Goal: Information Seeking & Learning: Check status

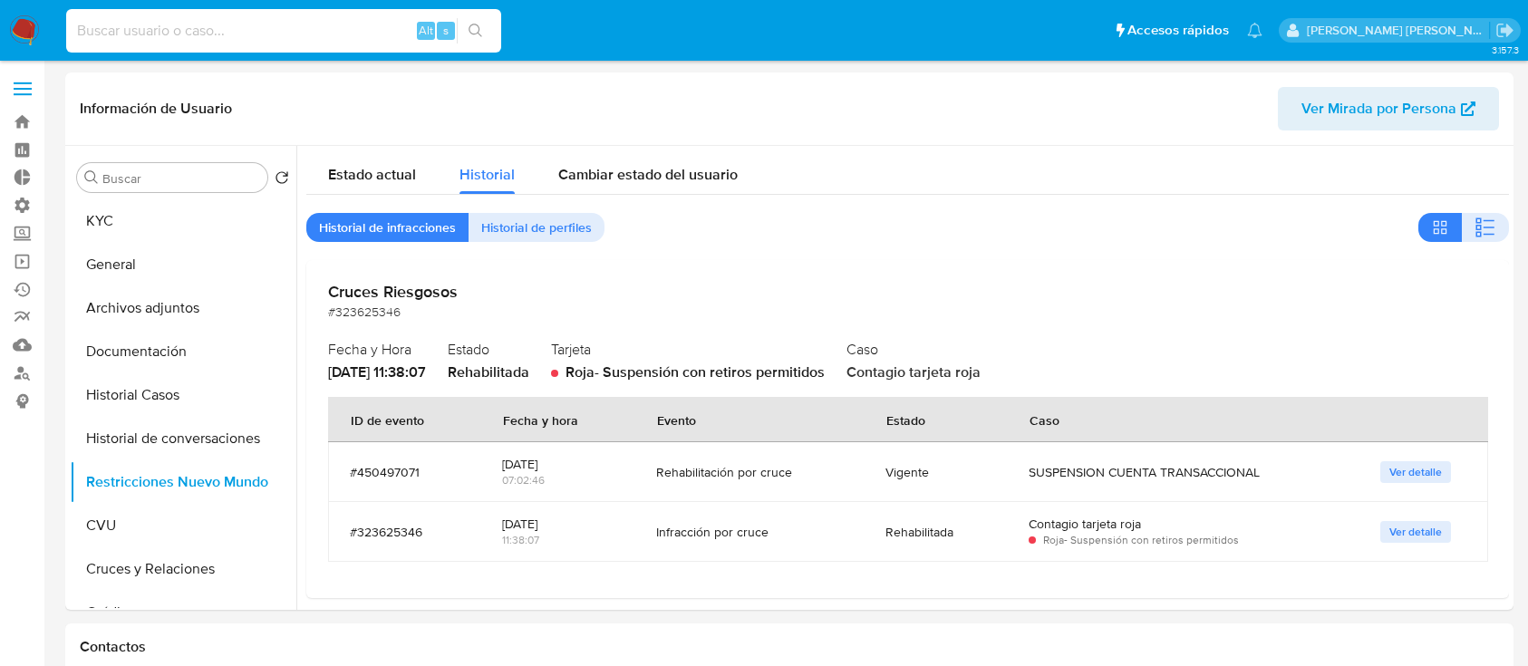
select select "10"
type input "FgbIfviusc781aseNhYwaYIr"
click at [477, 25] on icon "search-icon" at bounding box center [476, 31] width 15 height 15
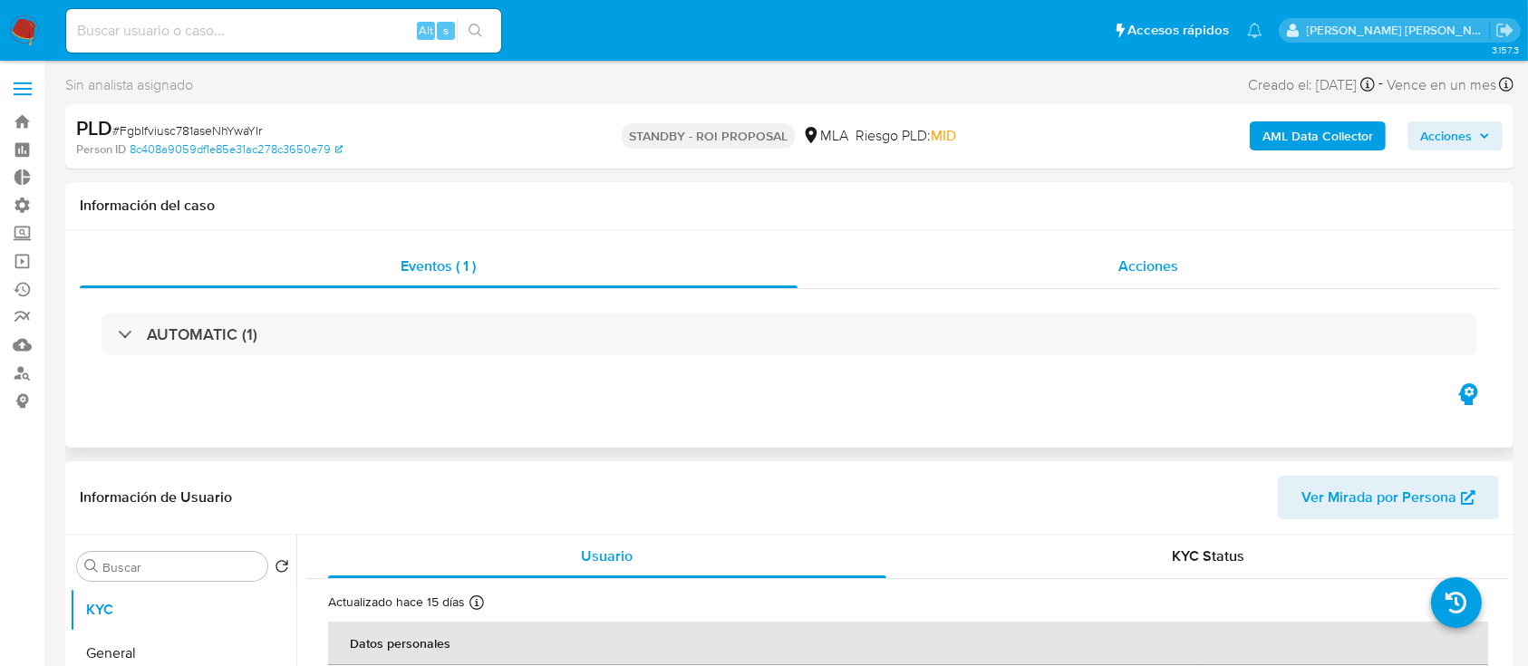
select select "10"
click at [1073, 271] on div "Acciones" at bounding box center [1149, 267] width 703 height 44
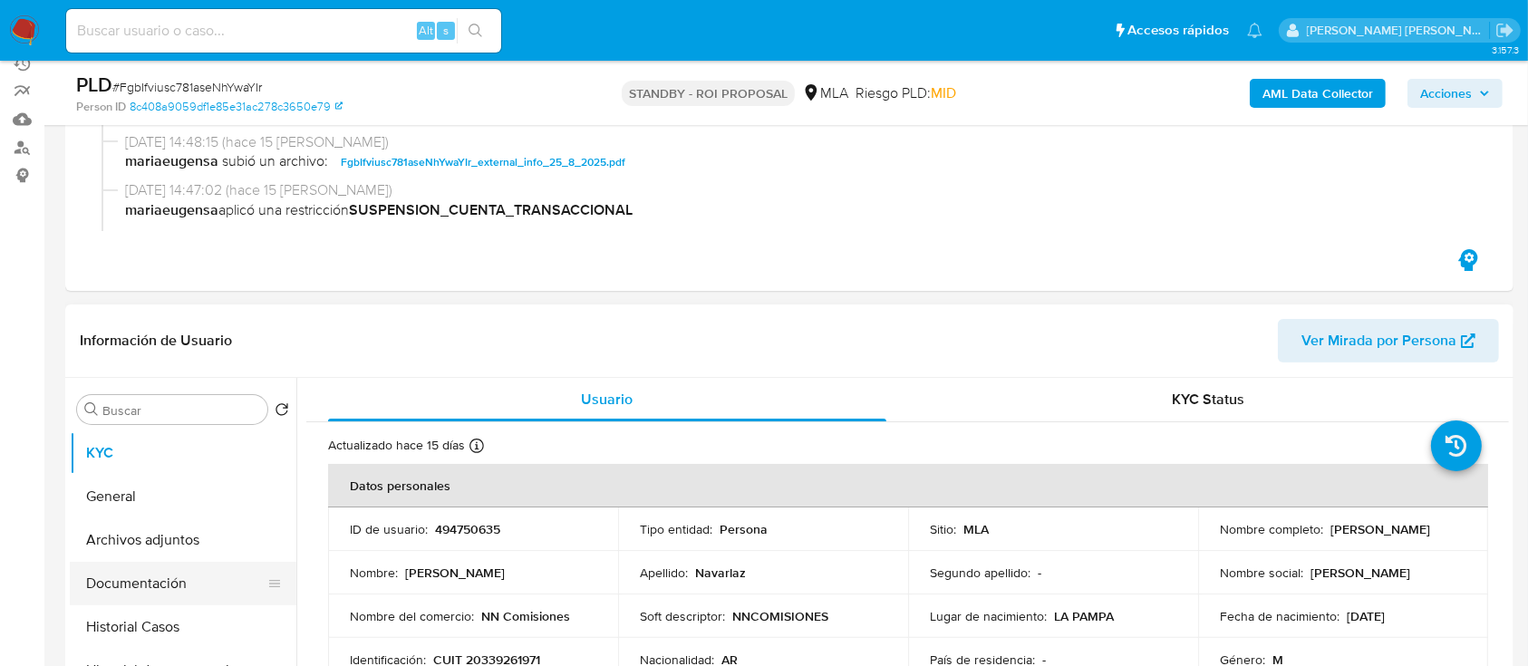
scroll to position [241, 0]
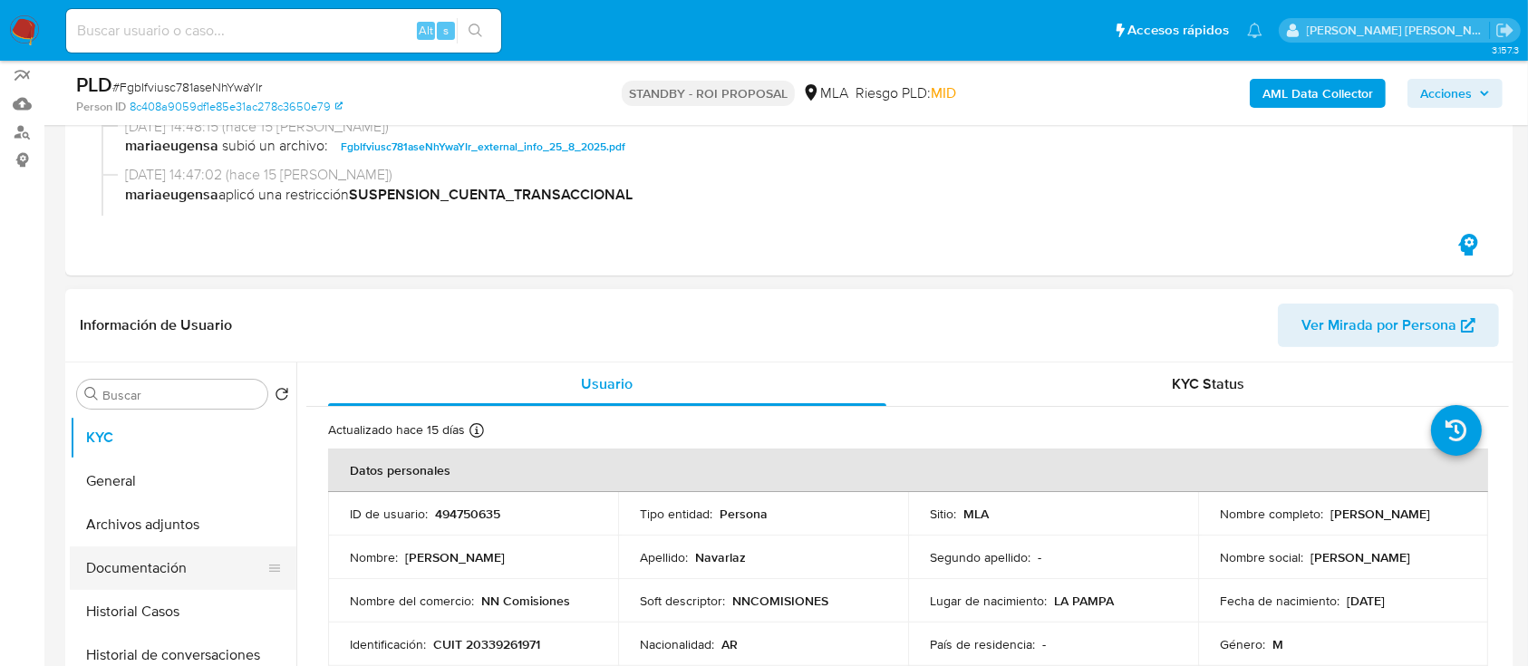
click at [193, 573] on button "Documentación" at bounding box center [176, 569] width 212 height 44
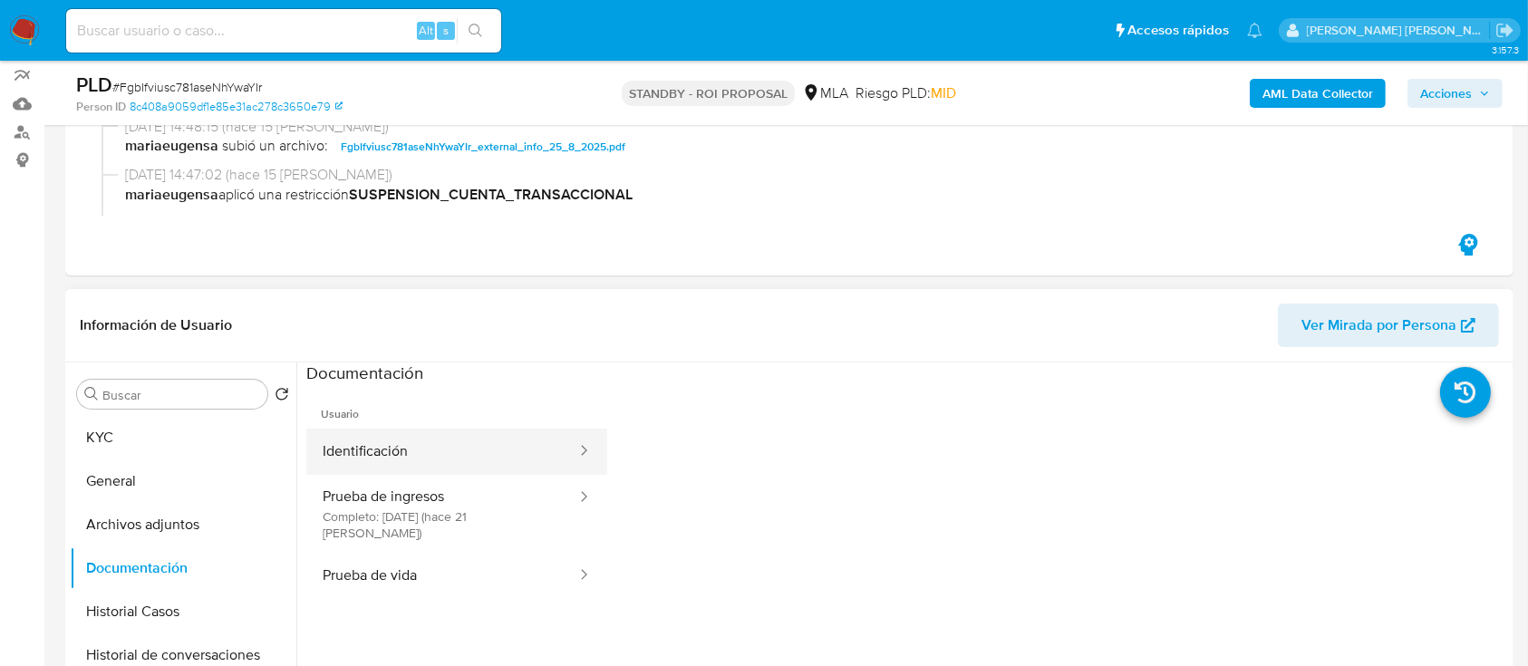
click at [460, 455] on button "Identificación" at bounding box center [442, 452] width 272 height 46
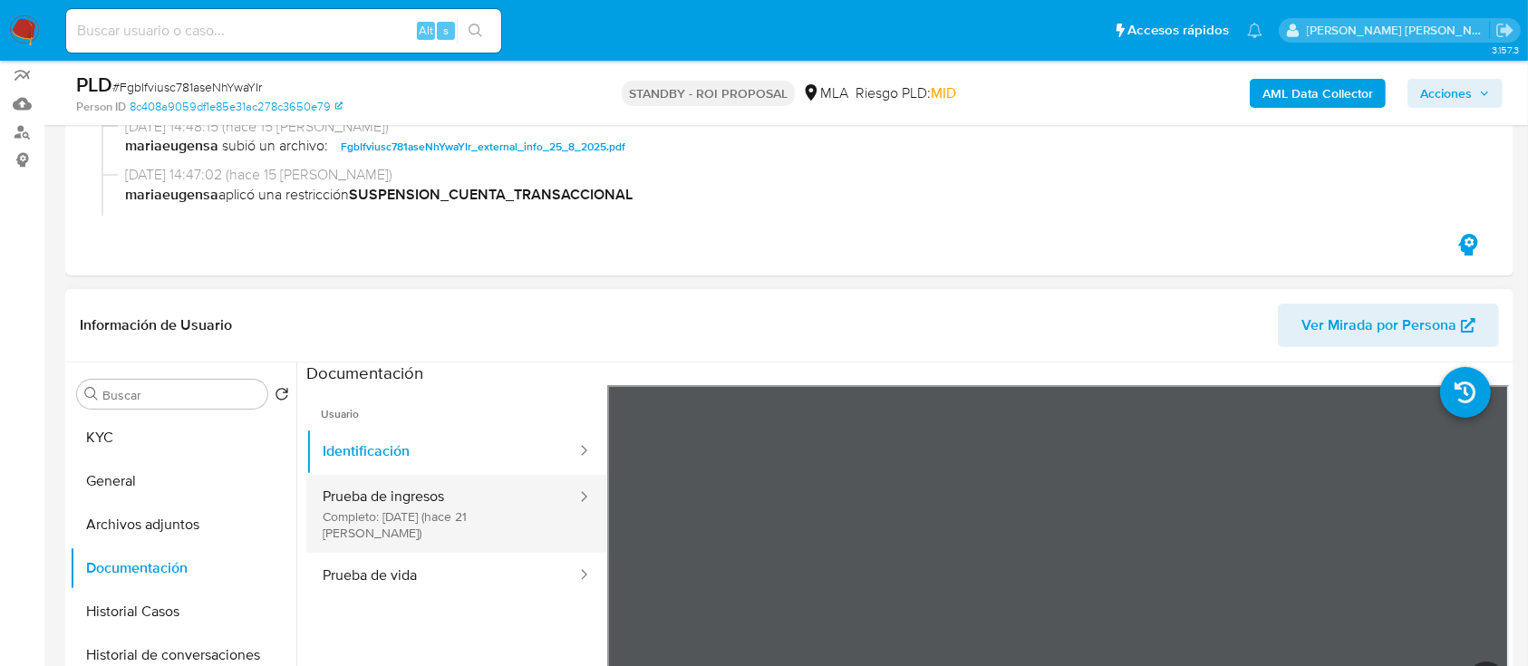
click at [479, 504] on button "Prueba de ingresos Completo: 19/08/2025 (hace 21 días)" at bounding box center [442, 514] width 272 height 78
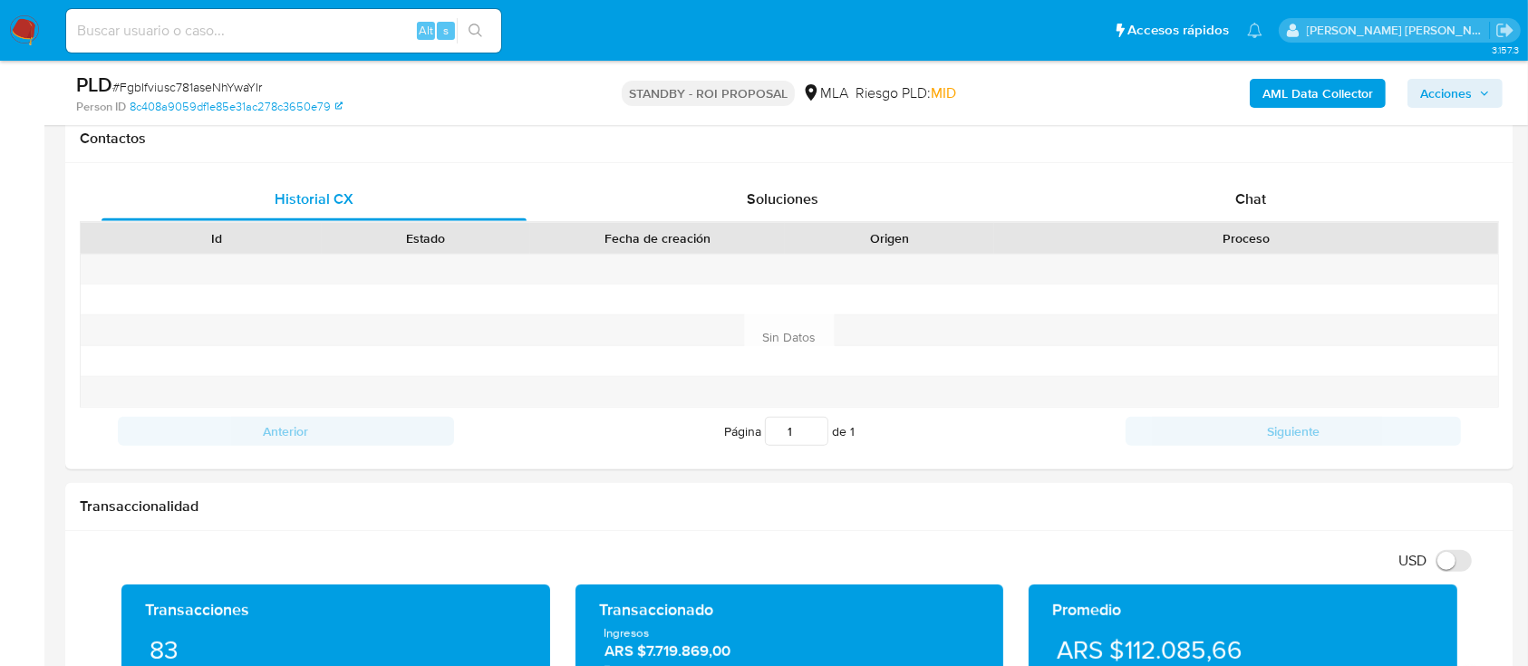
scroll to position [483, 0]
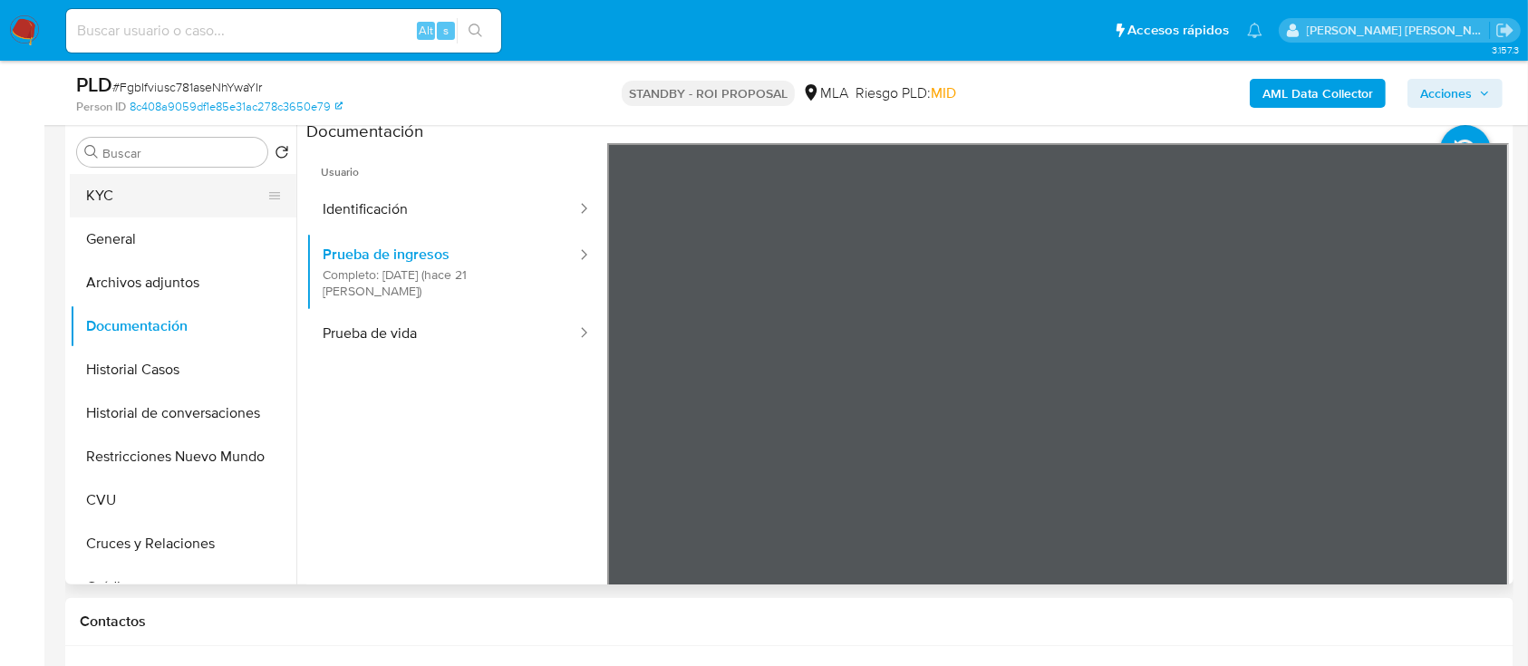
click at [170, 204] on button "KYC" at bounding box center [176, 196] width 212 height 44
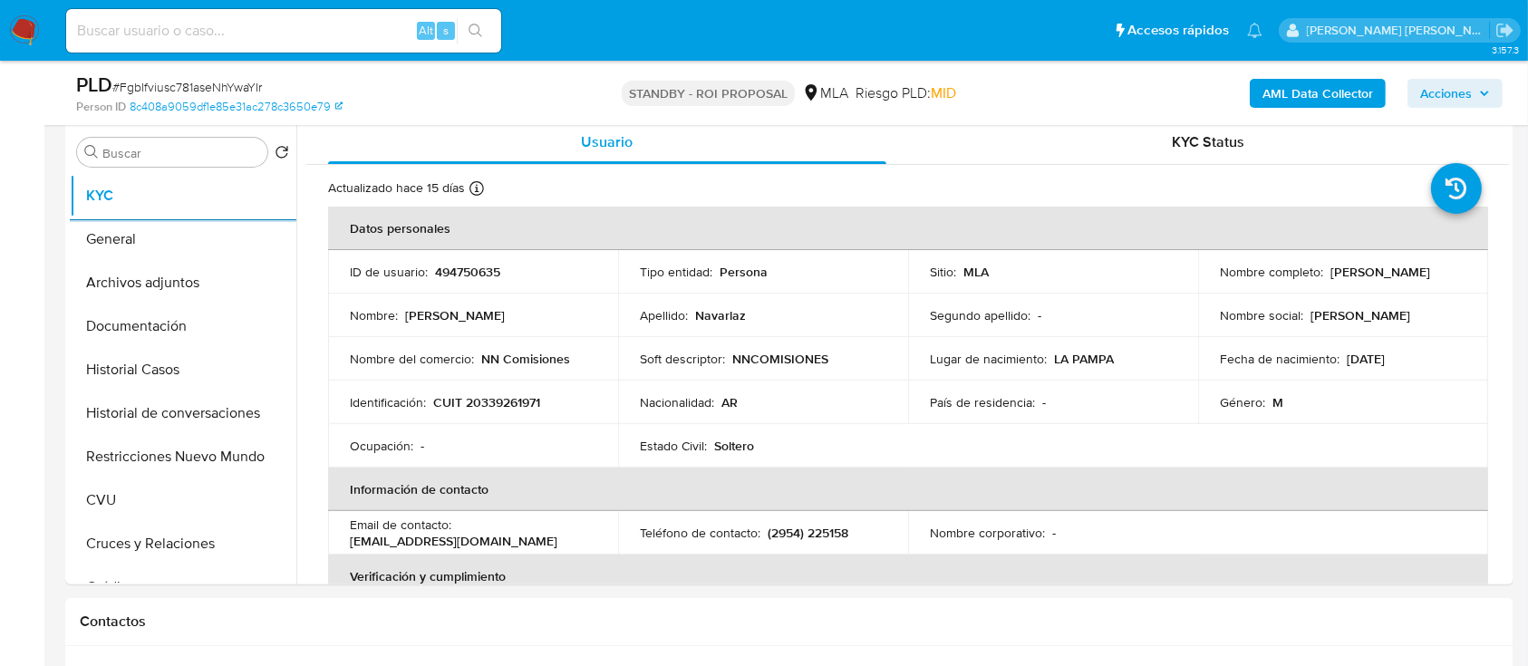
click at [380, 34] on input at bounding box center [283, 31] width 435 height 24
paste input "QquAp3rSruAZkbw24kmvWRqo"
type input "QquAp3rSruAZkbw24kmvWRqo"
click at [479, 27] on icon "search-icon" at bounding box center [476, 31] width 14 height 14
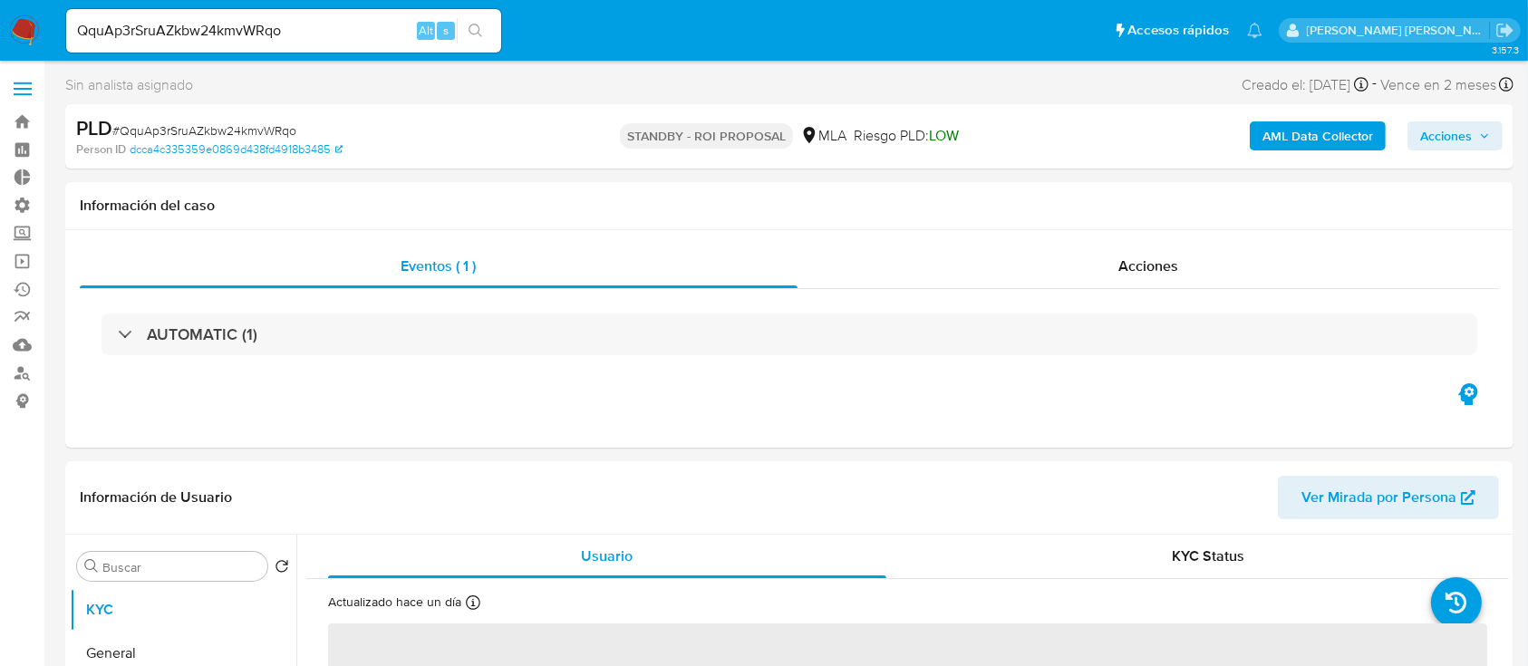
select select "10"
click at [1080, 272] on div "Acciones" at bounding box center [1149, 267] width 703 height 44
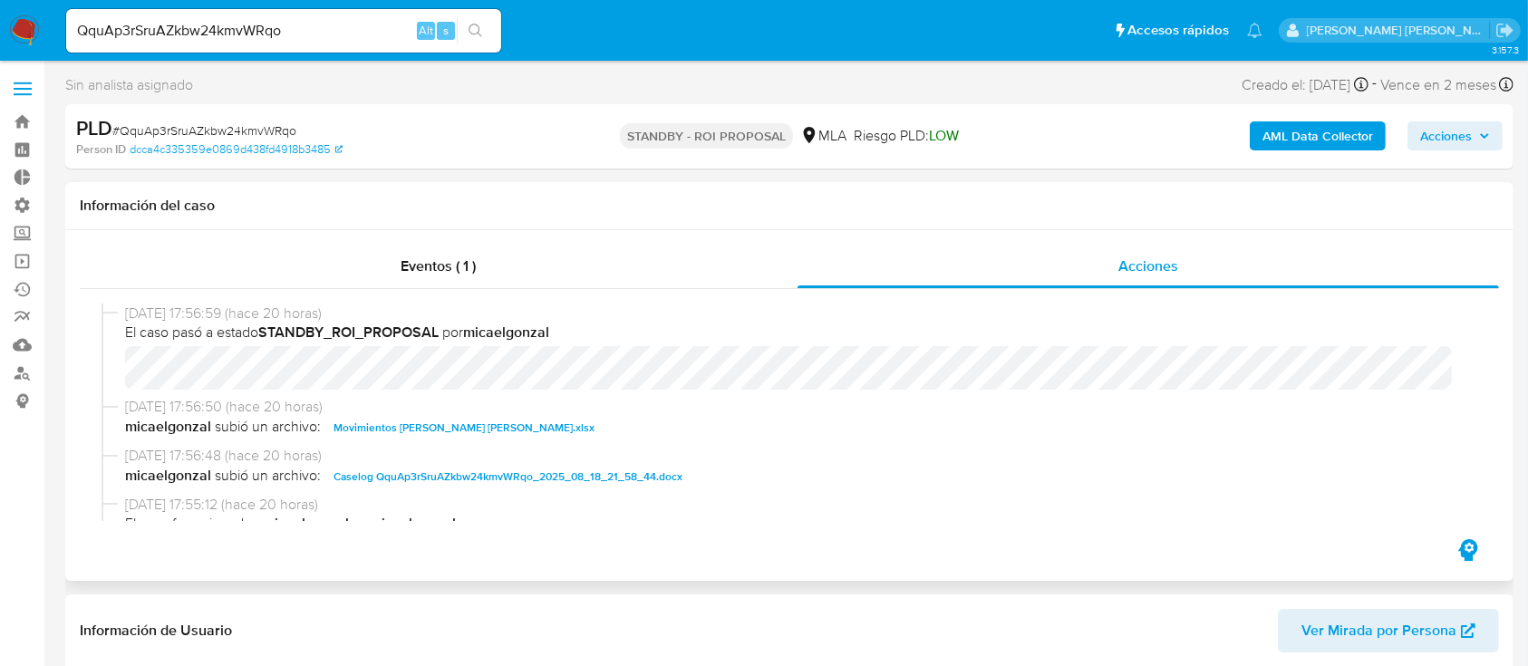
click at [465, 419] on span "Movimientos de Federico Diego Roman.xlsx" at bounding box center [464, 428] width 261 height 22
click at [457, 485] on span "Caselog QquAp3rSruAZkbw24kmvWRqo_2025_08_18_21_58_44.docx" at bounding box center [508, 477] width 349 height 22
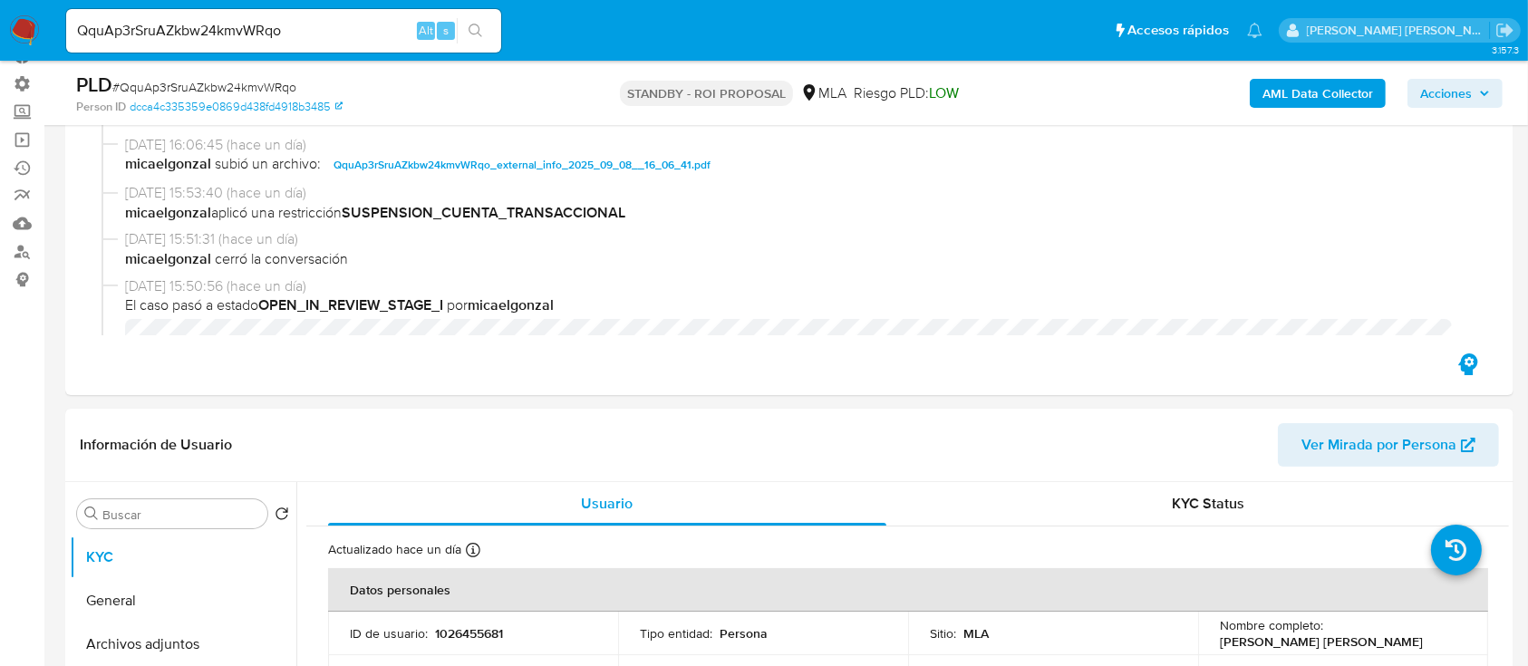
scroll to position [241, 0]
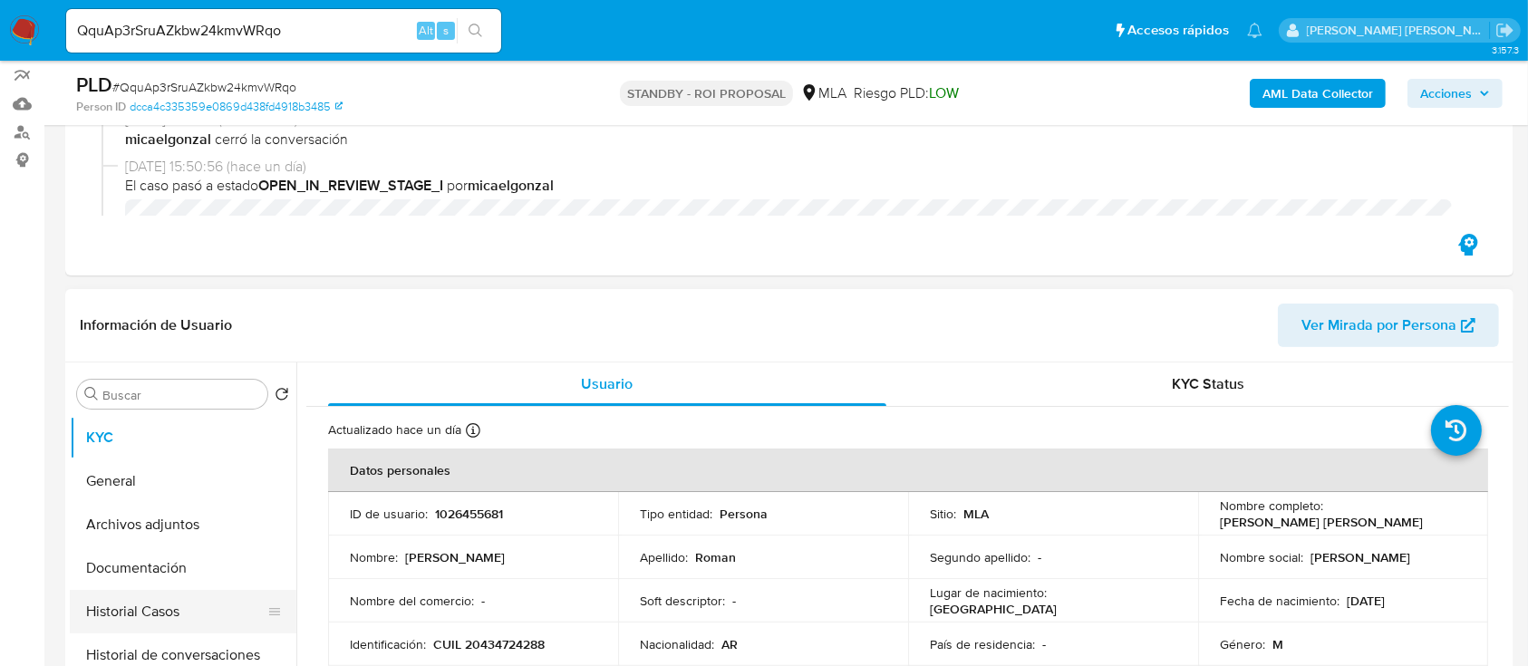
click at [188, 590] on button "Historial Casos" at bounding box center [176, 612] width 212 height 44
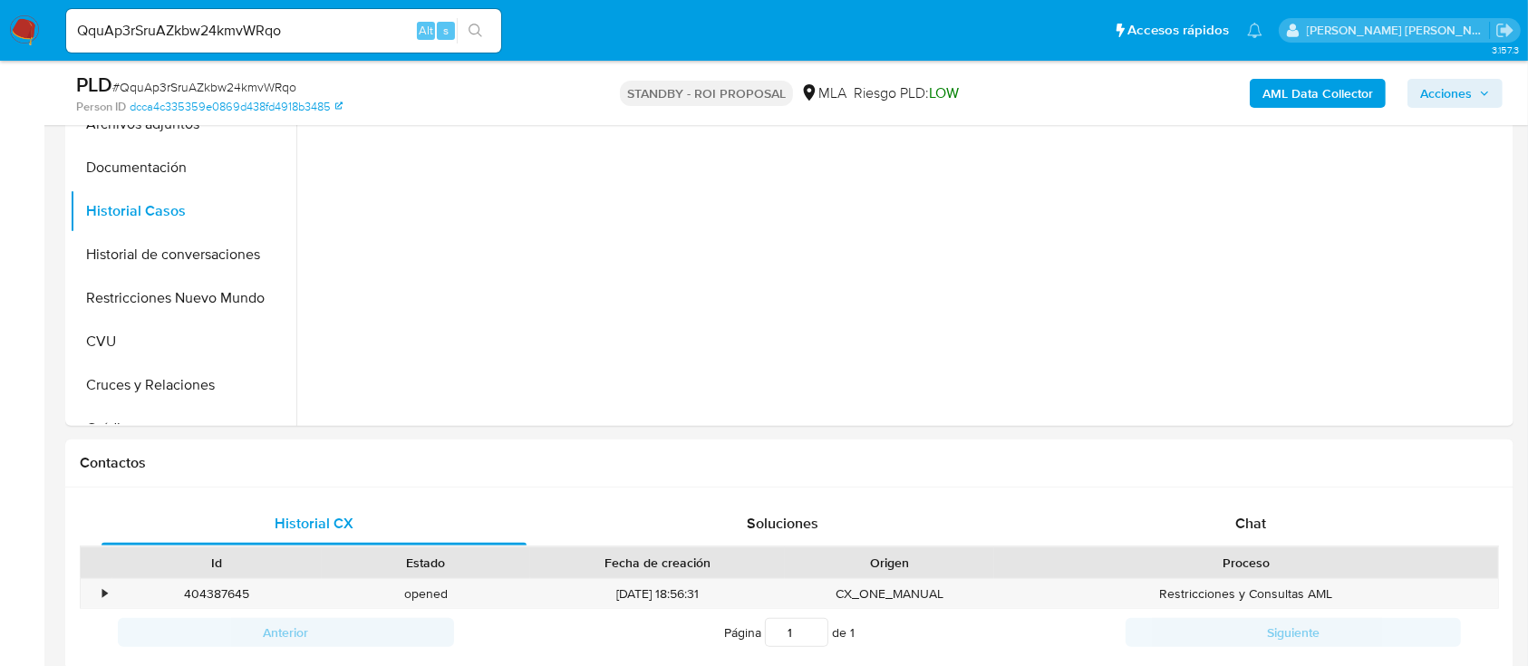
scroll to position [604, 0]
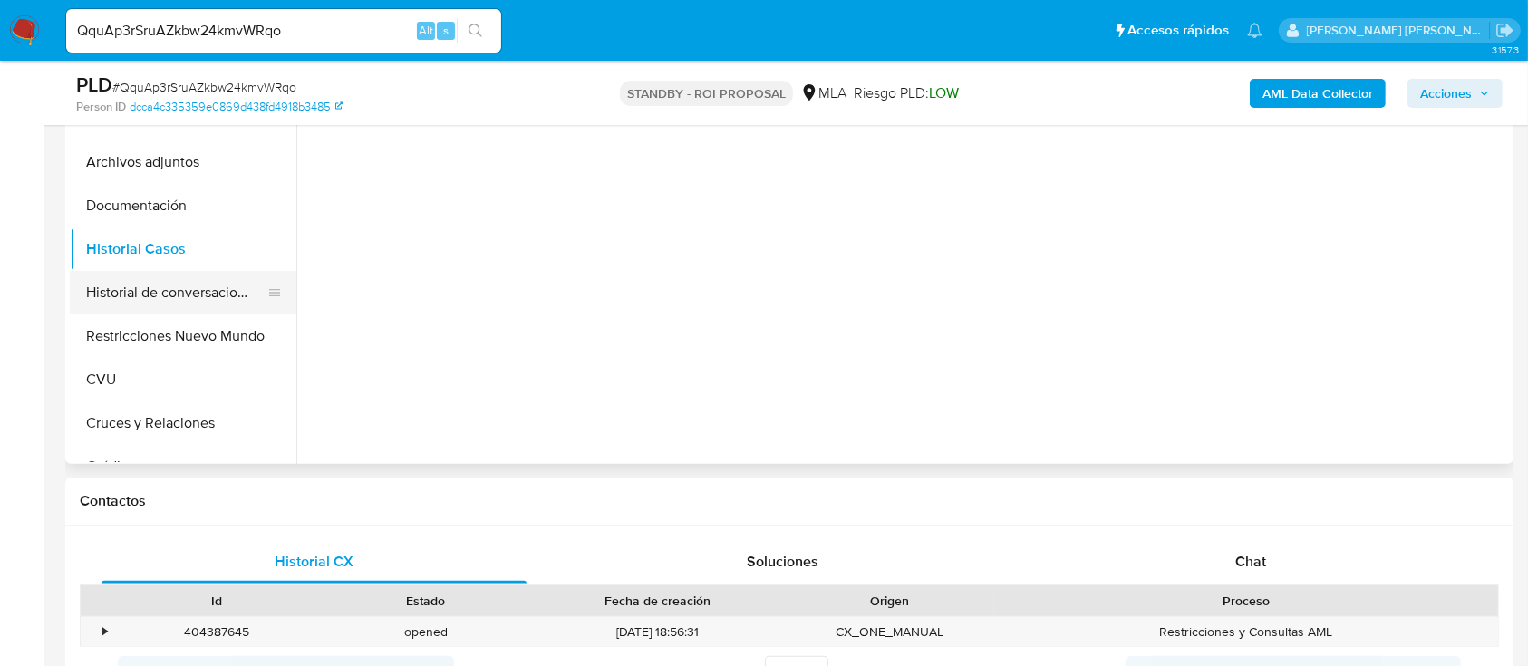
click at [142, 297] on button "Historial de conversaciones" at bounding box center [176, 293] width 212 height 44
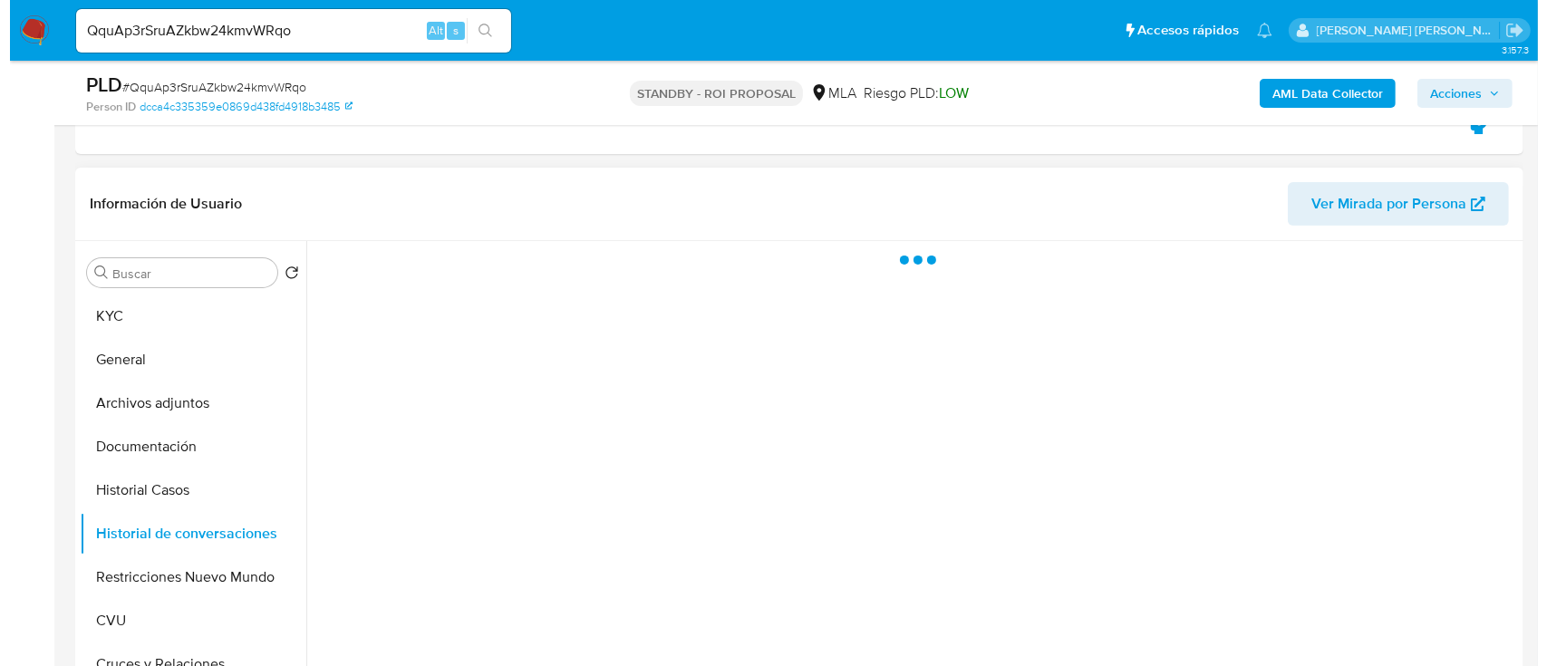
scroll to position [363, 0]
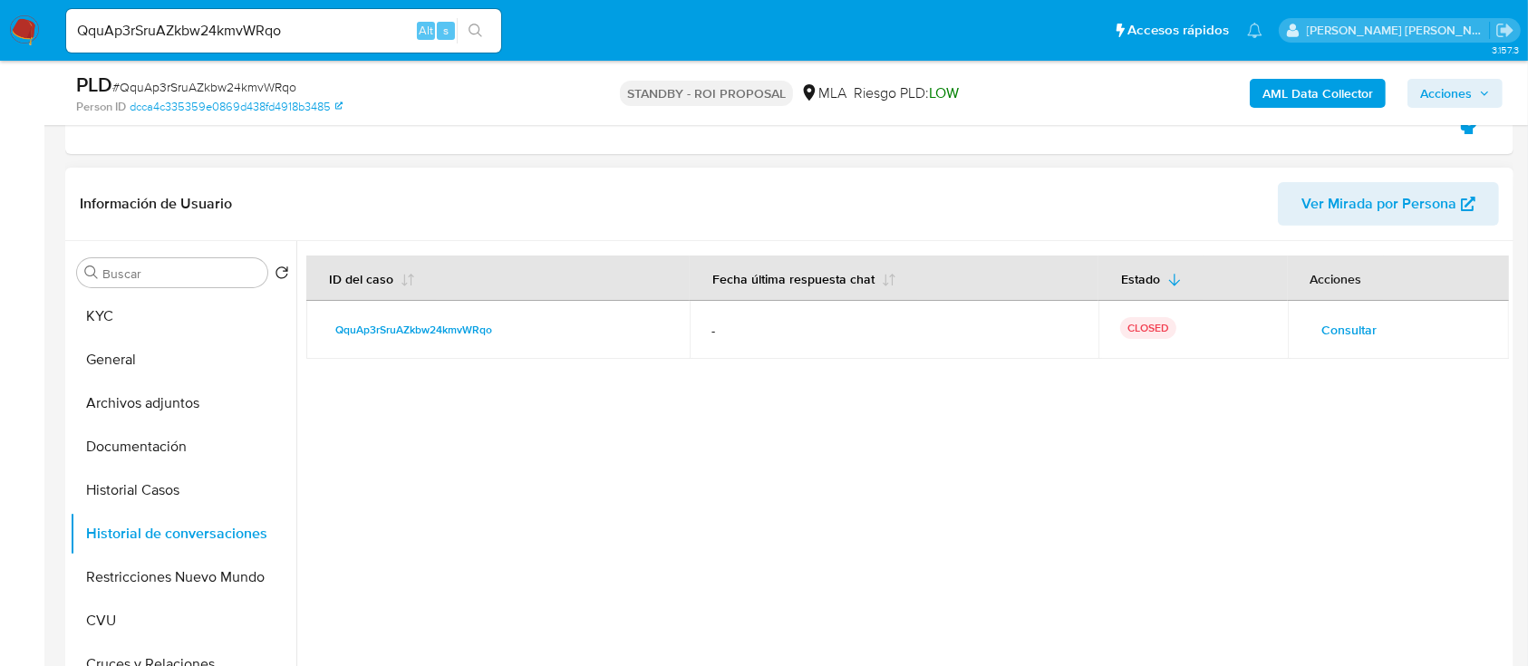
click at [1351, 325] on span "Consultar" at bounding box center [1350, 329] width 55 height 25
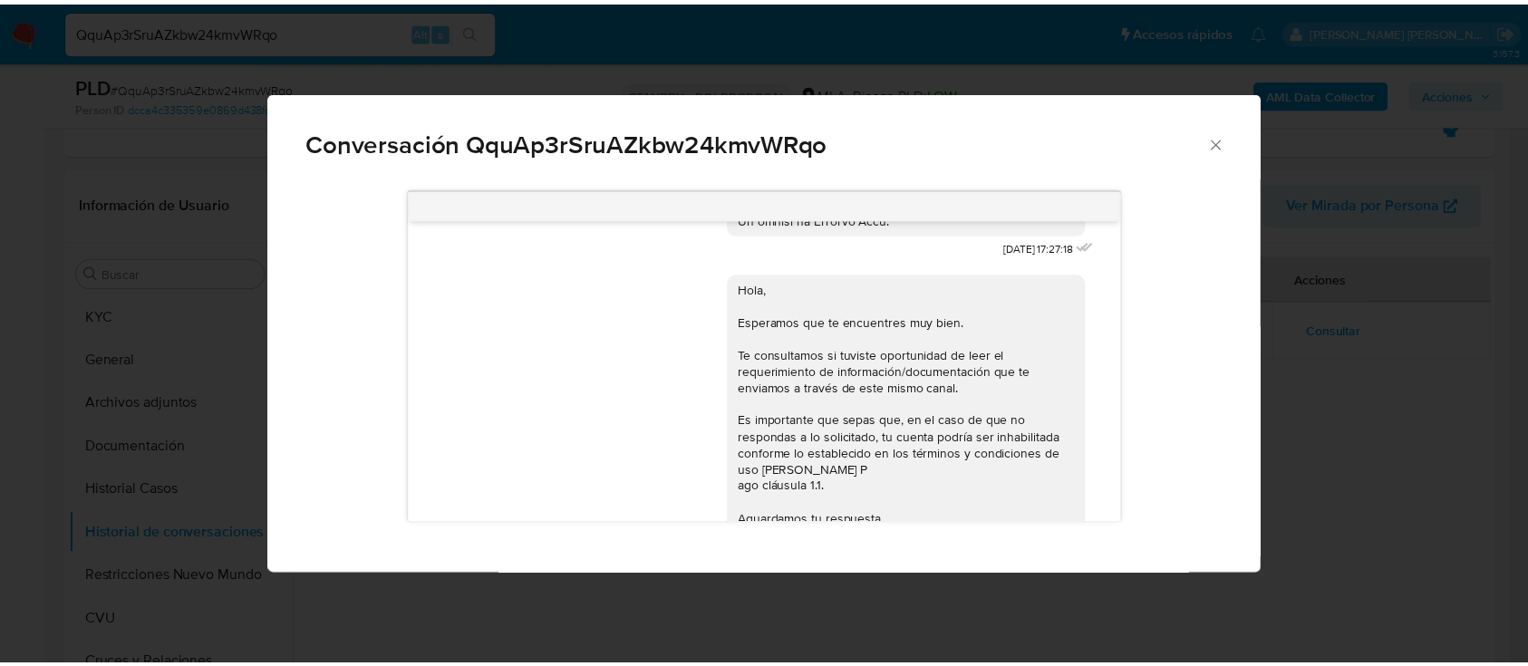
scroll to position [939, 0]
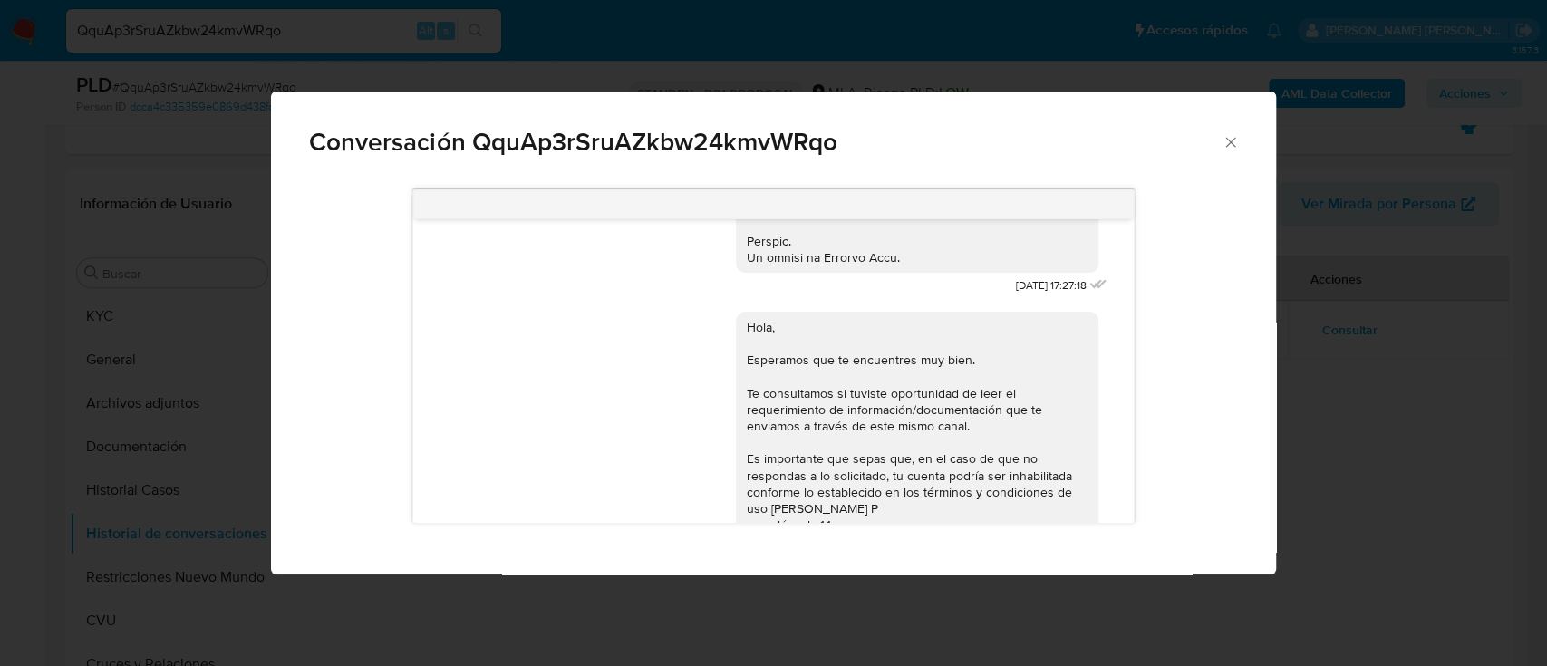
click at [1226, 146] on icon "Cerrar" at bounding box center [1231, 142] width 10 height 10
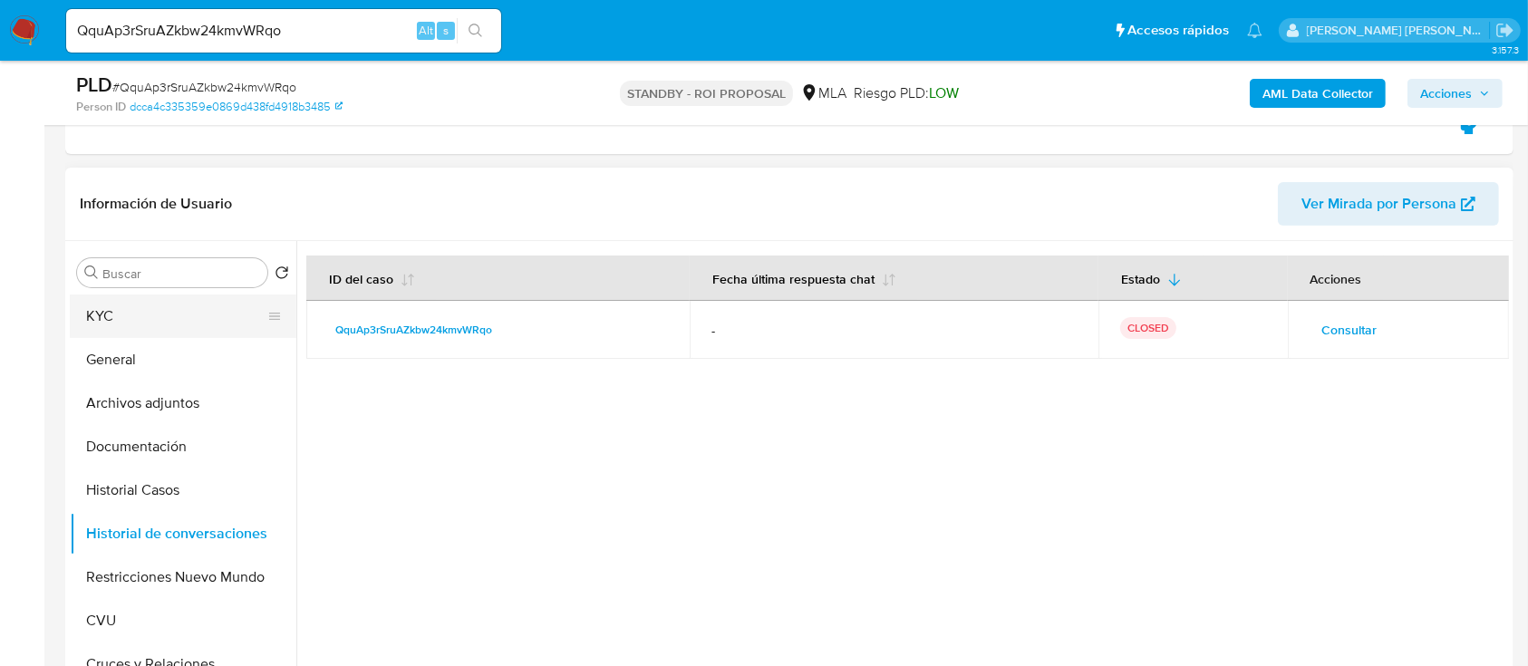
click at [219, 338] on button "General" at bounding box center [183, 360] width 227 height 44
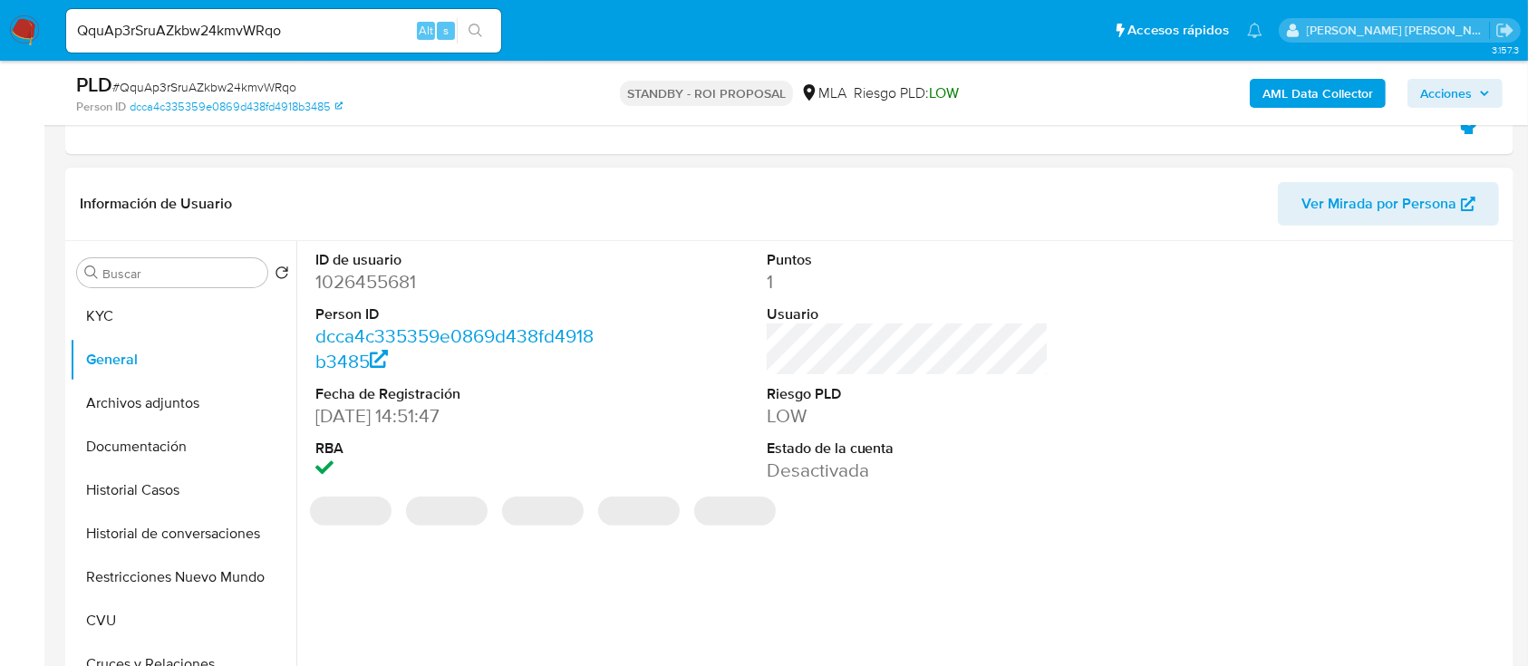
click at [398, 286] on dd "1026455681" at bounding box center [456, 281] width 283 height 25
copy dd "1026455681"
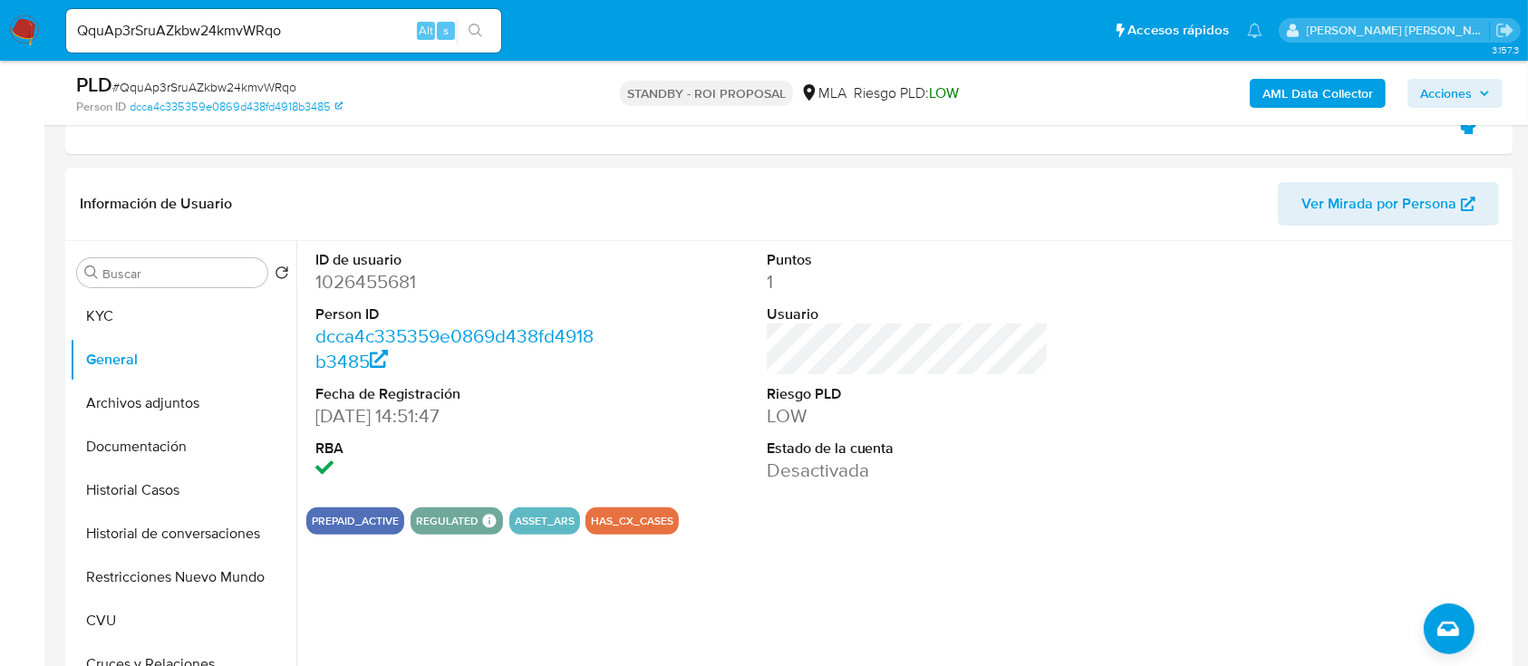
click at [257, 28] on input "QquAp3rSruAZkbw24kmvWRqo" at bounding box center [283, 31] width 435 height 24
paste input "GSdmg8ihw4c7Uc3rQ6AoTXGE"
type input "GSdmg8ihw4c7Uc3rQ6AoTXGE"
click at [479, 35] on icon "search-icon" at bounding box center [476, 31] width 15 height 15
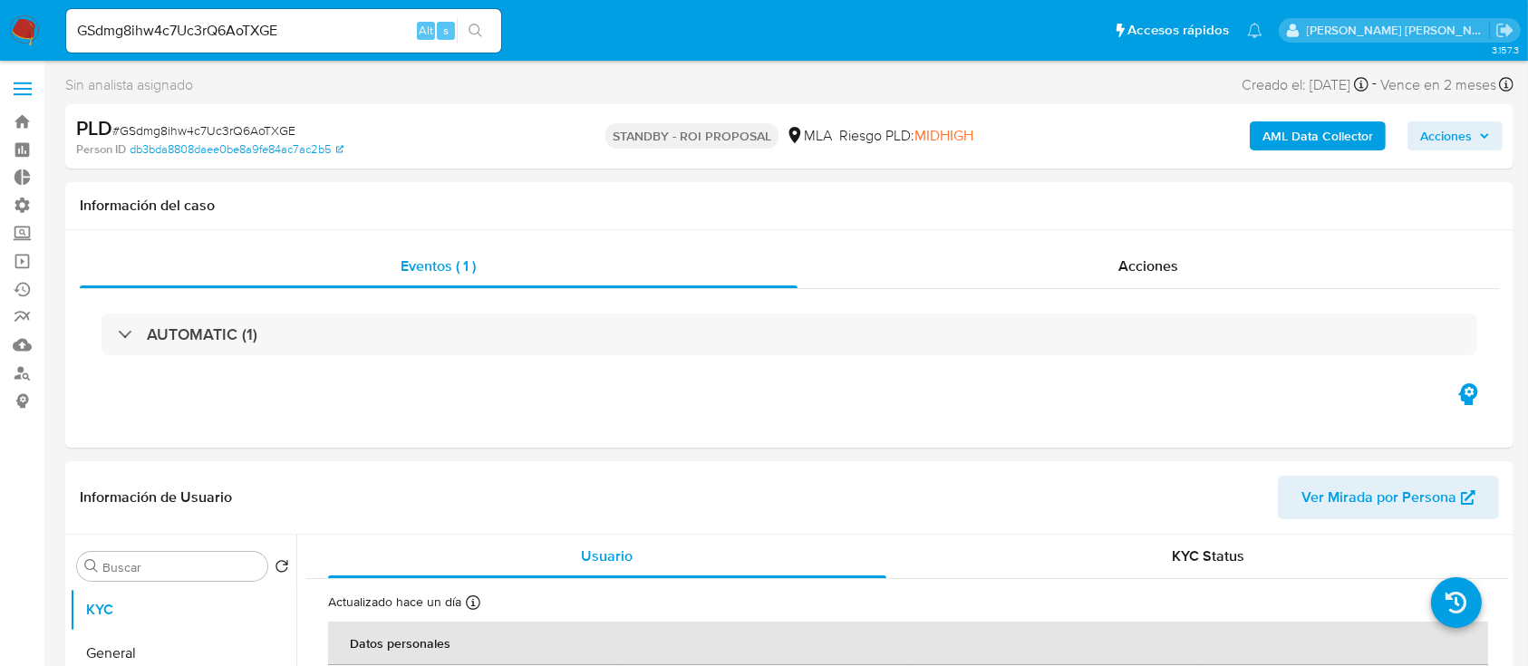
select select "10"
click at [1106, 275] on div "Acciones" at bounding box center [1149, 267] width 703 height 44
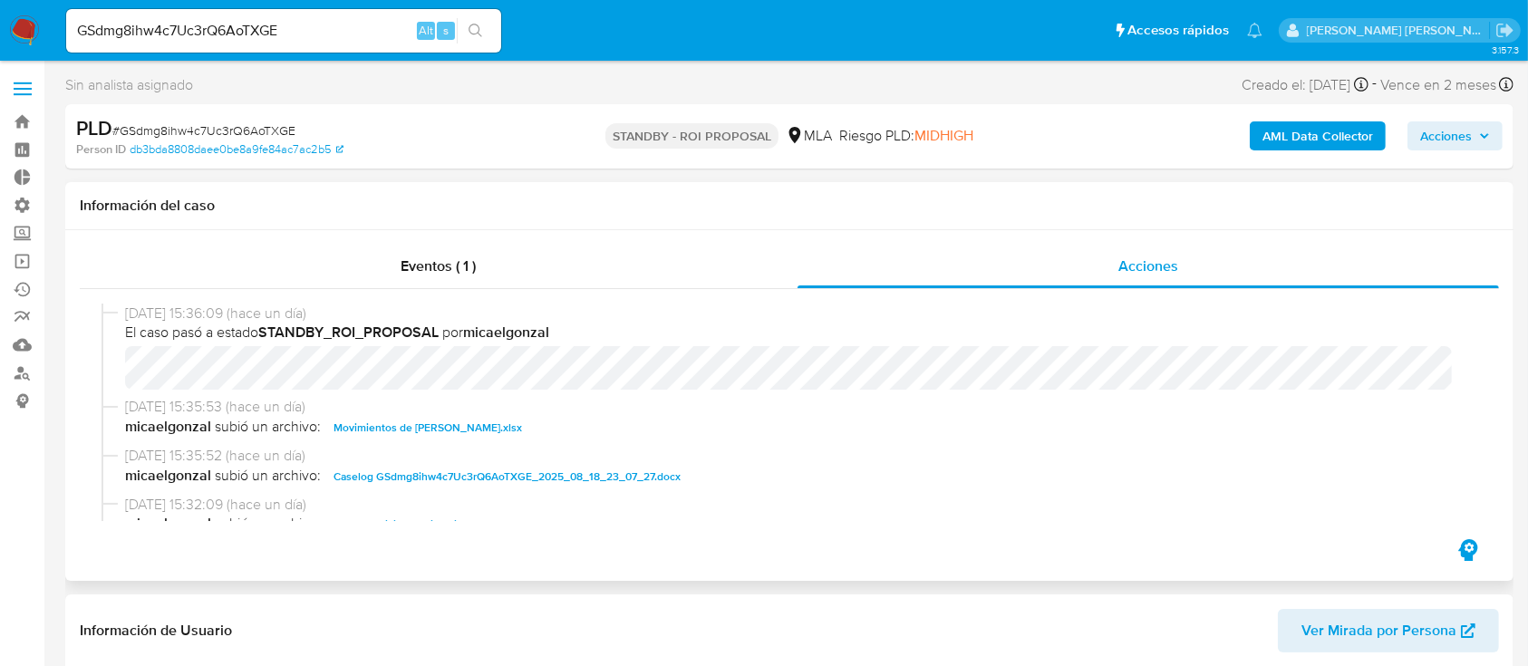
click at [403, 418] on span "Movimientos de Patricia Evelin Ramirez.xlsx" at bounding box center [428, 428] width 189 height 22
click at [391, 468] on span "Caselog GSdmg8ihw4c7Uc3rQ6AoTXGE_2025_08_18_23_07_27.docx" at bounding box center [507, 477] width 347 height 22
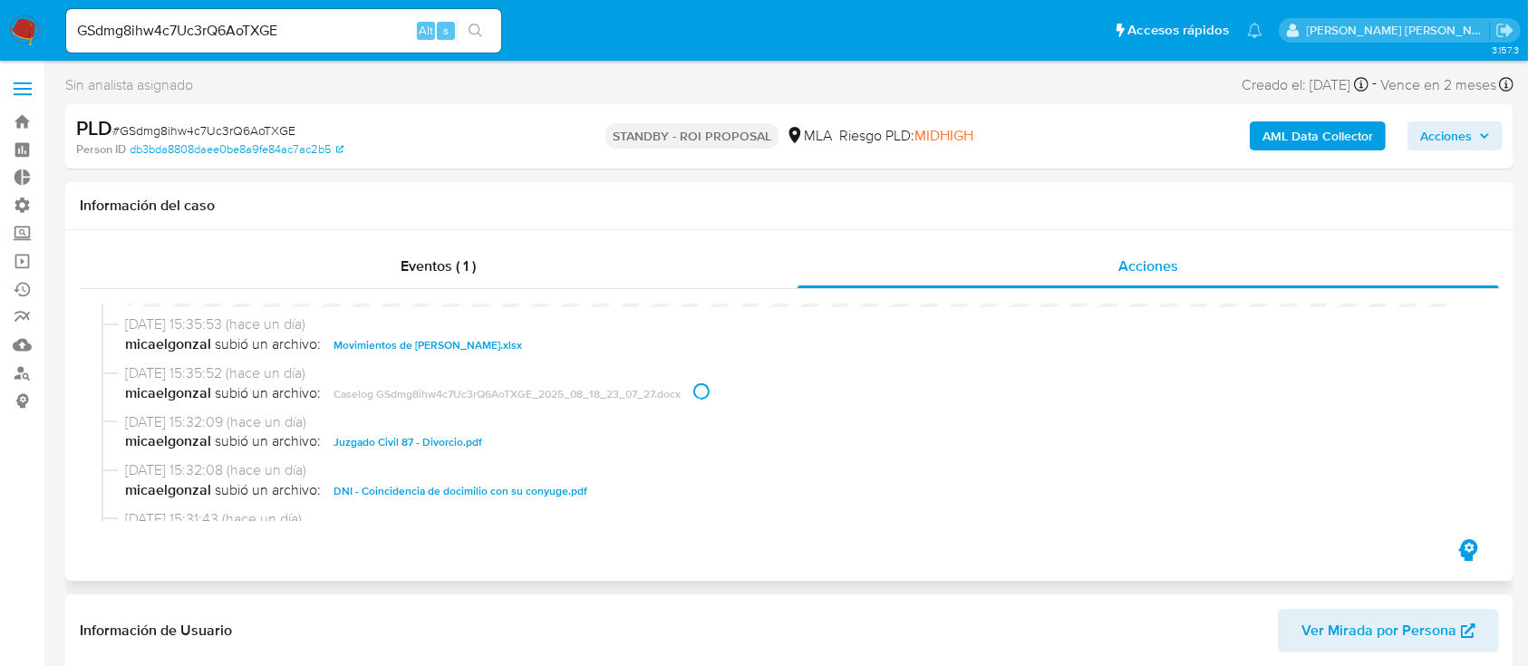
scroll to position [121, 0]
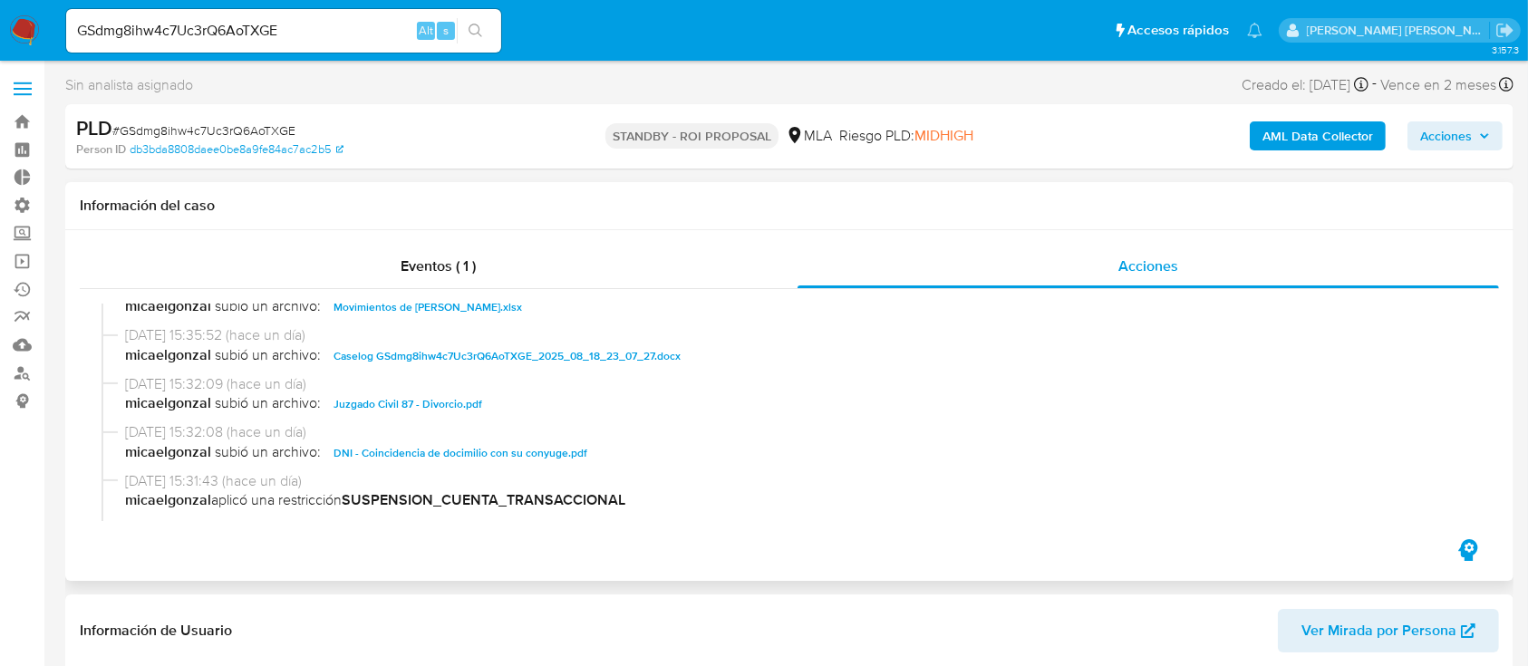
click at [431, 410] on span "Juzgado Civil 87 - Divorcio.pdf" at bounding box center [408, 404] width 149 height 22
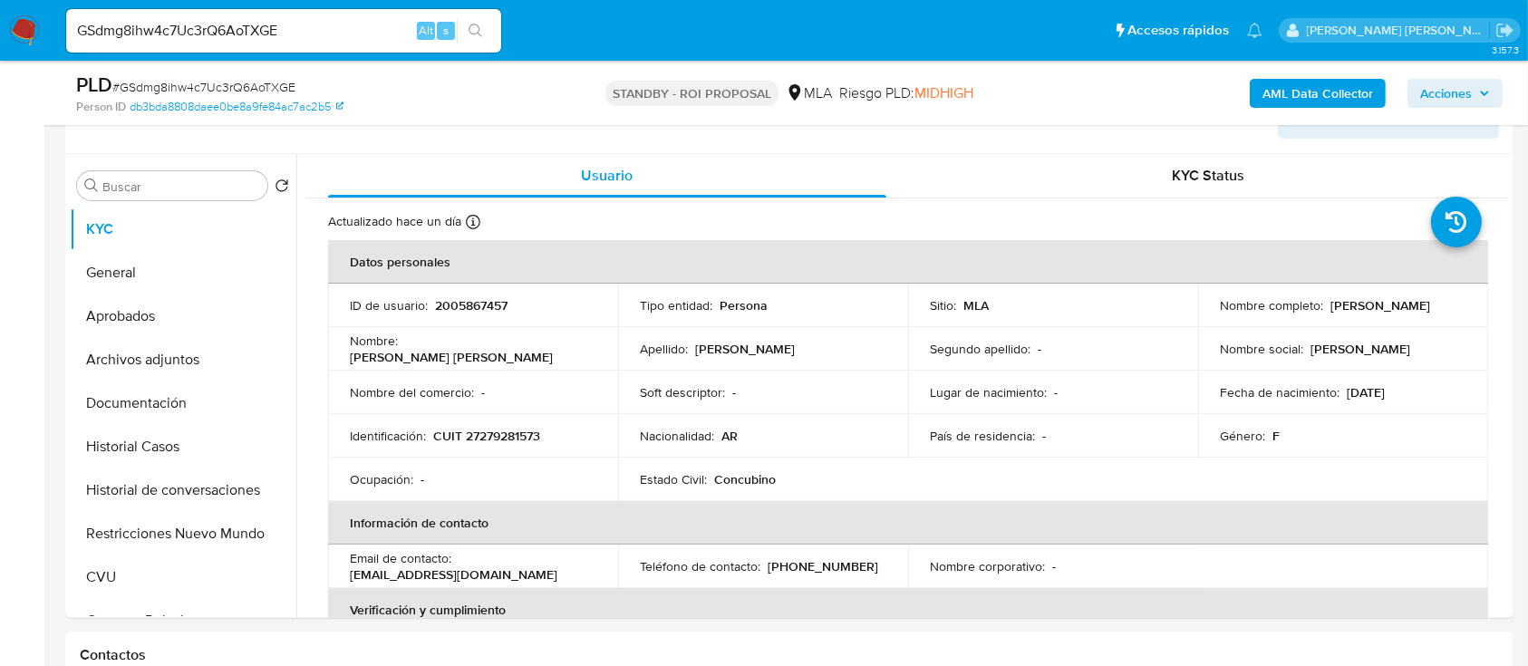
scroll to position [483, 0]
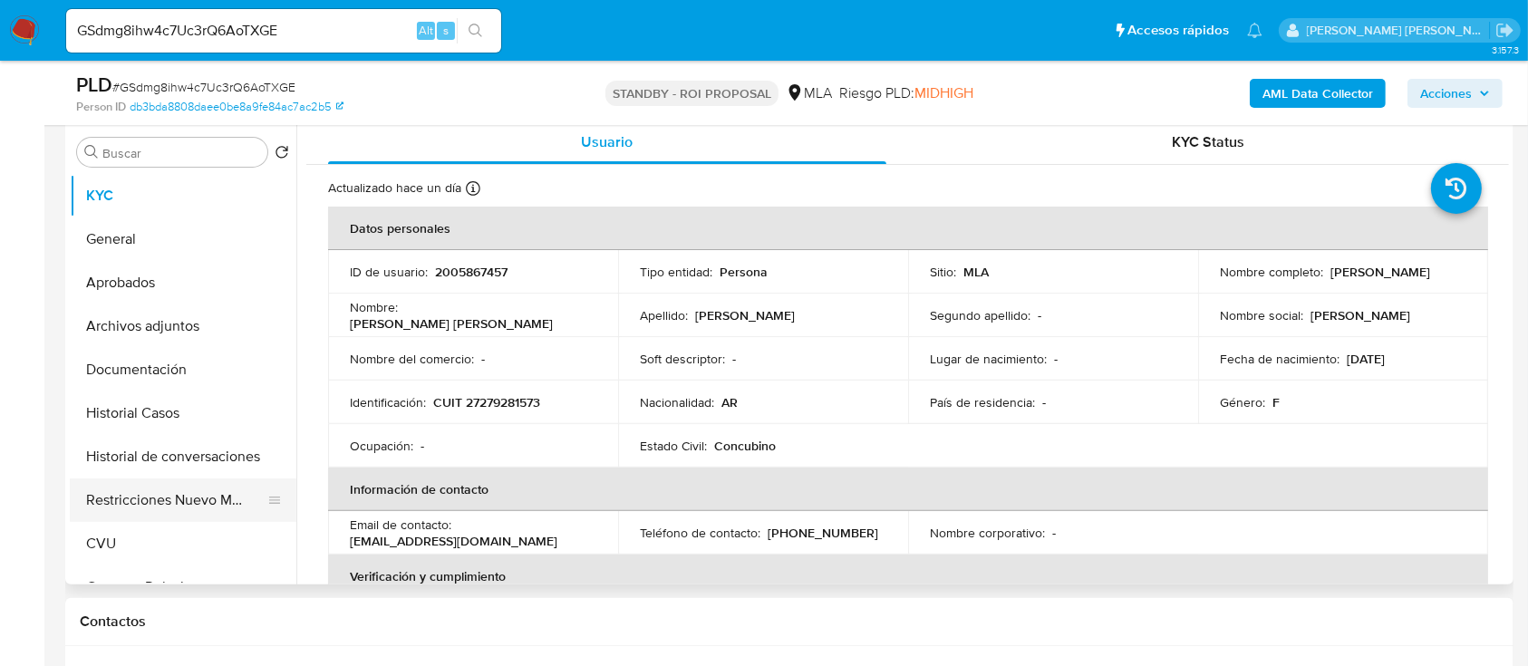
click at [234, 418] on button "Historial Casos" at bounding box center [183, 414] width 227 height 44
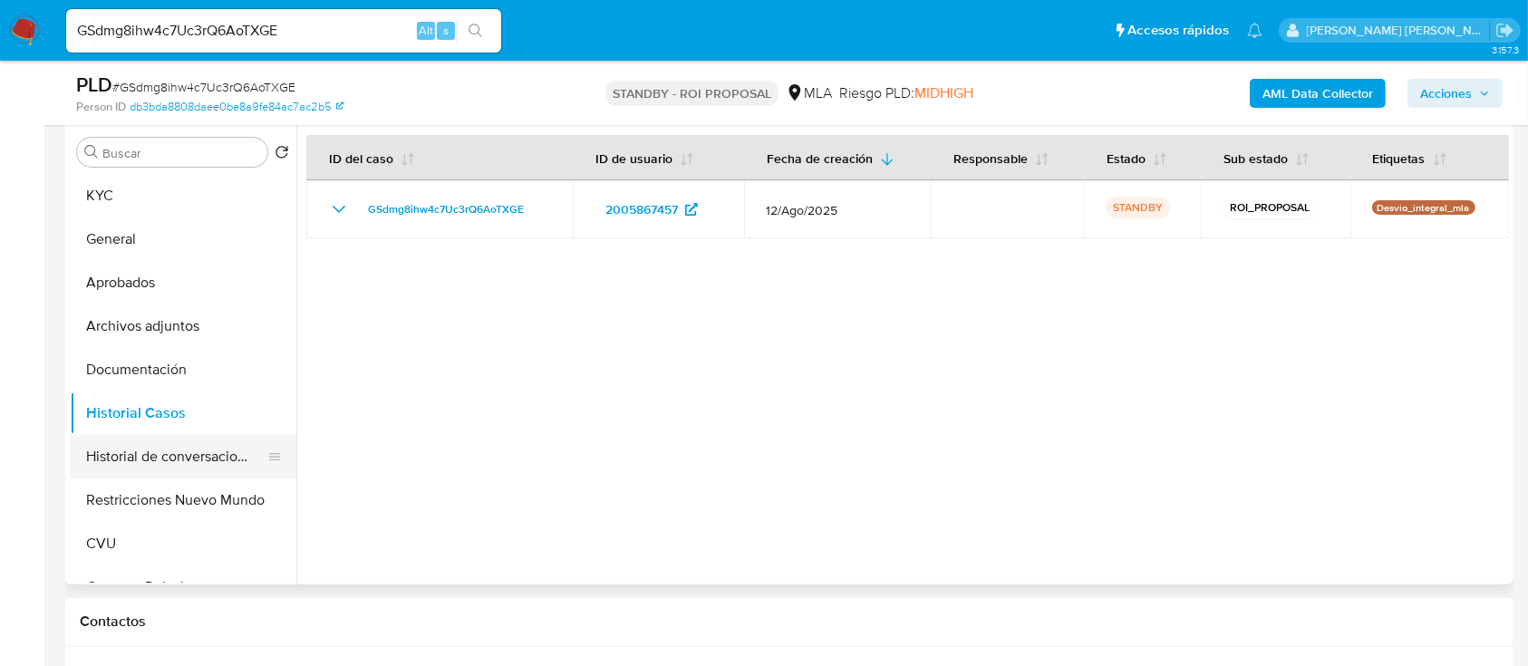
click at [156, 451] on button "Historial de conversaciones" at bounding box center [176, 457] width 212 height 44
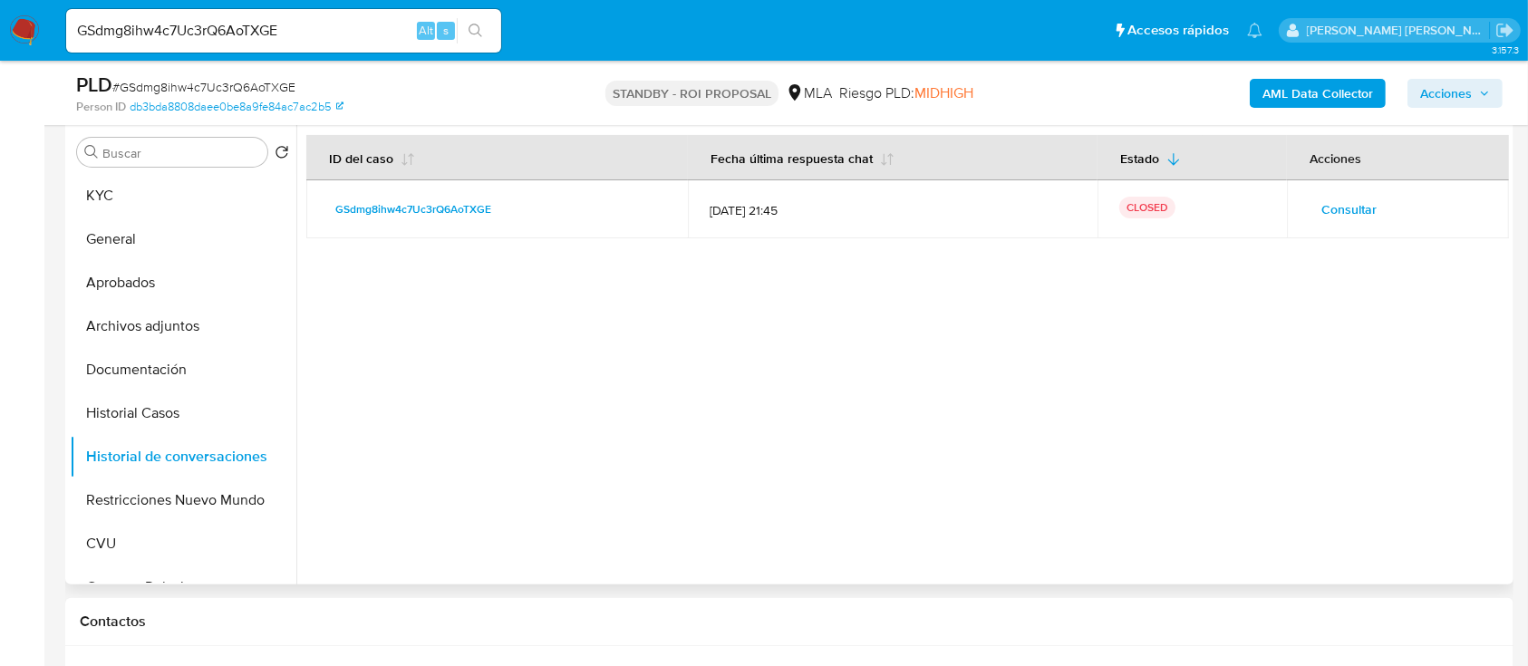
click at [1302, 210] on td "Consultar" at bounding box center [1398, 209] width 222 height 58
click at [1309, 208] on button "Consultar" at bounding box center [1349, 209] width 81 height 29
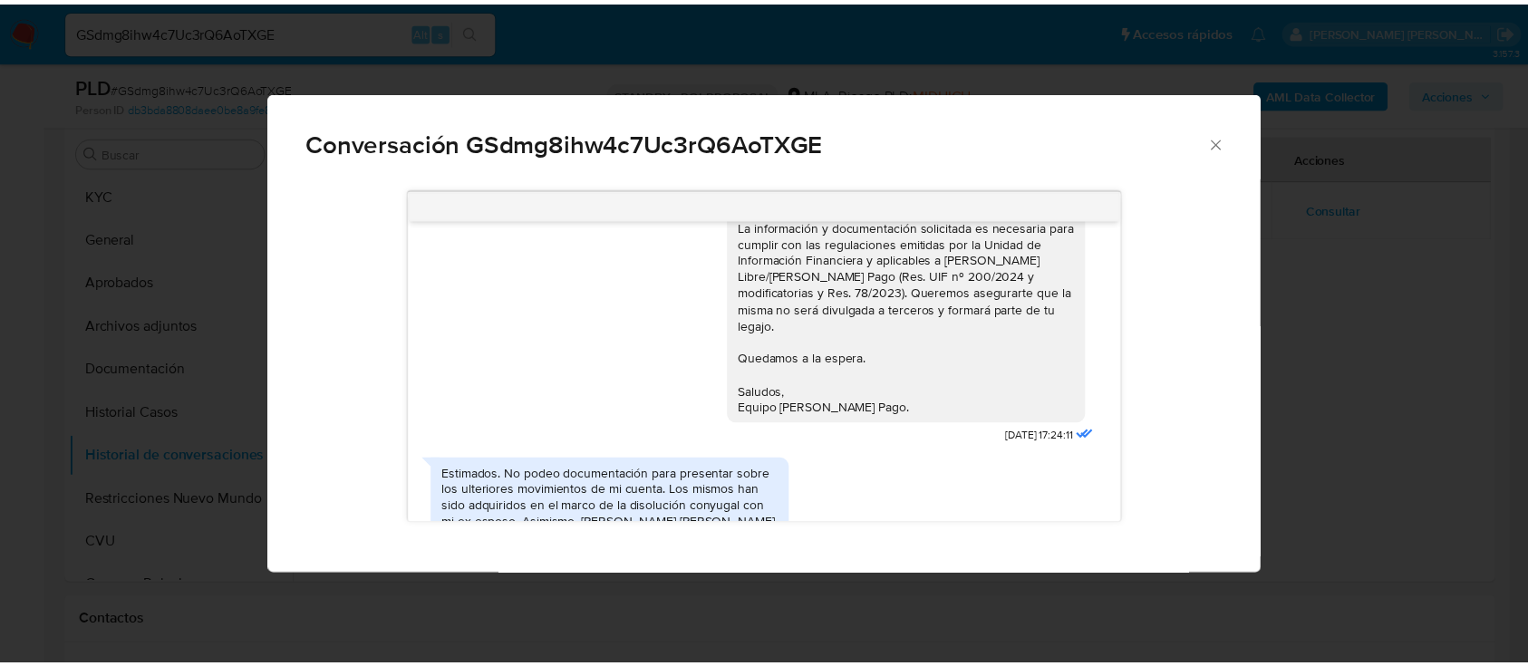
scroll to position [1378, 0]
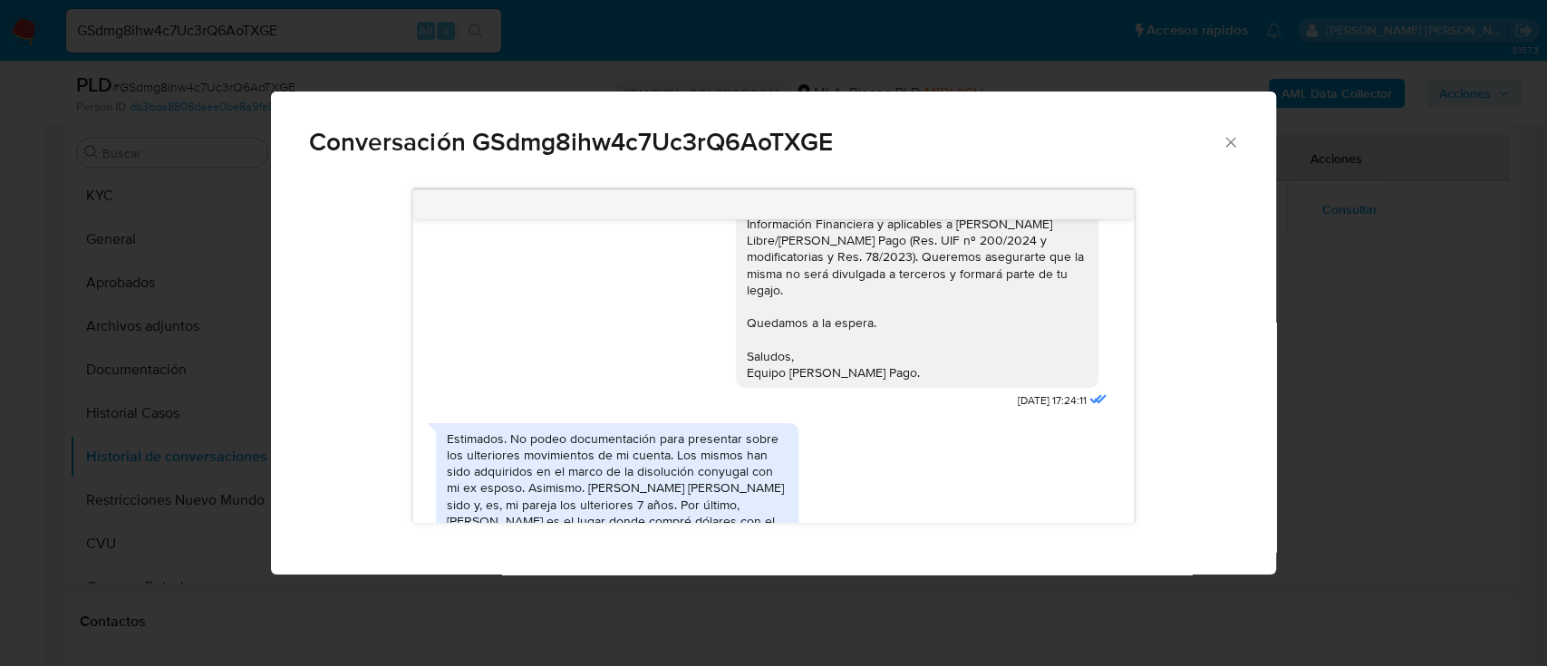
click at [271, 354] on div "18/08/2025 17:39:45 No entiendo ¿Que documentos me están solicitando? 21/08/202…" at bounding box center [773, 376] width 1004 height 398
click at [152, 353] on div "Conversación GSdmg8ihw4c7Uc3rQ6AoTXGE 18/08/2025 17:39:45 No entiendo ¿Que docu…" at bounding box center [773, 333] width 1547 height 666
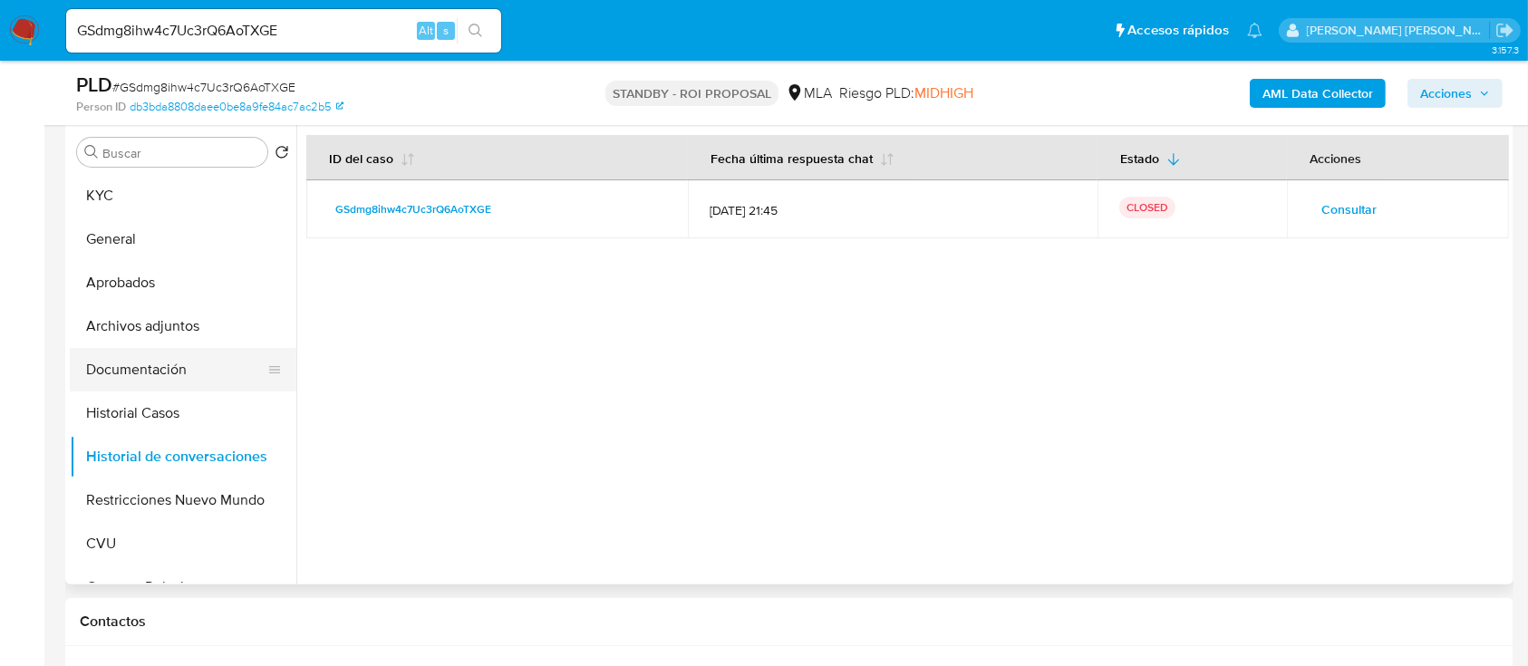
click at [116, 353] on button "Documentación" at bounding box center [176, 370] width 212 height 44
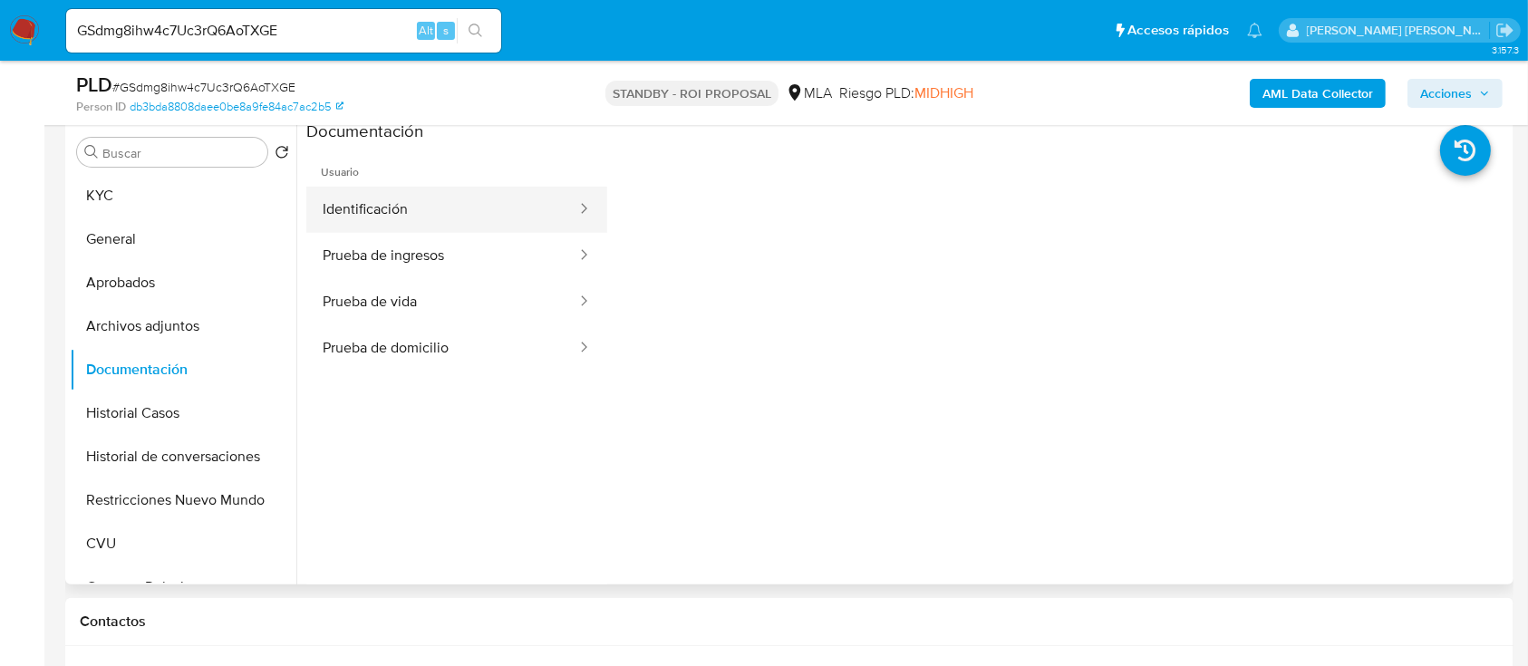
click at [446, 223] on button "Identificación" at bounding box center [442, 210] width 272 height 46
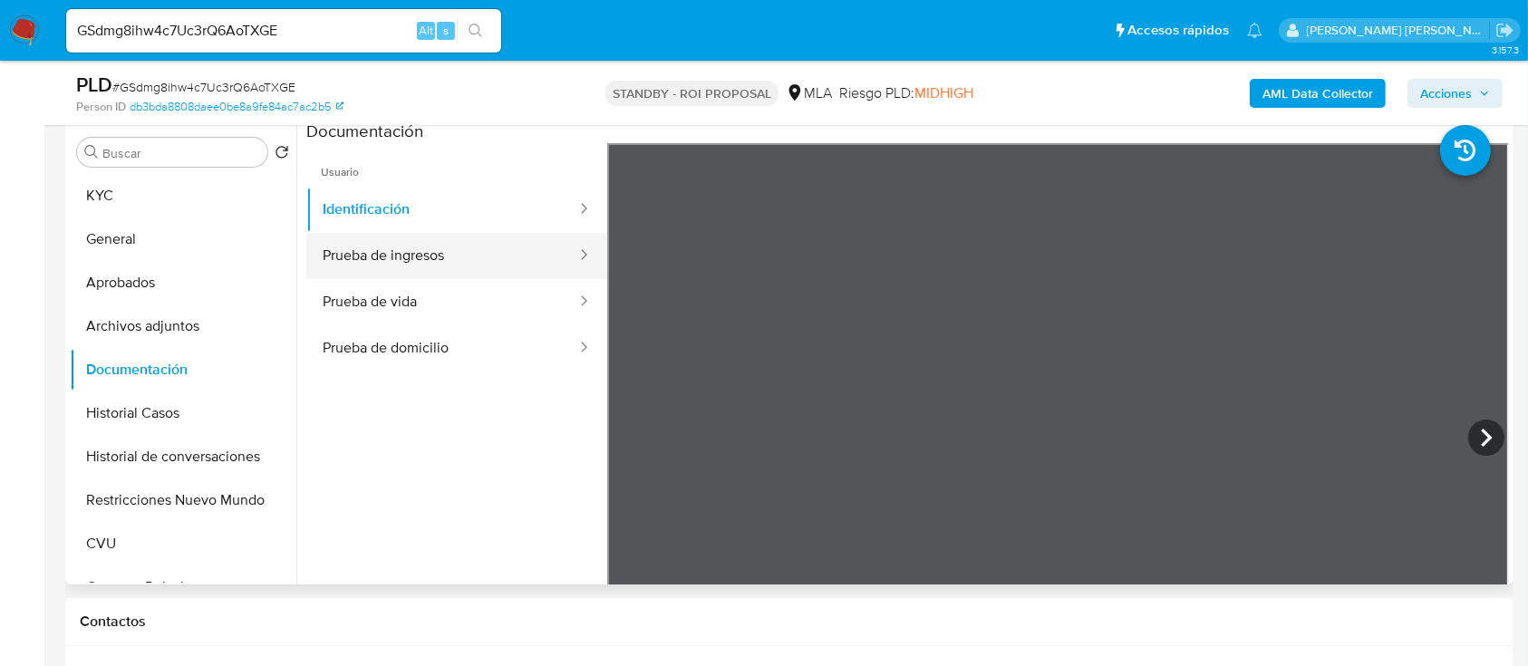
click at [373, 233] on button "Prueba de ingresos" at bounding box center [442, 256] width 272 height 46
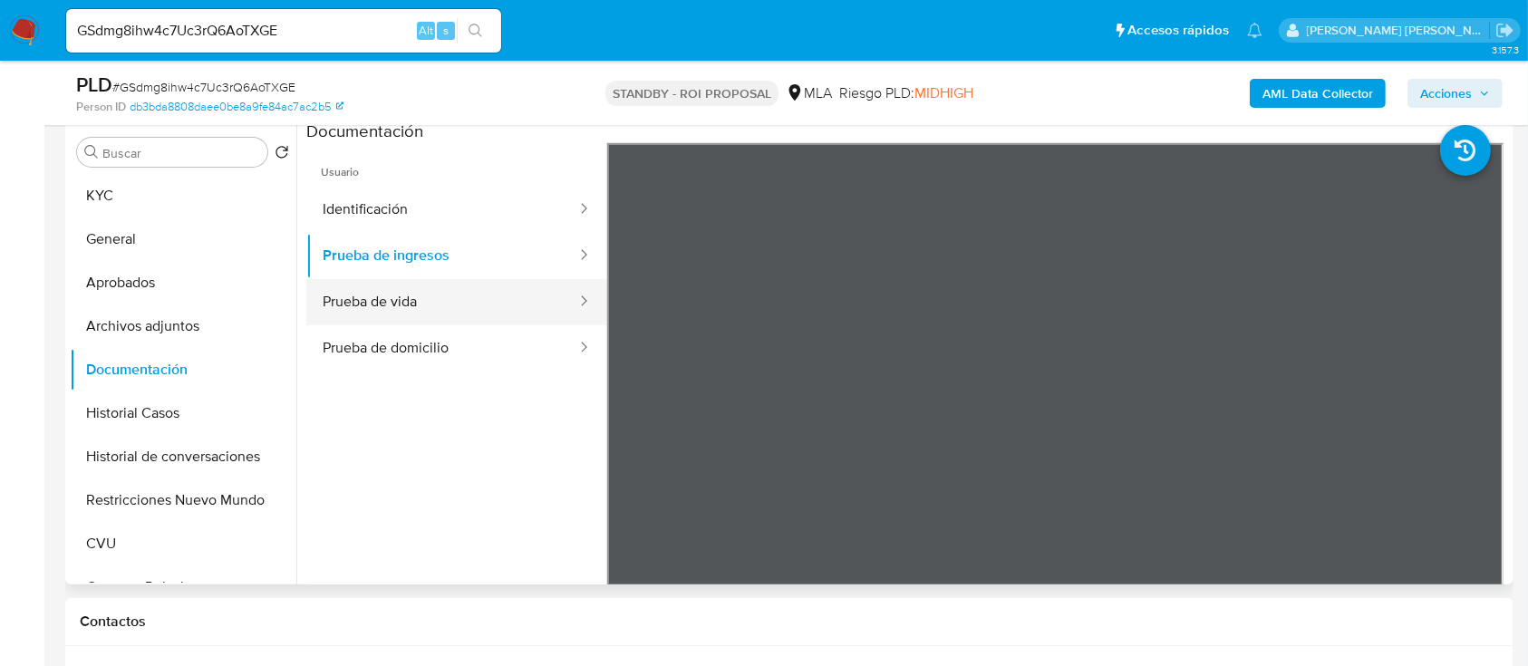
click at [355, 282] on button "Prueba de vida" at bounding box center [442, 302] width 272 height 46
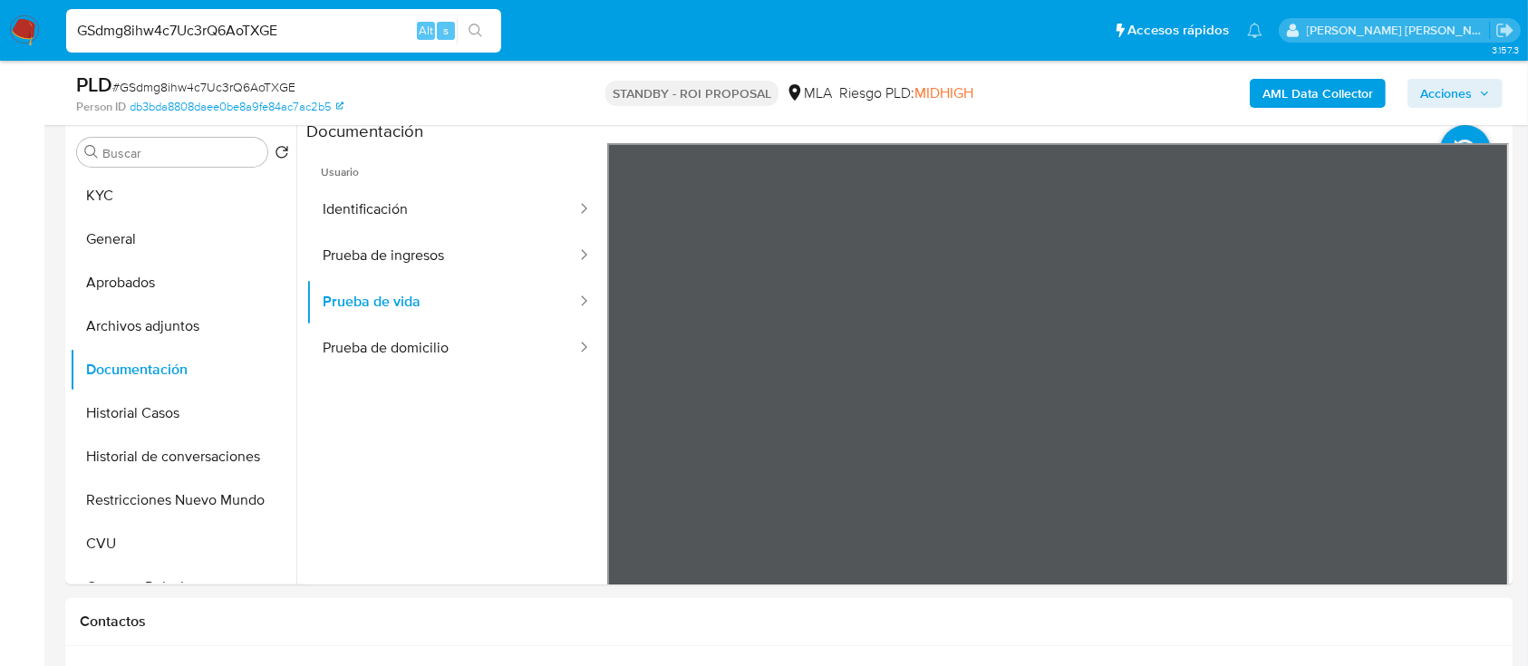
click at [280, 37] on input "GSdmg8ihw4c7Uc3rQ6AoTXGE" at bounding box center [283, 31] width 435 height 24
click at [280, 35] on input "GSdmg8ihw4c7Uc3rQ6AoTXGE" at bounding box center [283, 31] width 435 height 24
paste input "FvCSisOY0tTjMeZGAp6ciJlW"
type input "FvCSisOY0tTjMeZGAp6ciJlW"
click at [469, 34] on icon "search-icon" at bounding box center [476, 31] width 15 height 15
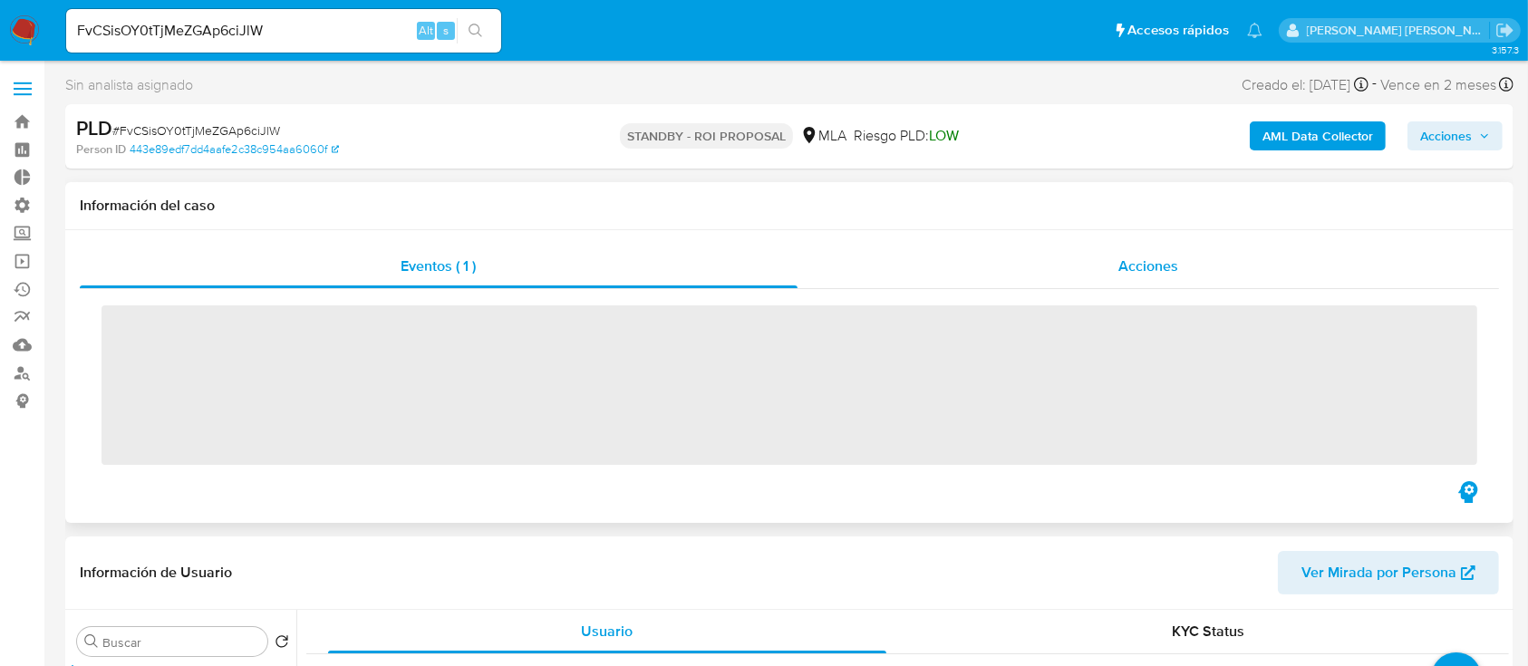
click at [1174, 277] on div "Acciones" at bounding box center [1149, 267] width 703 height 44
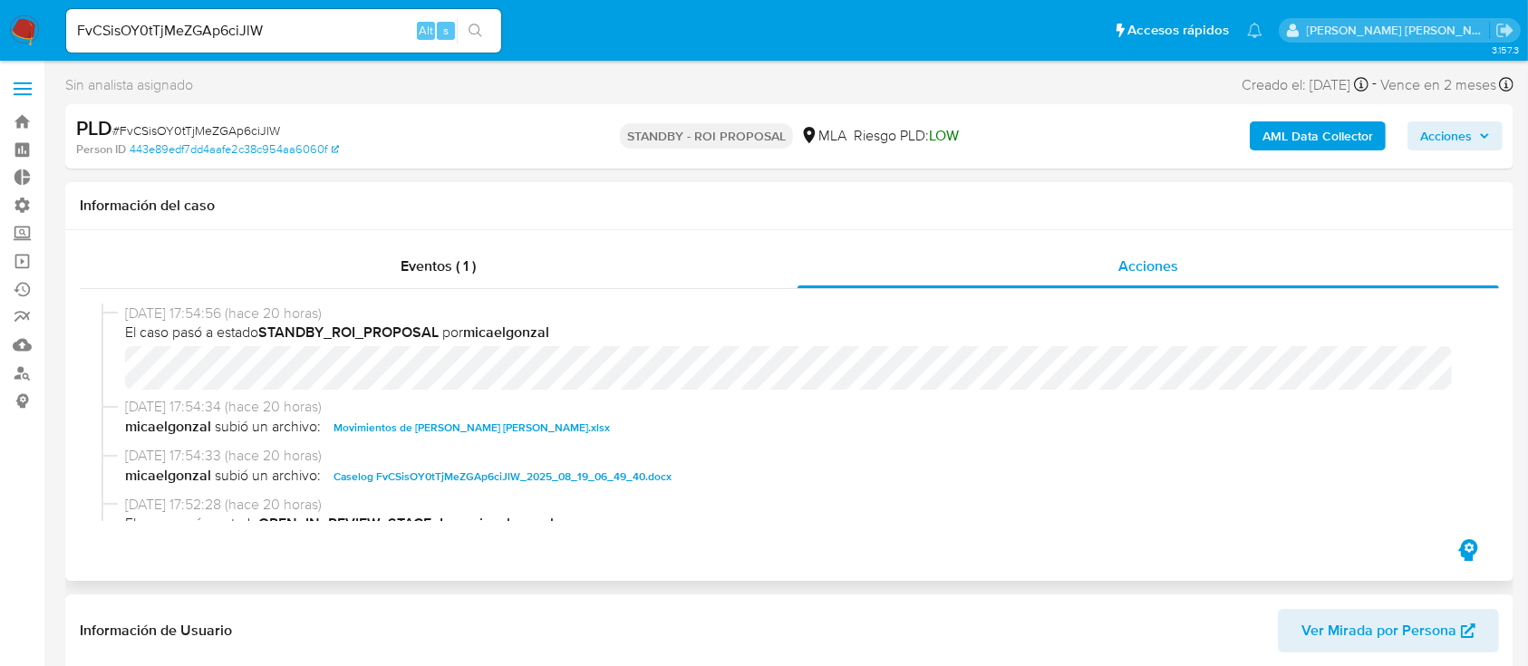
click at [395, 423] on span "Movimientos de Walter Roman Lopez.xlsx" at bounding box center [472, 428] width 276 height 22
select select "10"
click at [397, 470] on span "Caselog FvCSisOY0tTjMeZGAp6ciJlW_2025_08_19_06_49_40.docx" at bounding box center [503, 477] width 338 height 22
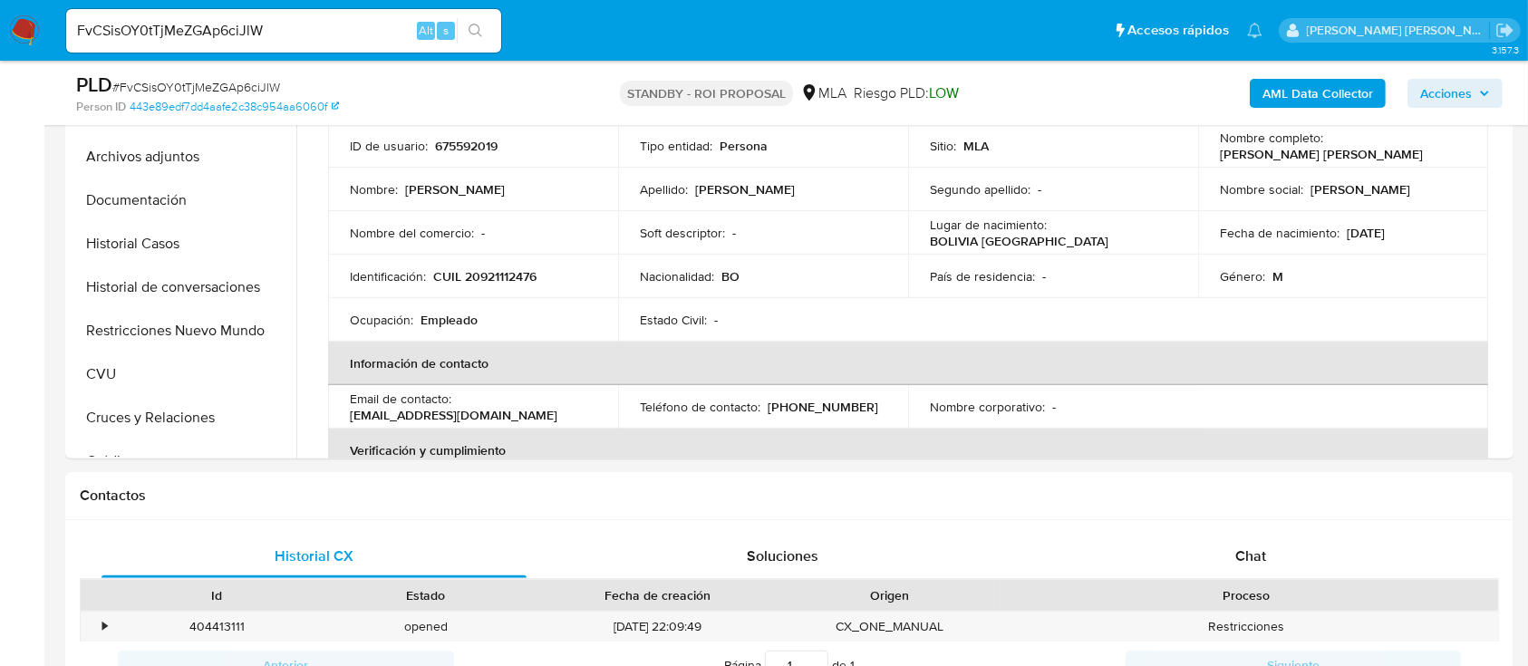
scroll to position [483, 0]
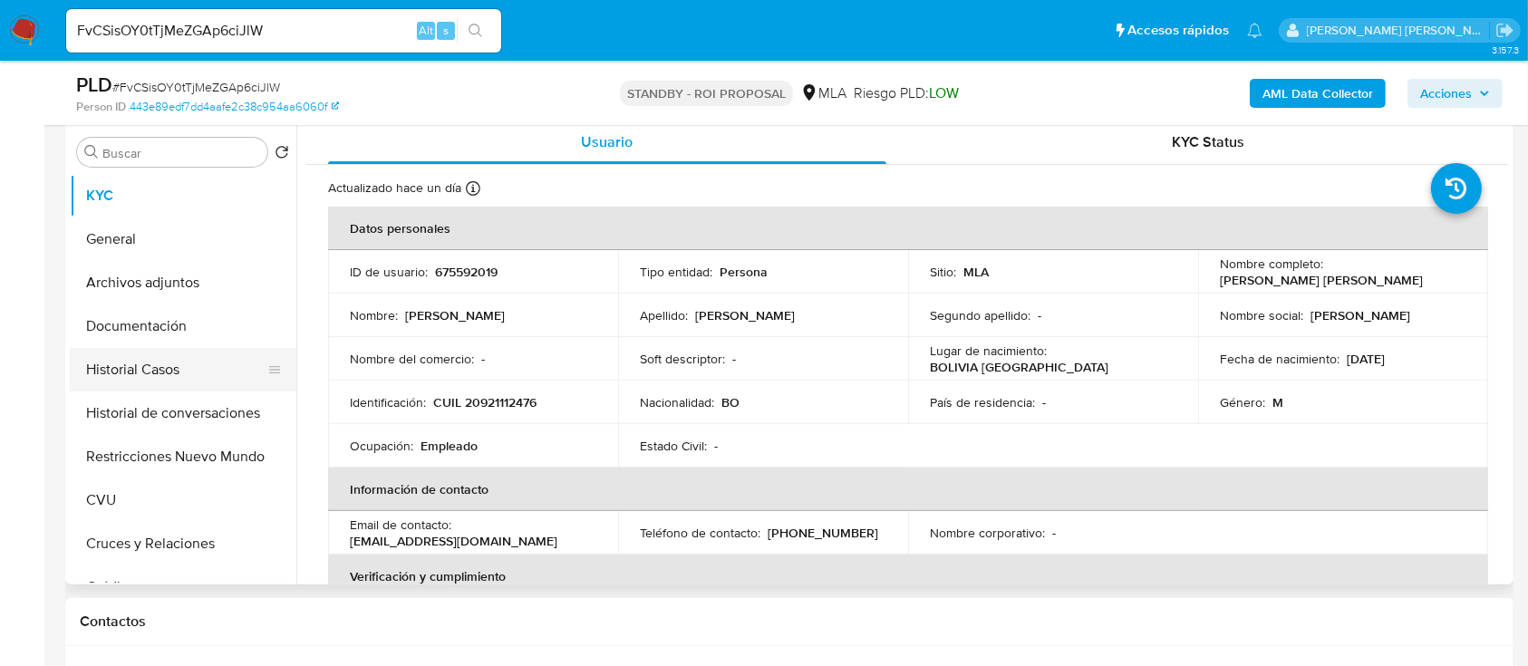
click at [162, 373] on button "Historial Casos" at bounding box center [176, 370] width 212 height 44
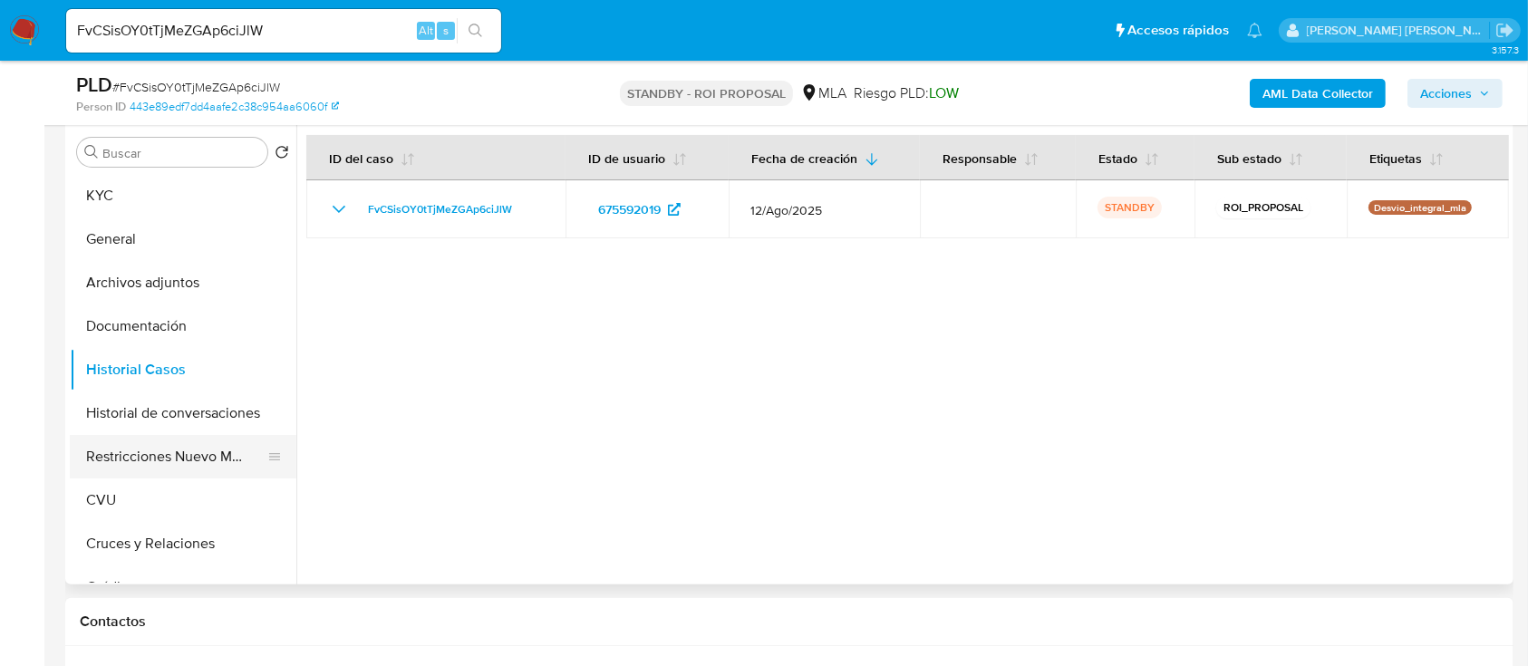
drag, startPoint x: 150, startPoint y: 451, endPoint x: 189, endPoint y: 448, distance: 39.1
click at [150, 451] on button "Restricciones Nuevo Mundo" at bounding box center [176, 457] width 212 height 44
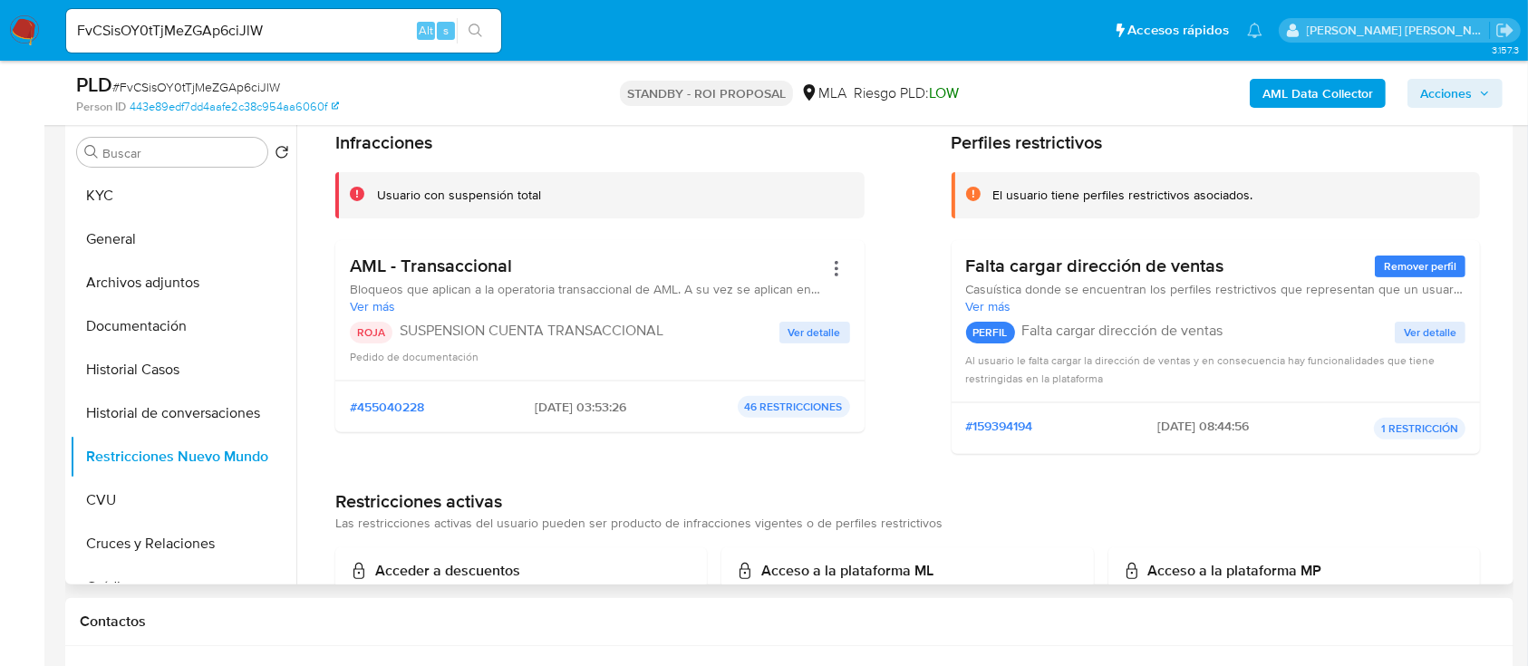
scroll to position [121, 0]
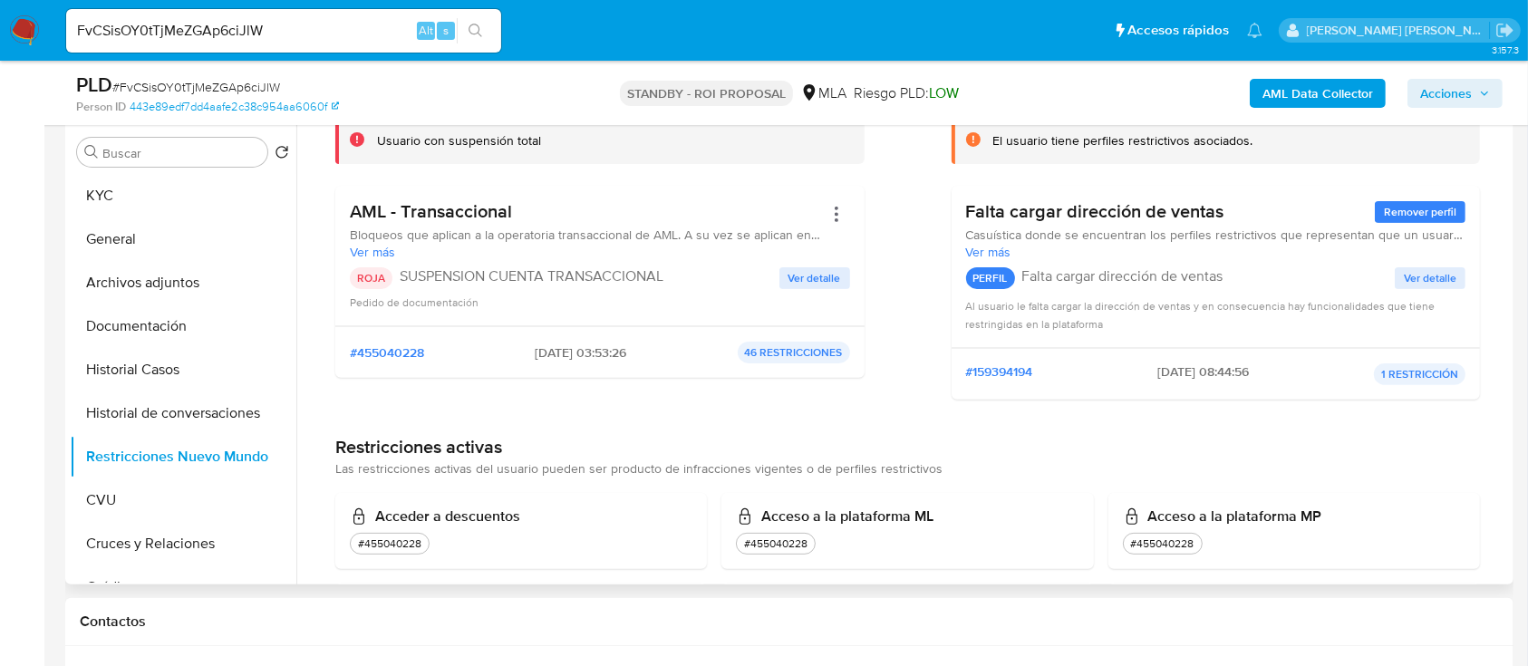
click at [828, 271] on span "Ver detalle" at bounding box center [815, 278] width 53 height 18
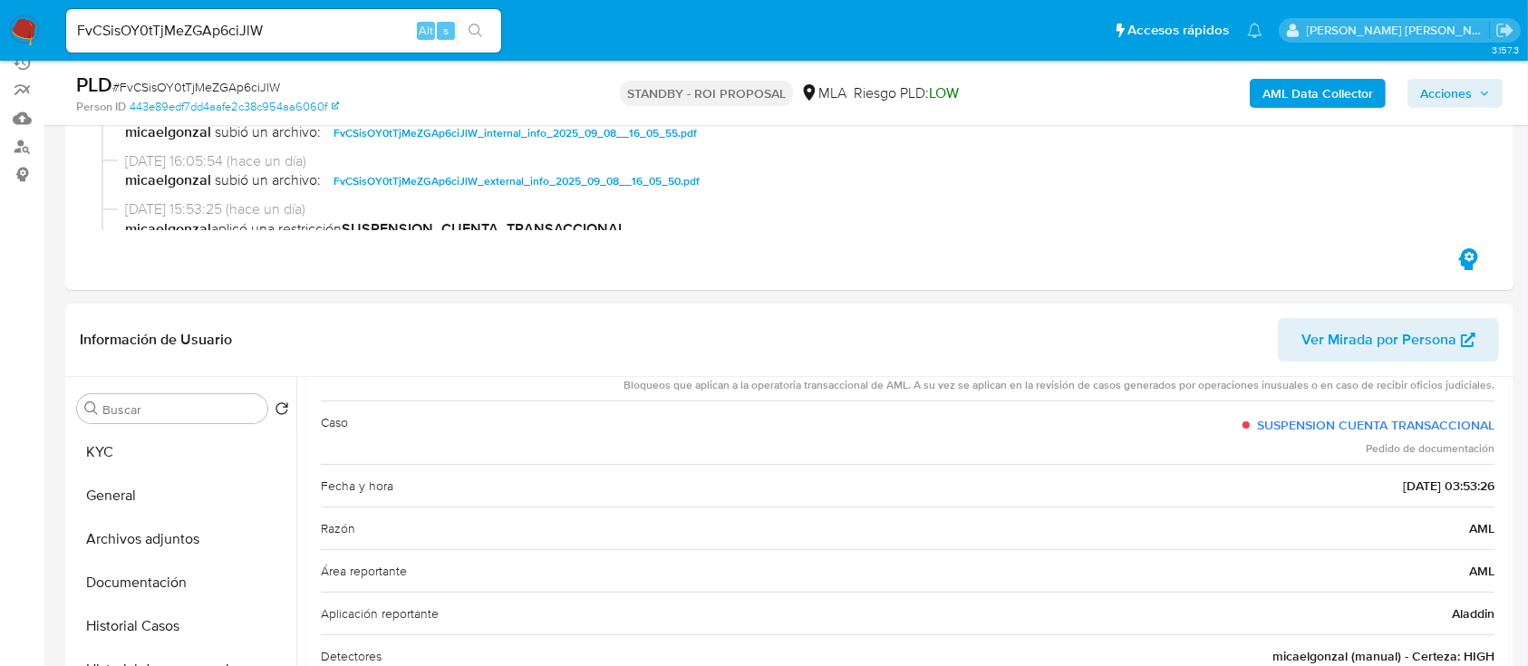
scroll to position [265, 0]
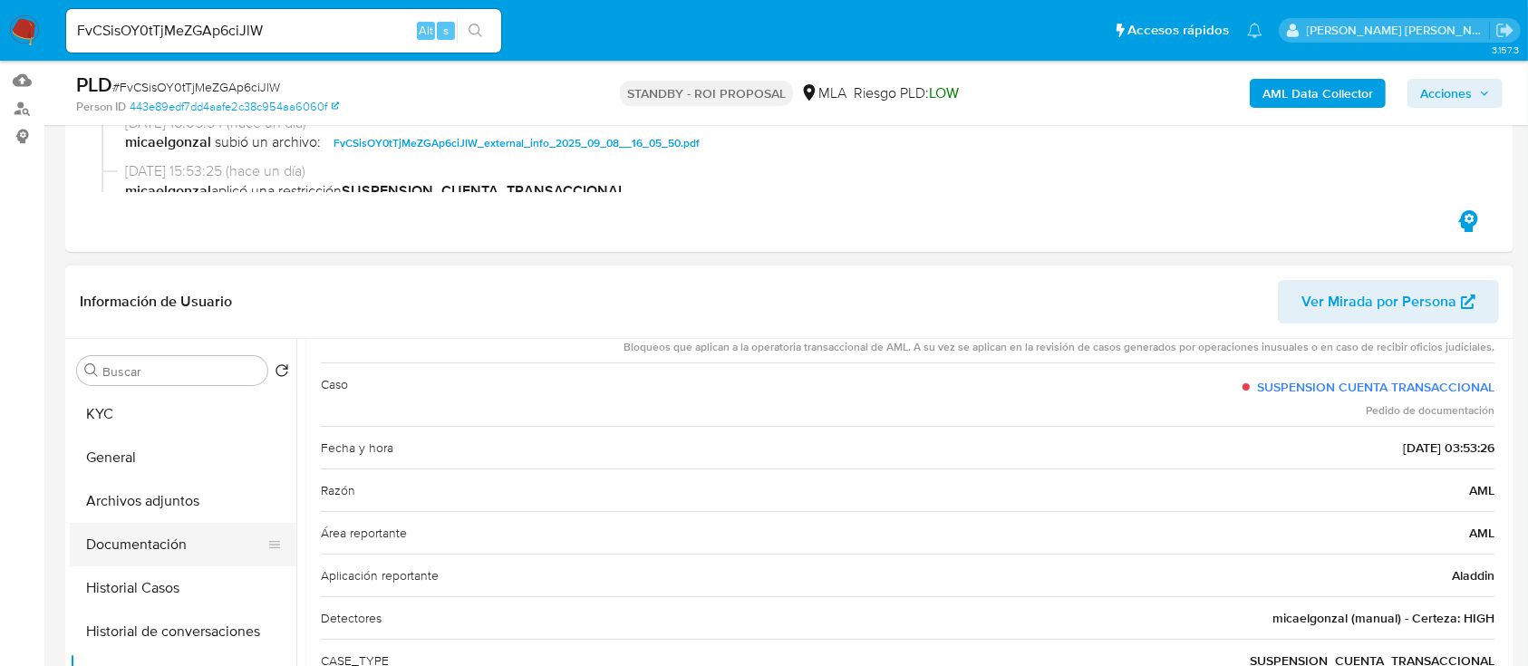
click at [201, 548] on button "Documentación" at bounding box center [176, 545] width 212 height 44
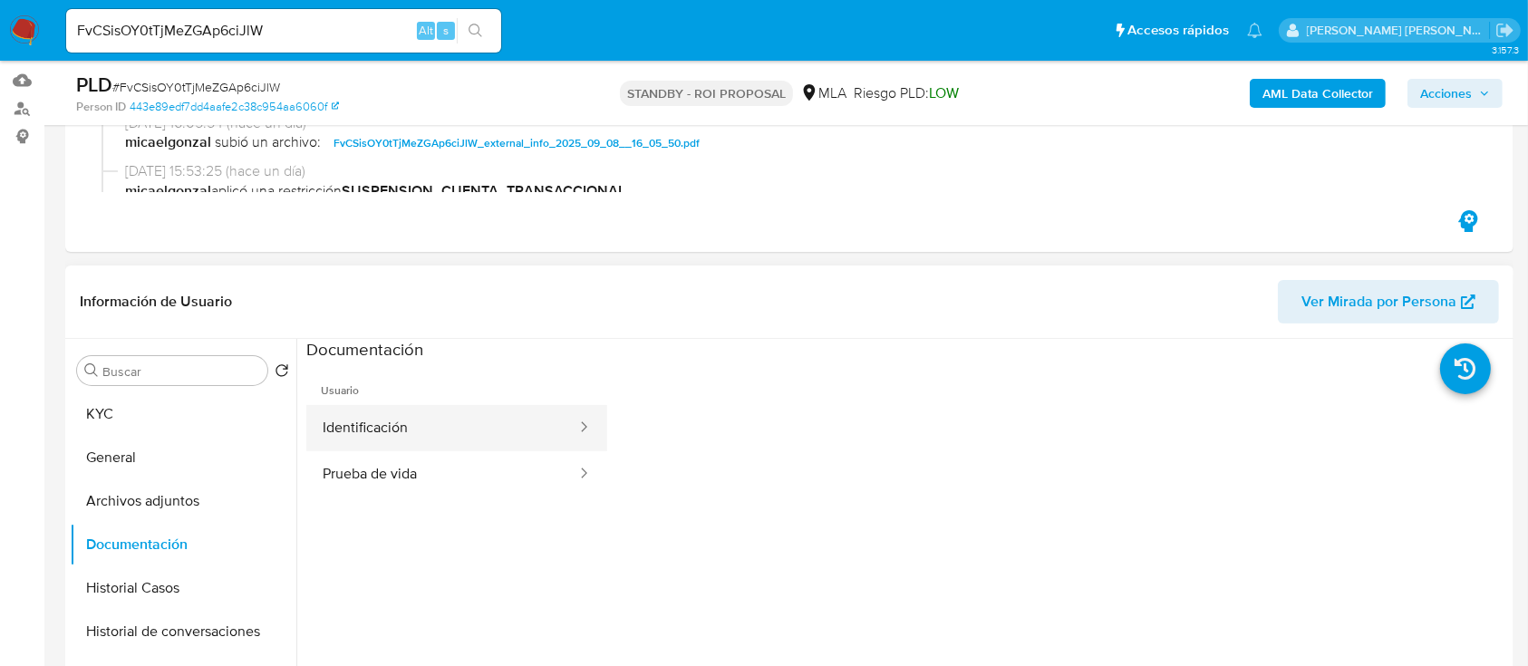
click at [466, 428] on button "Identificación" at bounding box center [442, 428] width 272 height 46
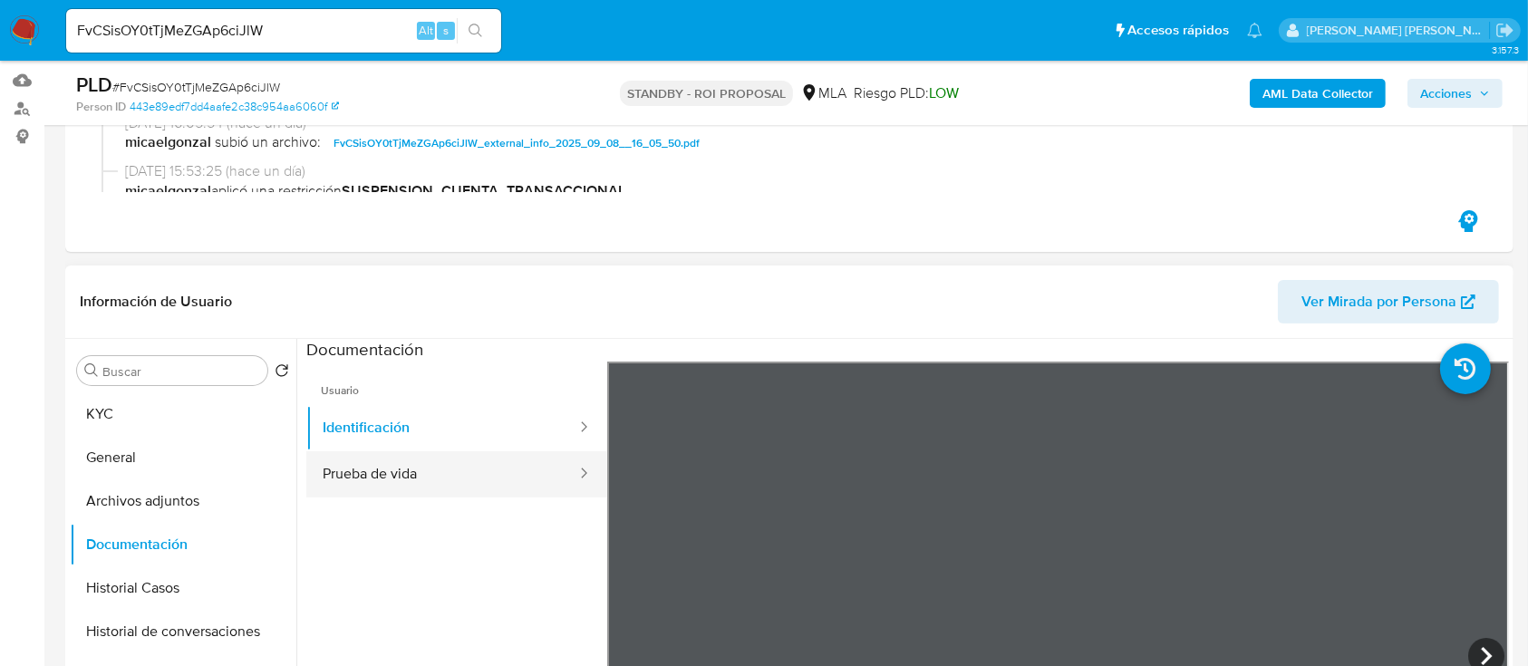
click at [484, 490] on button "Prueba de vida" at bounding box center [442, 474] width 272 height 46
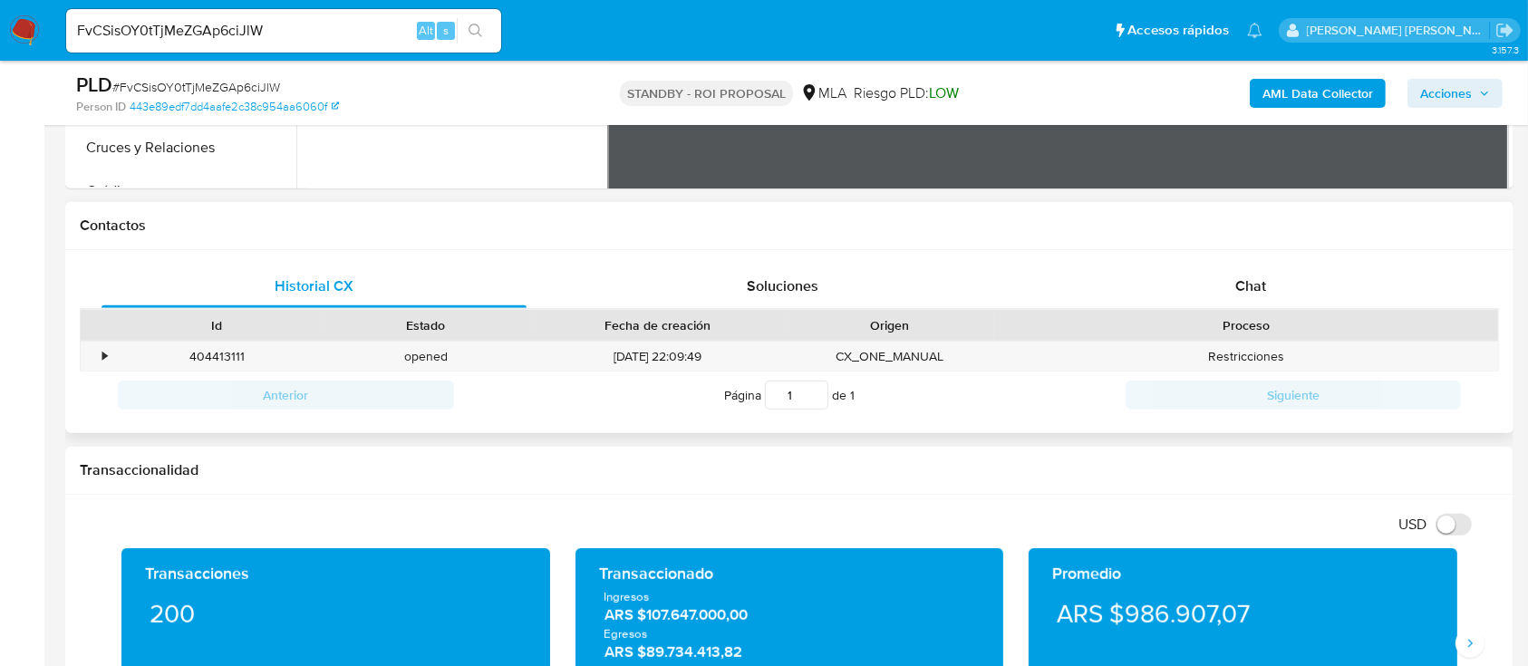
scroll to position [869, 0]
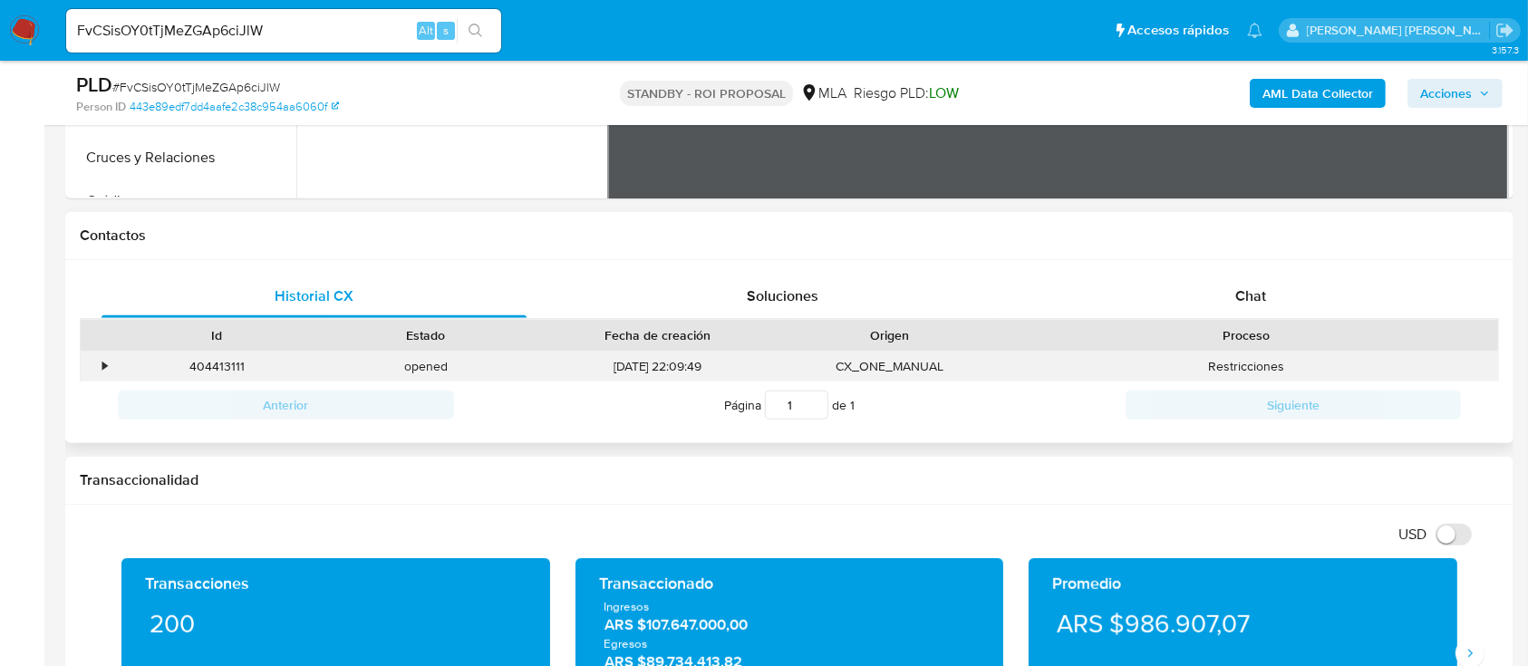
click at [104, 365] on div "•" at bounding box center [104, 366] width 5 height 17
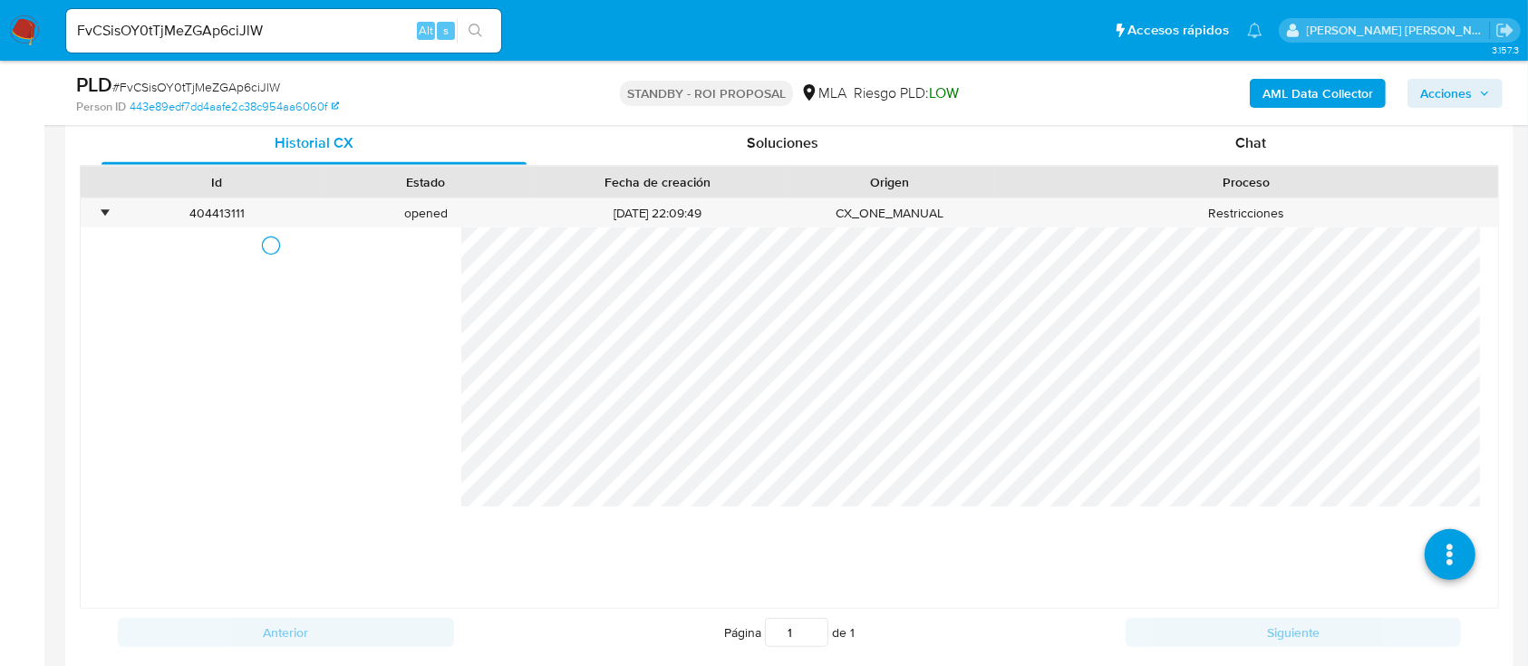
scroll to position [1110, 0]
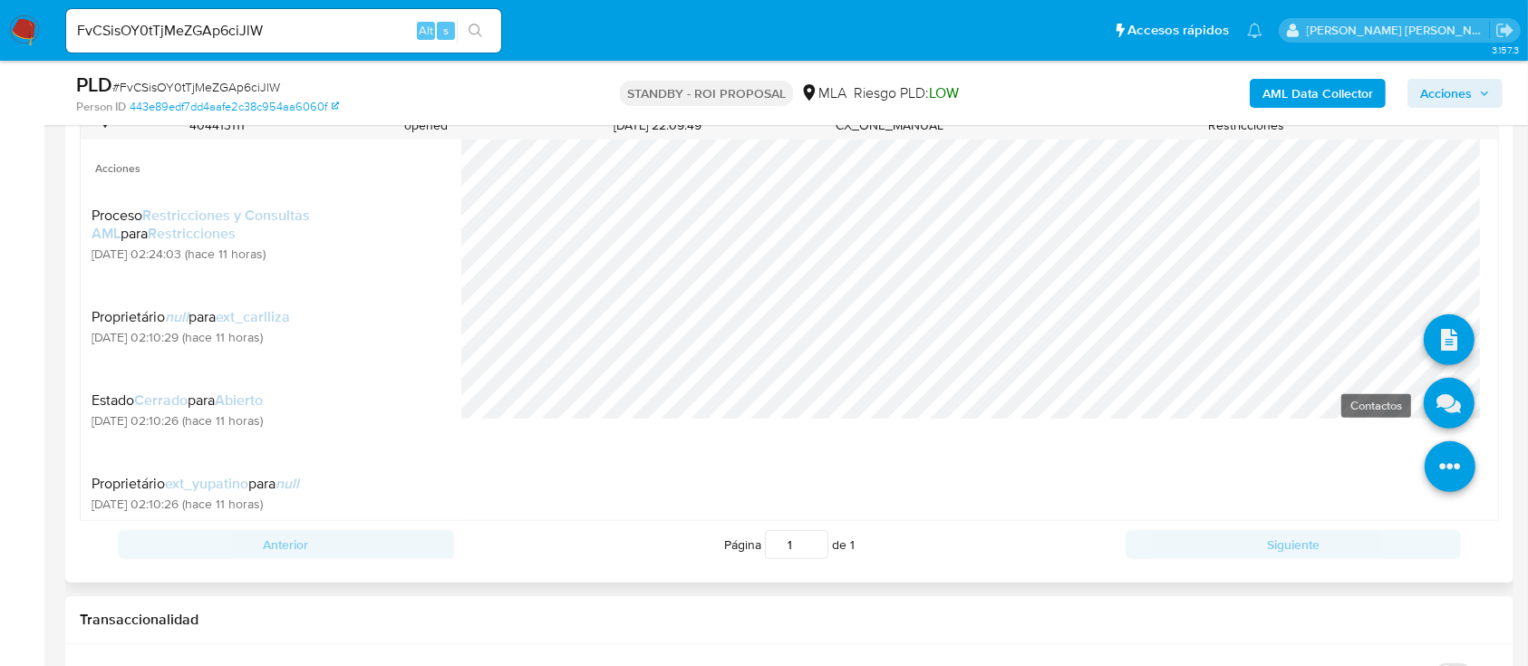
click at [1430, 405] on icon at bounding box center [1449, 403] width 51 height 51
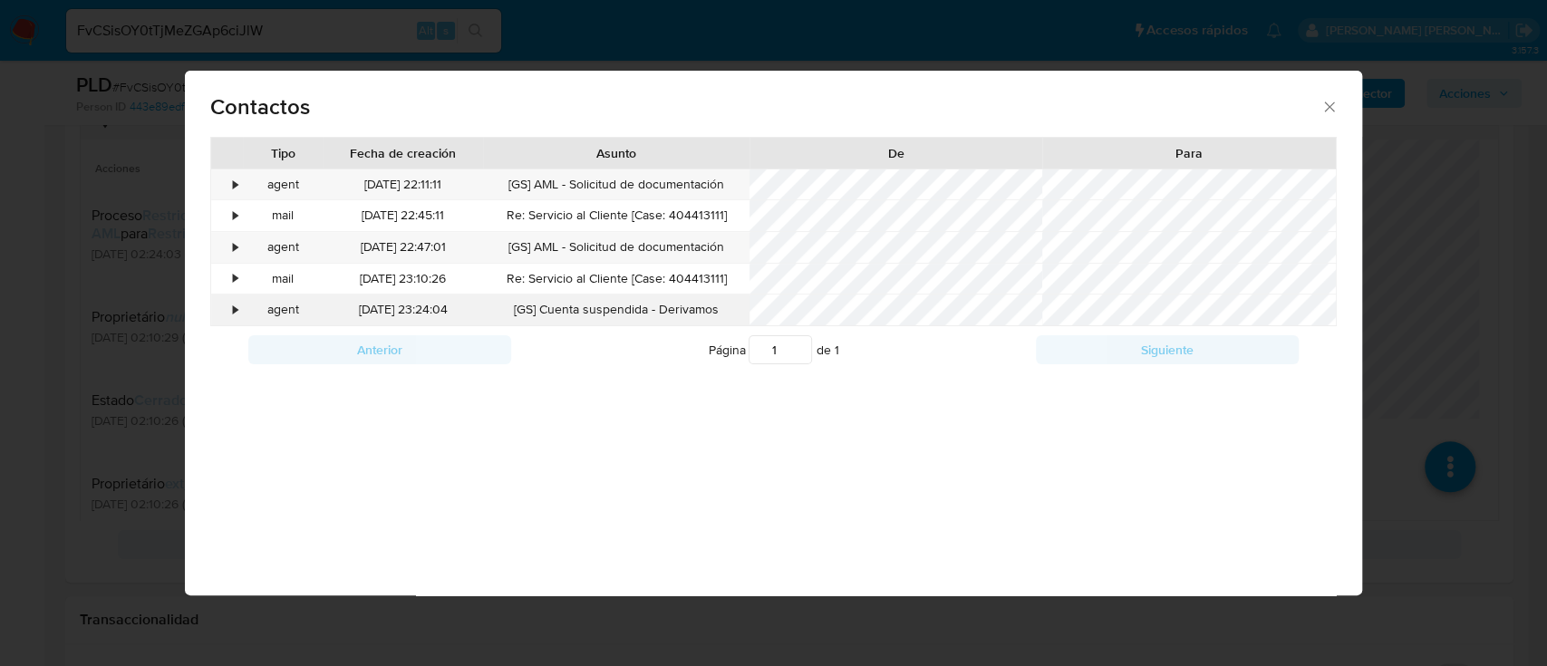
click at [227, 308] on div "•" at bounding box center [227, 310] width 32 height 31
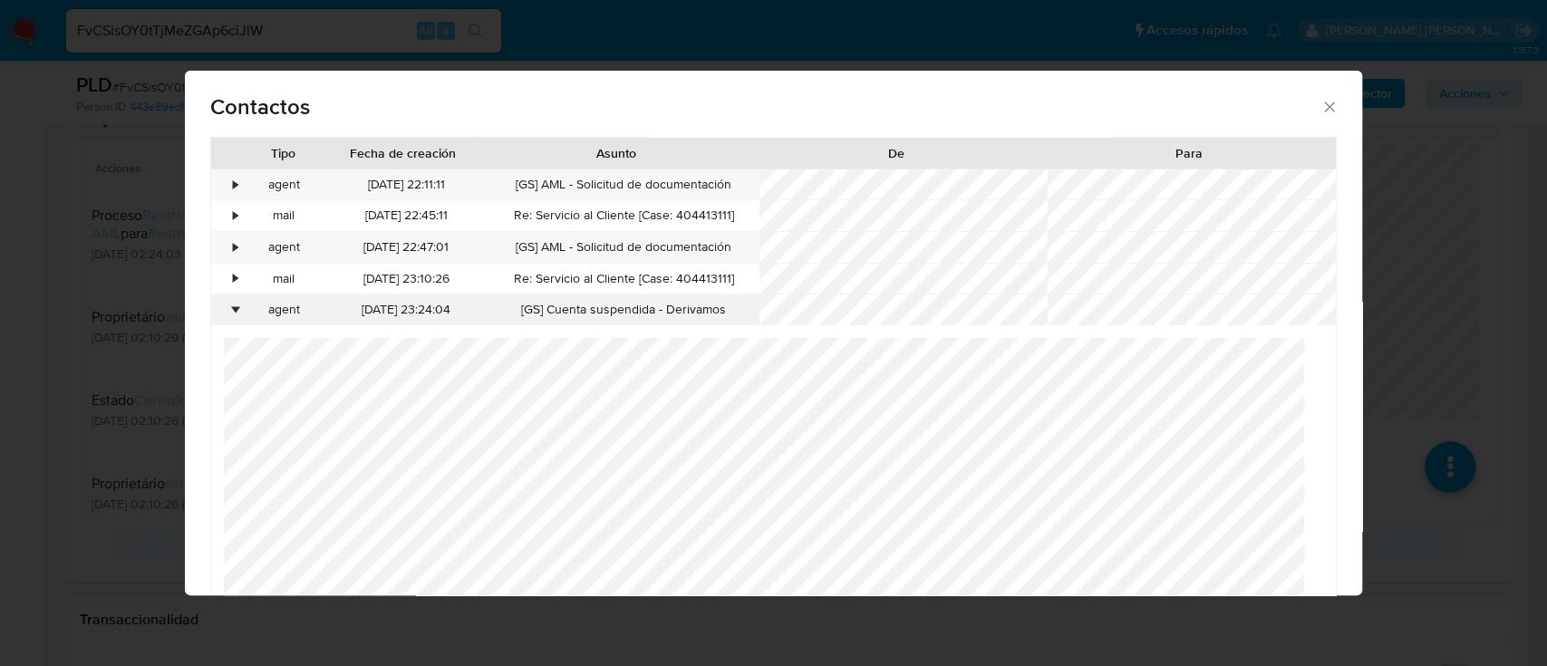
click at [227, 308] on div "•" at bounding box center [227, 310] width 32 height 31
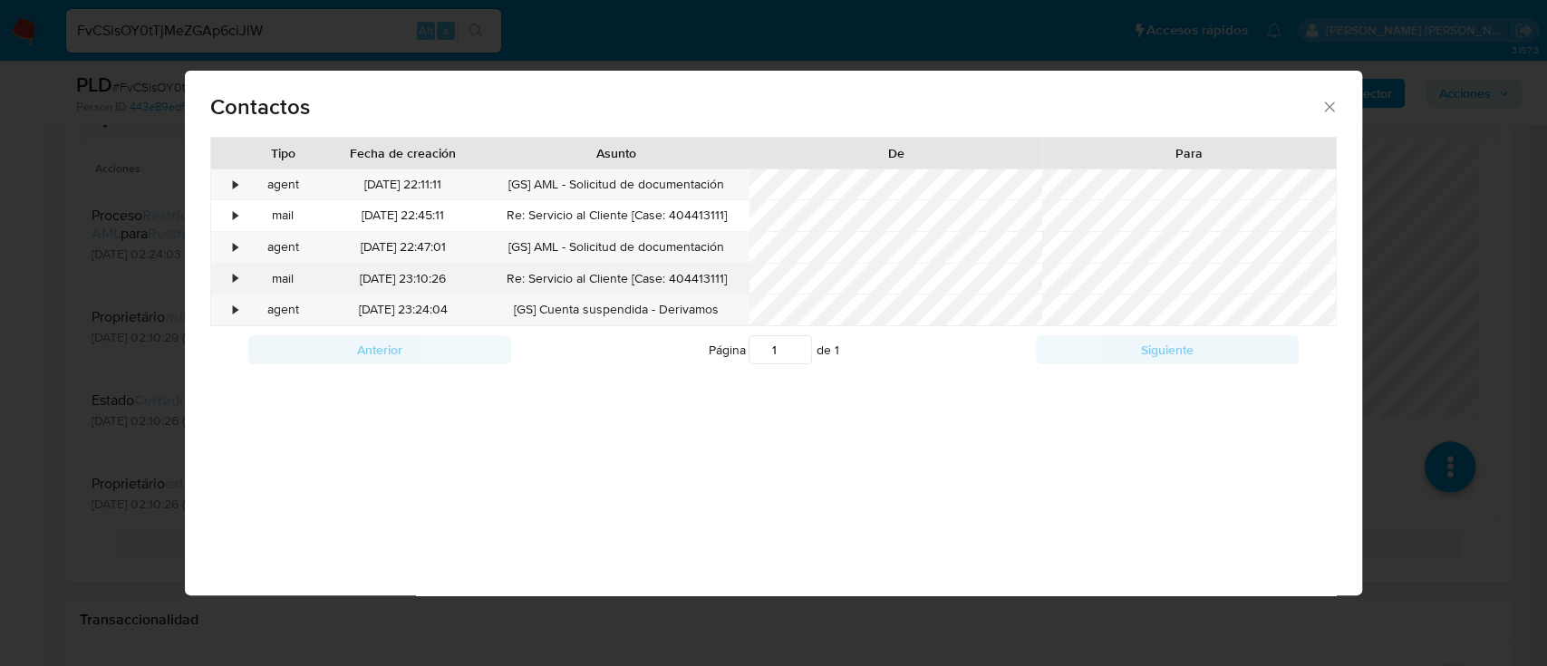
click at [237, 282] on div "•" at bounding box center [235, 279] width 5 height 18
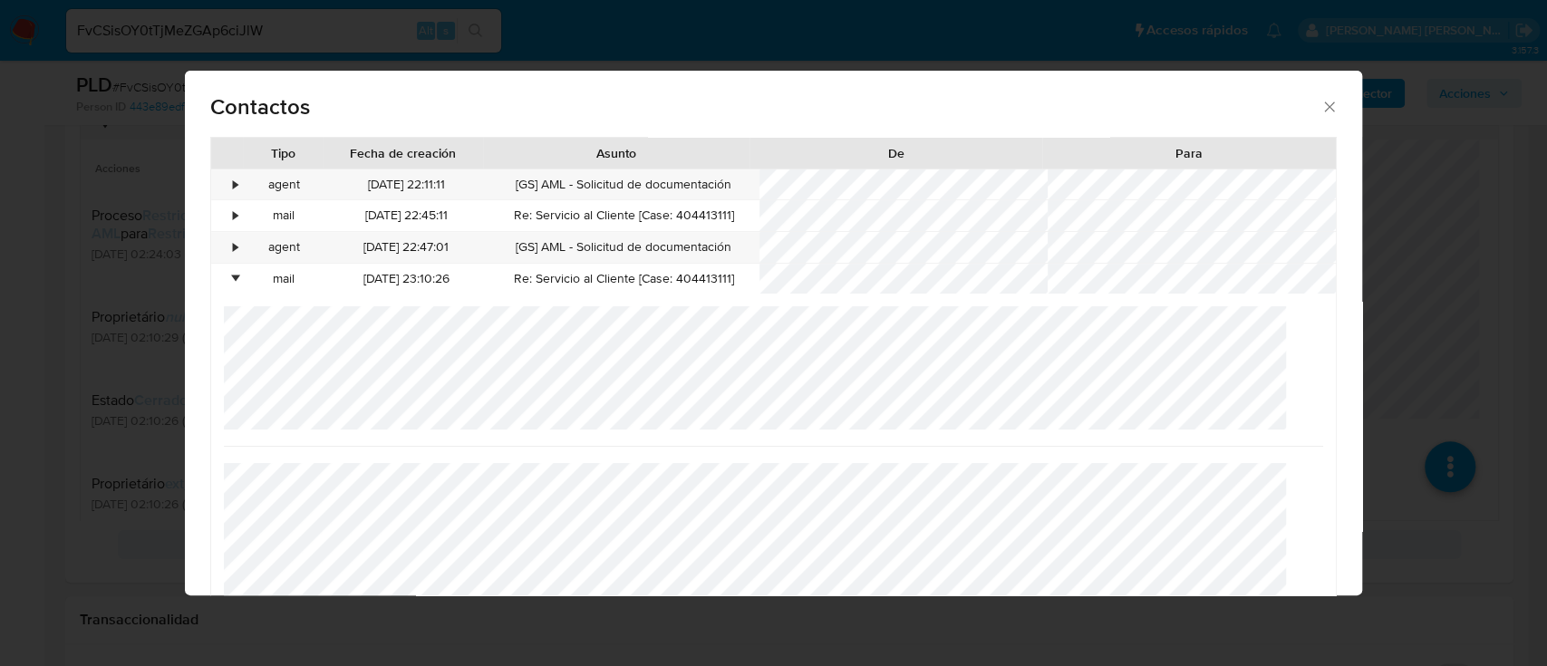
click at [1313, 119] on div "Contactos" at bounding box center [773, 104] width 1177 height 66
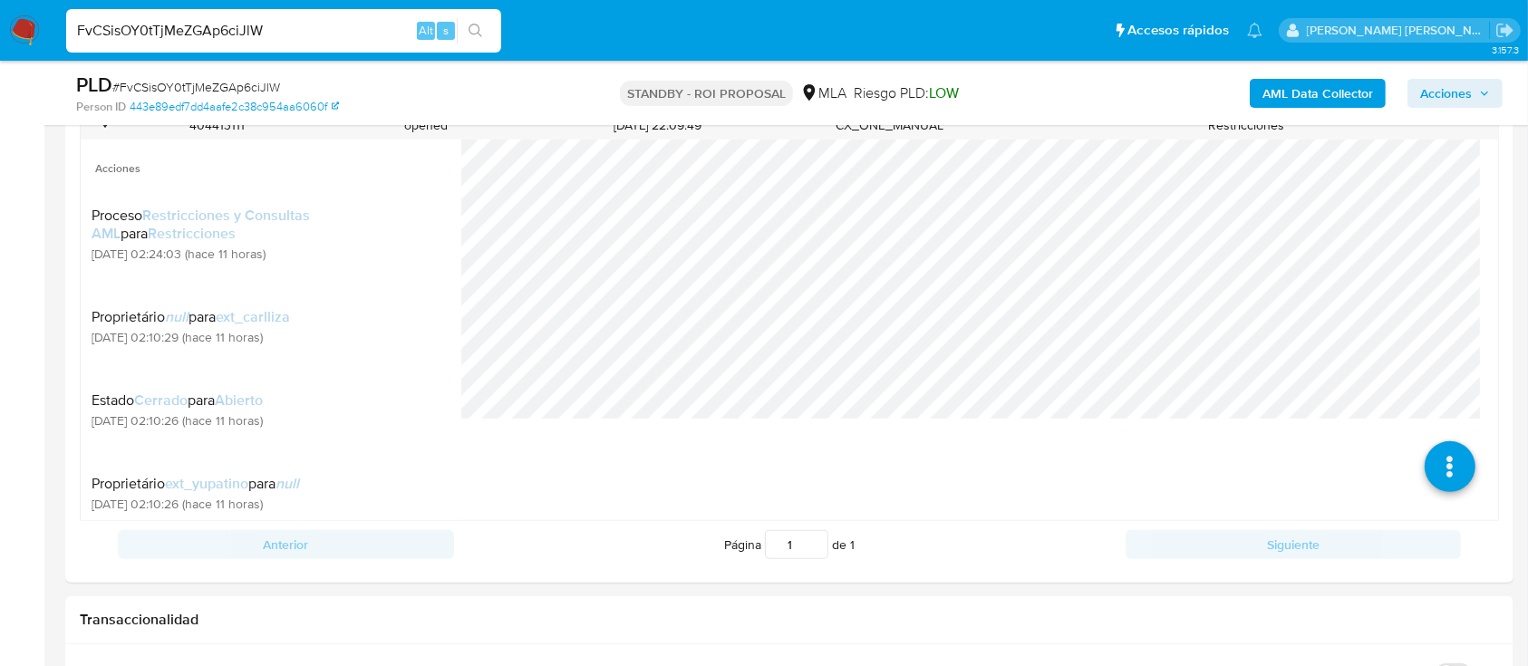
click at [319, 36] on input "FvCSisOY0tTjMeZGAp6ciJlW" at bounding box center [283, 31] width 435 height 24
paste input "b6a4zGE1SRf8MSiwTSpXGqIT"
click at [319, 36] on input "FvCSisOY0tTjMeZGAp6ciJlWb6a4zGE1SRf8MSiwTSpXGqIT" at bounding box center [283, 31] width 435 height 24
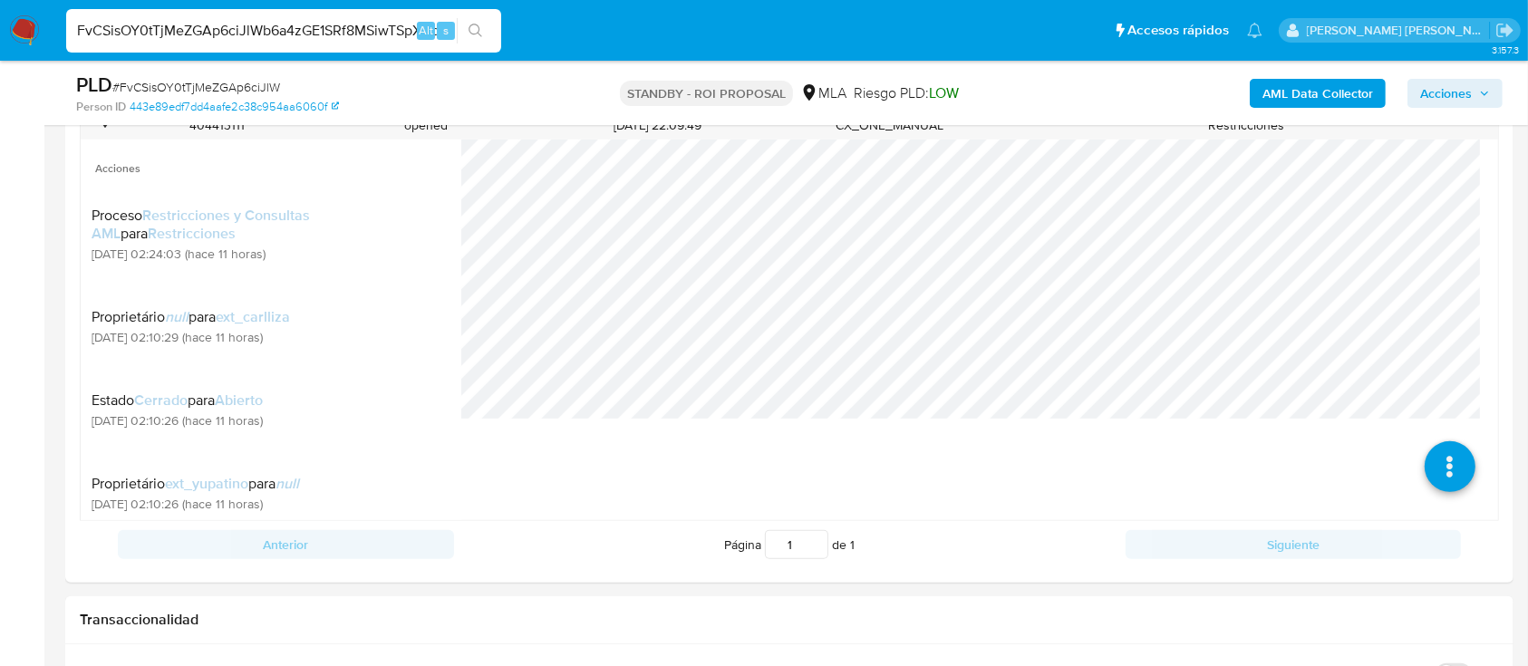
paste input
type input "b6a4zGE1SRf8MSiwTSpXGqIT"
click at [480, 25] on icon "search-icon" at bounding box center [476, 31] width 15 height 15
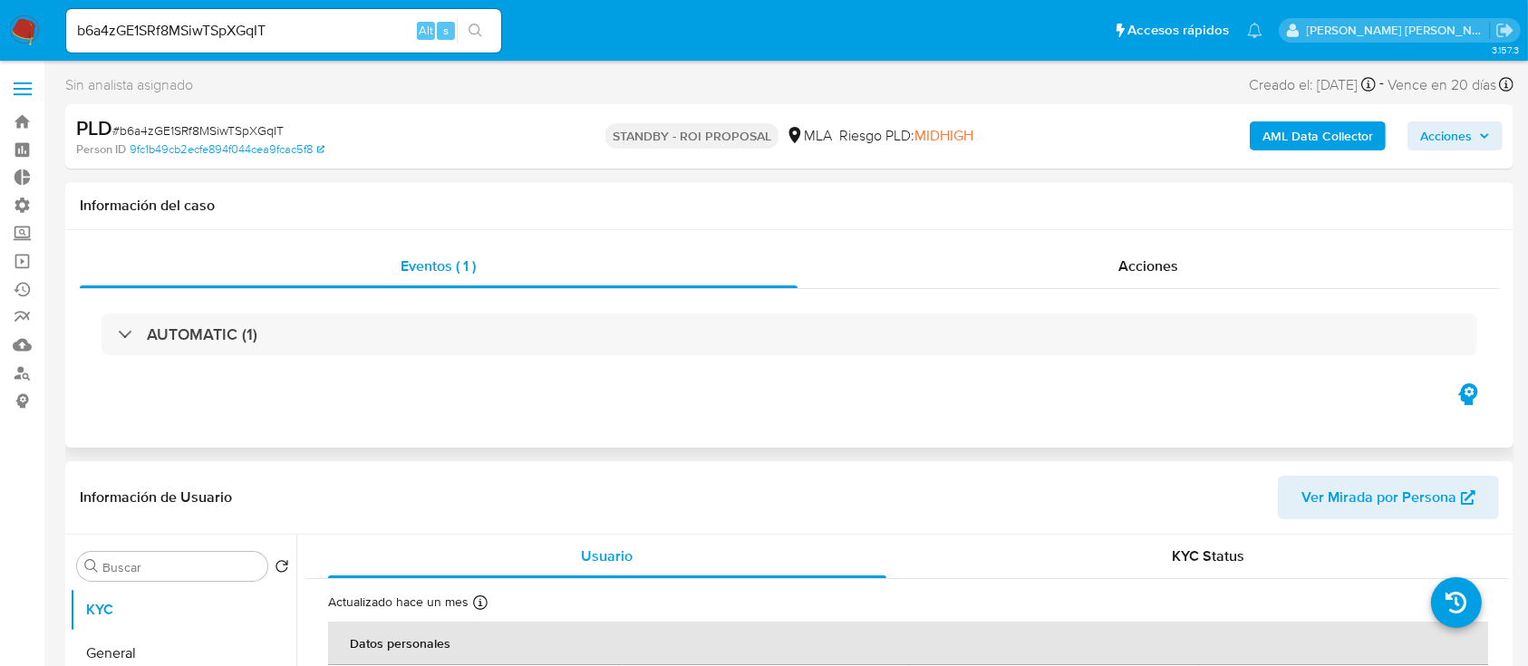
click at [1115, 236] on div "Eventos ( 1 ) Acciones AUTOMATIC (1)" at bounding box center [789, 339] width 1449 height 218
select select "10"
click at [1109, 255] on div "Acciones" at bounding box center [1149, 267] width 703 height 44
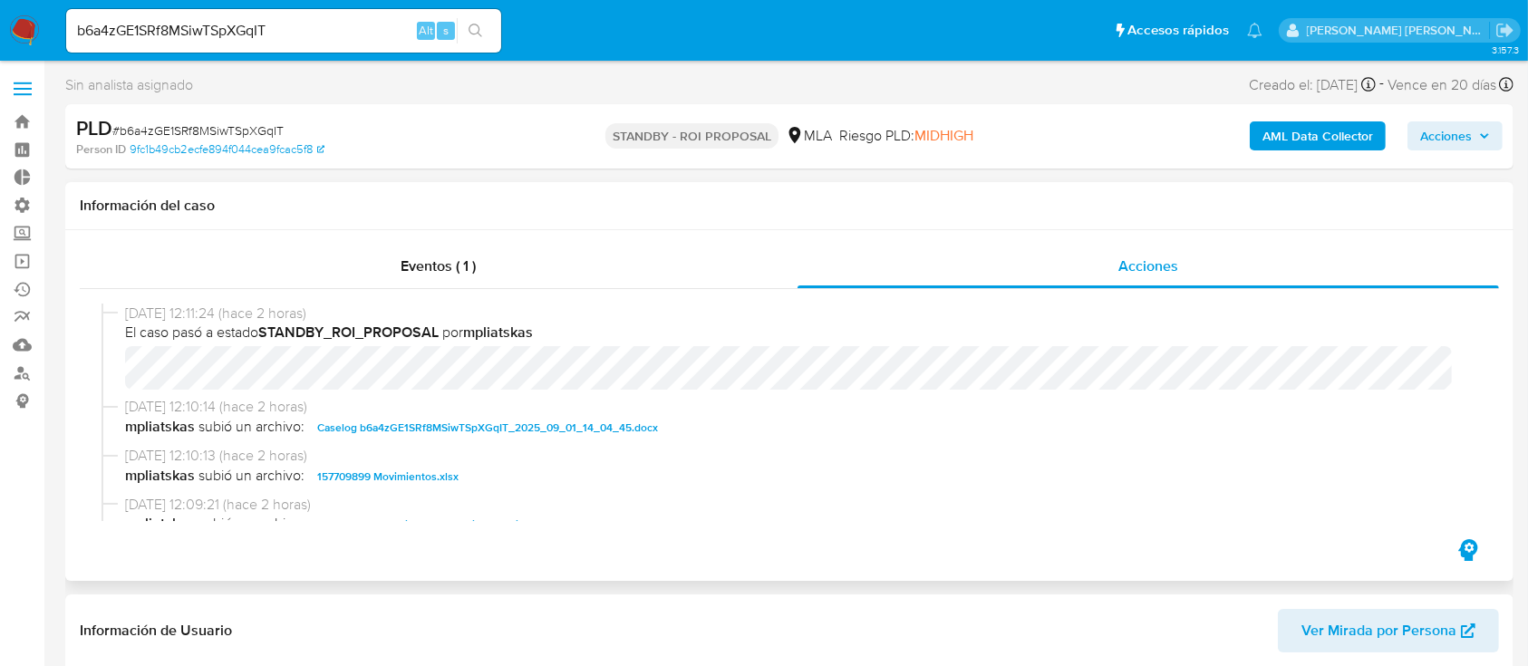
click at [481, 426] on span "Caselog b6a4zGE1SRf8MSiwTSpXGqIT_2025_09_01_14_04_45.docx" at bounding box center [487, 428] width 341 height 22
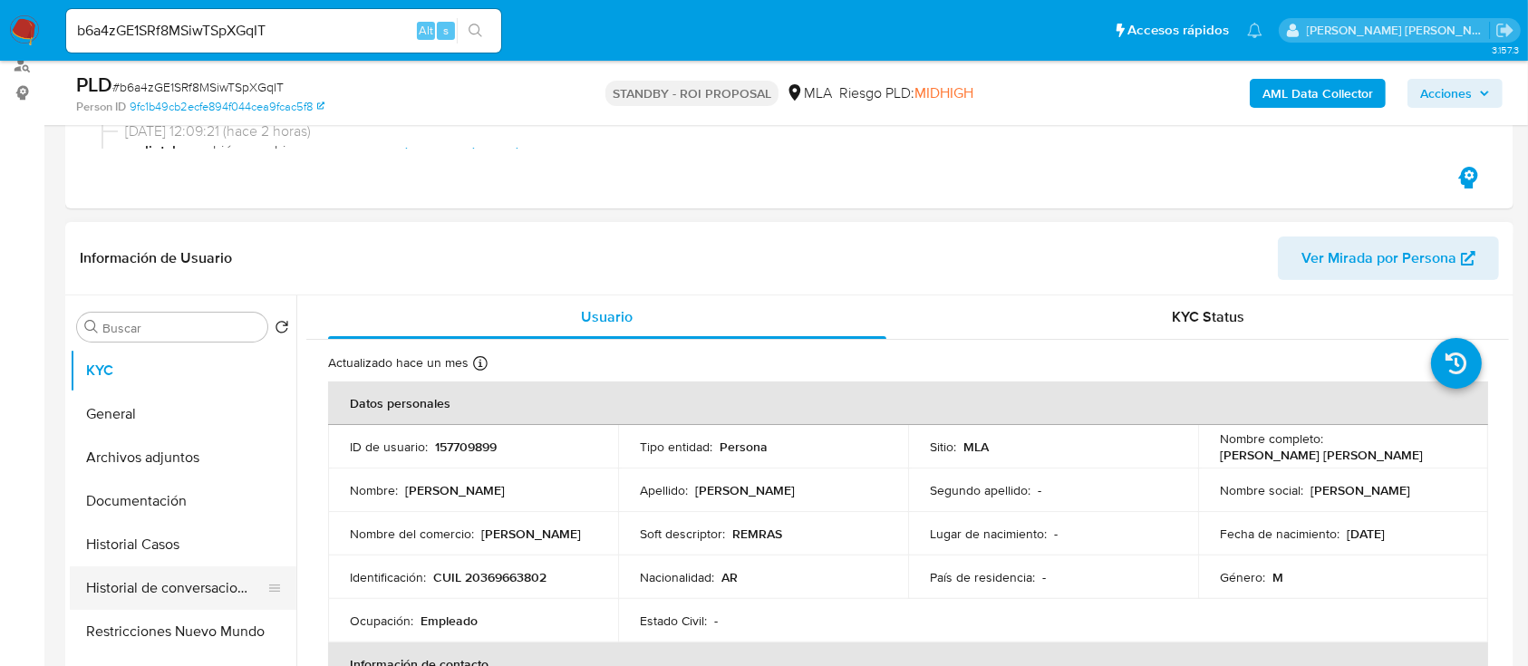
scroll to position [483, 0]
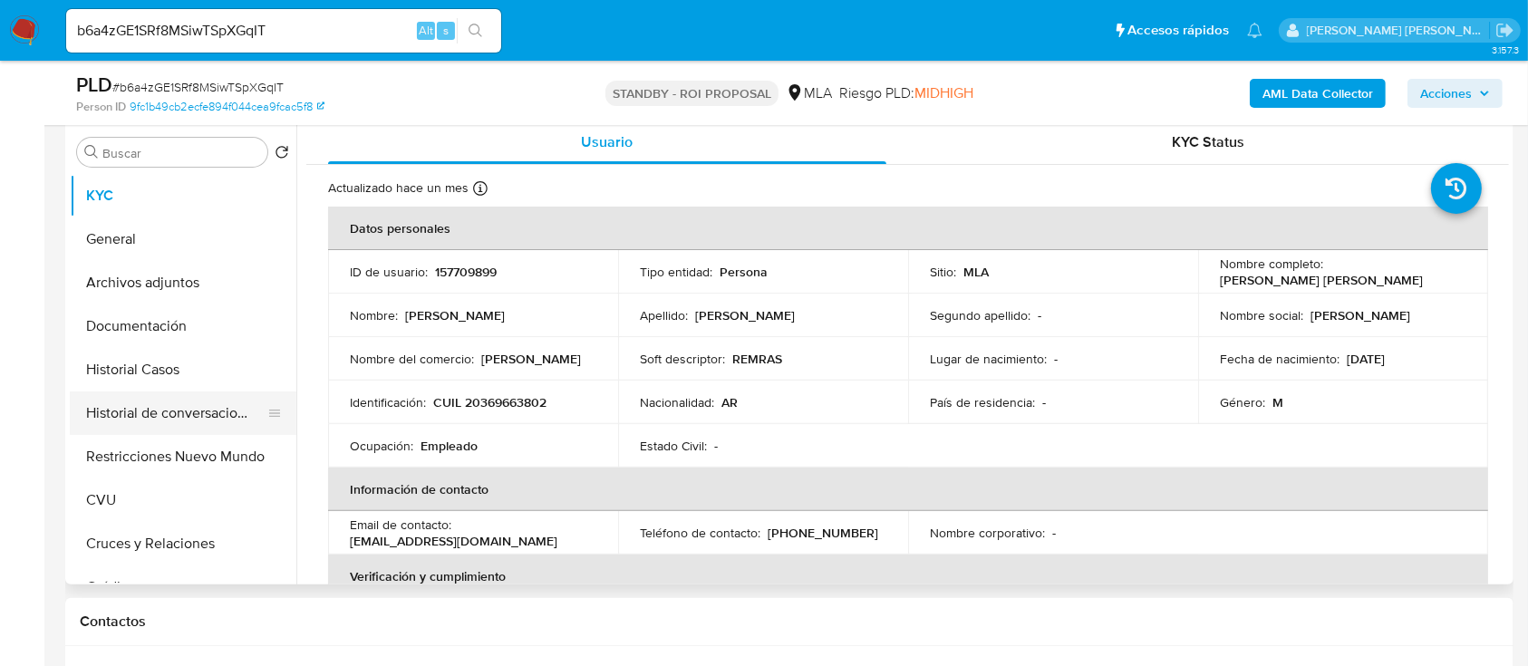
drag, startPoint x: 186, startPoint y: 369, endPoint x: 177, endPoint y: 403, distance: 35.6
click at [186, 369] on button "Historial Casos" at bounding box center [183, 370] width 227 height 44
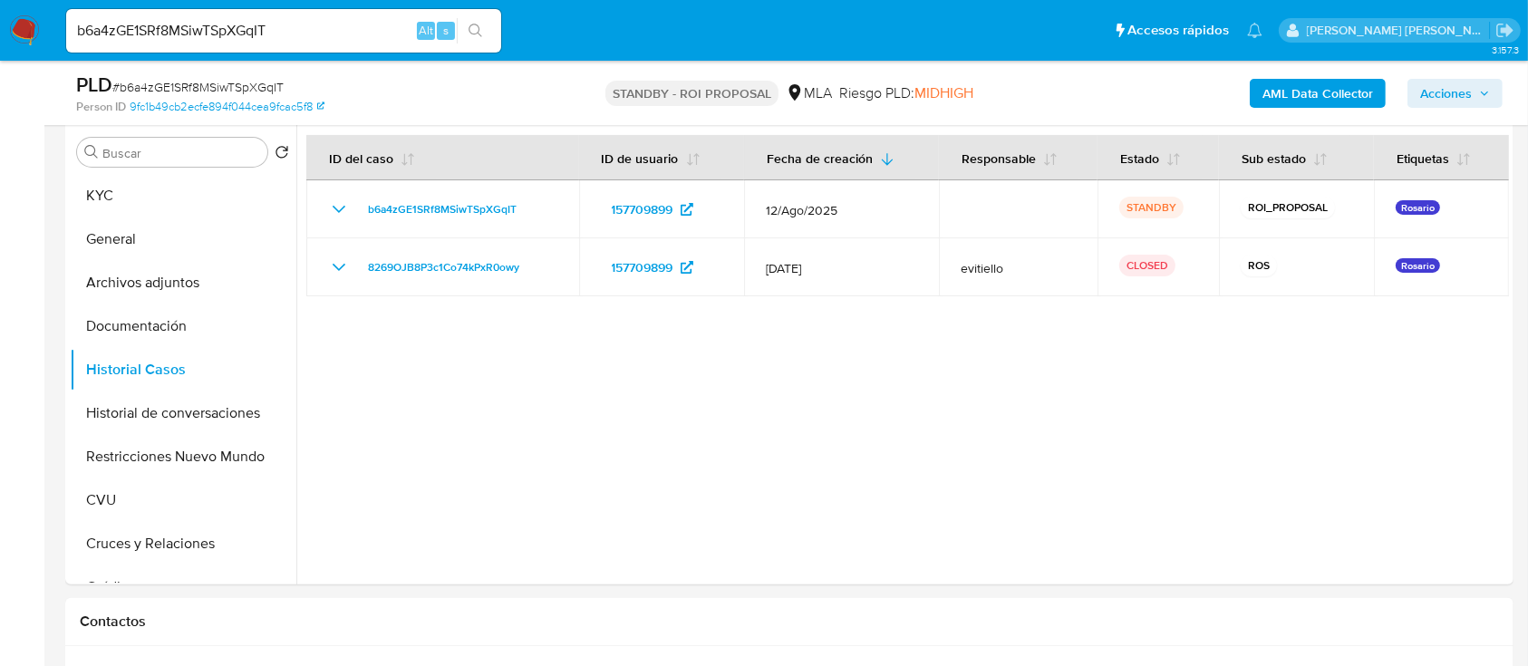
drag, startPoint x: 240, startPoint y: 441, endPoint x: 0, endPoint y: 506, distance: 248.7
click at [240, 441] on button "Restricciones Nuevo Mundo" at bounding box center [183, 457] width 227 height 44
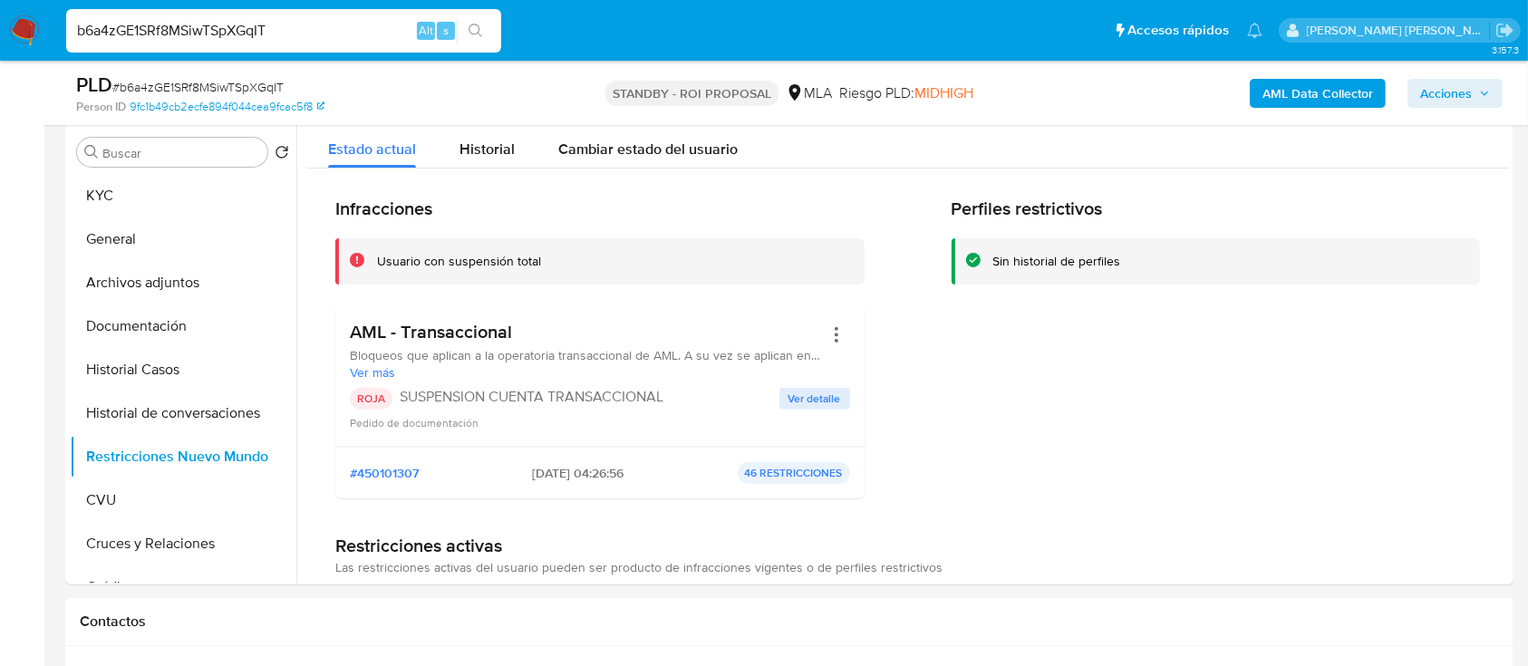
click at [308, 25] on input "b6a4zGE1SRf8MSiwTSpXGqIT" at bounding box center [283, 31] width 435 height 24
paste input "Gc5K5DjnbBzna7yAMBVxmSxg"
type input "Gc5K5DjnbBzna7yAMBVxmSxg"
click at [473, 25] on icon "search-icon" at bounding box center [476, 31] width 15 height 15
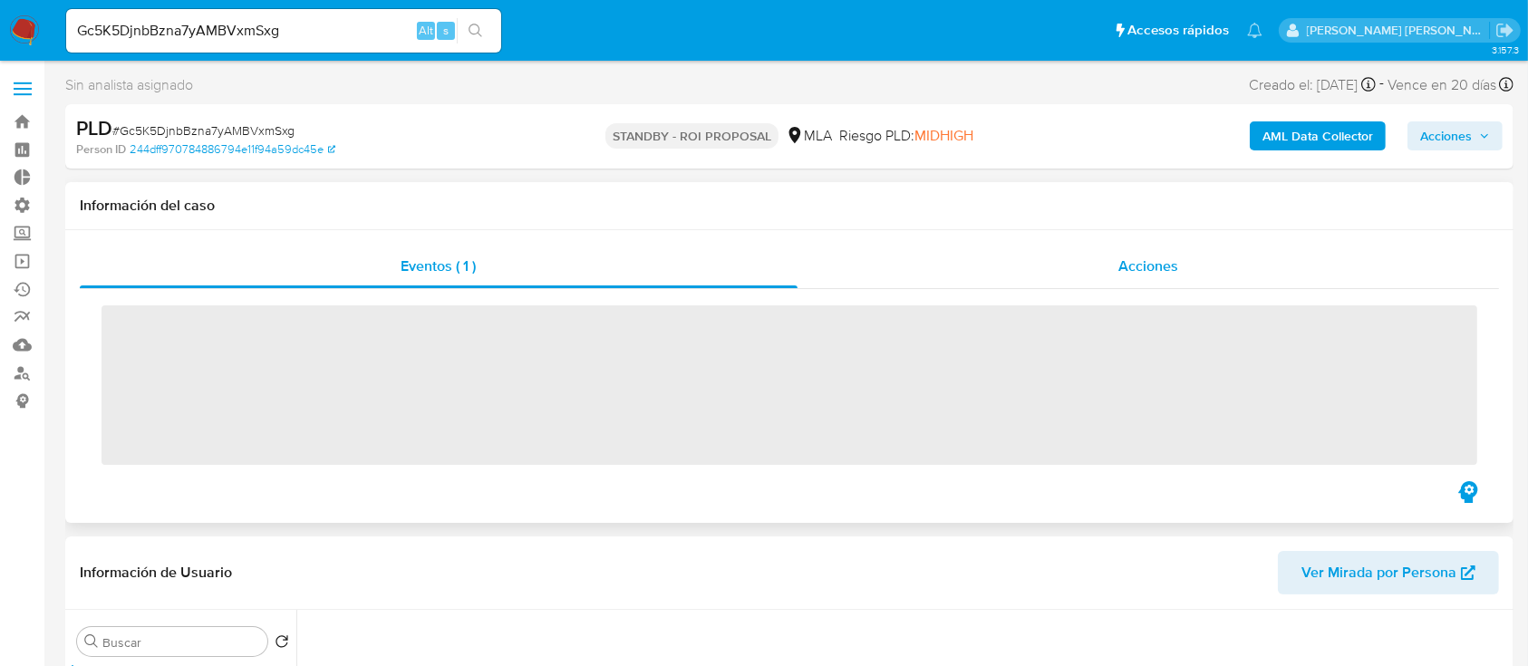
click at [1106, 274] on div "Acciones" at bounding box center [1149, 267] width 703 height 44
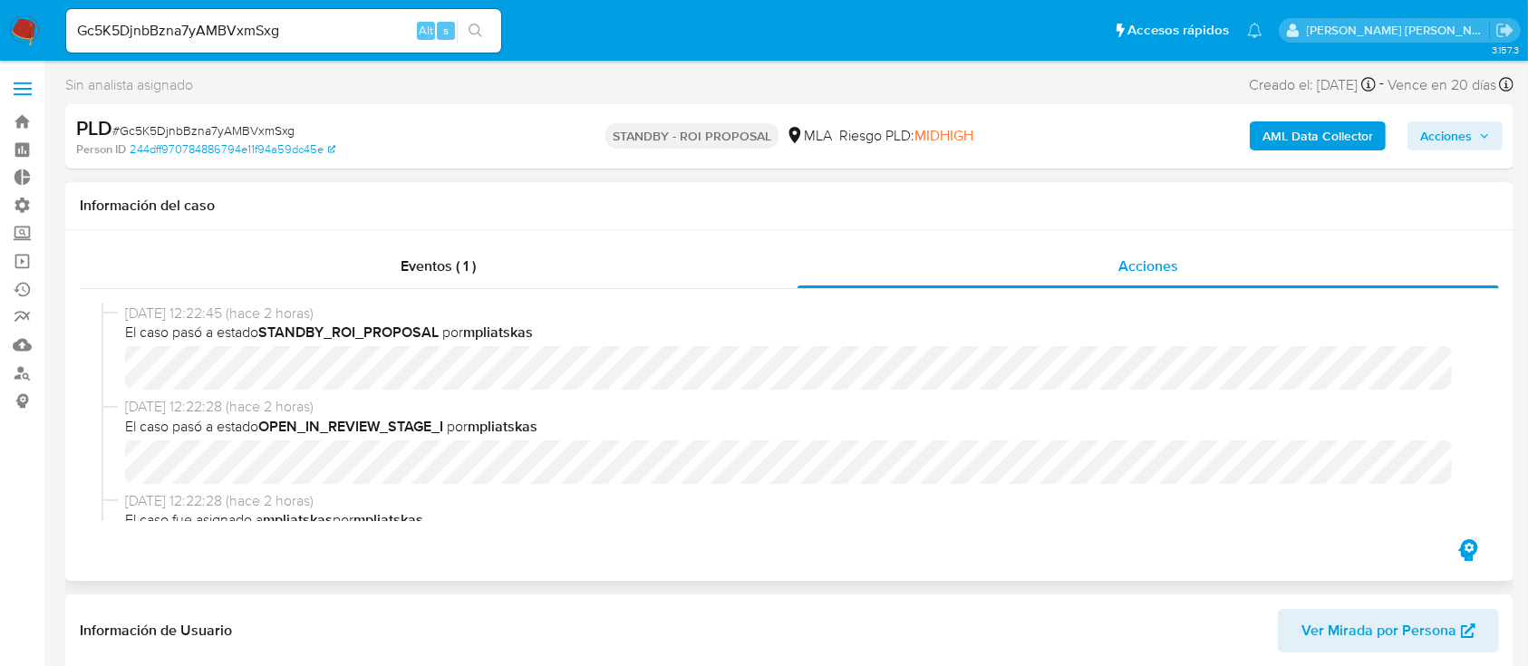
scroll to position [121, 0]
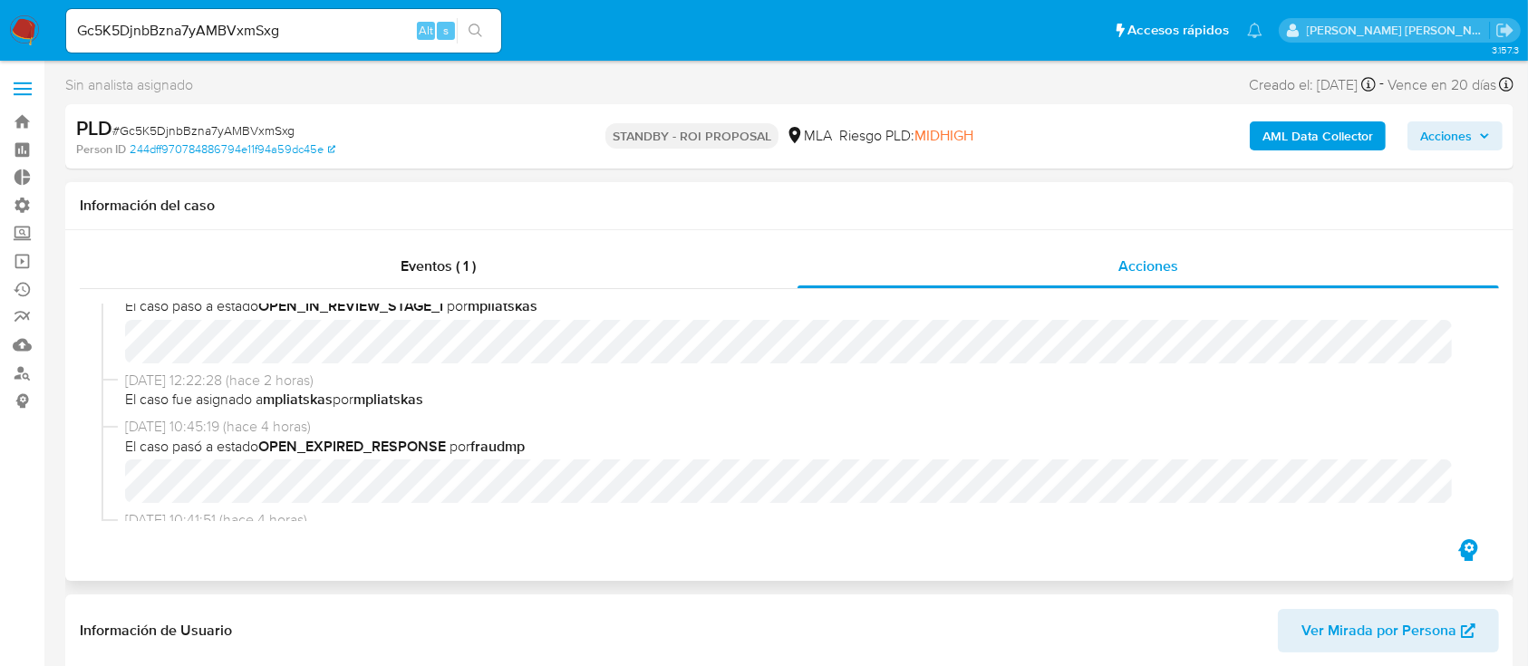
select select "10"
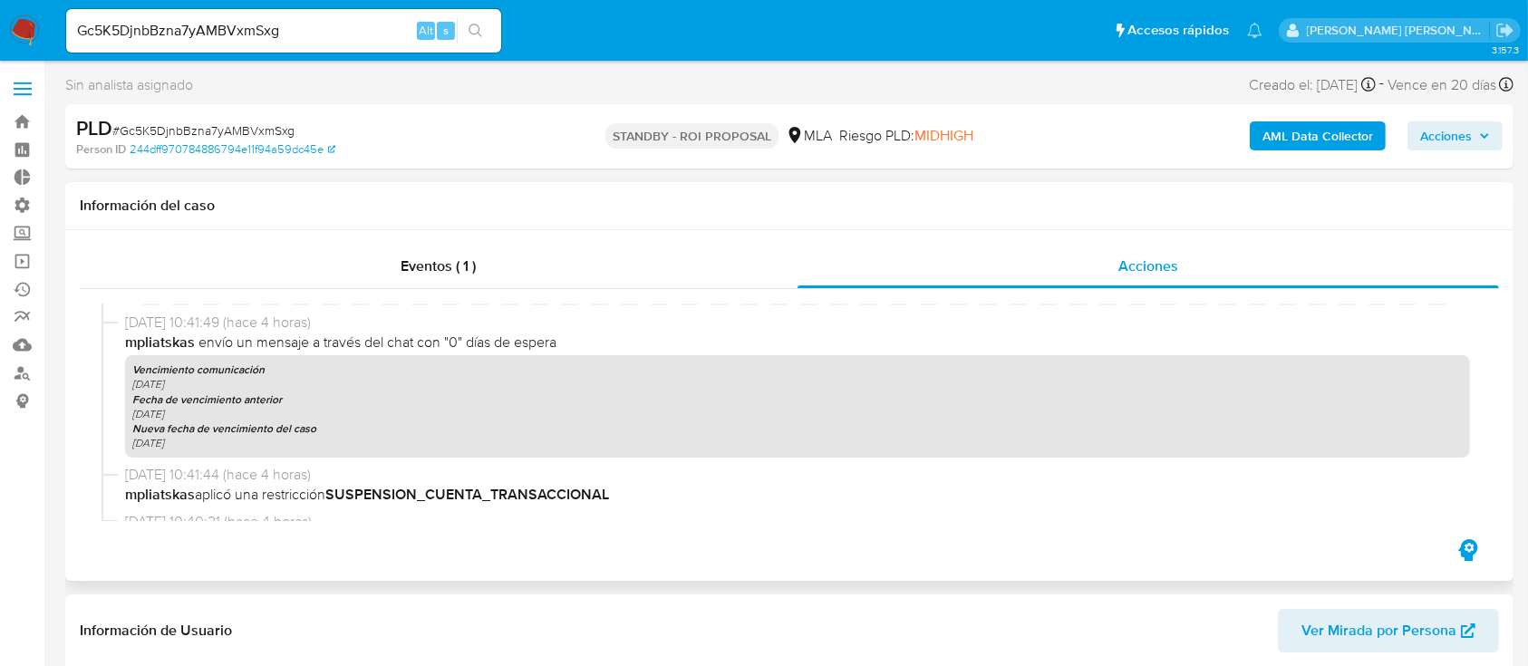
scroll to position [725, 0]
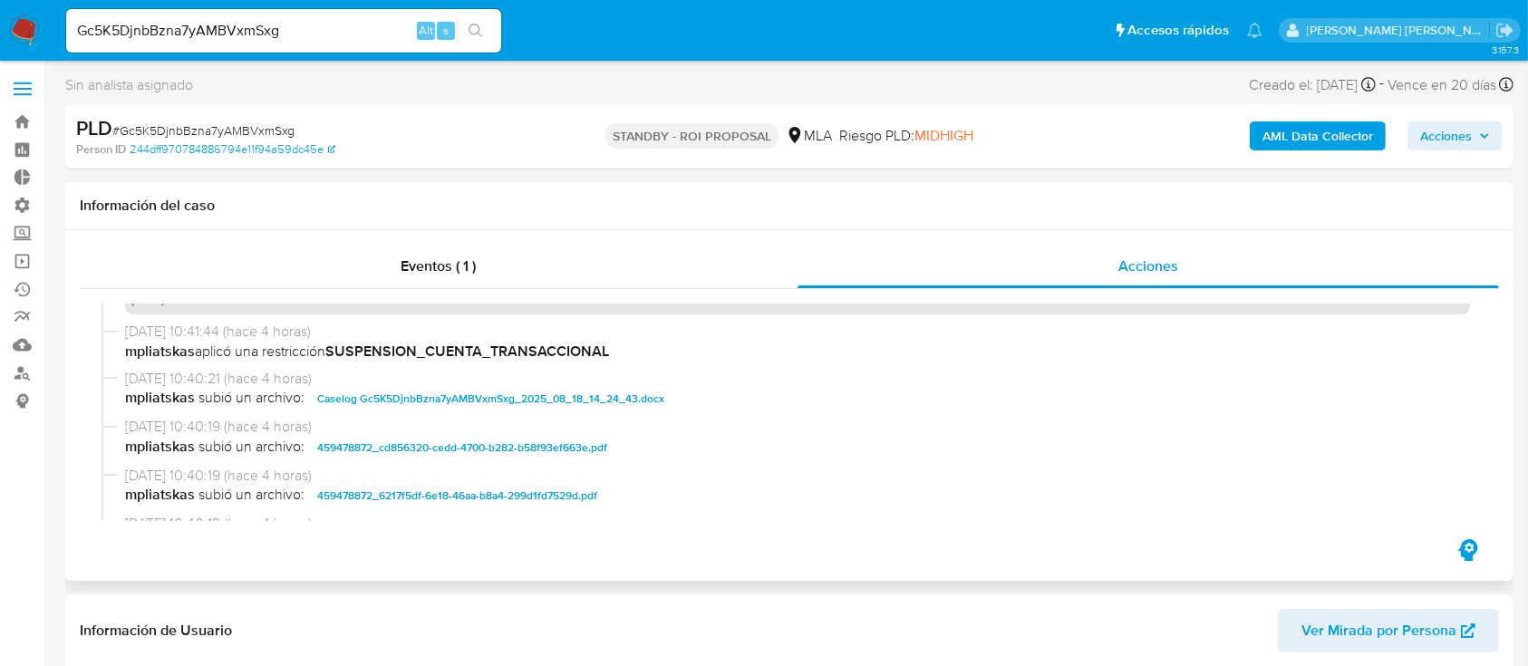
click at [515, 402] on span "Caselog Gc5K5DjnbBzna7yAMBVxmSxg_2025_08_18_14_24_43.docx" at bounding box center [490, 399] width 347 height 22
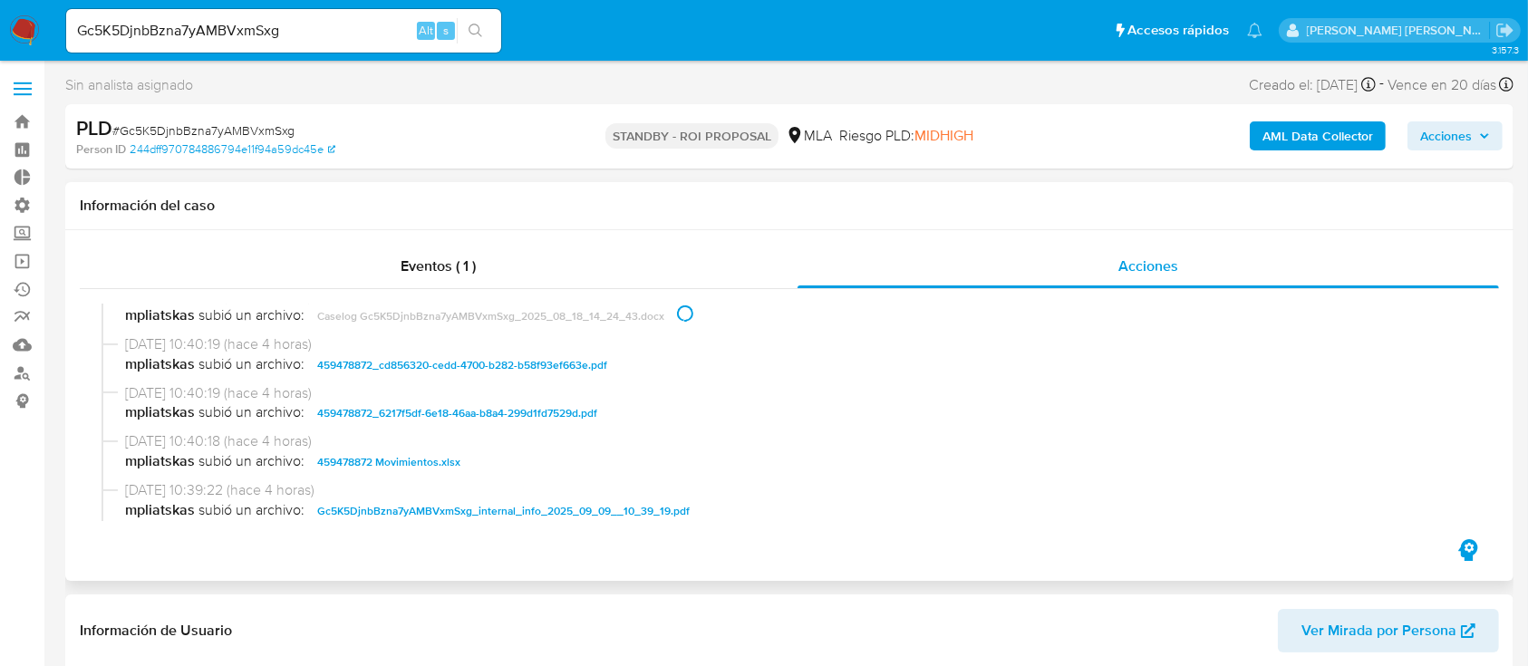
scroll to position [846, 0]
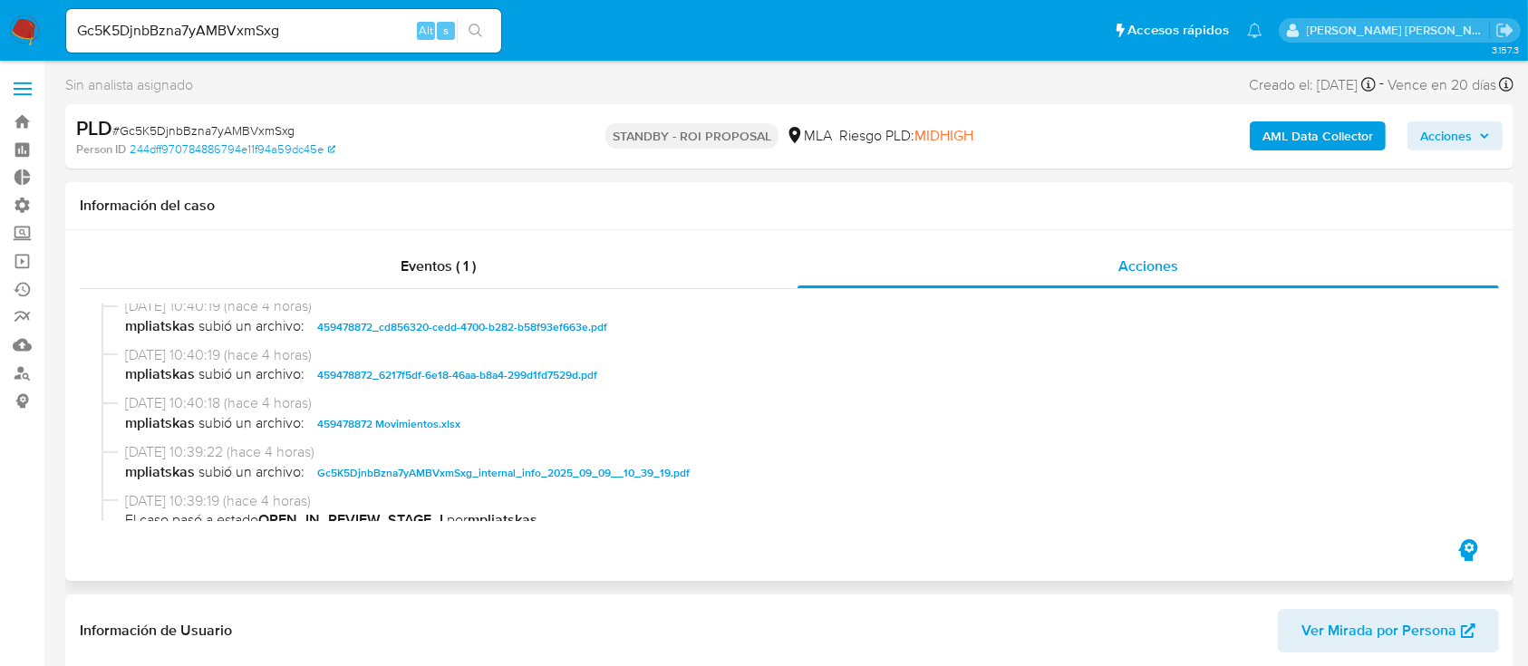
click at [422, 429] on span "459478872 Movimientos.xlsx" at bounding box center [388, 424] width 143 height 22
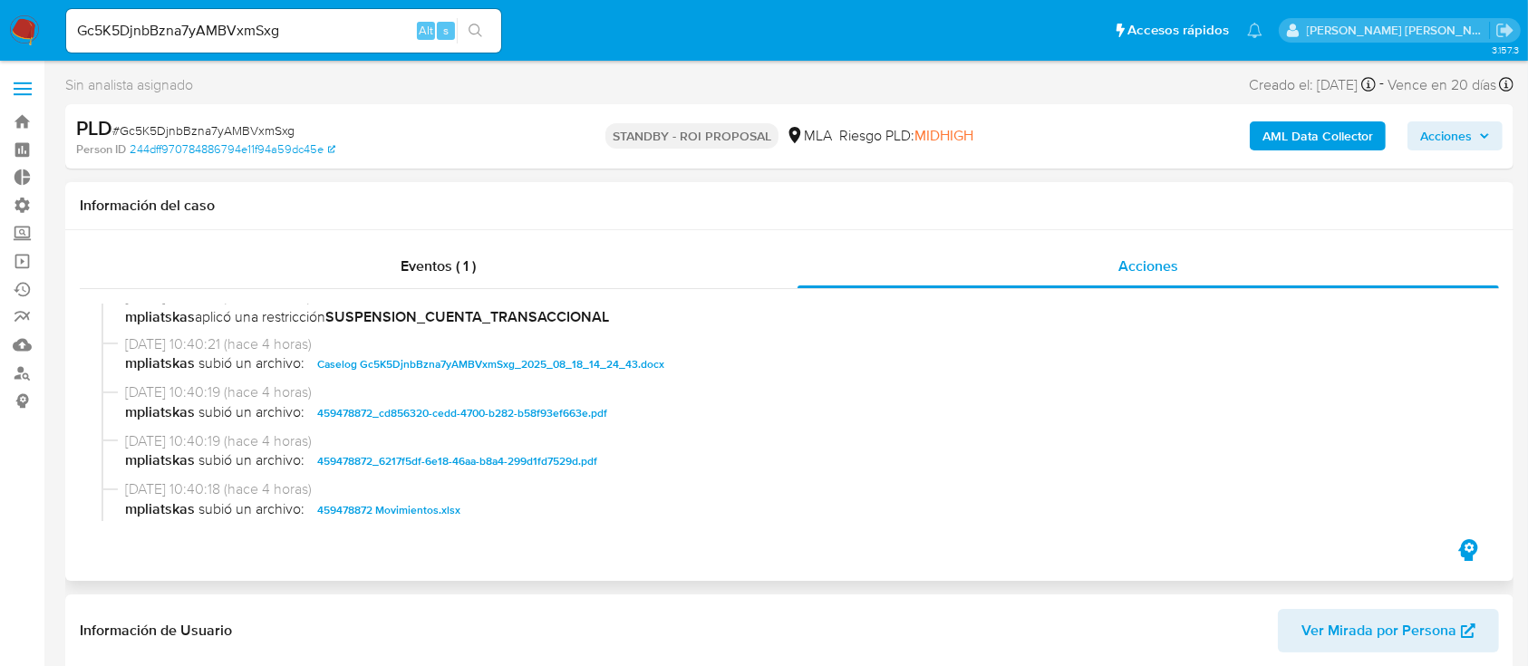
scroll to position [725, 0]
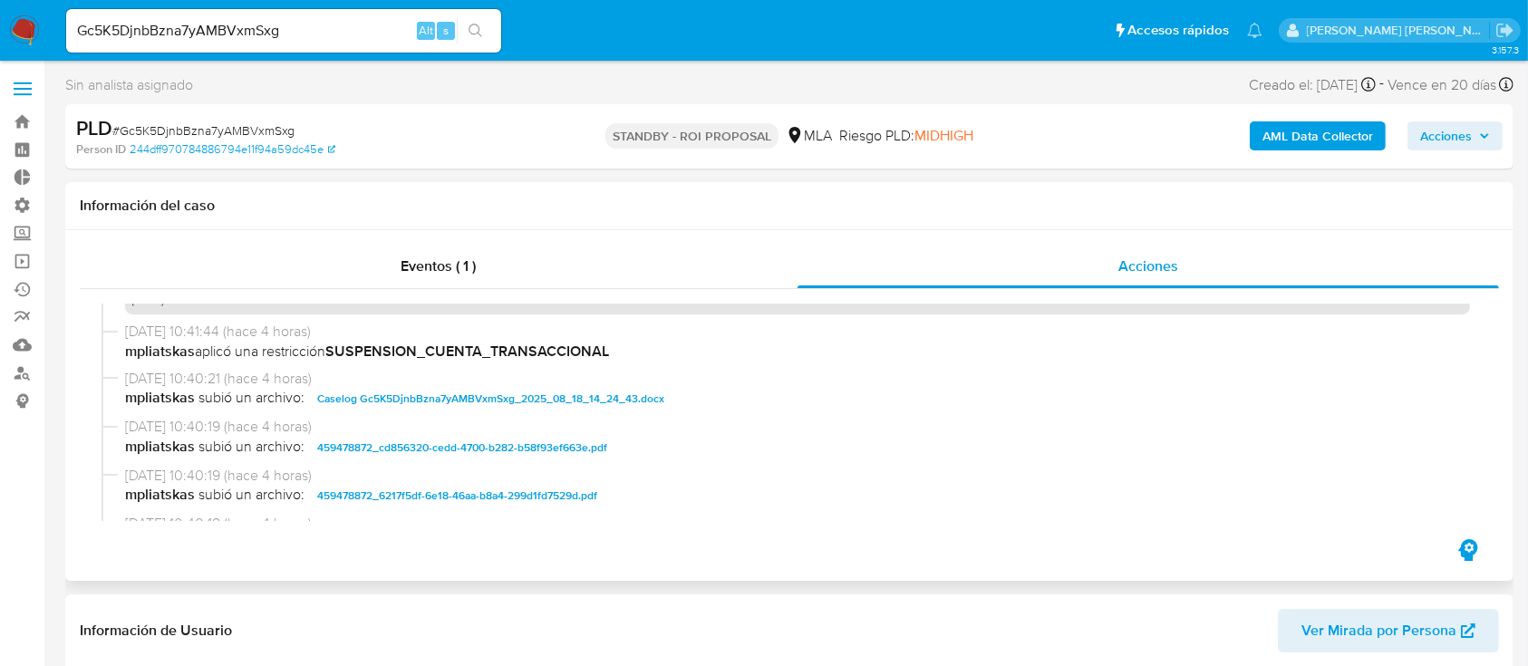
click at [594, 456] on span "459478872_cd856320-cedd-4700-b282-b58f93ef663e.pdf" at bounding box center [462, 448] width 290 height 22
click at [578, 496] on span "459478872_6217f5df-6e18-46aa-b8a4-299d1fd7529d.pdf" at bounding box center [457, 496] width 280 height 22
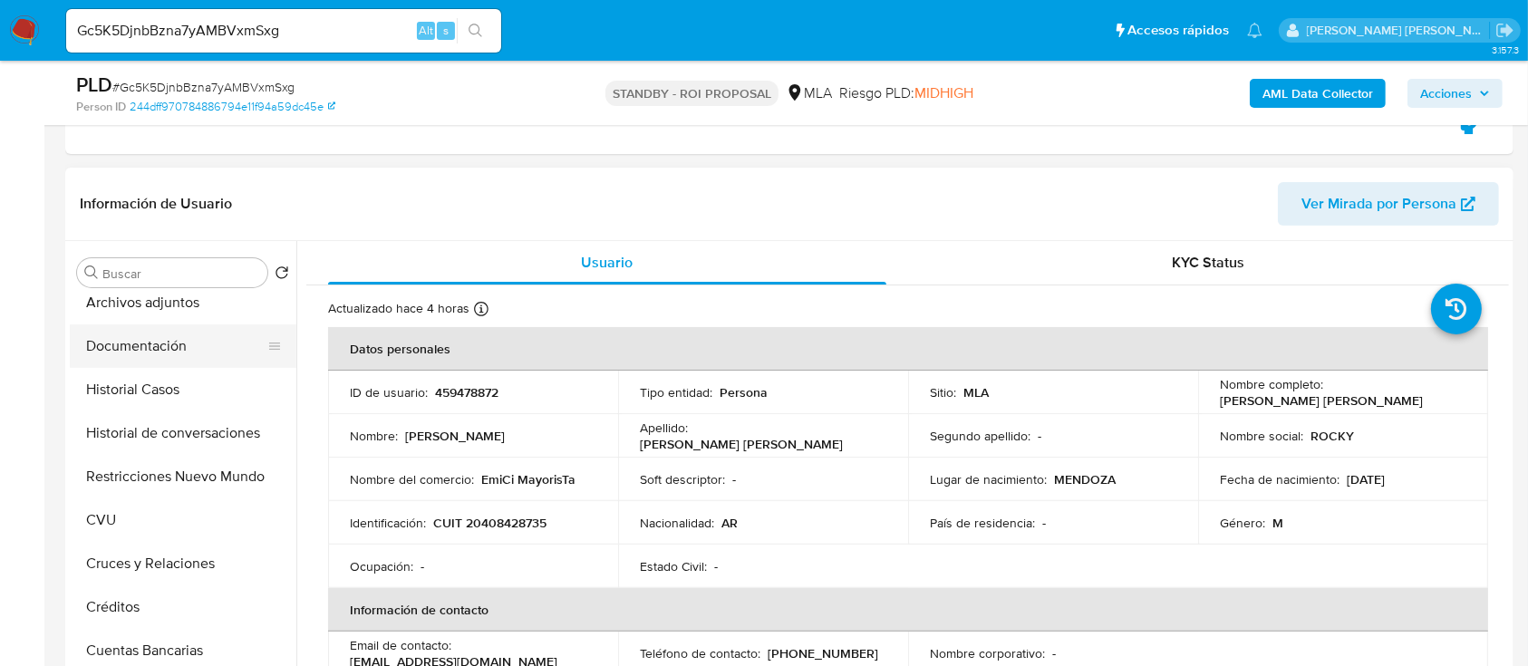
scroll to position [0, 0]
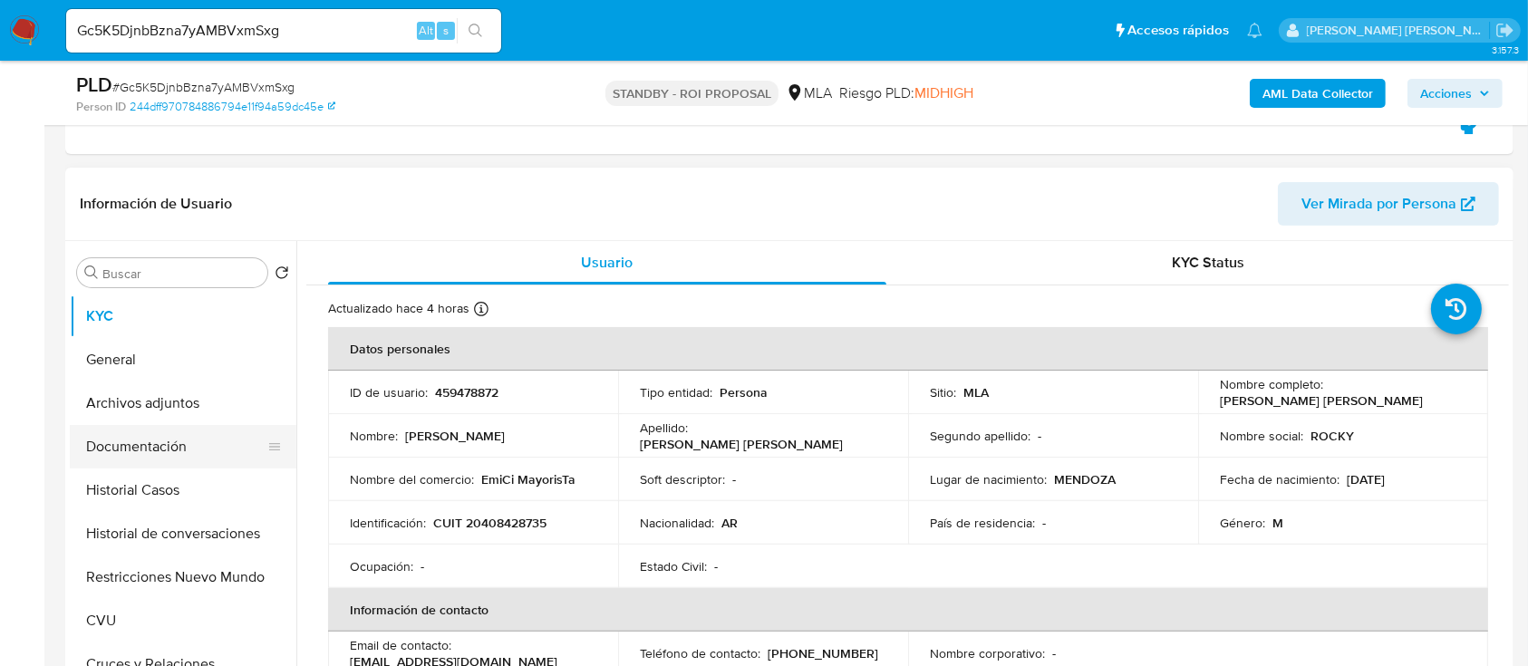
click at [197, 434] on button "Documentación" at bounding box center [176, 447] width 212 height 44
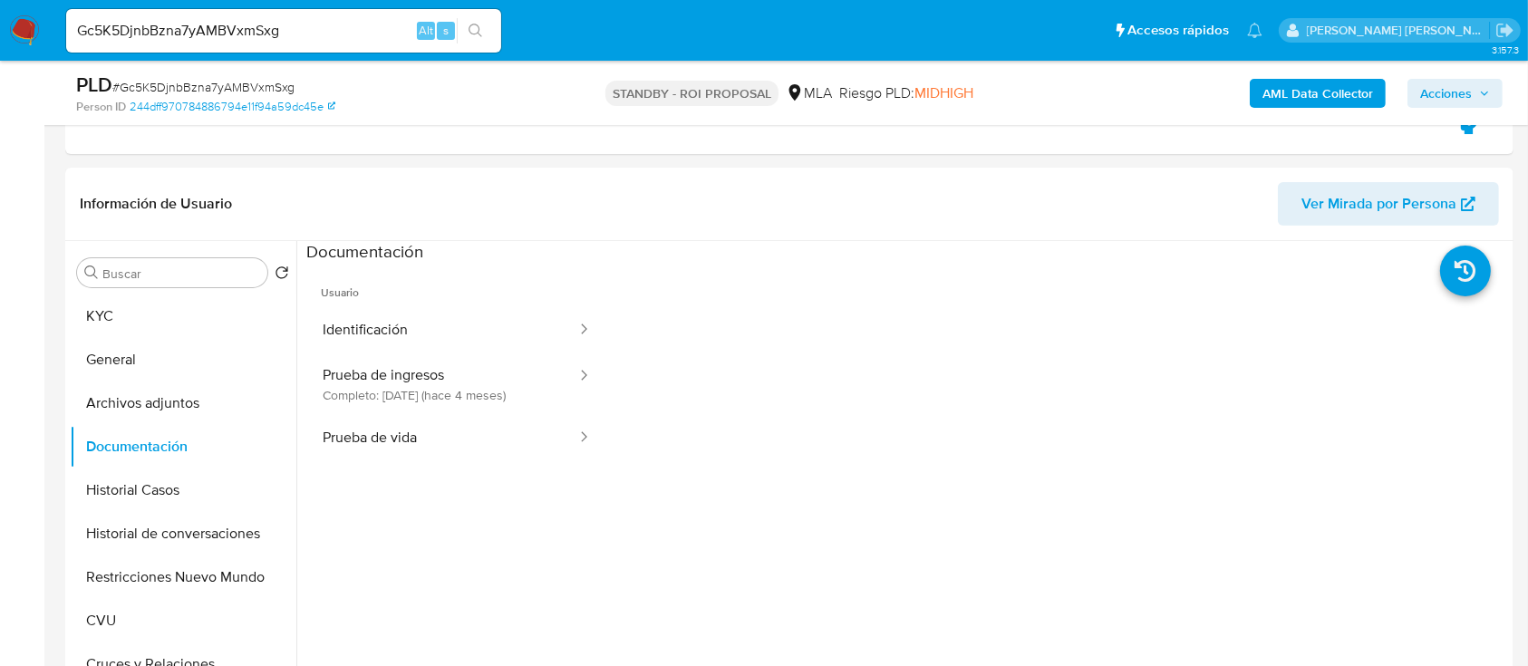
click at [445, 325] on button "Identificación" at bounding box center [442, 330] width 272 height 46
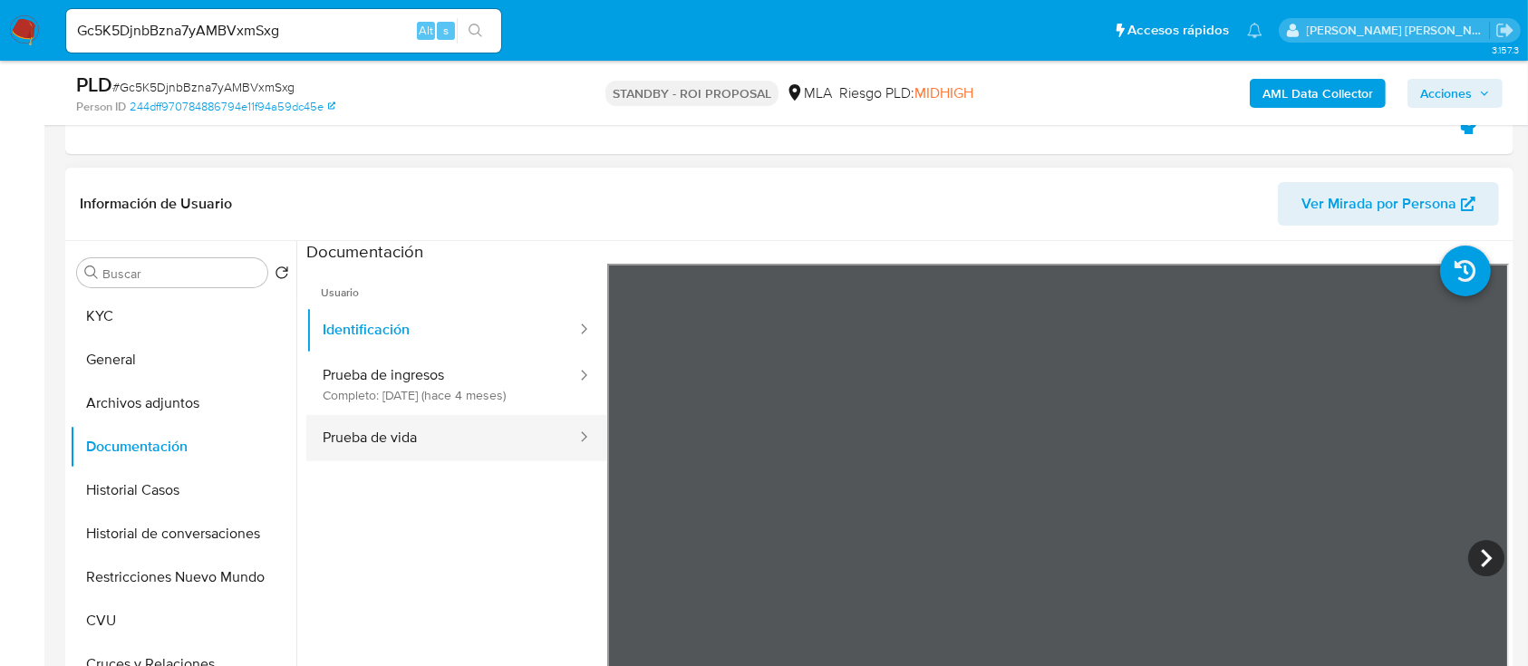
click at [484, 428] on button "Prueba de vida" at bounding box center [442, 438] width 272 height 46
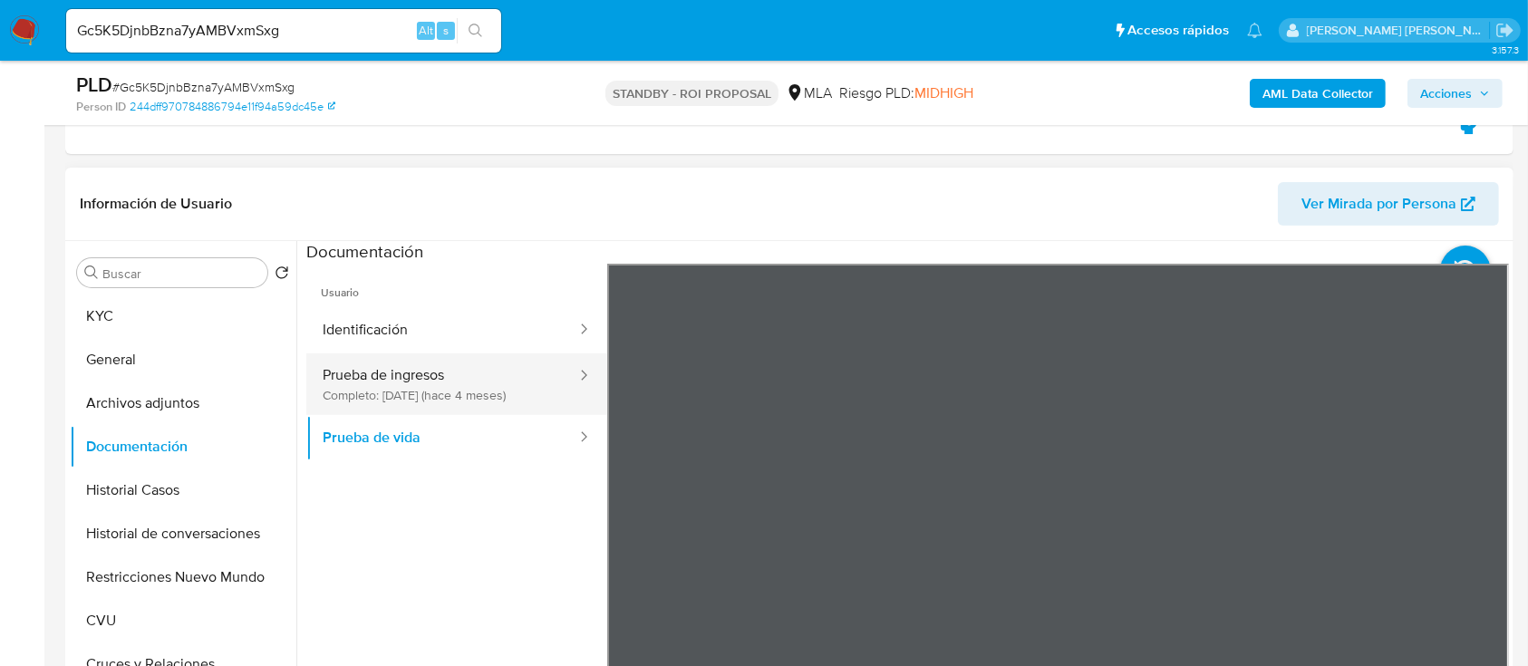
click at [479, 388] on button "Prueba de ingresos Completo: 12/05/2025 (hace 4 meses)" at bounding box center [442, 385] width 272 height 62
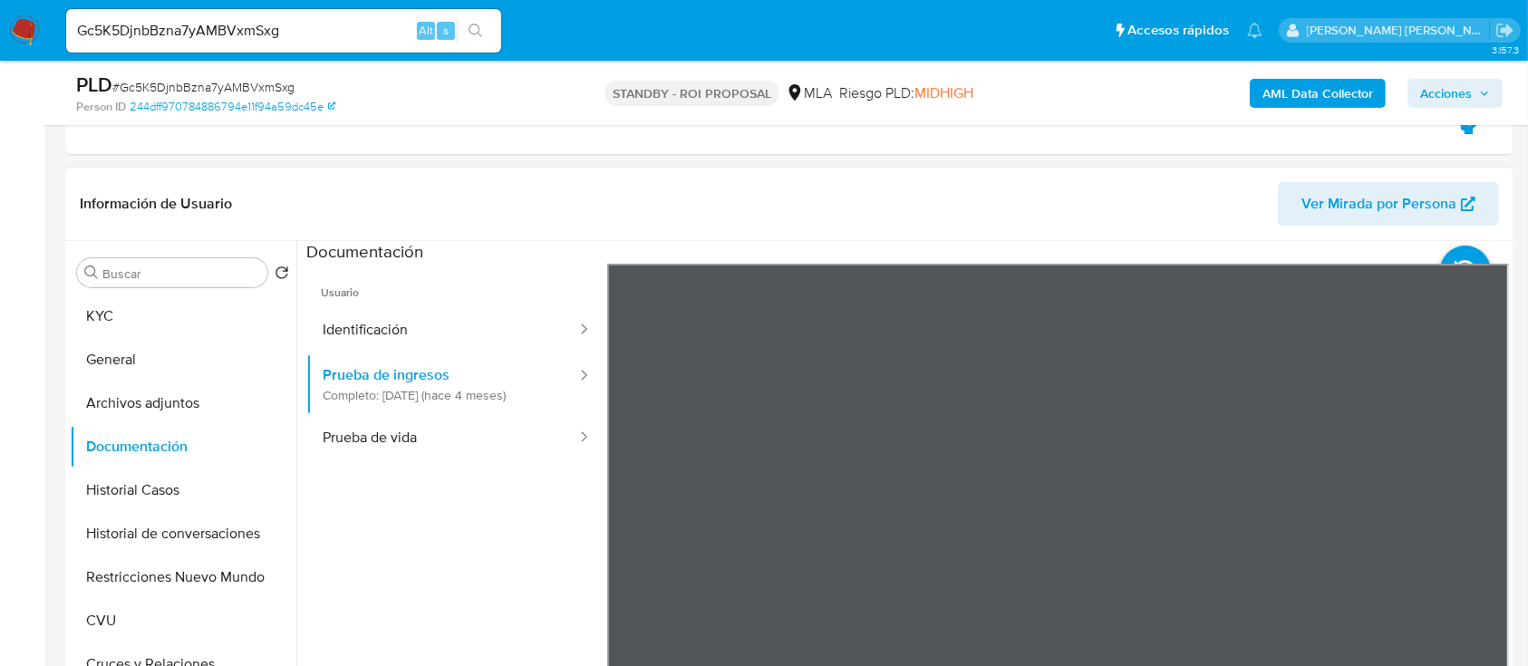
click at [867, 211] on div "Información de Usuario Ver Mirada por Persona Buscar Volver al orden por defect…" at bounding box center [789, 437] width 1449 height 538
click at [168, 579] on button "Restricciones Nuevo Mundo" at bounding box center [176, 578] width 212 height 44
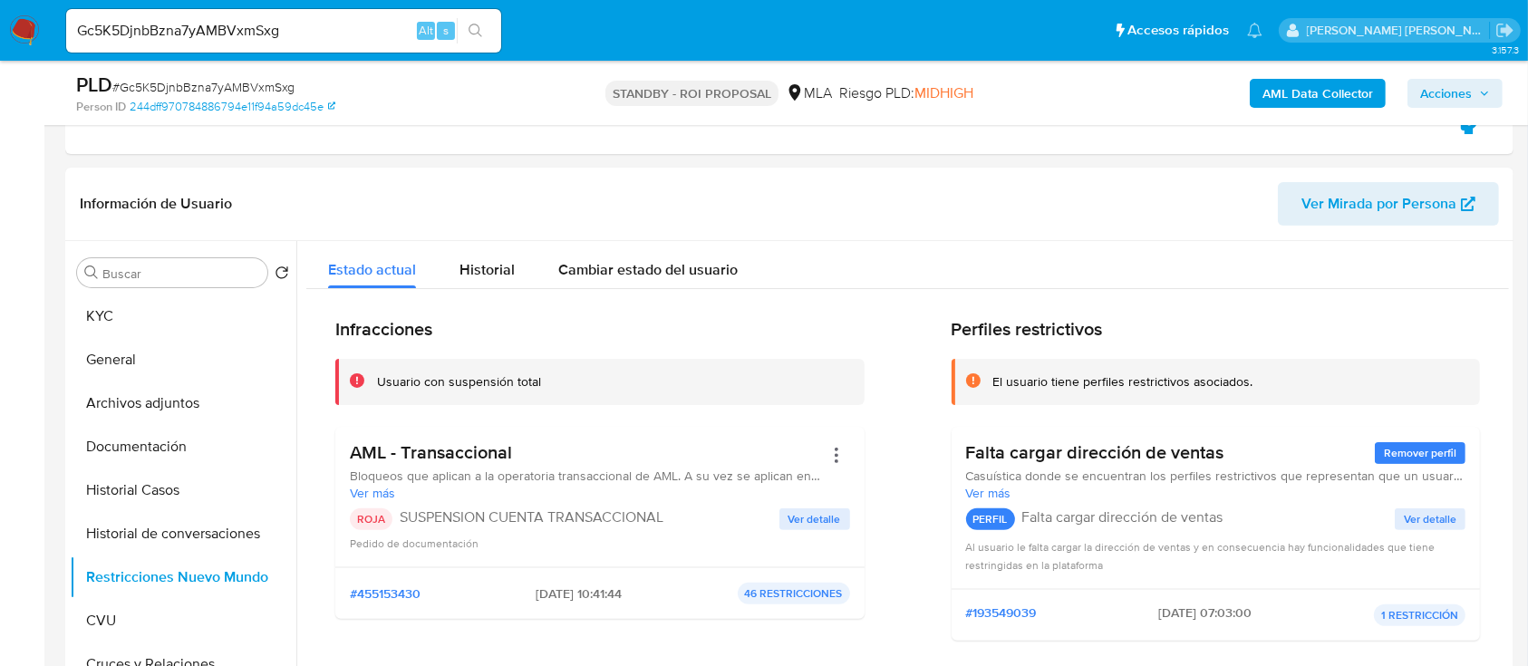
click at [346, 34] on input "Gc5K5DjnbBzna7yAMBVxmSxg" at bounding box center [283, 31] width 435 height 24
paste input "22x6RO1STBjrGTxAgJ20AeqZ"
type input "22x6RO1STBjrGTxAgJ20AeqZ"
click at [476, 28] on icon "search-icon" at bounding box center [476, 31] width 15 height 15
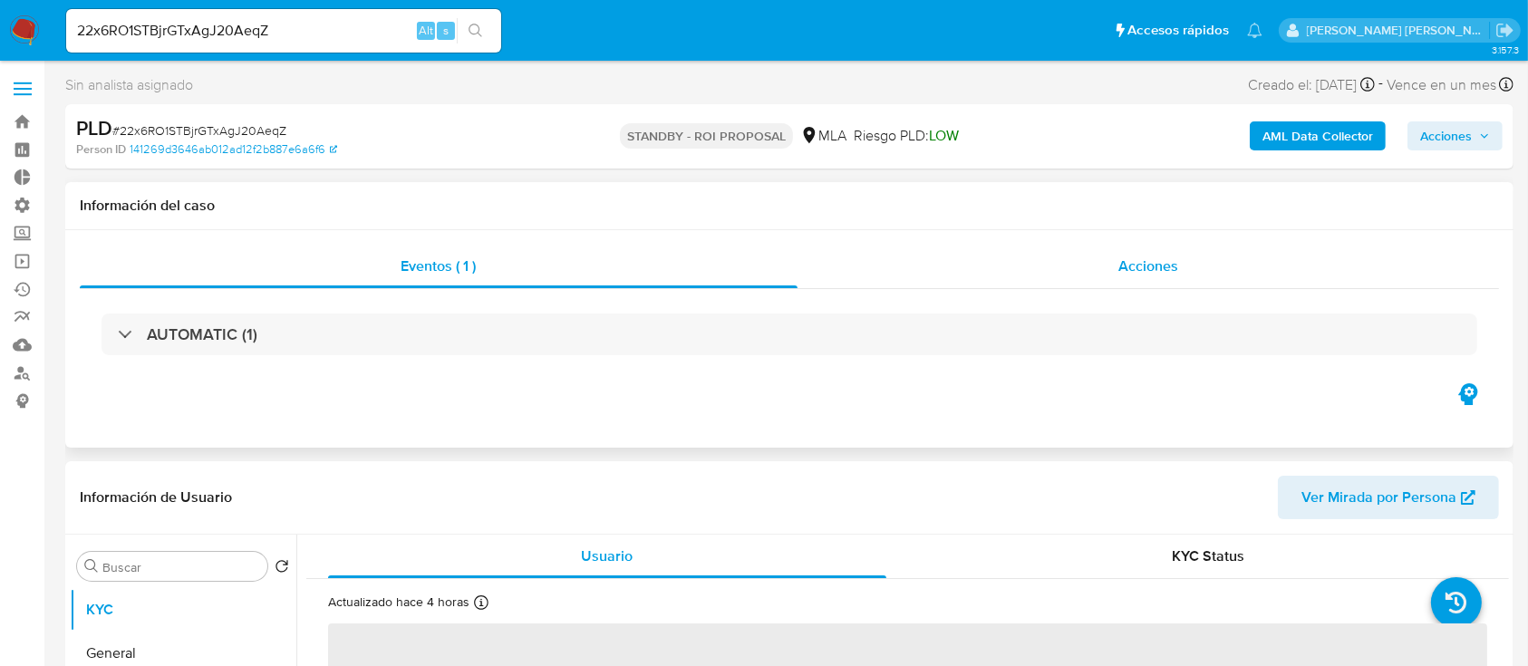
click at [1131, 256] on span "Acciones" at bounding box center [1149, 266] width 60 height 21
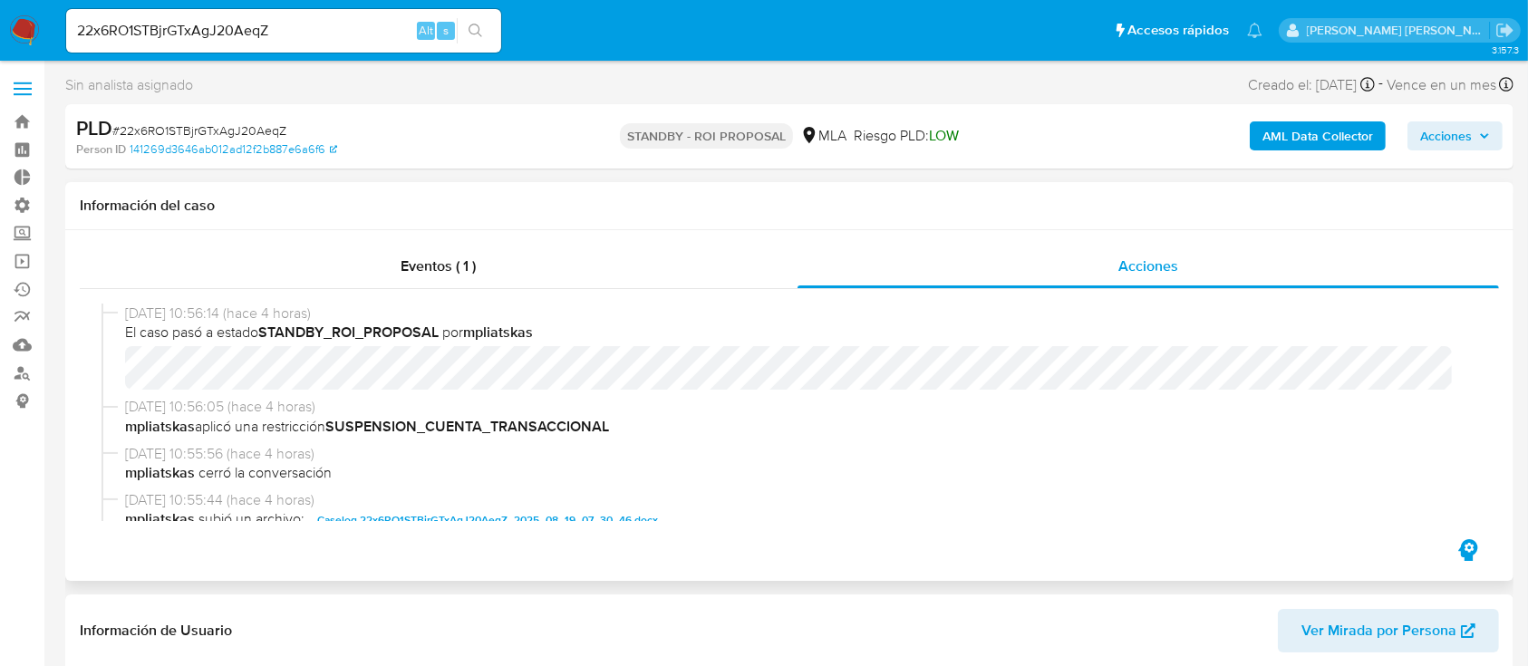
scroll to position [121, 0]
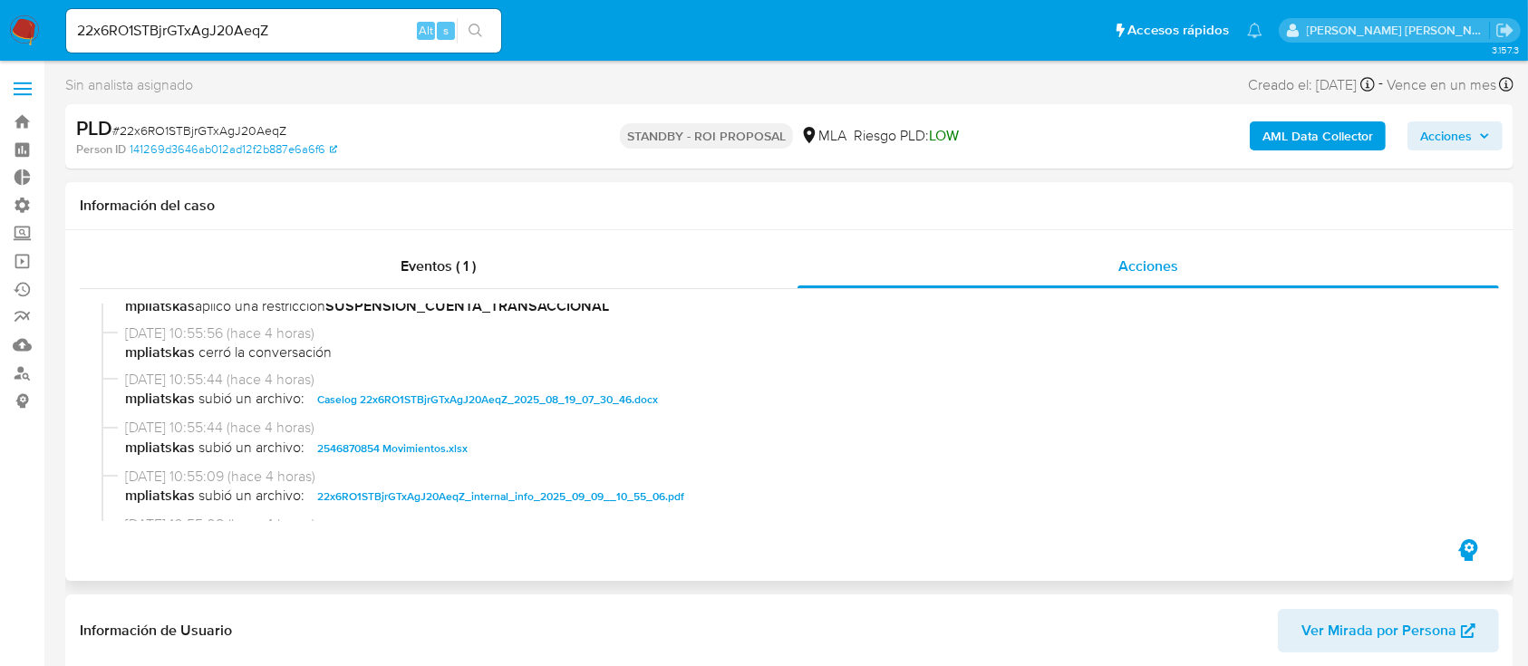
select select "10"
click at [515, 411] on div "09/09/2025 10:55:44 (hace 4 horas) mpliatskas subió un archivo: Caselog 22x6RO1…" at bounding box center [790, 394] width 1376 height 49
click at [523, 400] on span "Caselog 22x6RO1STBjrGTxAgJ20AeqZ_2025_08_19_07_30_46.docx" at bounding box center [487, 400] width 341 height 22
click at [452, 443] on span "2546870854 Movimientos.xlsx" at bounding box center [392, 449] width 150 height 22
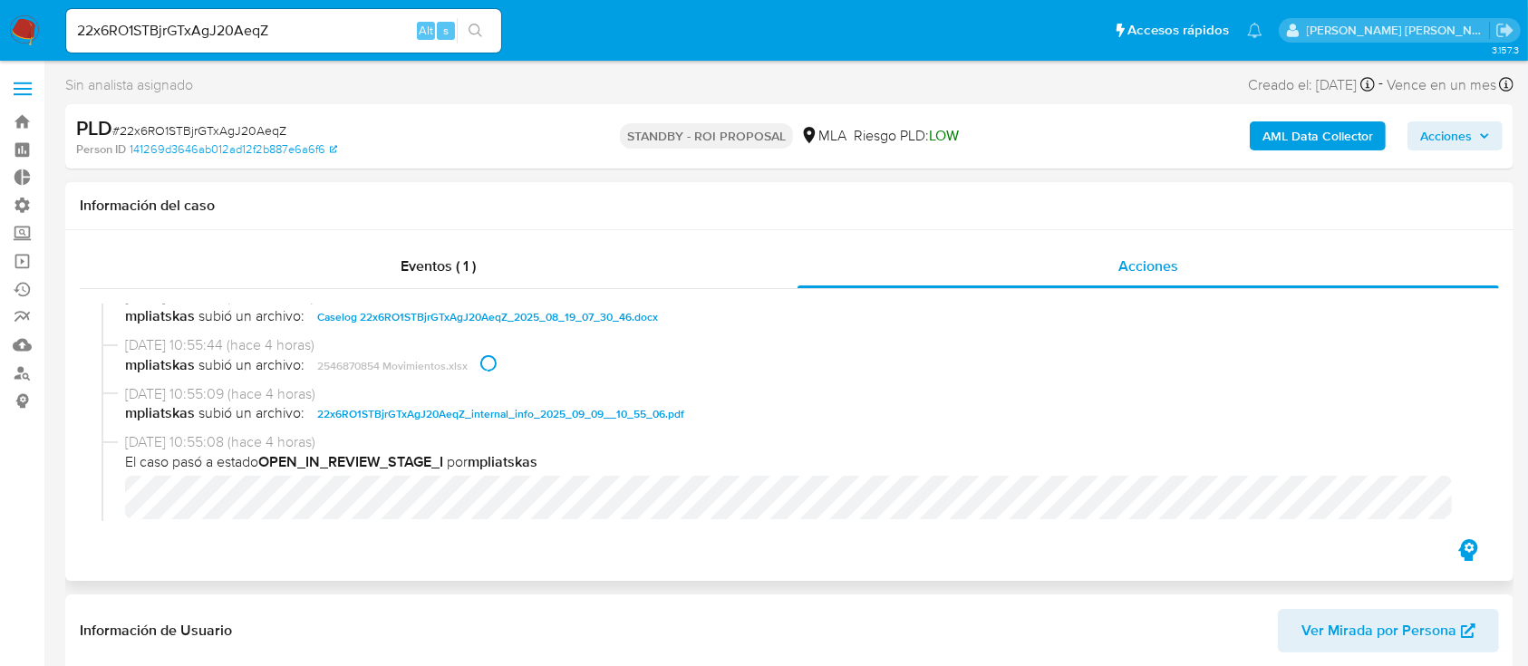
scroll to position [241, 0]
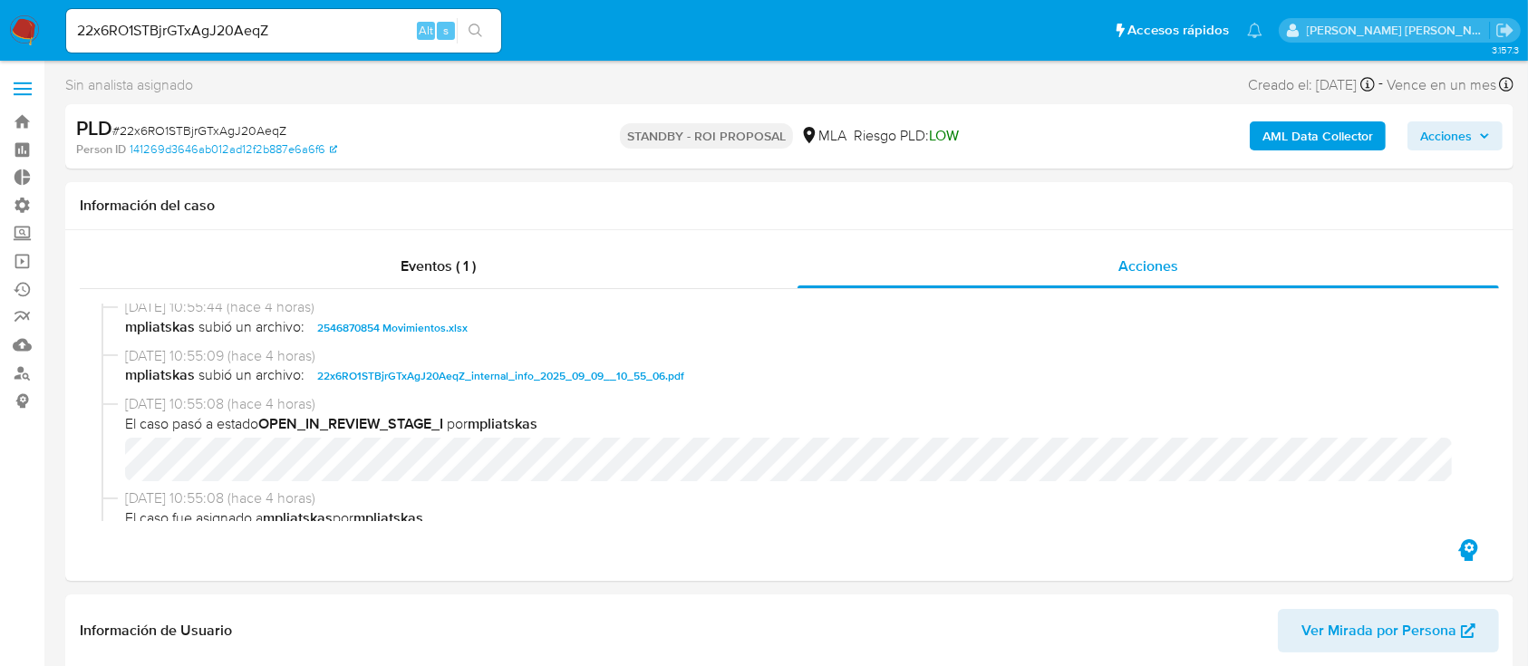
click at [341, 34] on input "22x6RO1STBjrGTxAgJ20AeqZ" at bounding box center [283, 31] width 435 height 24
click at [474, 34] on icon "search-icon" at bounding box center [476, 31] width 14 height 14
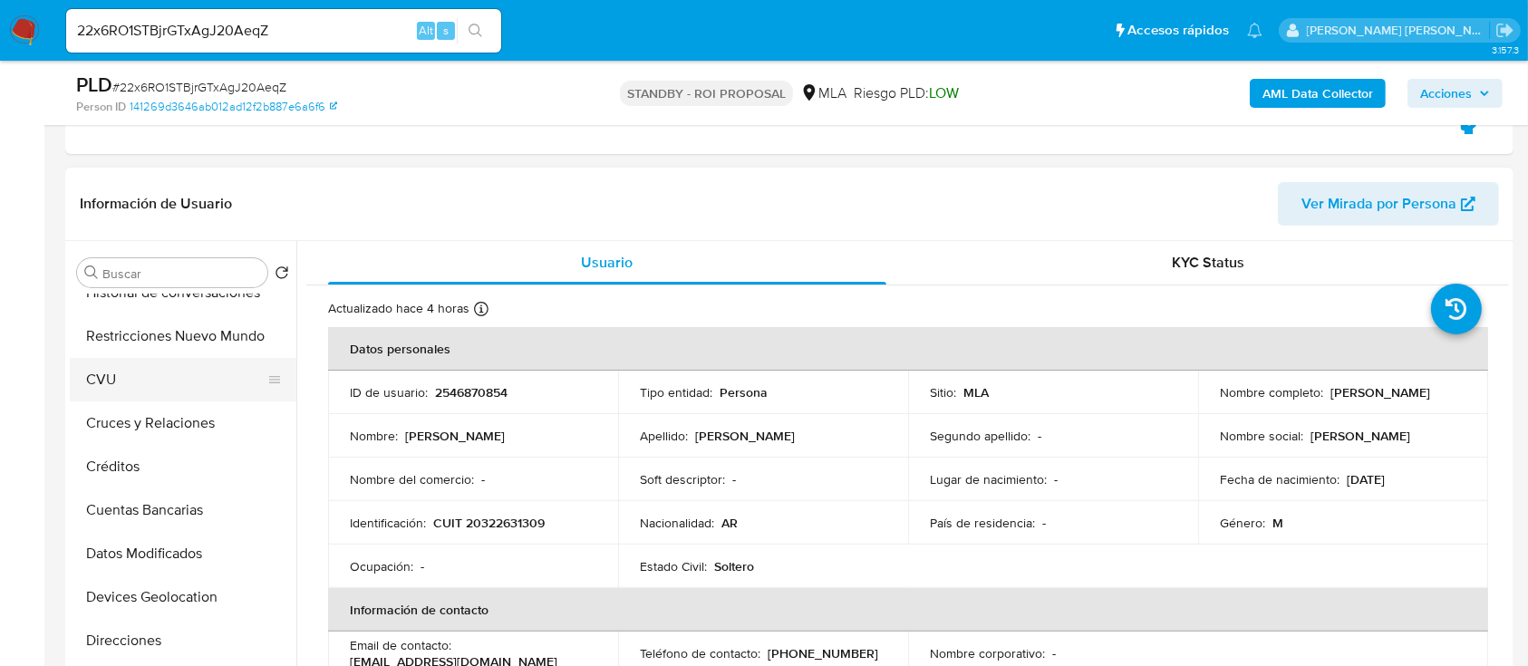
click at [146, 399] on button "CVU" at bounding box center [176, 380] width 212 height 44
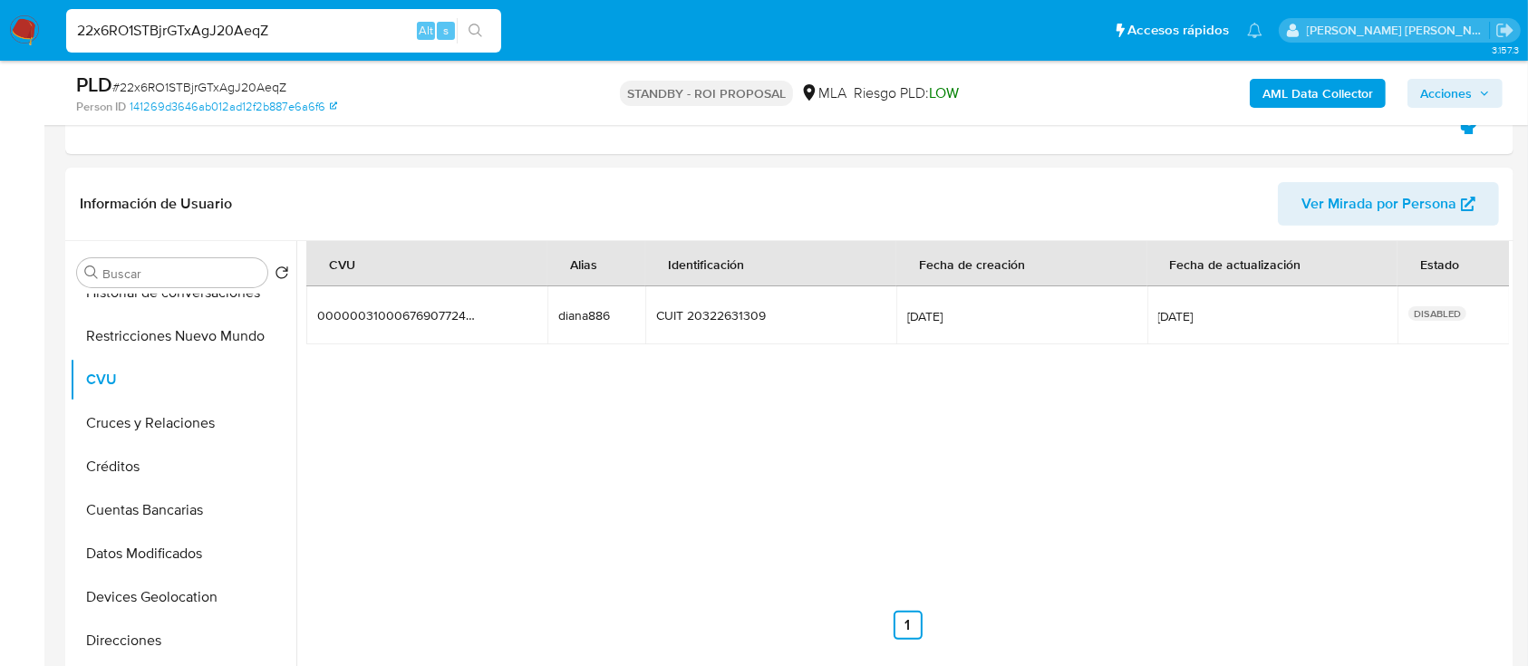
click at [334, 40] on input "22x6RO1STBjrGTxAgJ20AeqZ" at bounding box center [283, 31] width 435 height 24
paste input "ZlOJD26OqVjVe0VKJmWZ7j6"
type input "2ZlOJD26OqVjVe0VKJmWZ7j6"
click at [480, 35] on icon "search-icon" at bounding box center [476, 31] width 15 height 15
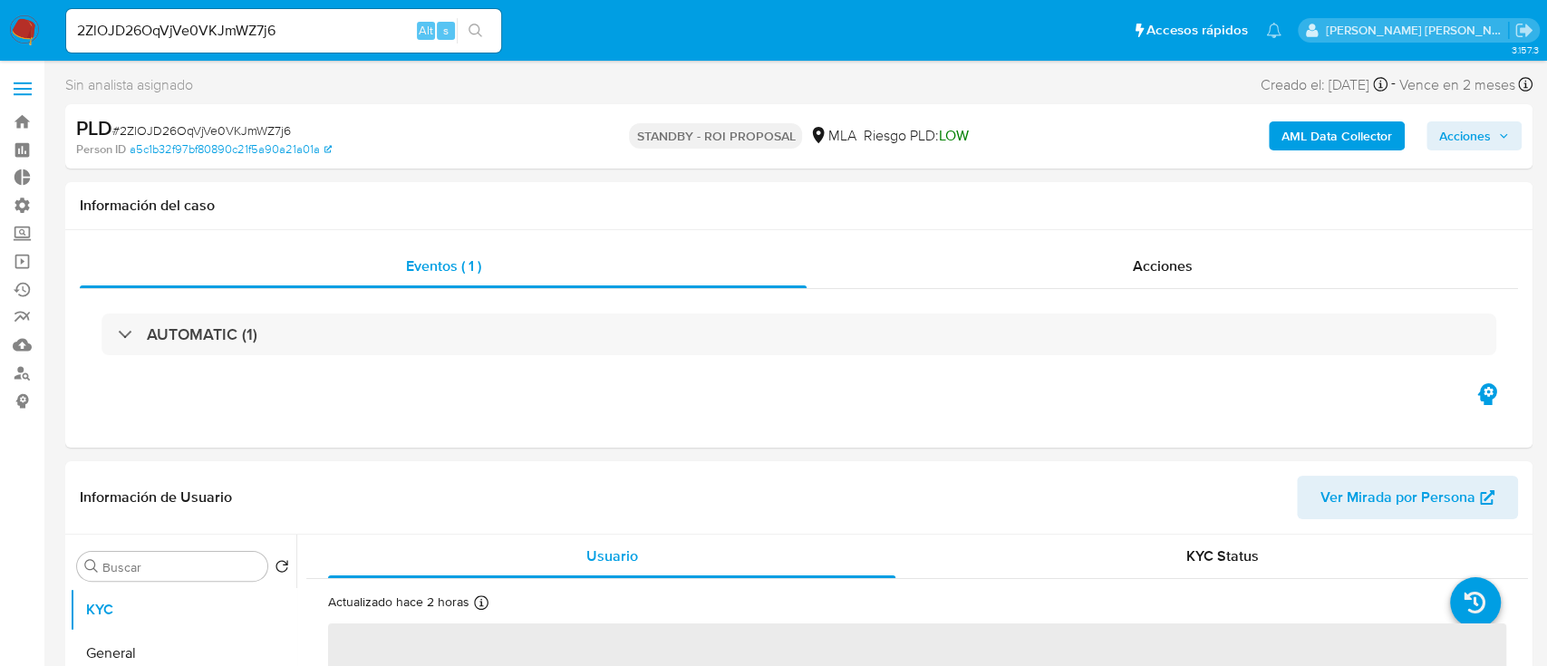
select select "10"
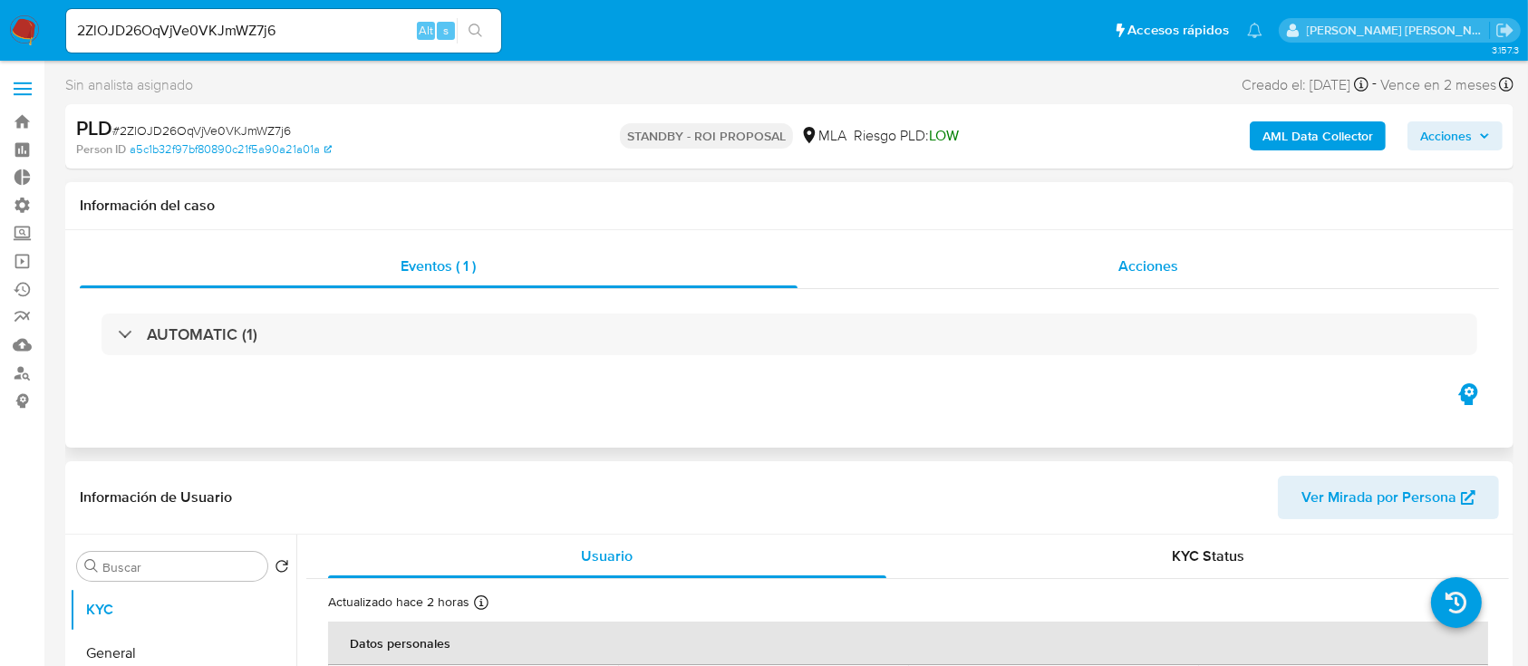
click at [1067, 257] on div "Acciones" at bounding box center [1149, 267] width 703 height 44
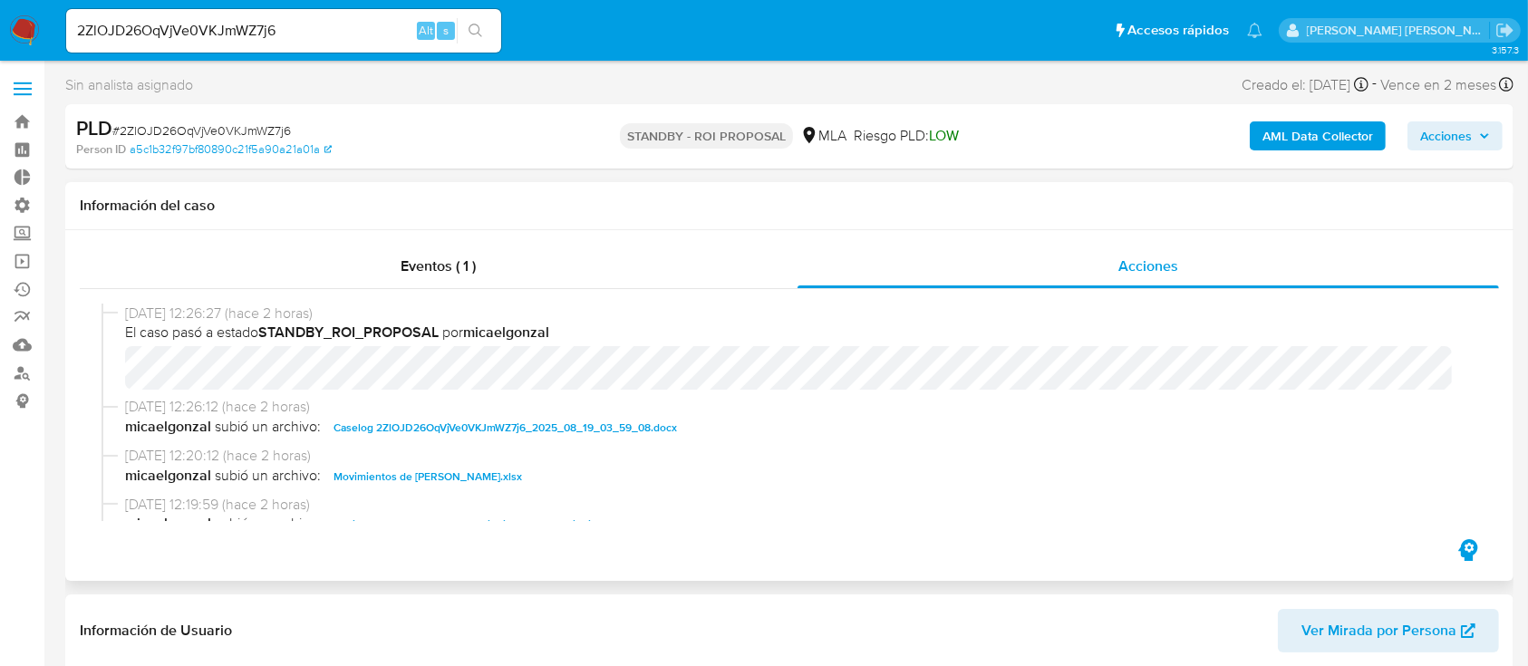
click at [458, 429] on span "Caselog 2ZlOJD26OqVjVe0VKJmWZ7j6_2025_08_19_03_59_08.docx" at bounding box center [506, 428] width 344 height 22
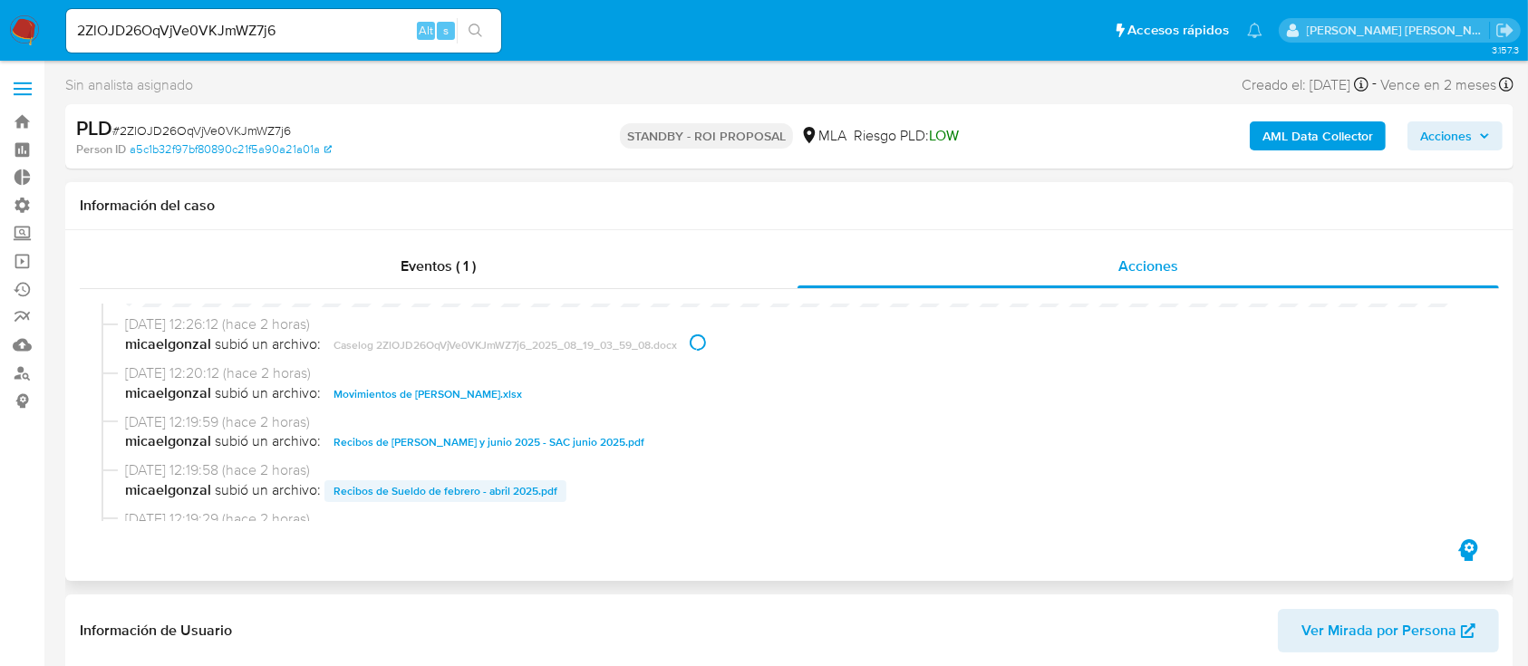
scroll to position [121, 0]
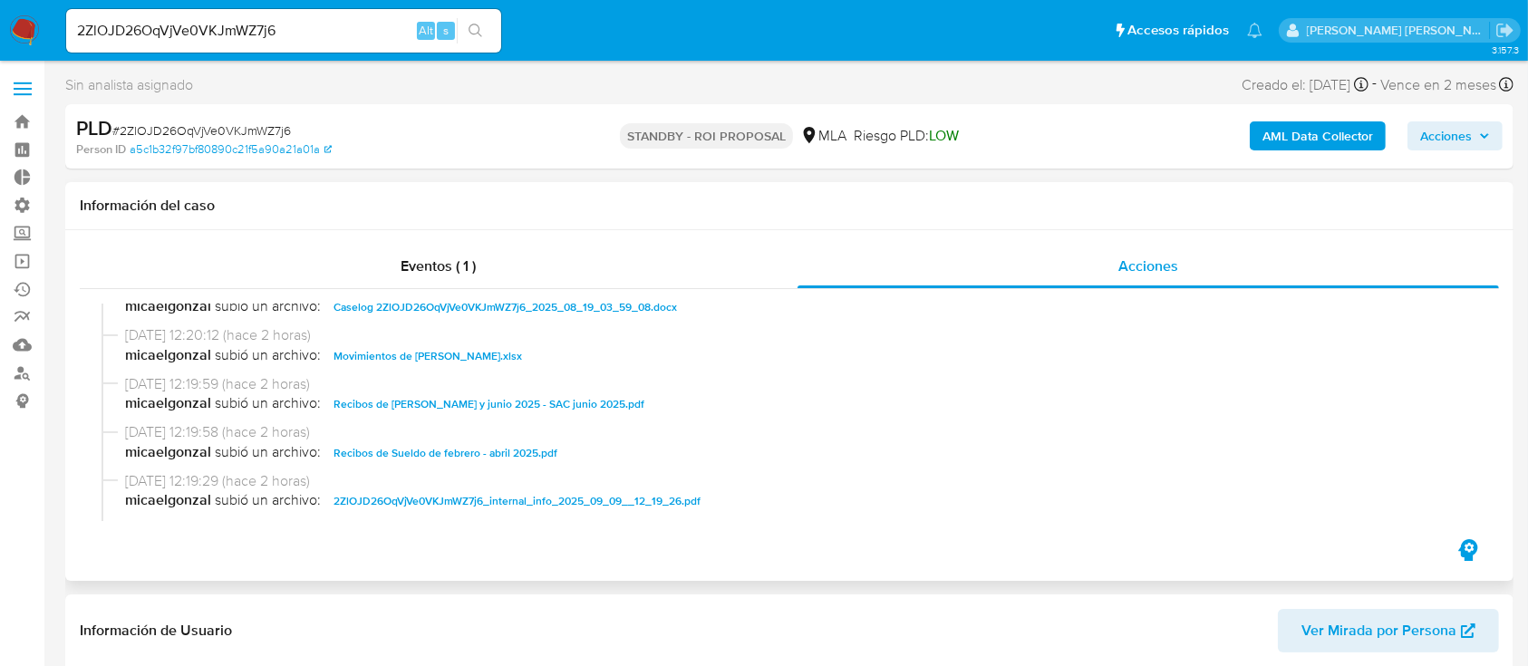
click at [469, 363] on span "Movimientos de Benjamin Rosso.xlsx" at bounding box center [428, 356] width 189 height 22
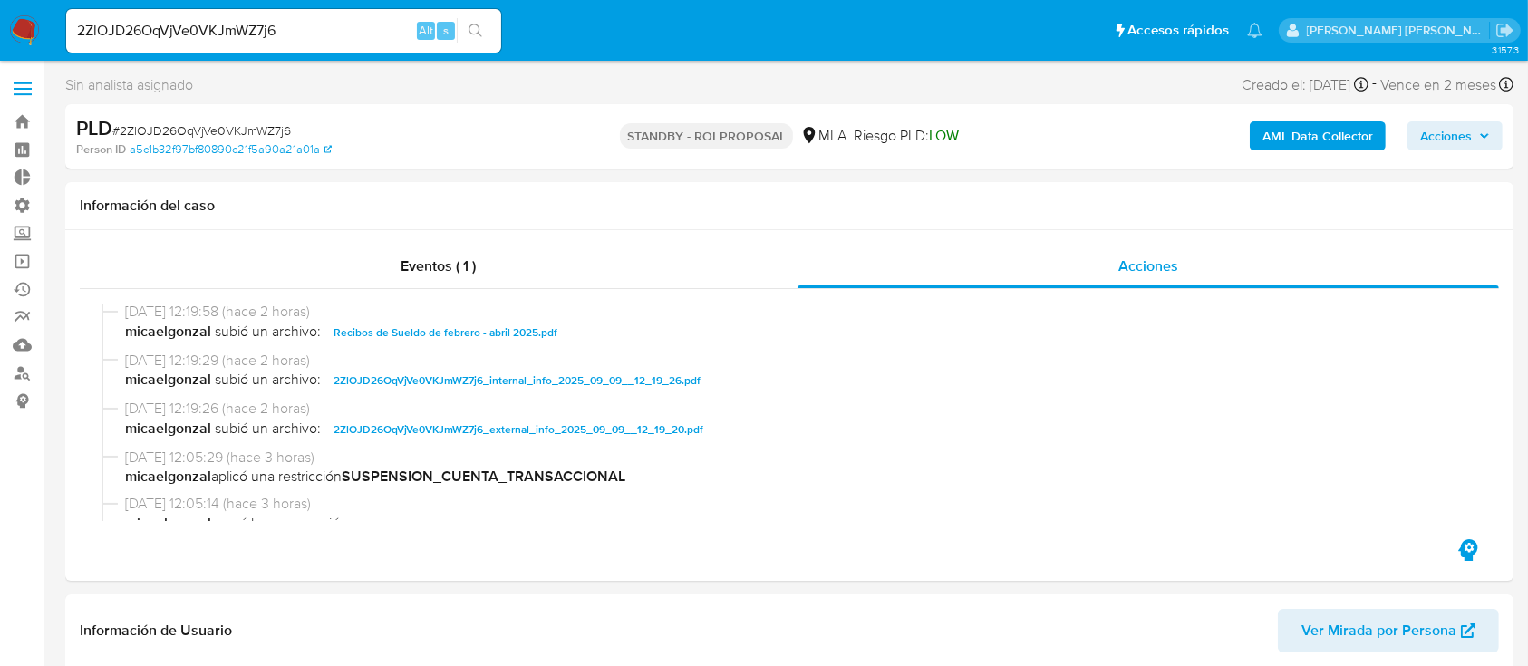
scroll to position [604, 0]
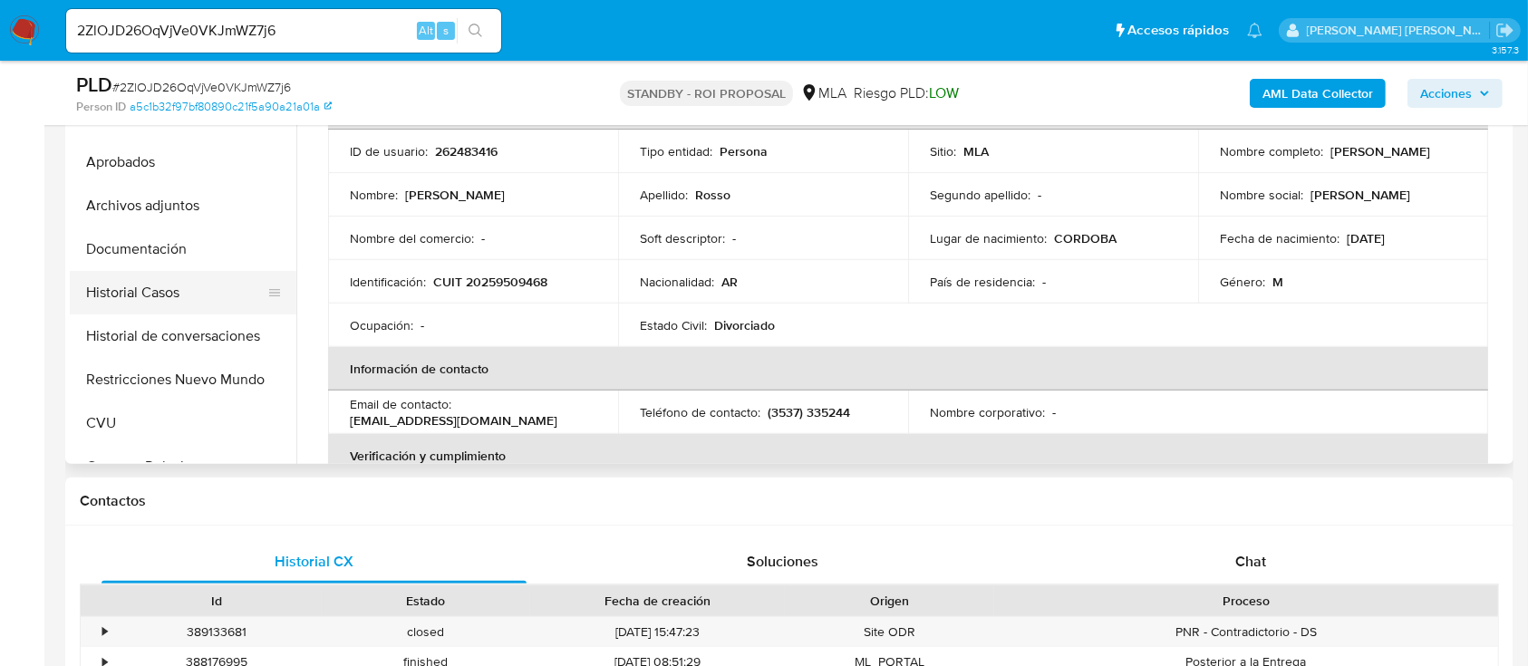
click at [211, 275] on button "Historial Casos" at bounding box center [176, 293] width 212 height 44
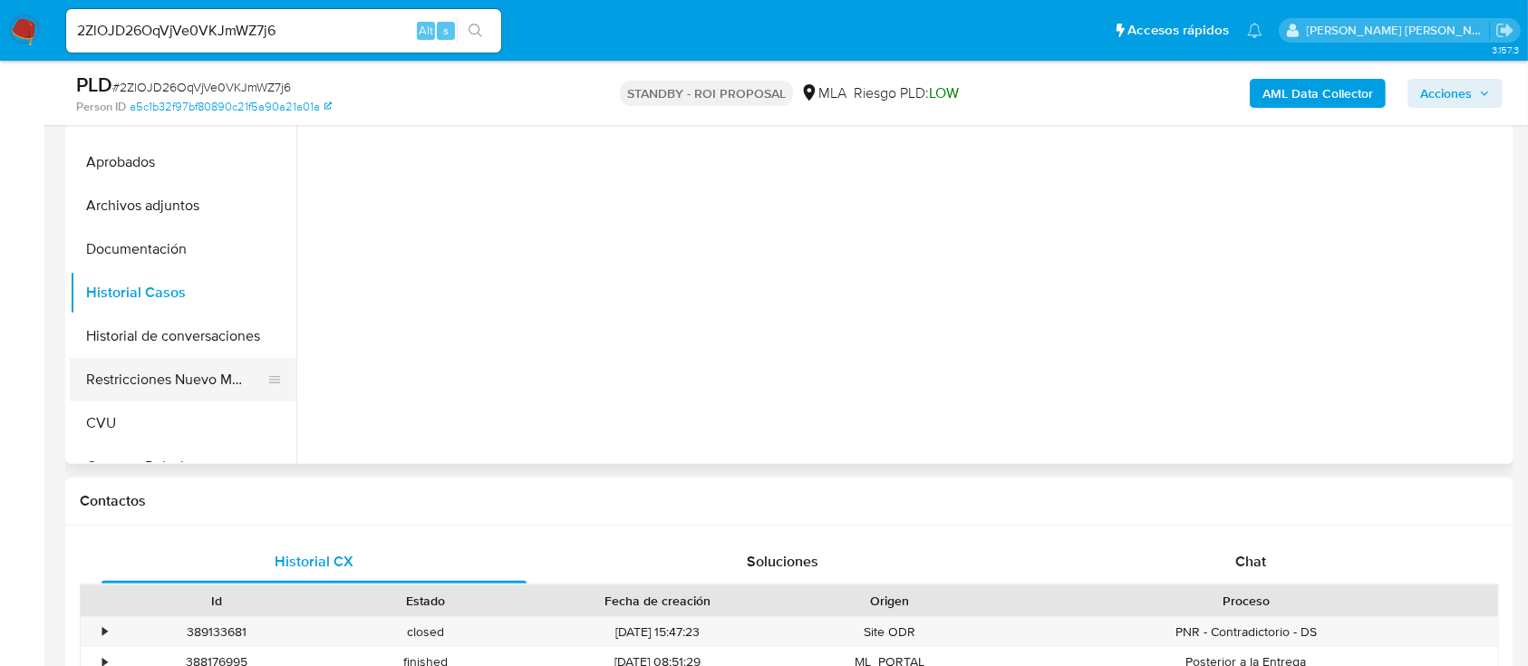
click at [161, 383] on button "Restricciones Nuevo Mundo" at bounding box center [176, 380] width 212 height 44
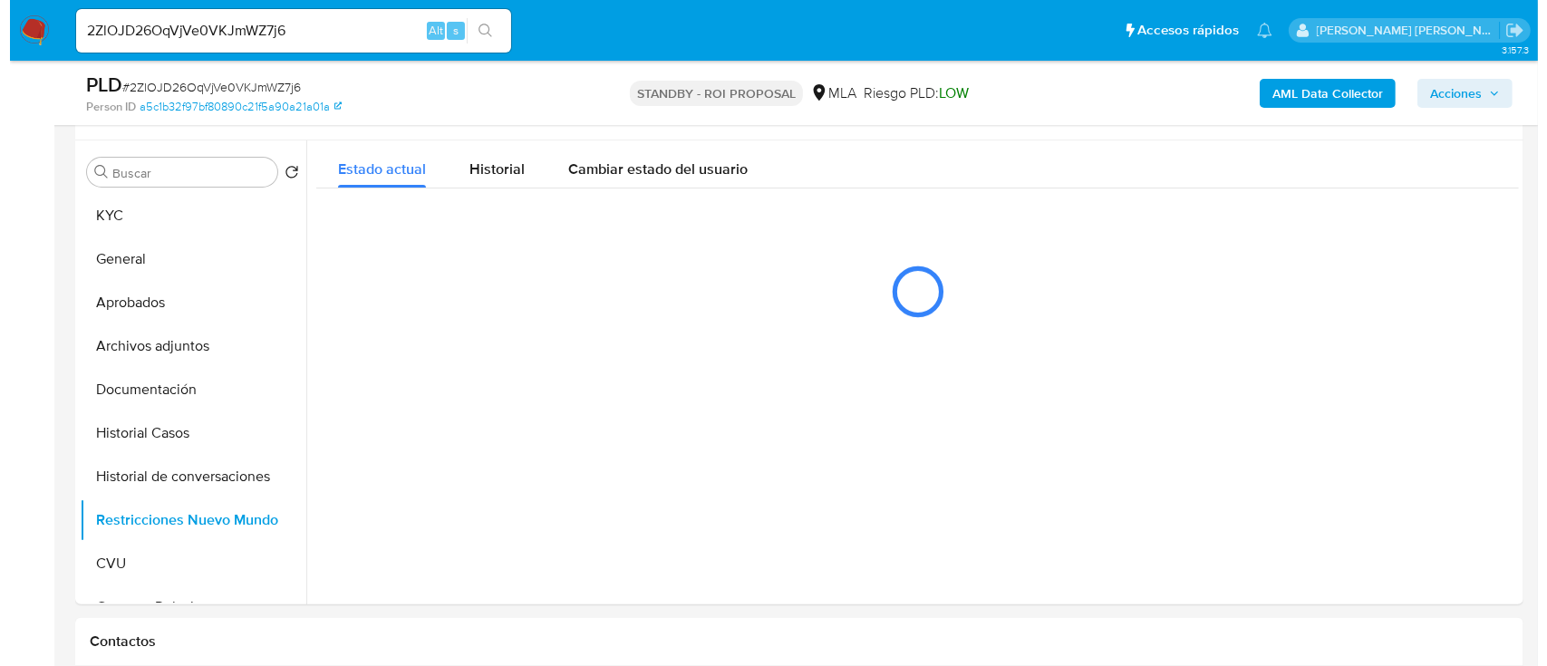
scroll to position [363, 0]
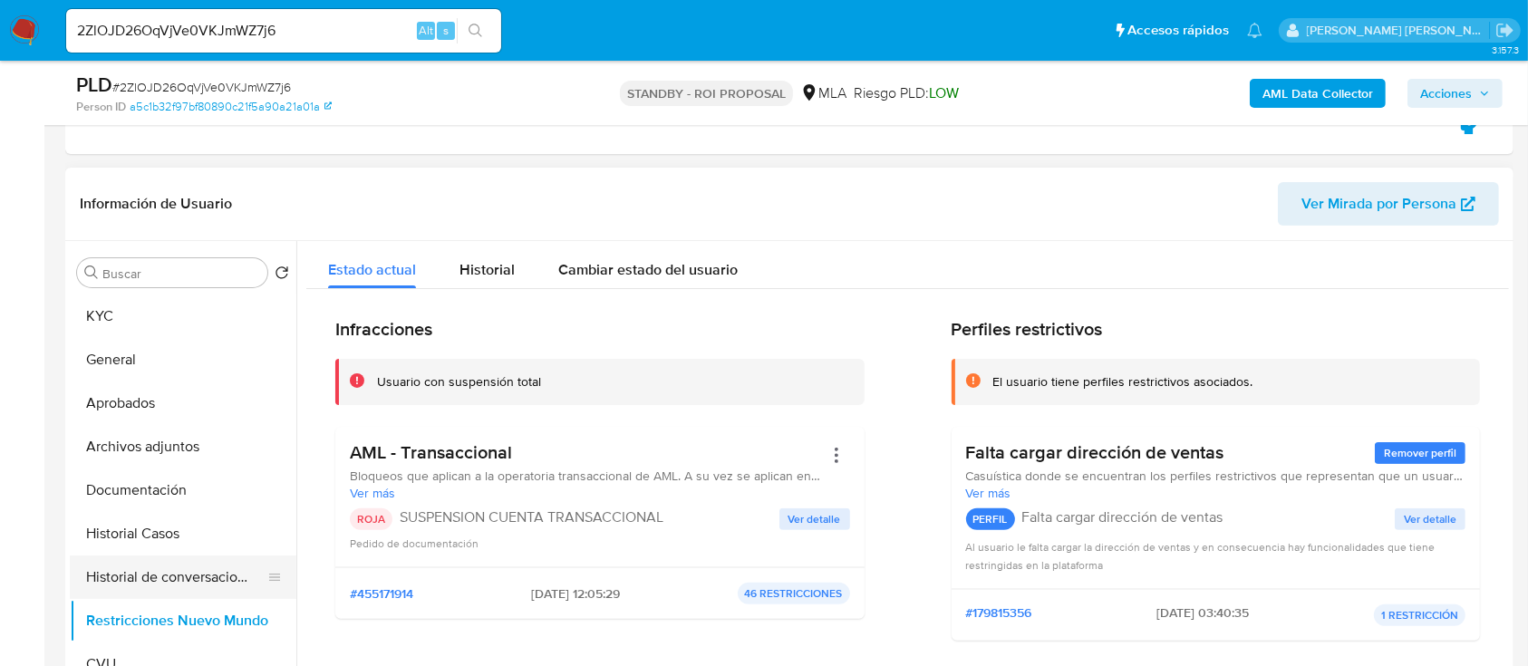
click at [190, 567] on button "Historial de conversaciones" at bounding box center [176, 578] width 212 height 44
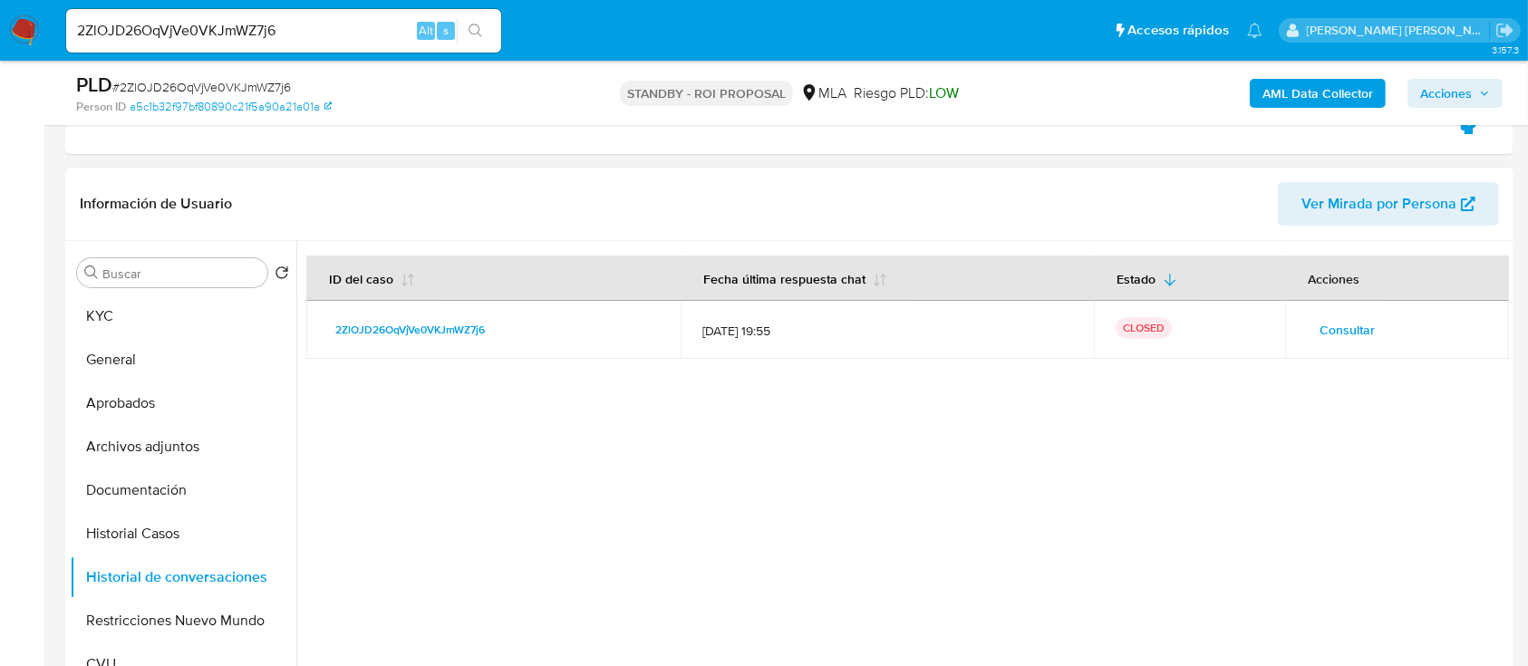
click at [1292, 331] on td "Consultar" at bounding box center [1397, 330] width 224 height 58
click at [1333, 332] on span "Consultar" at bounding box center [1347, 329] width 55 height 25
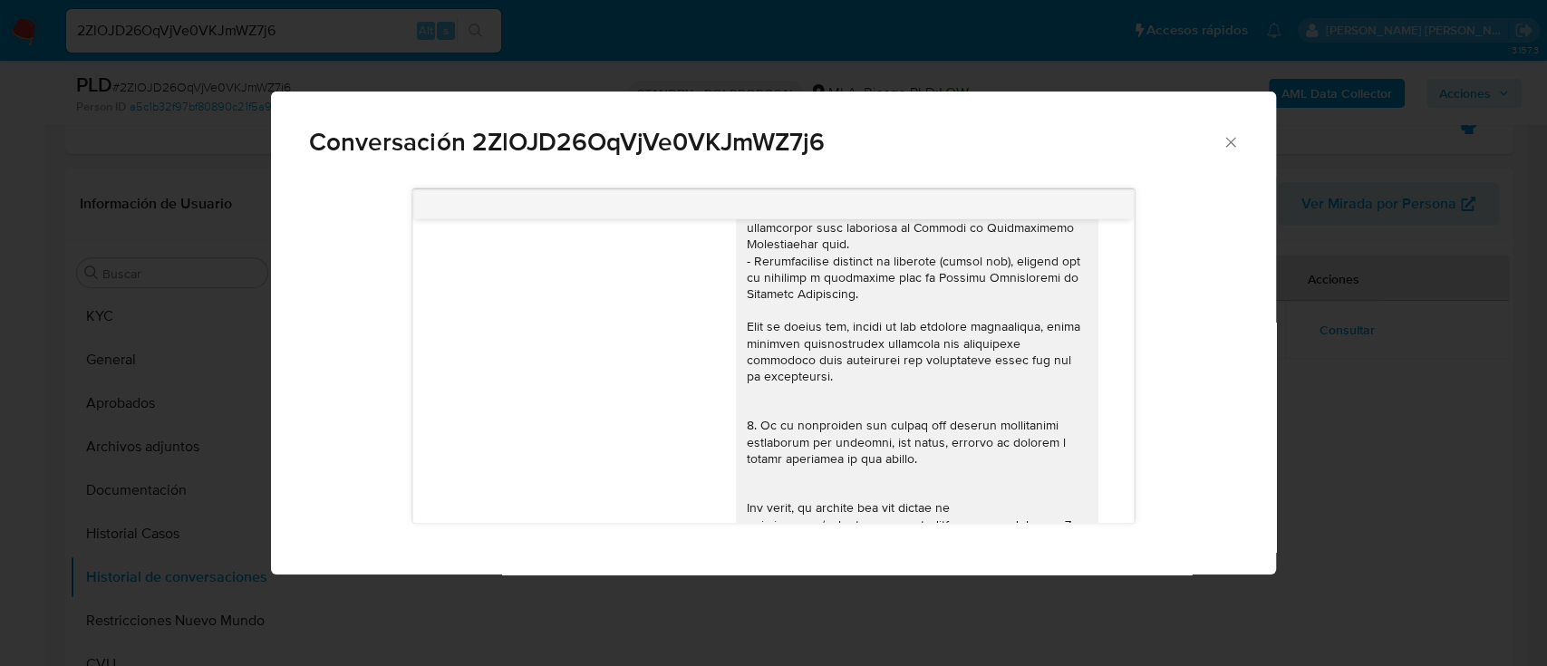
scroll to position [0, 0]
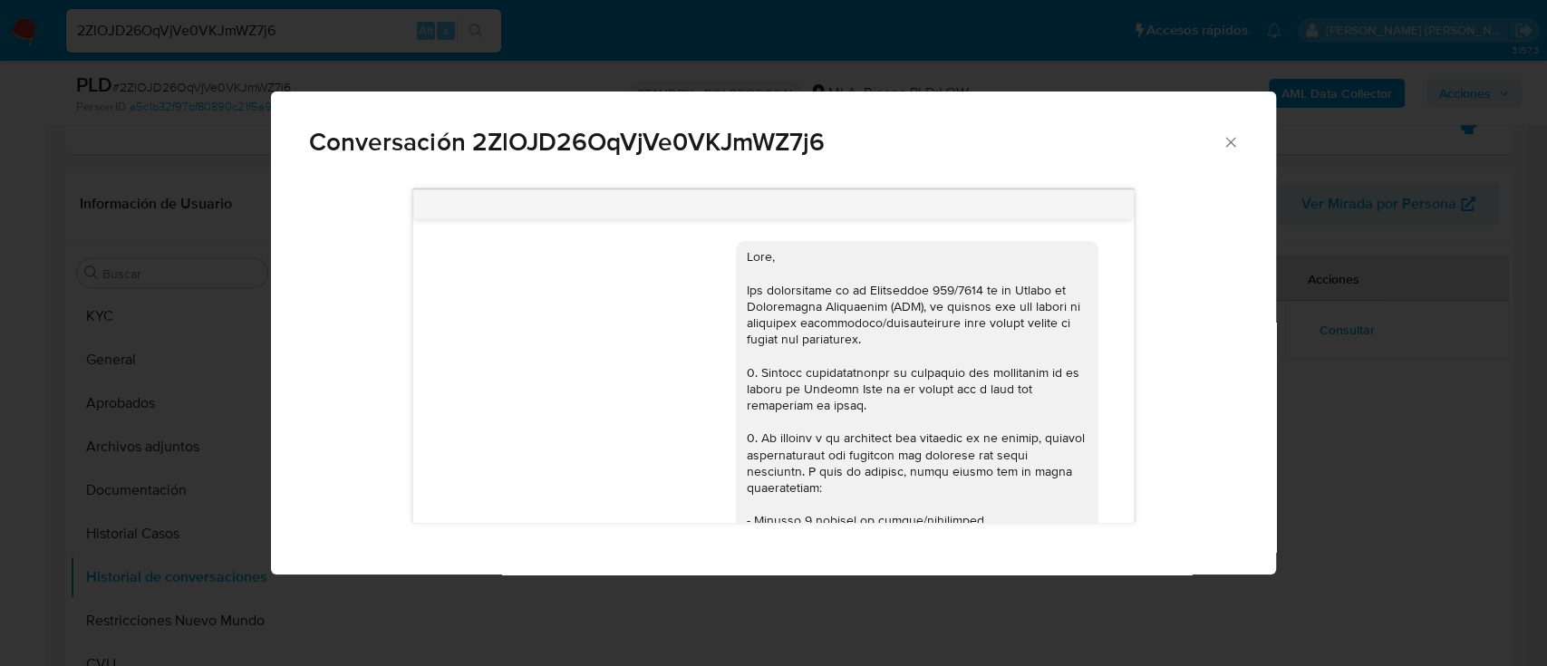
click at [63, 443] on div "Conversación 2ZlOJD26OqVjVe0VKJmWZ7j6 18/08/2025 17:35:01 JPG JPG melifile86218…" at bounding box center [773, 333] width 1547 height 666
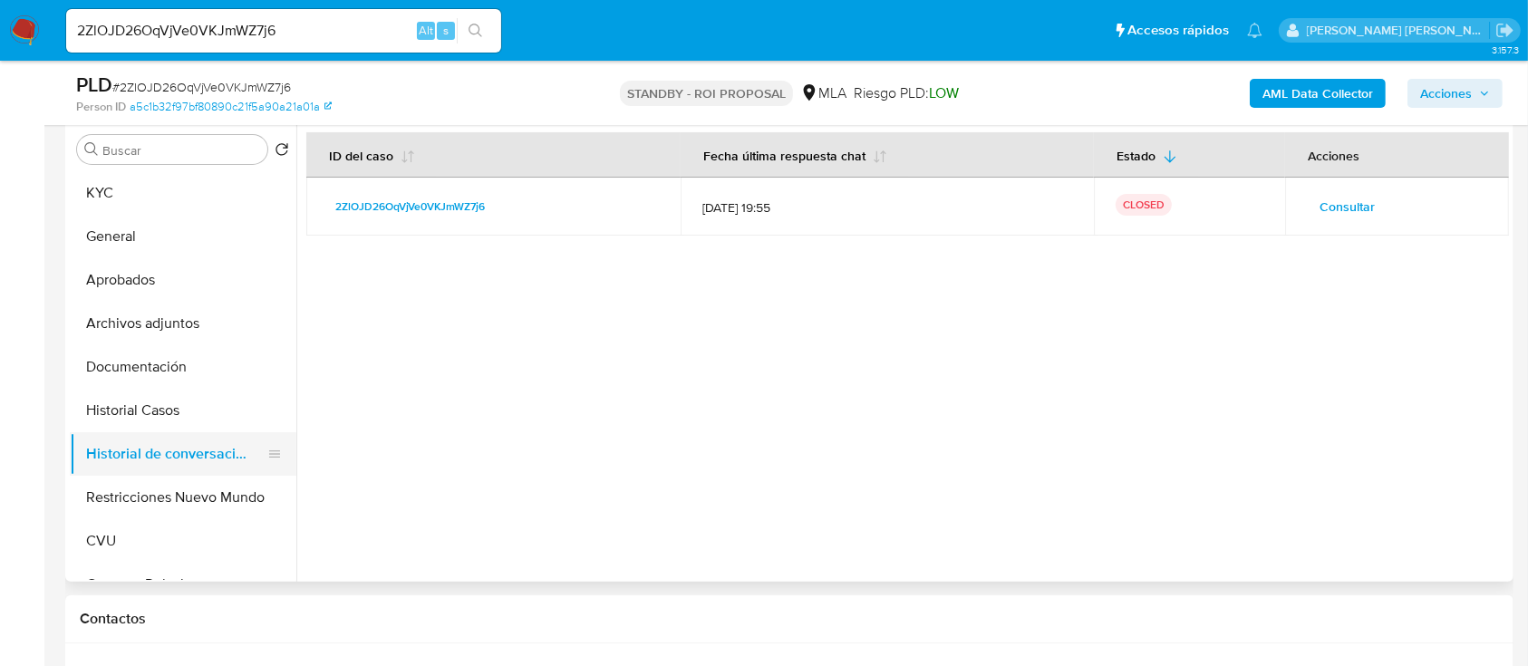
scroll to position [483, 0]
click at [197, 348] on button "Documentación" at bounding box center [176, 370] width 212 height 44
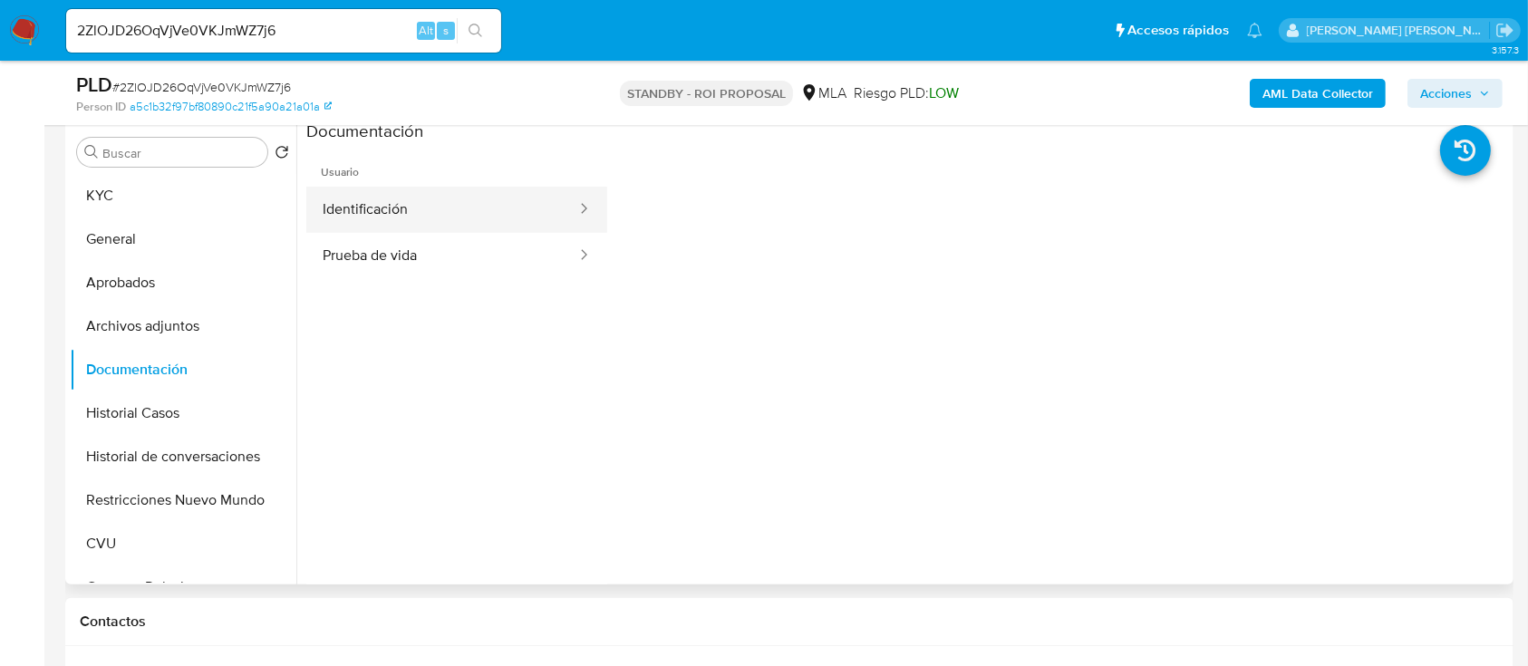
click at [473, 207] on button "Identificación" at bounding box center [442, 210] width 272 height 46
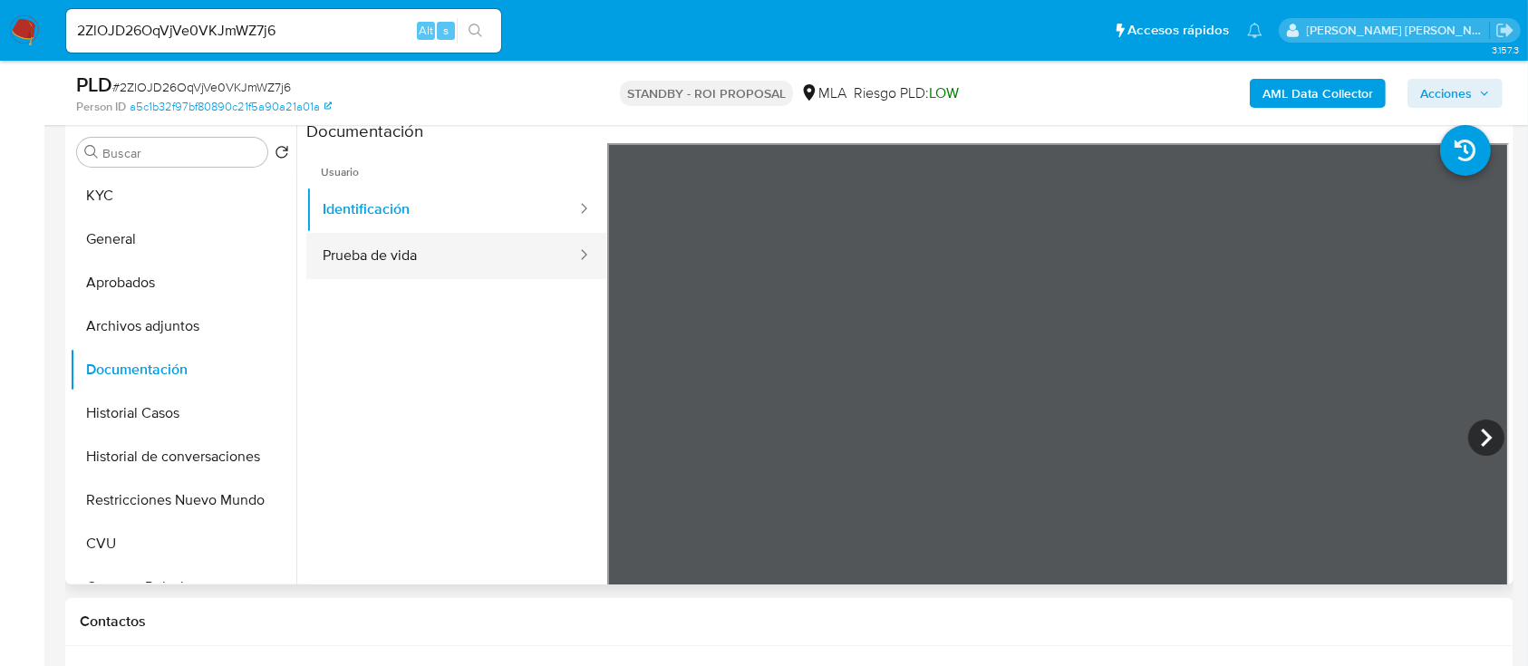
click at [462, 243] on button "Prueba de vida" at bounding box center [442, 256] width 272 height 46
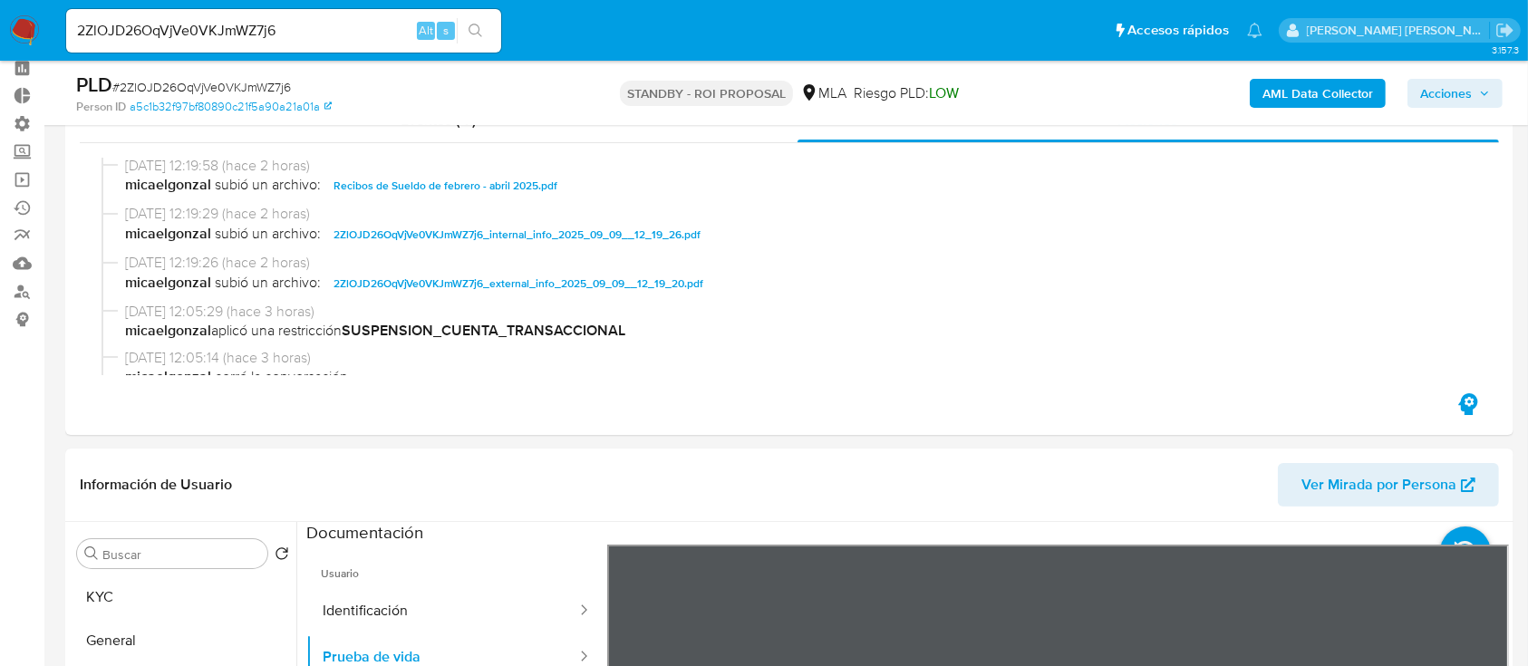
scroll to position [0, 0]
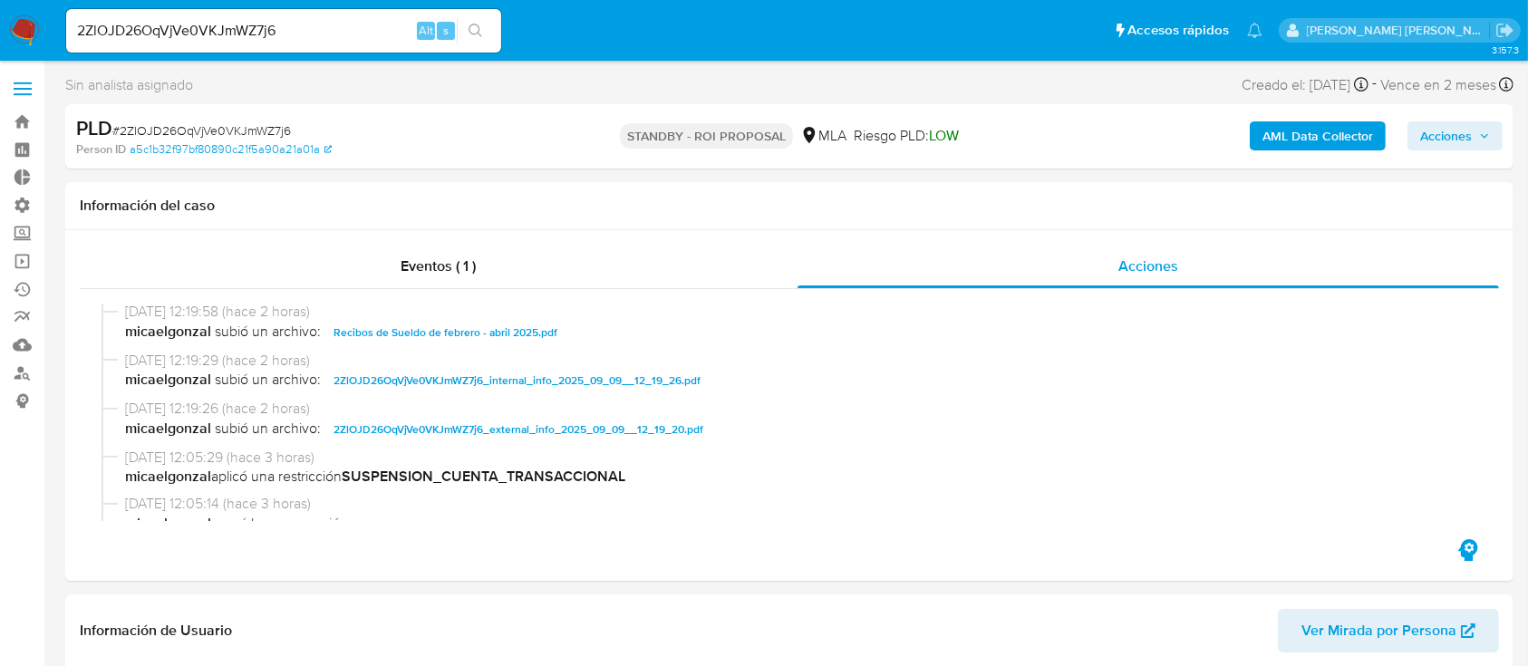
click at [1, 24] on nav "Pausado Ver notificaciones 2ZlOJD26OqVjVe0VKJmWZ7j6 Alt s Accesos rápidos Presi…" at bounding box center [764, 30] width 1528 height 61
click at [19, 29] on img at bounding box center [24, 30] width 31 height 31
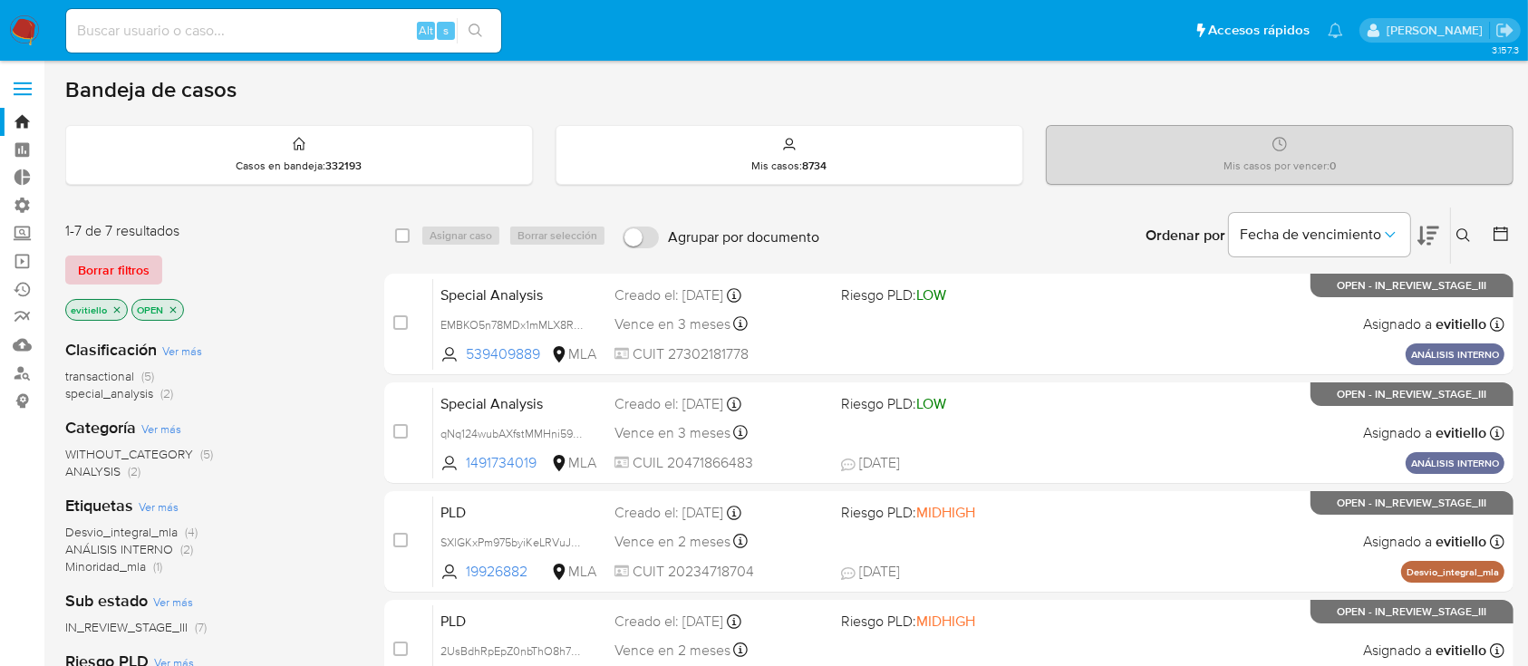
click at [150, 265] on button "Borrar filtros" at bounding box center [113, 270] width 97 height 29
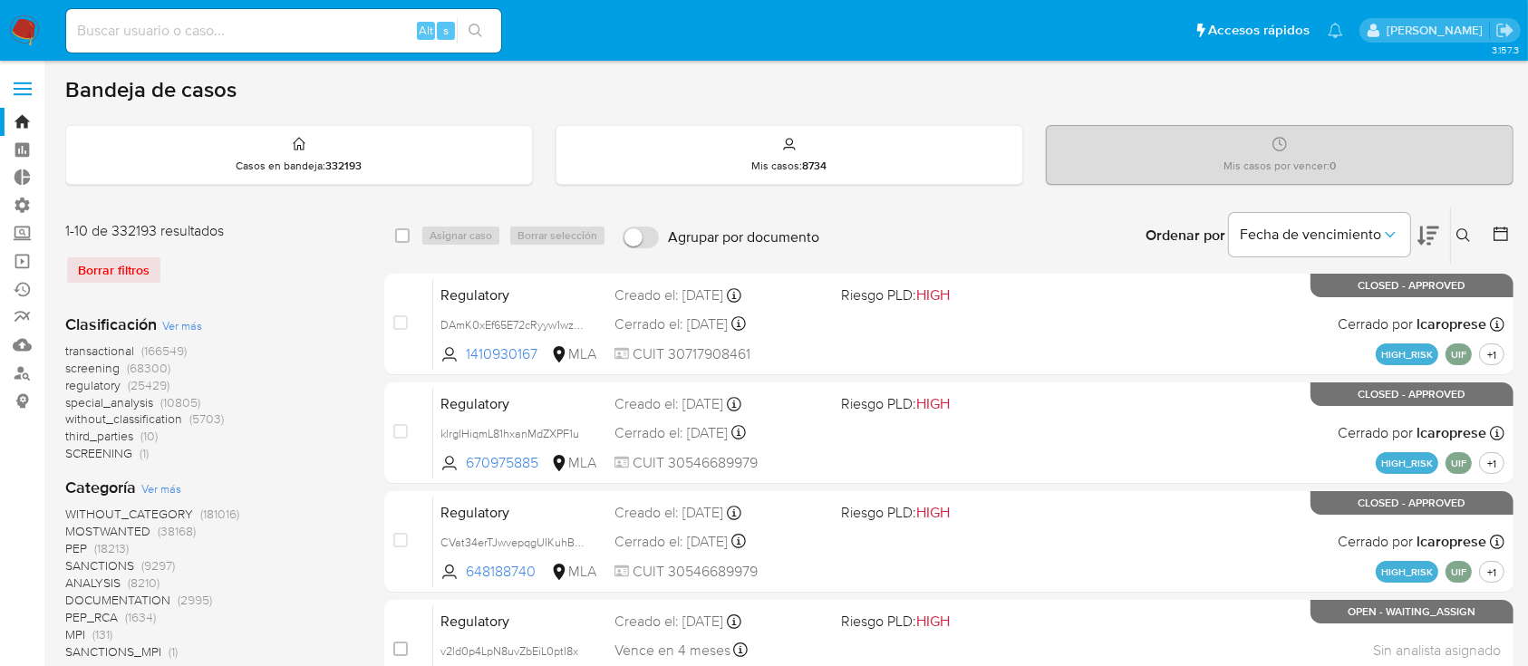
click at [1463, 238] on icon at bounding box center [1464, 235] width 15 height 15
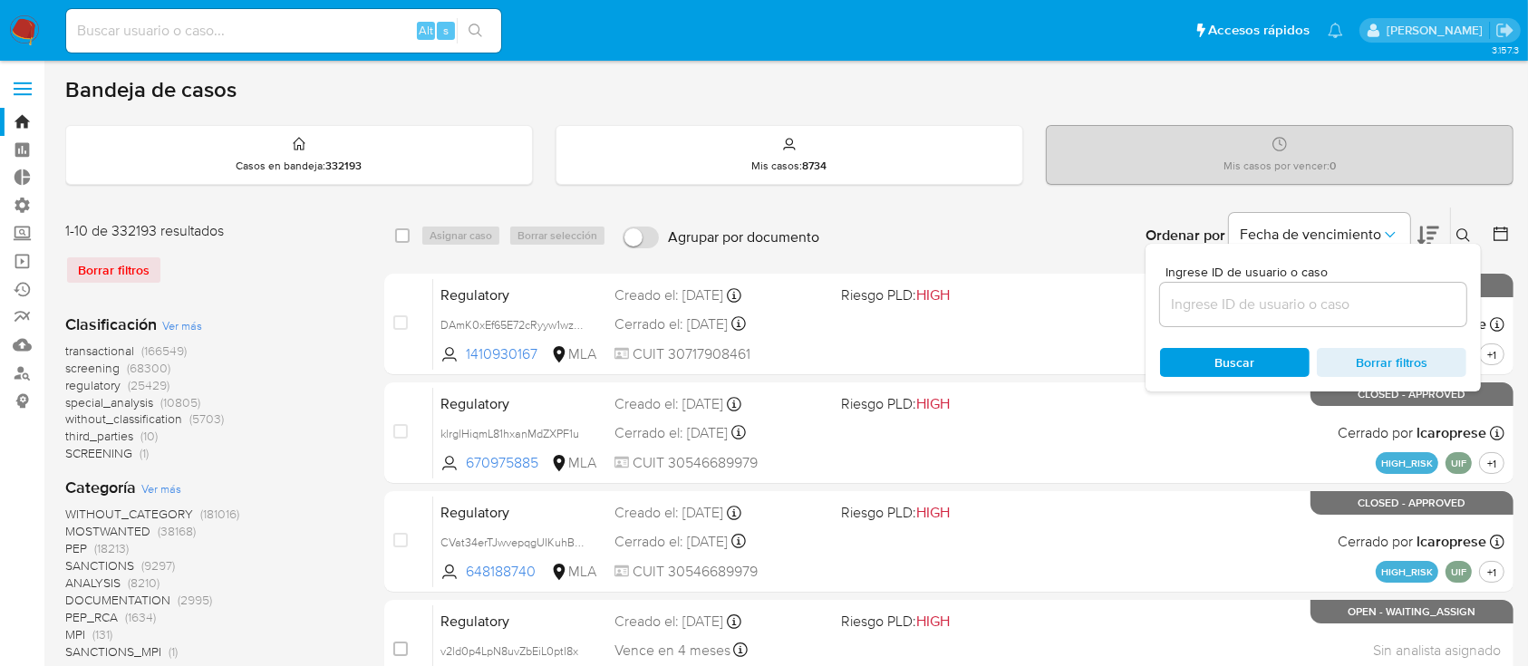
click at [1380, 303] on input at bounding box center [1313, 305] width 306 height 24
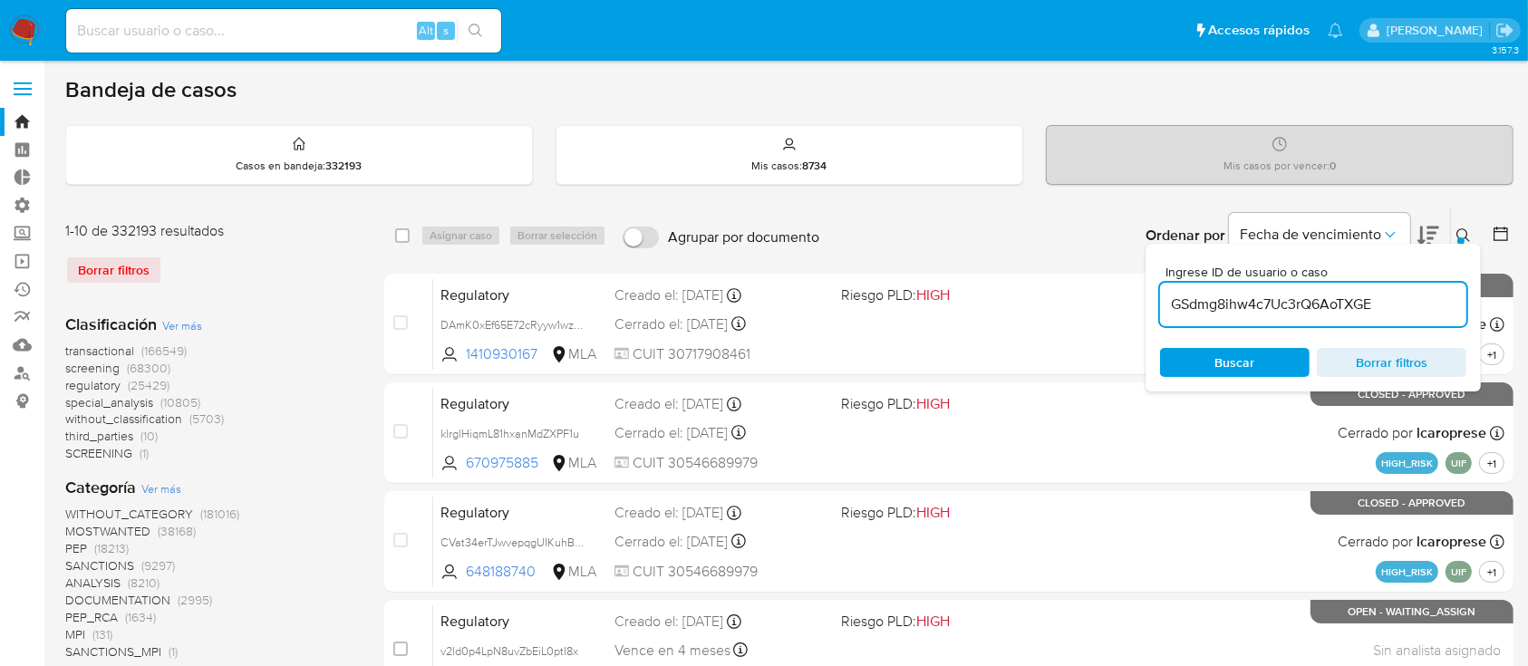
type input "GSdmg8ihw4c7Uc3rQ6AoTXGE"
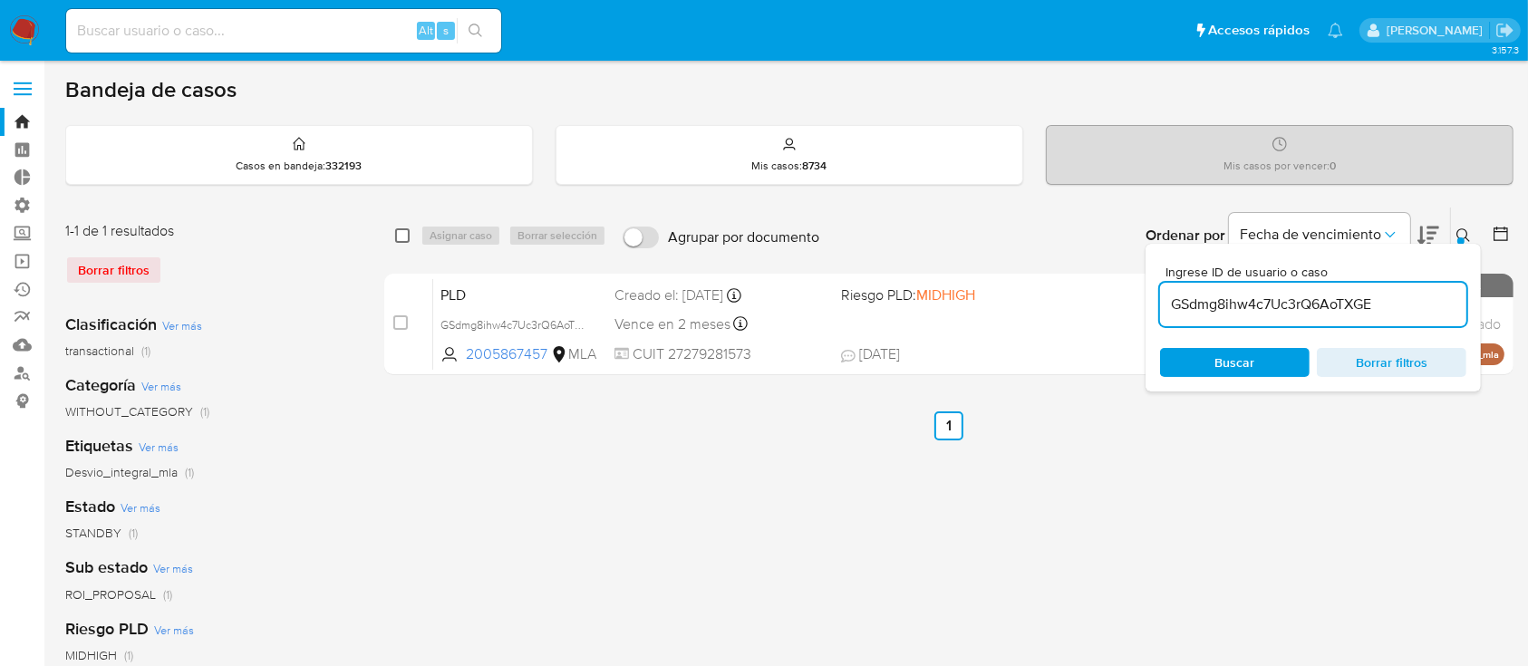
click at [404, 236] on input "checkbox" at bounding box center [402, 235] width 15 height 15
checkbox input "true"
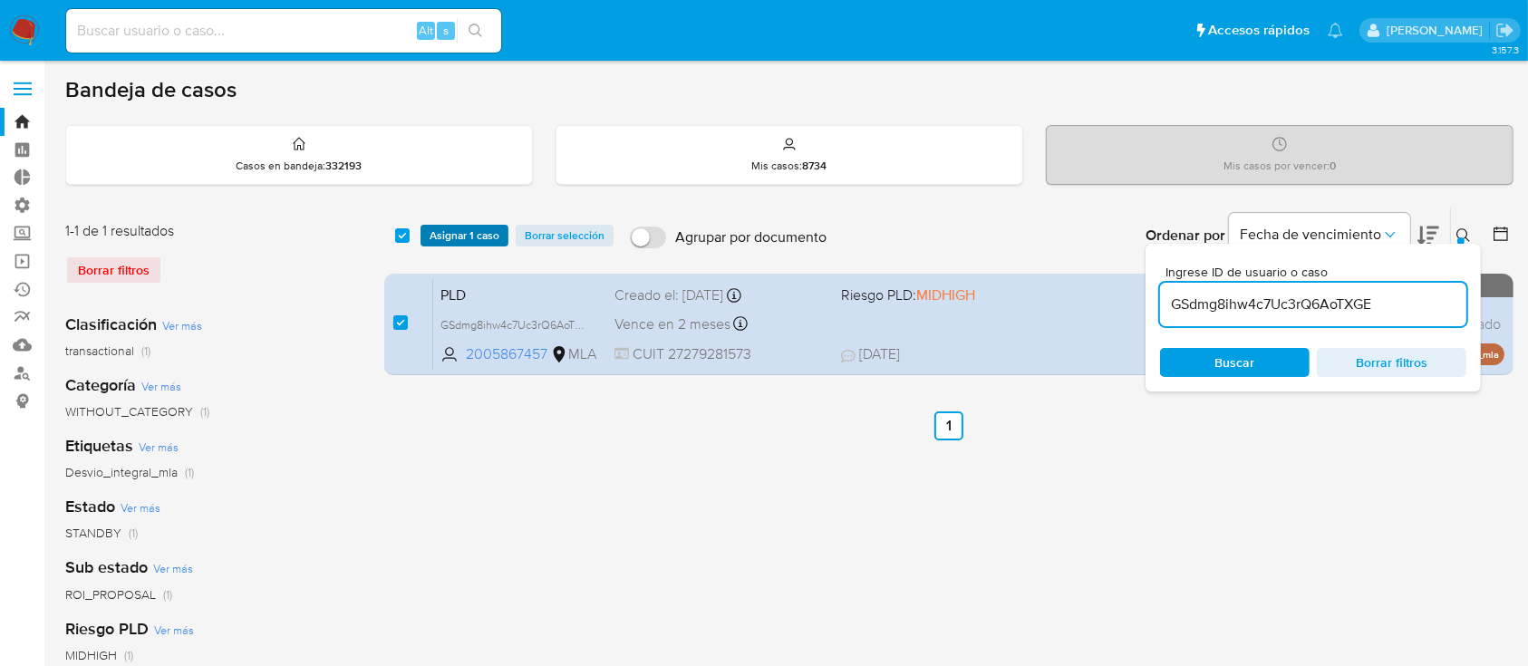
click at [465, 238] on span "Asignar 1 caso" at bounding box center [465, 236] width 70 height 18
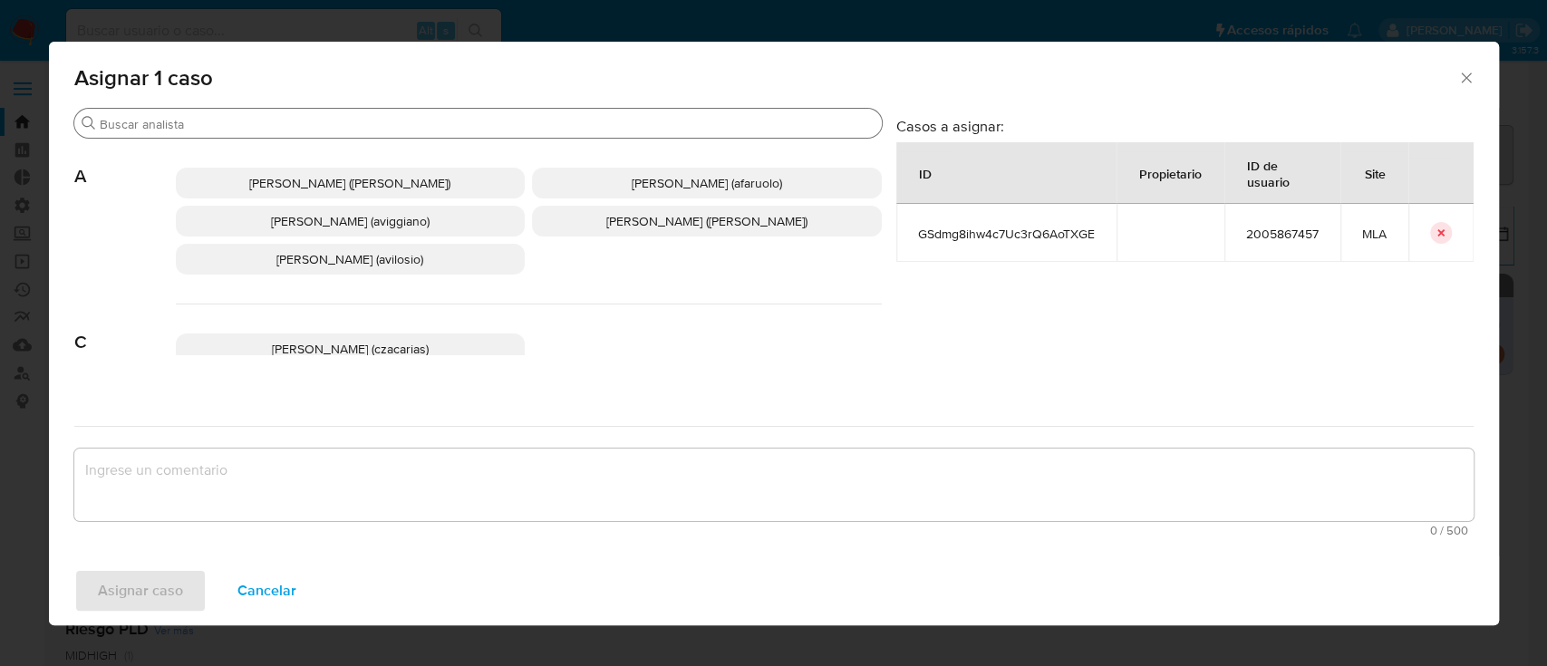
click at [216, 132] on div "Buscar" at bounding box center [478, 123] width 808 height 29
click at [246, 127] on input "Buscar" at bounding box center [487, 124] width 775 height 16
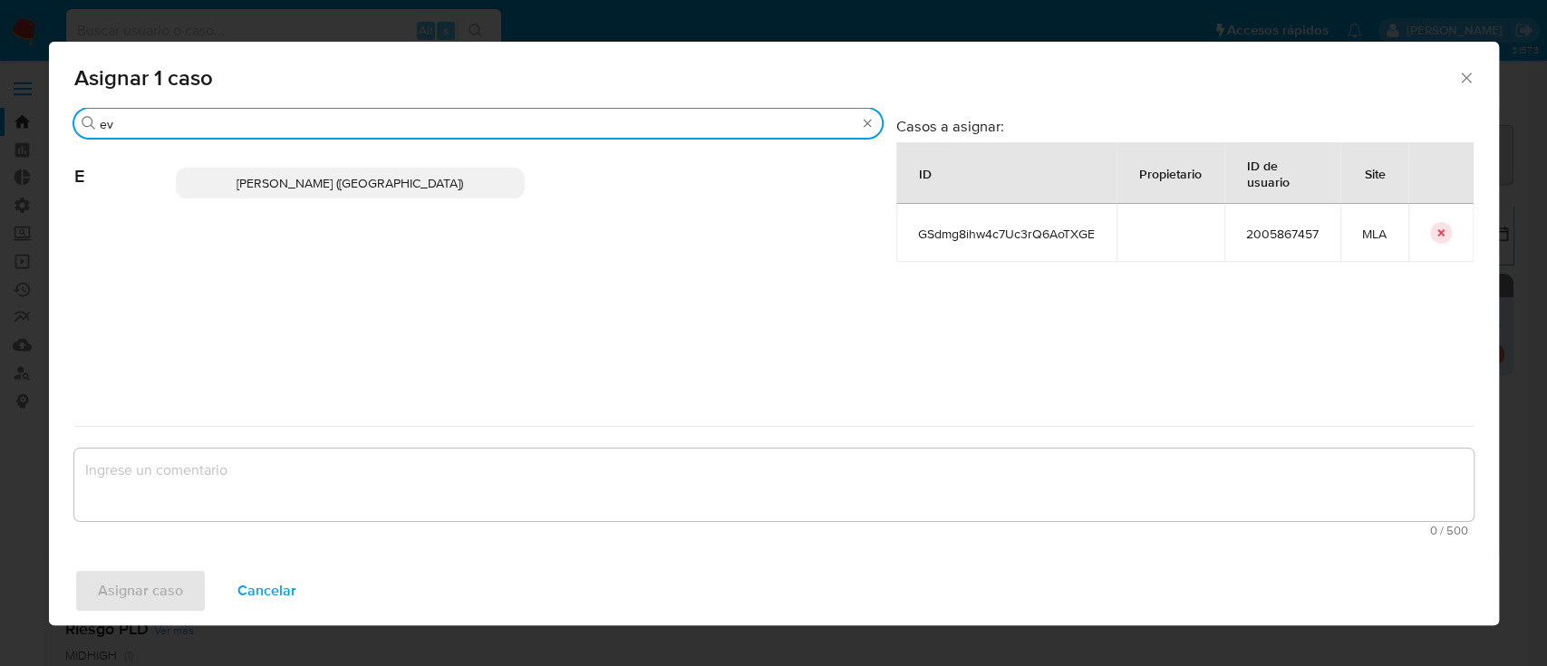
type input "ev"
click at [317, 185] on span "[PERSON_NAME] ([GEOGRAPHIC_DATA])" at bounding box center [350, 183] width 227 height 18
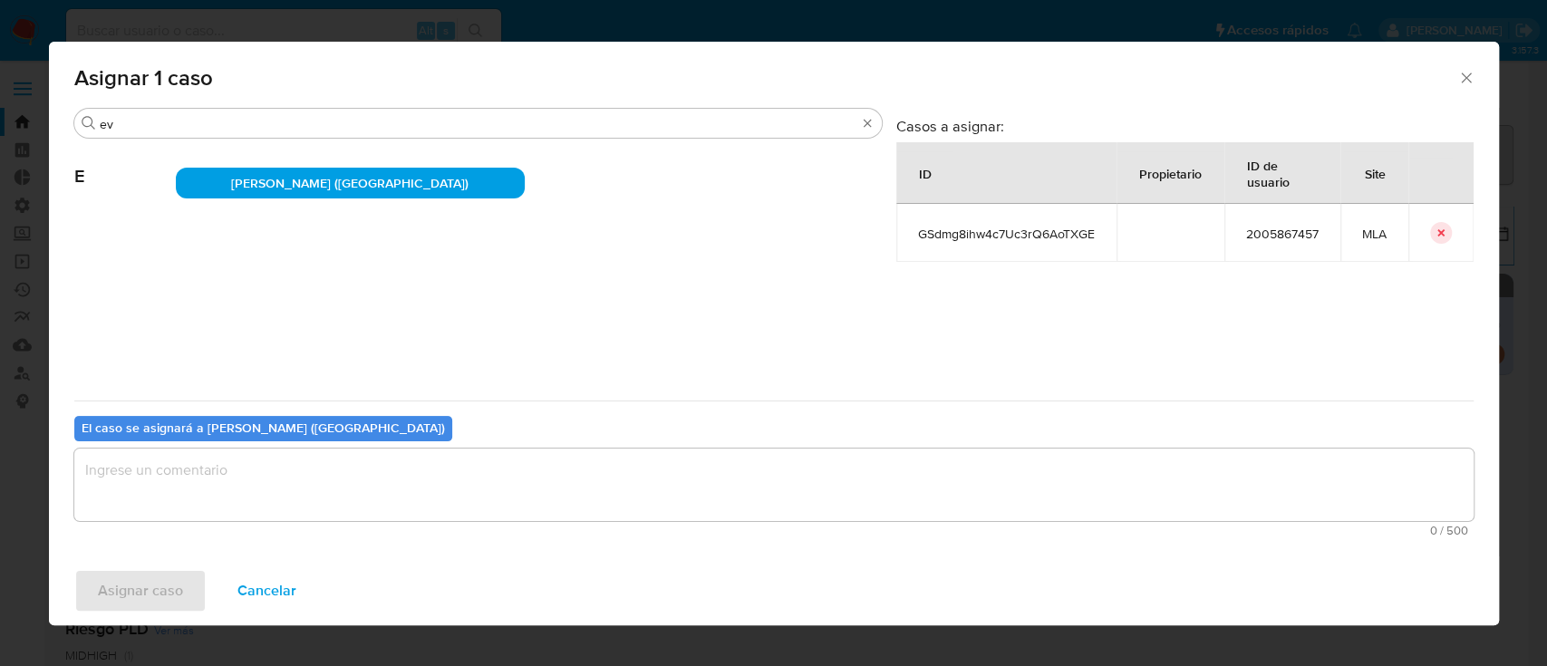
click at [217, 460] on textarea "assign-modal" at bounding box center [774, 485] width 1400 height 73
click at [145, 608] on span "Asignar caso" at bounding box center [140, 591] width 85 height 40
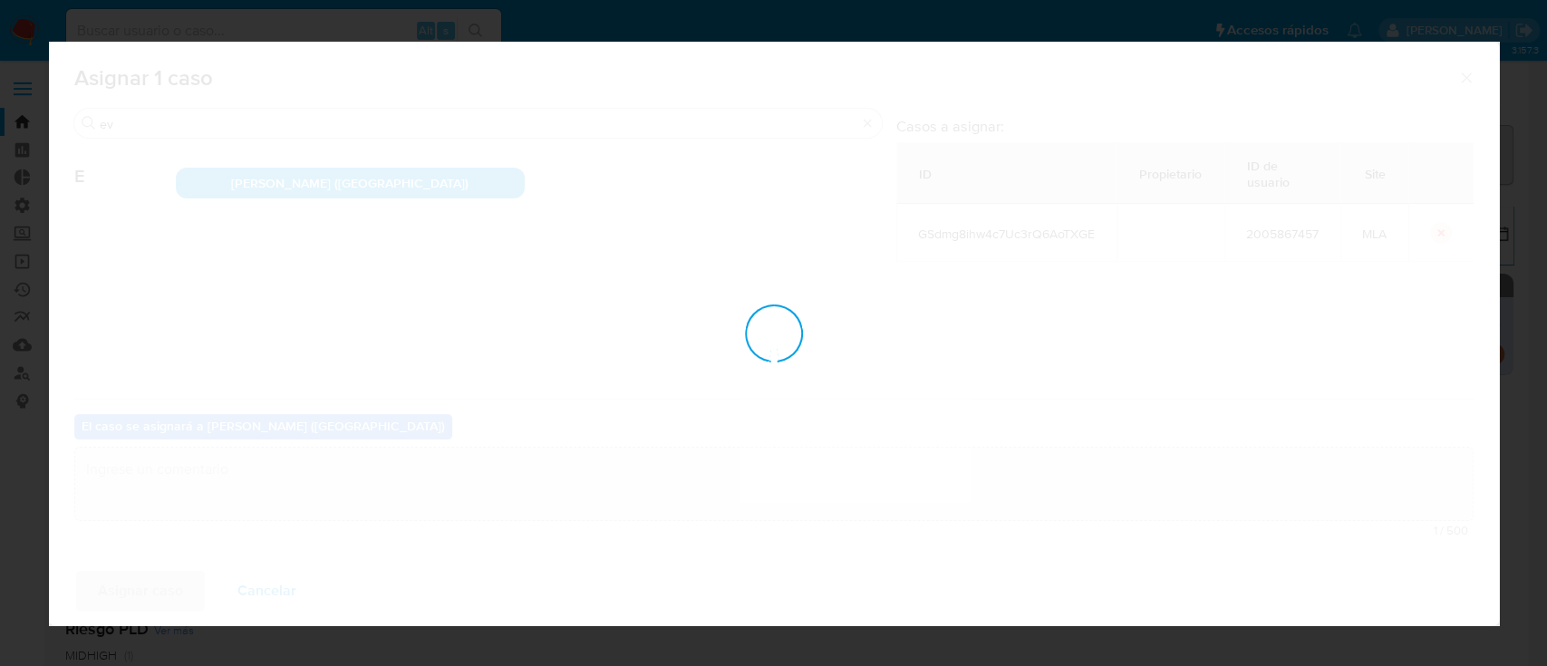
checkbox input "false"
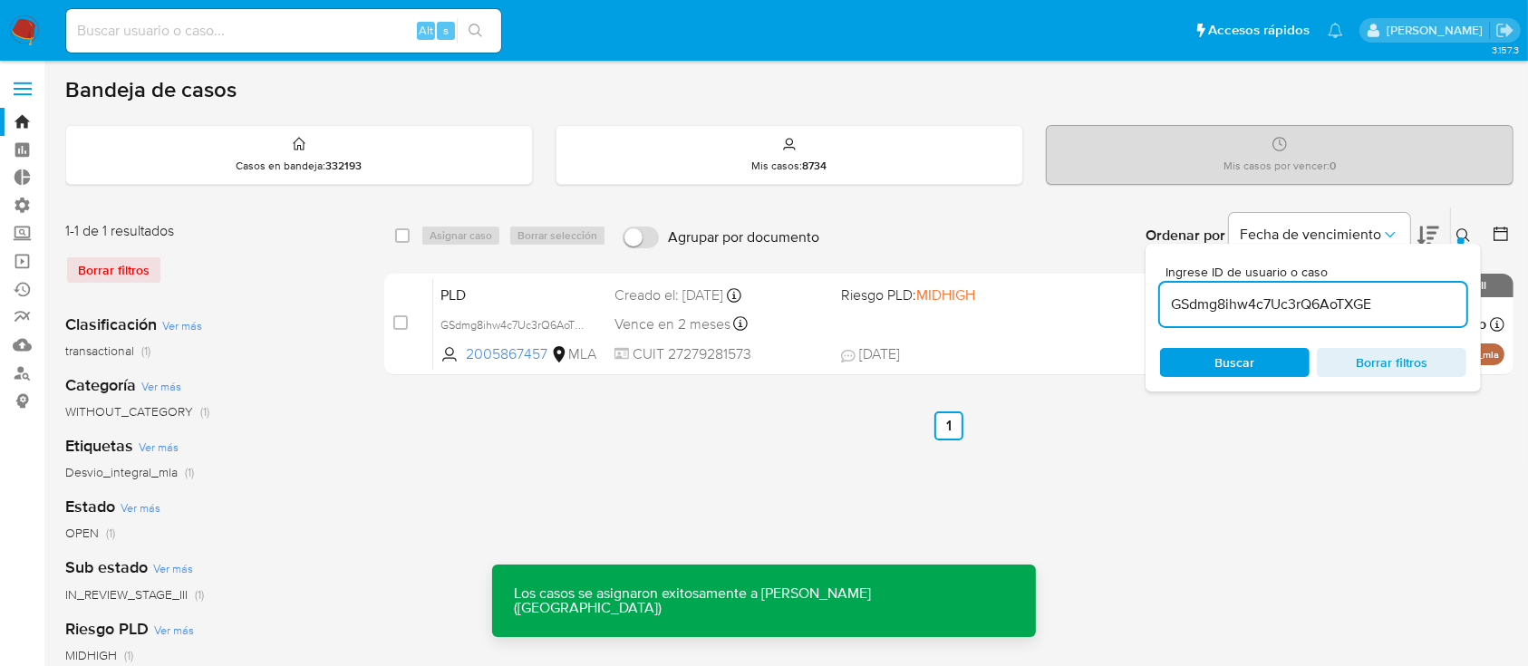
click at [1021, 325] on div "PLD GSdmg8ihw4c7Uc3rQ6AoTXGE 2005867457 MLA Riesgo PLD: MIDHIGH Creado el: [DAT…" at bounding box center [968, 324] width 1071 height 92
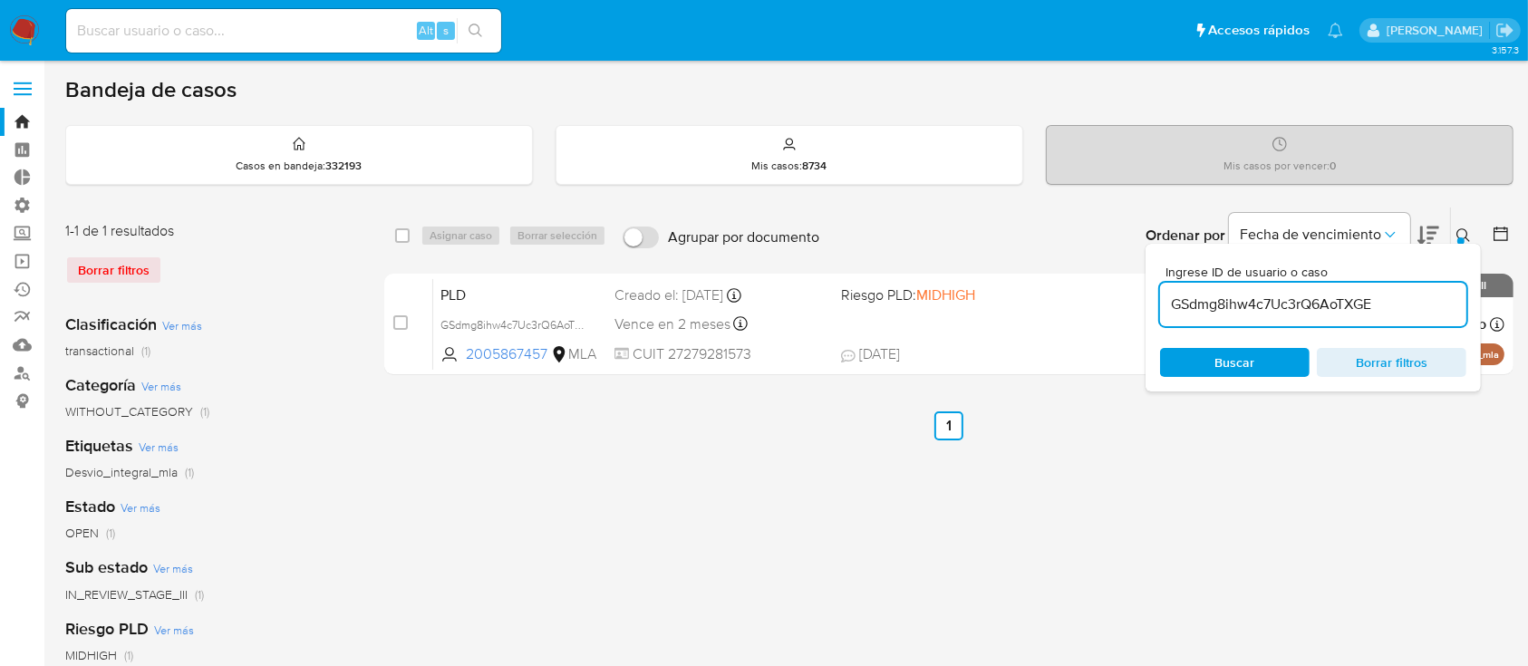
click at [329, 33] on input at bounding box center [283, 31] width 435 height 24
paste input "JL3IdWAujOh7QXJkshlyn5Ae"
type input "JL3IdWAujOh7QXJkshlyn5Ae"
click at [493, 34] on button "search-icon" at bounding box center [475, 30] width 37 height 25
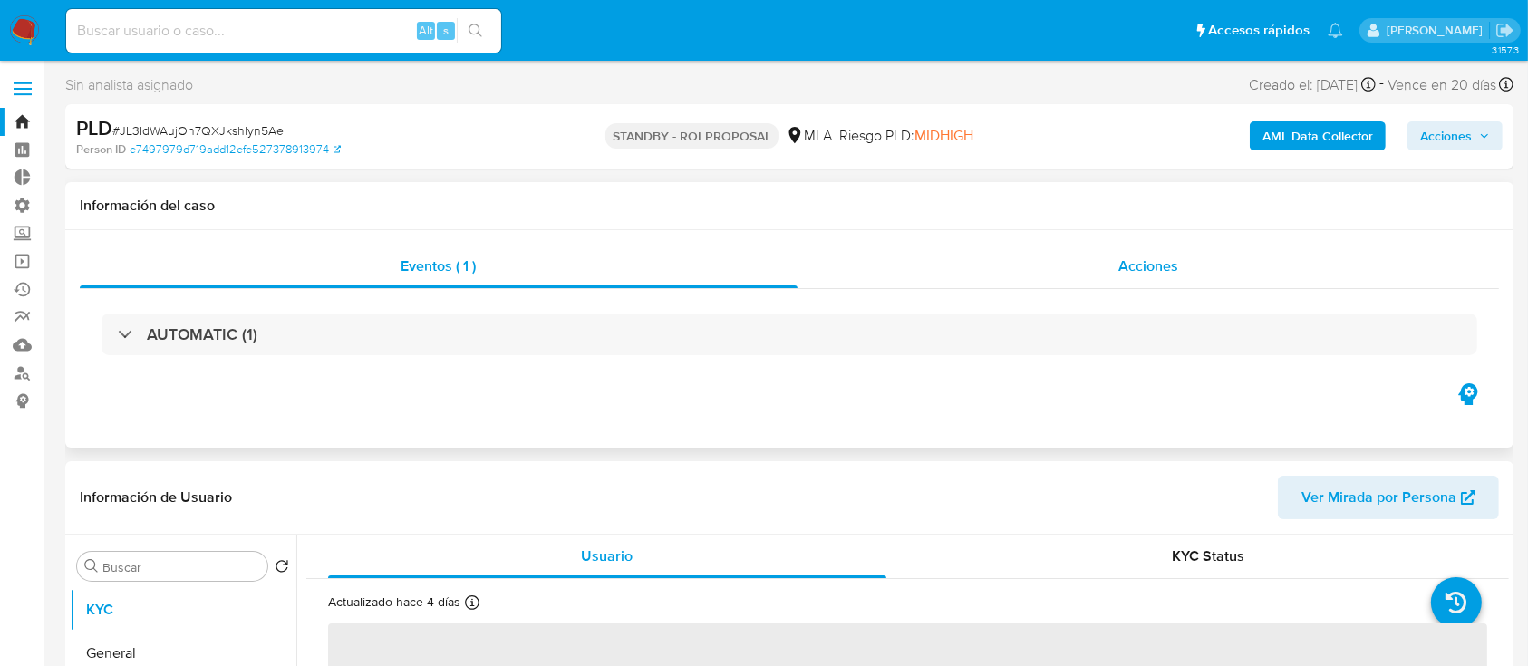
click at [1020, 256] on div "Acciones" at bounding box center [1149, 267] width 703 height 44
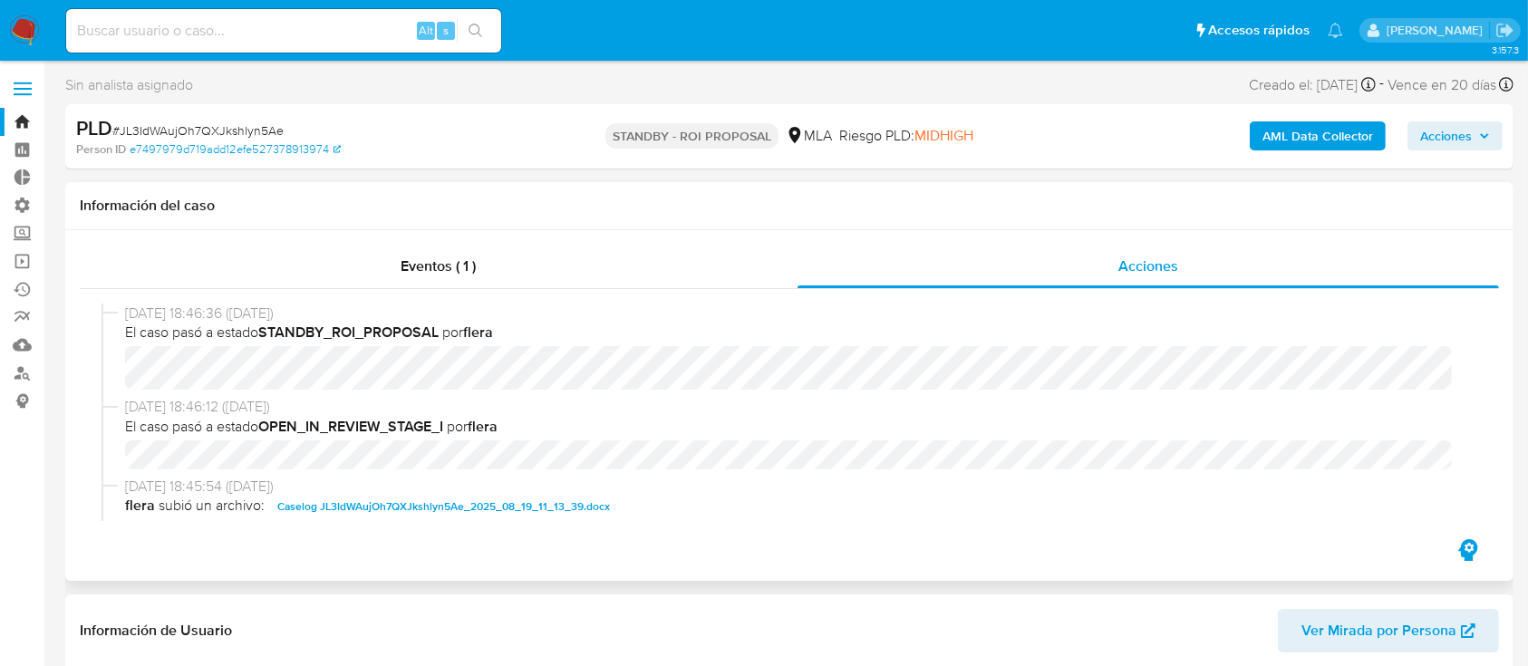
select select "10"
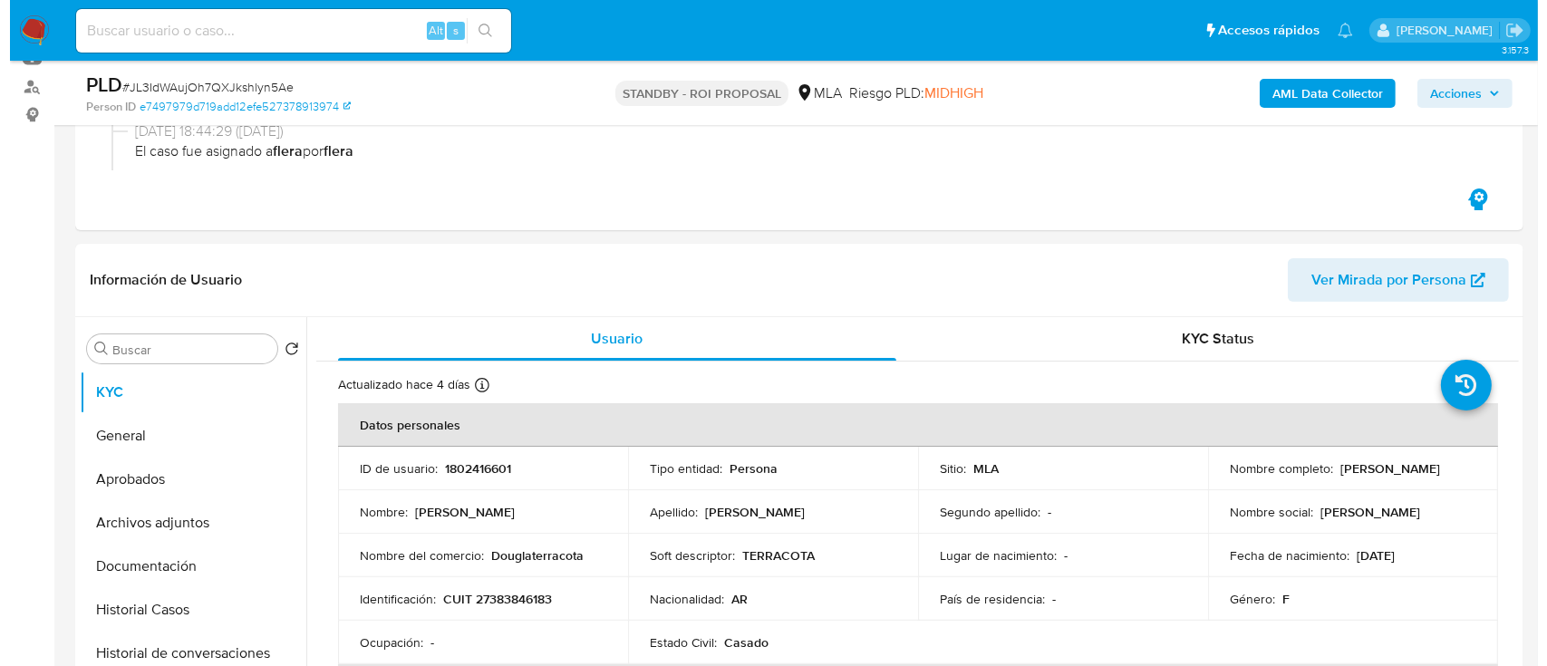
scroll to position [363, 0]
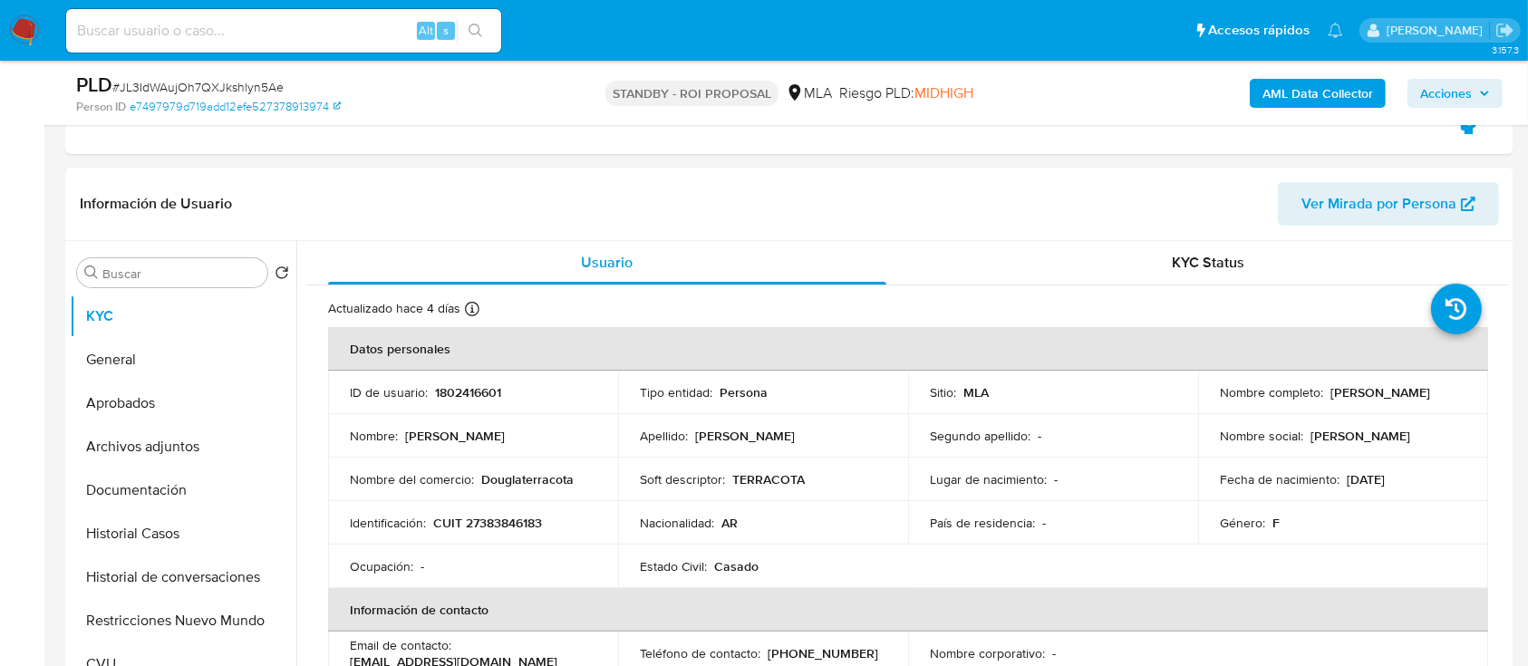
click at [254, 33] on input at bounding box center [283, 31] width 435 height 24
click at [217, 567] on button "Historial de conversaciones" at bounding box center [176, 578] width 212 height 44
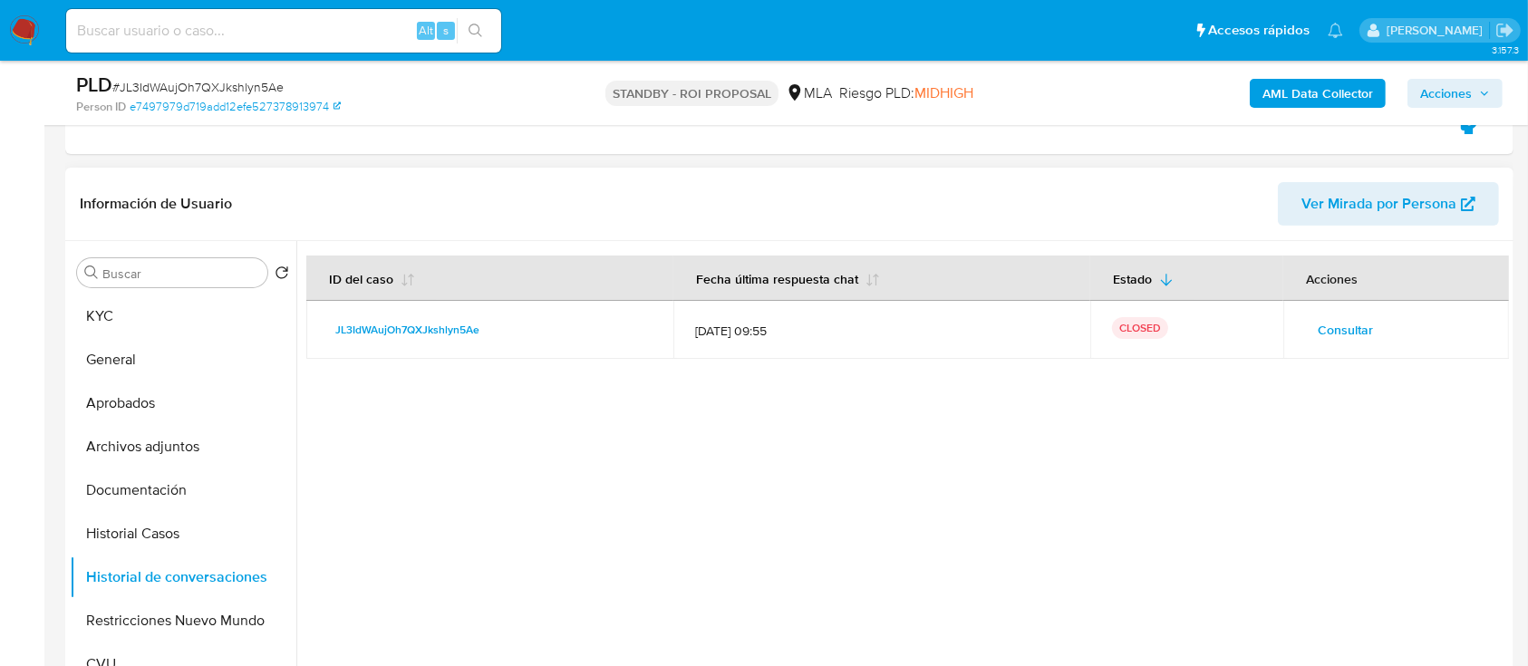
click at [1334, 326] on span "Consultar" at bounding box center [1345, 329] width 55 height 25
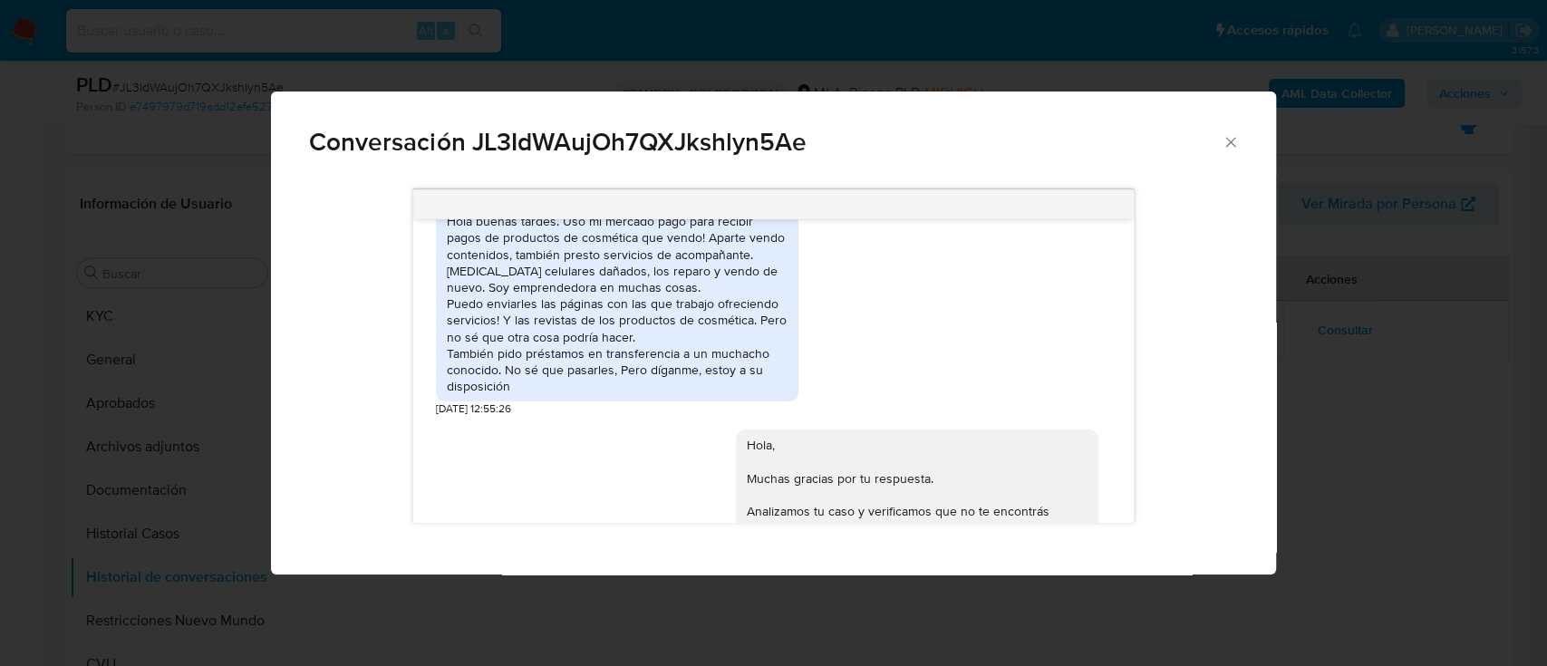
scroll to position [1363, 0]
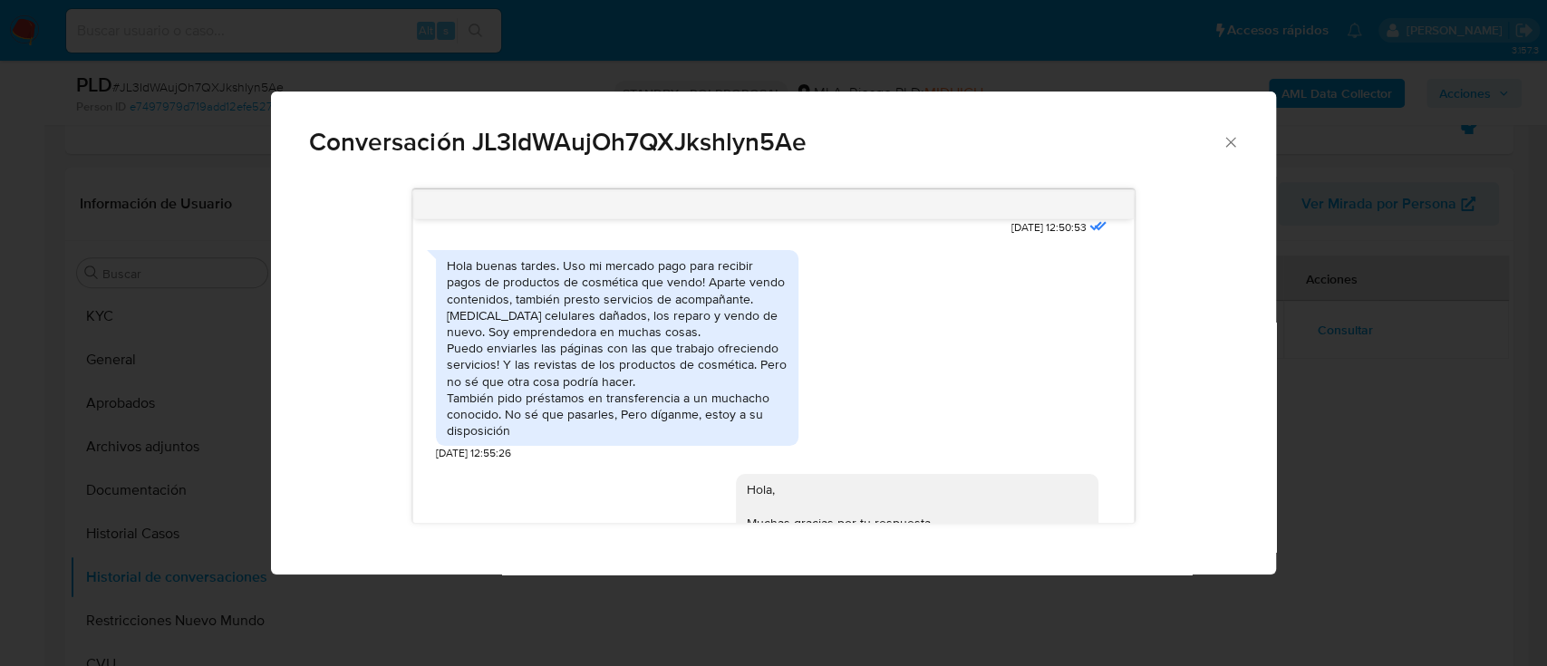
click at [177, 395] on div "Conversación JL3IdWAujOh7QXJkshlyn5Ae [DATE] 17:38:48 Hola, Esperamos que te en…" at bounding box center [773, 333] width 1547 height 666
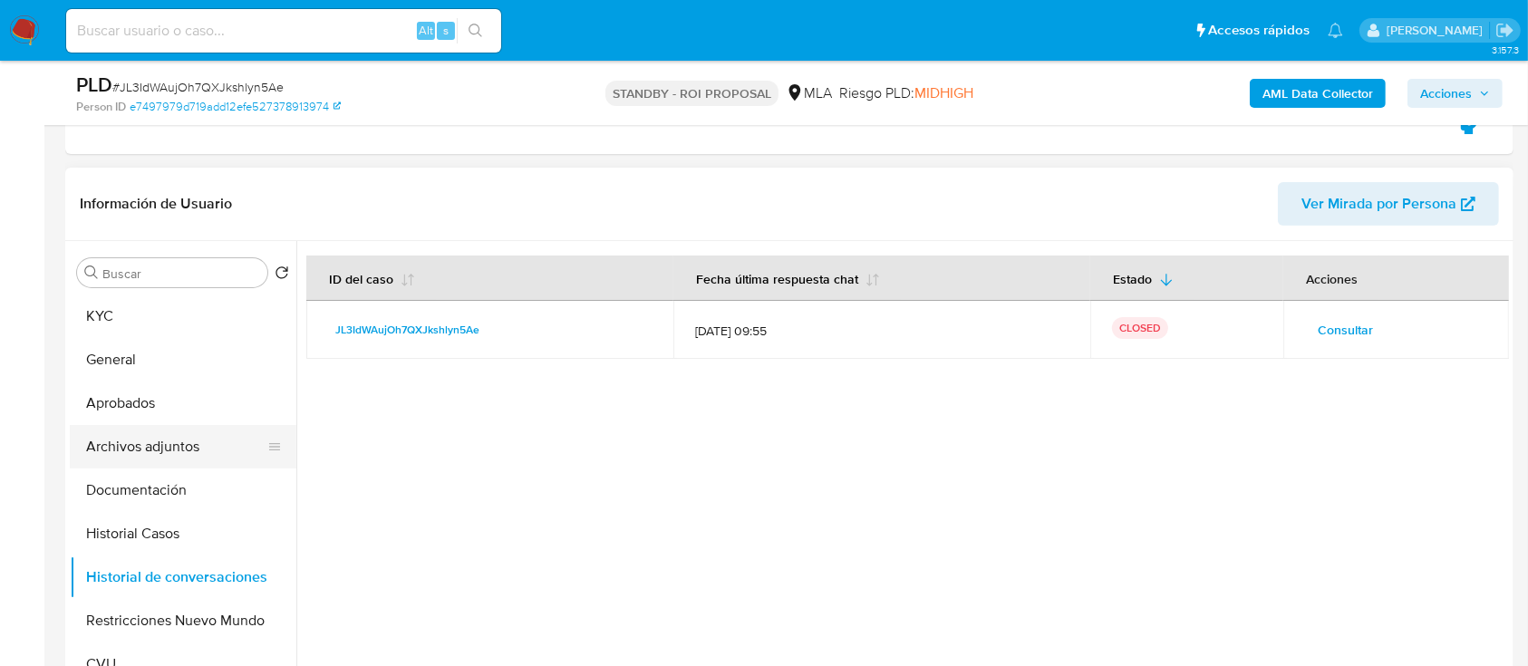
click at [184, 436] on button "Archivos adjuntos" at bounding box center [176, 447] width 212 height 44
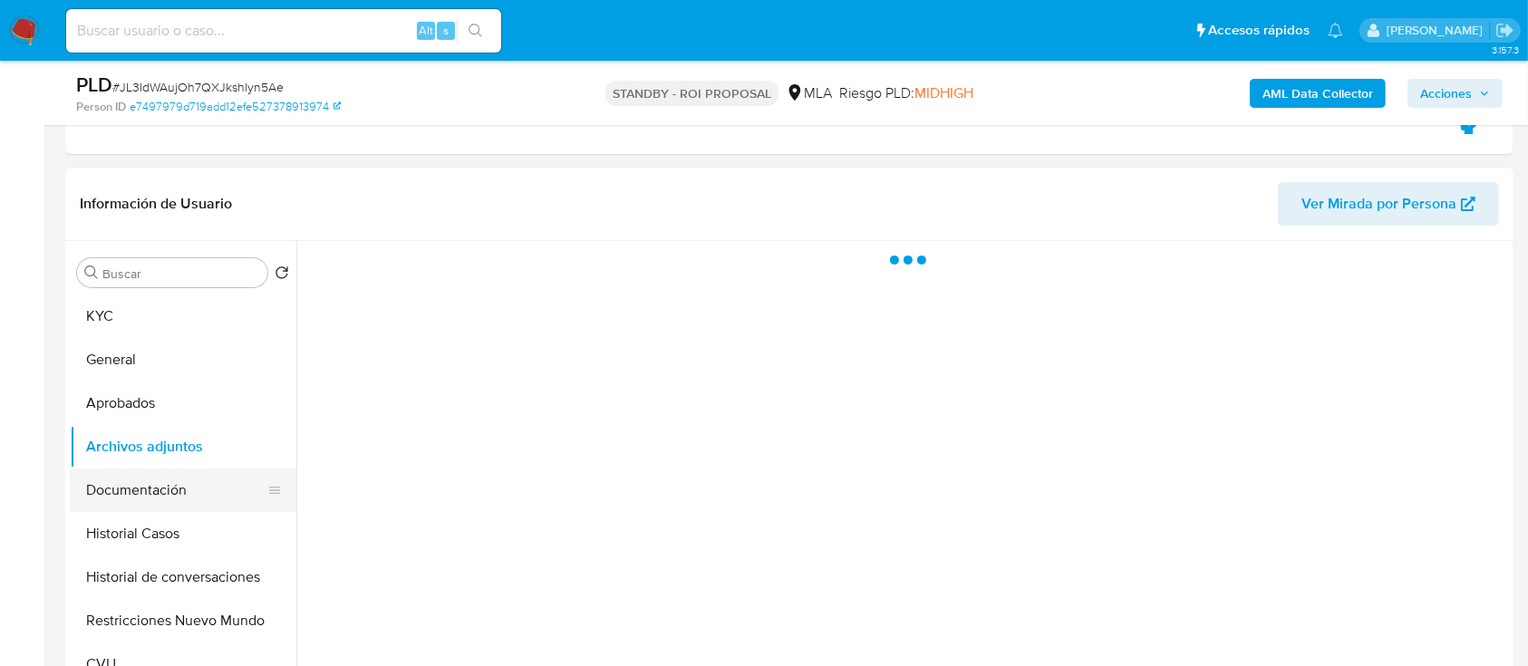
click at [177, 495] on button "Documentación" at bounding box center [176, 491] width 212 height 44
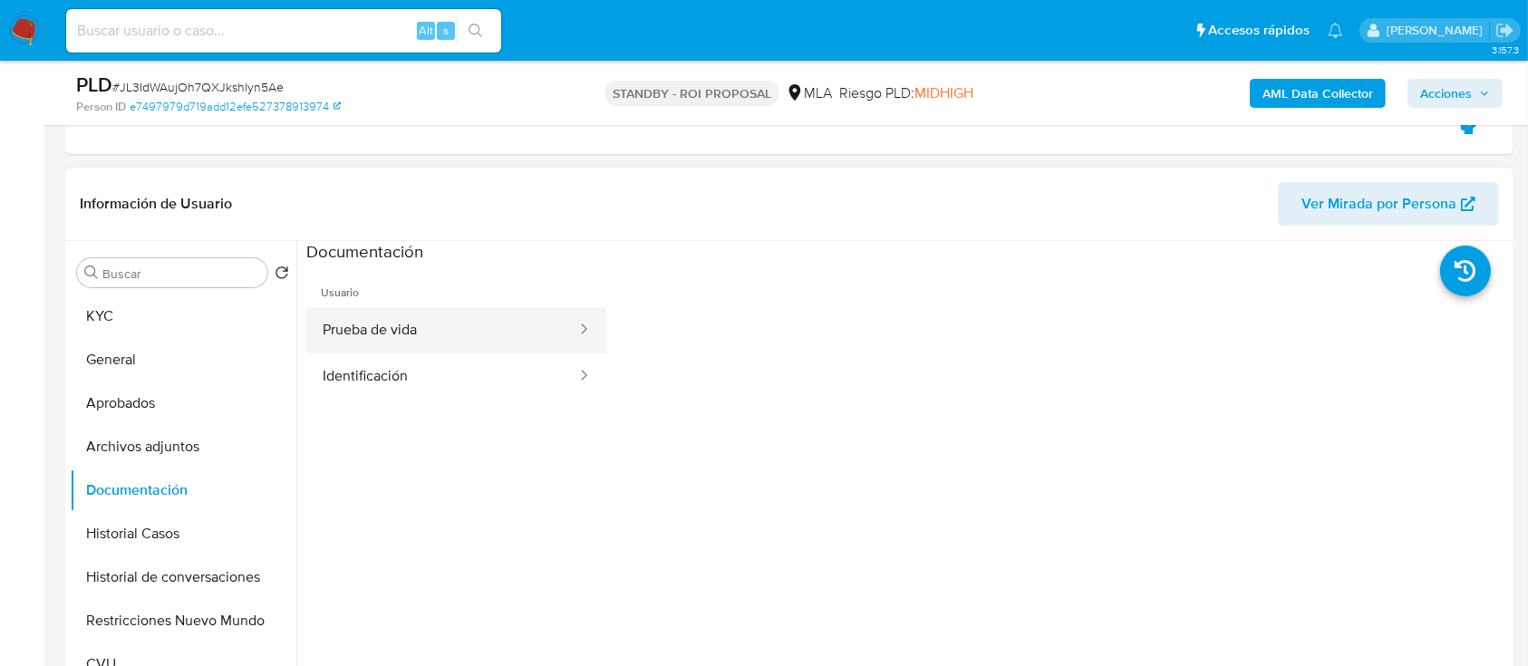
click at [470, 342] on button "Prueba de vida" at bounding box center [442, 330] width 272 height 46
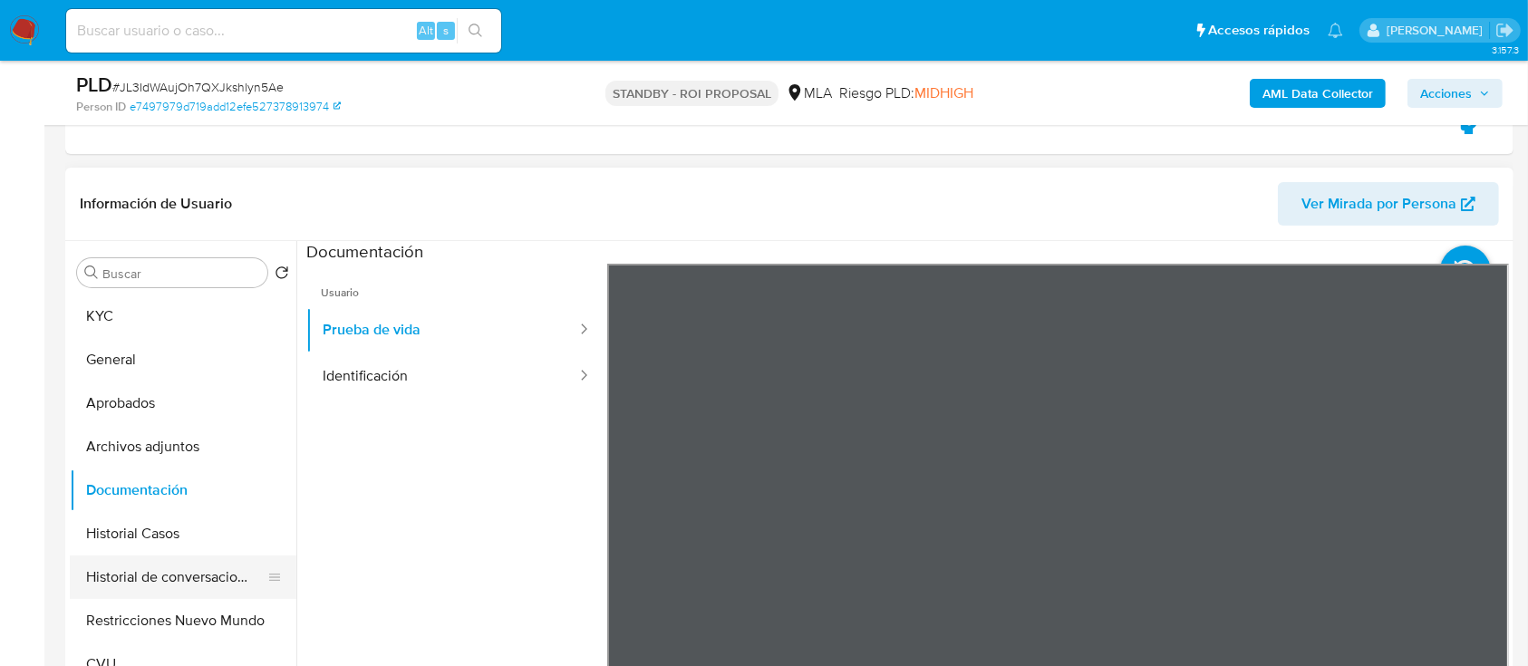
click at [173, 588] on button "Historial de conversaciones" at bounding box center [176, 578] width 212 height 44
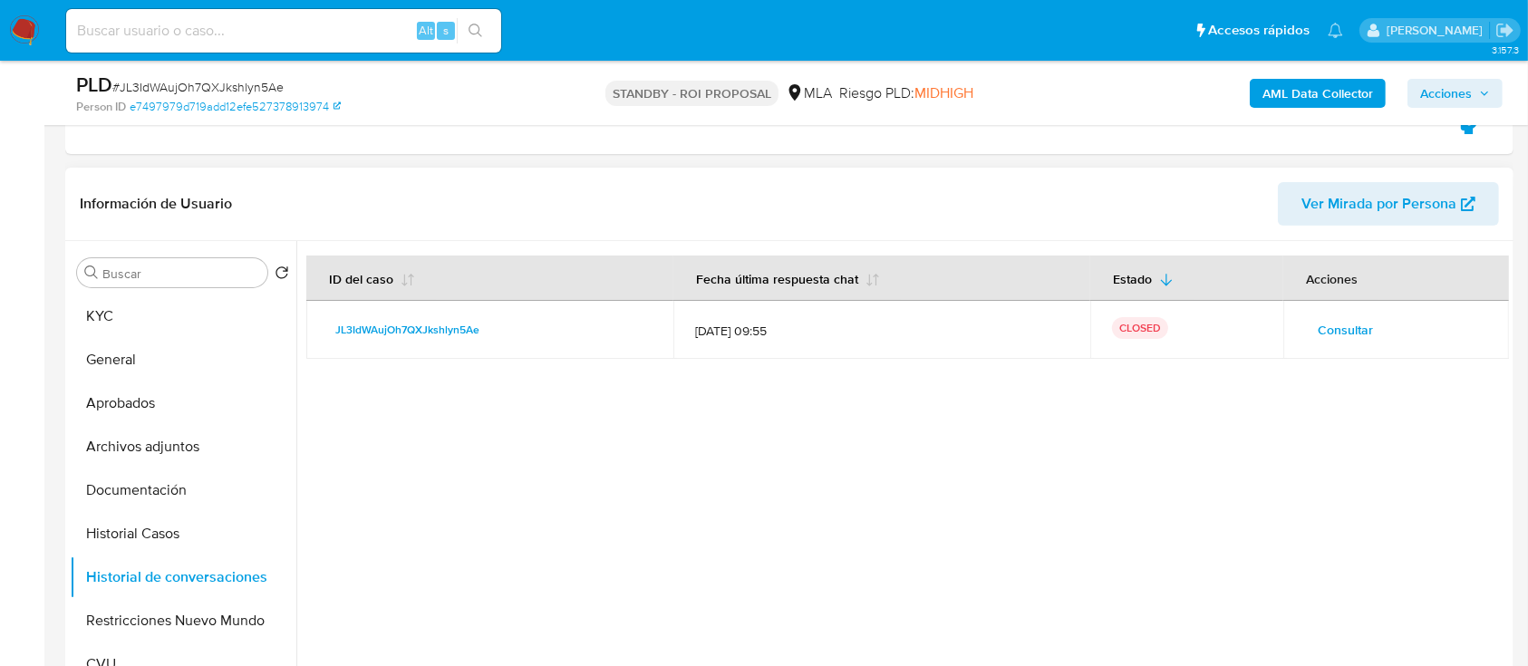
click at [1344, 325] on span "Consultar" at bounding box center [1345, 329] width 55 height 25
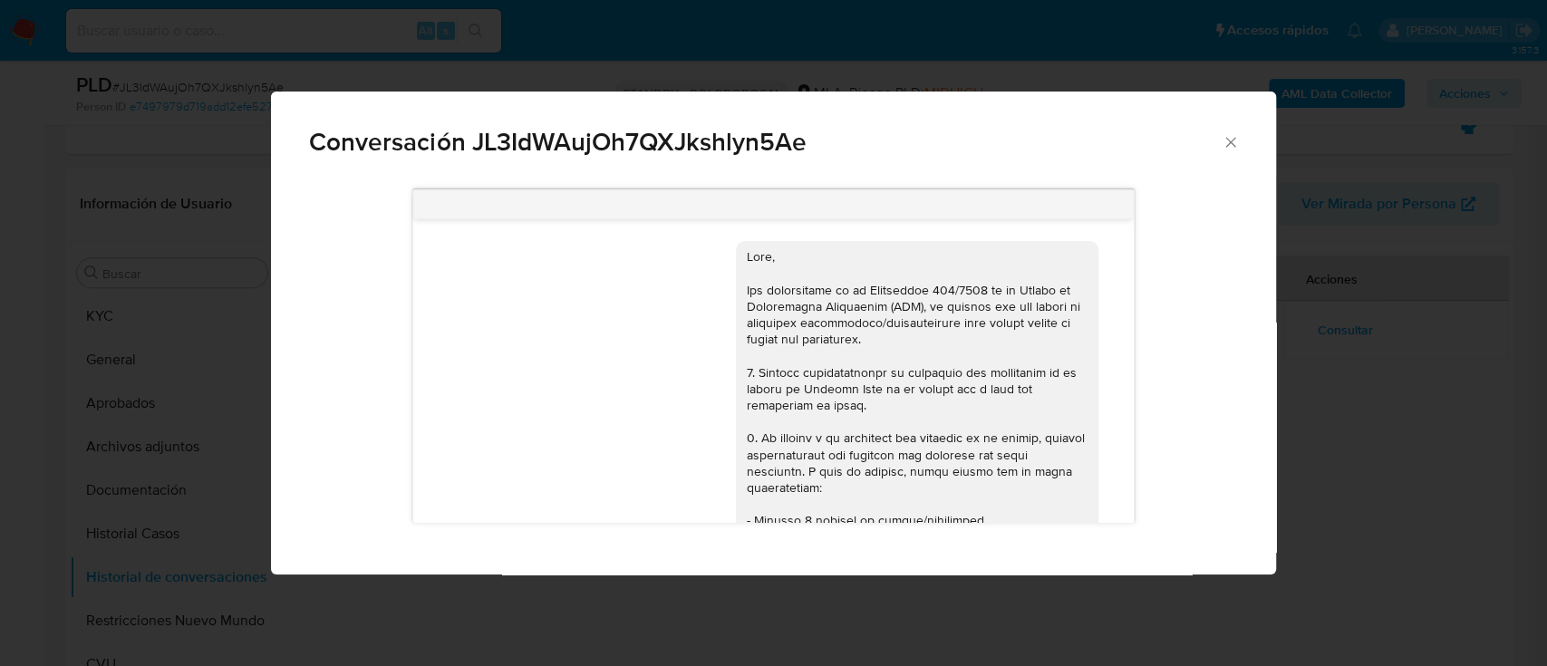
scroll to position [1726, 0]
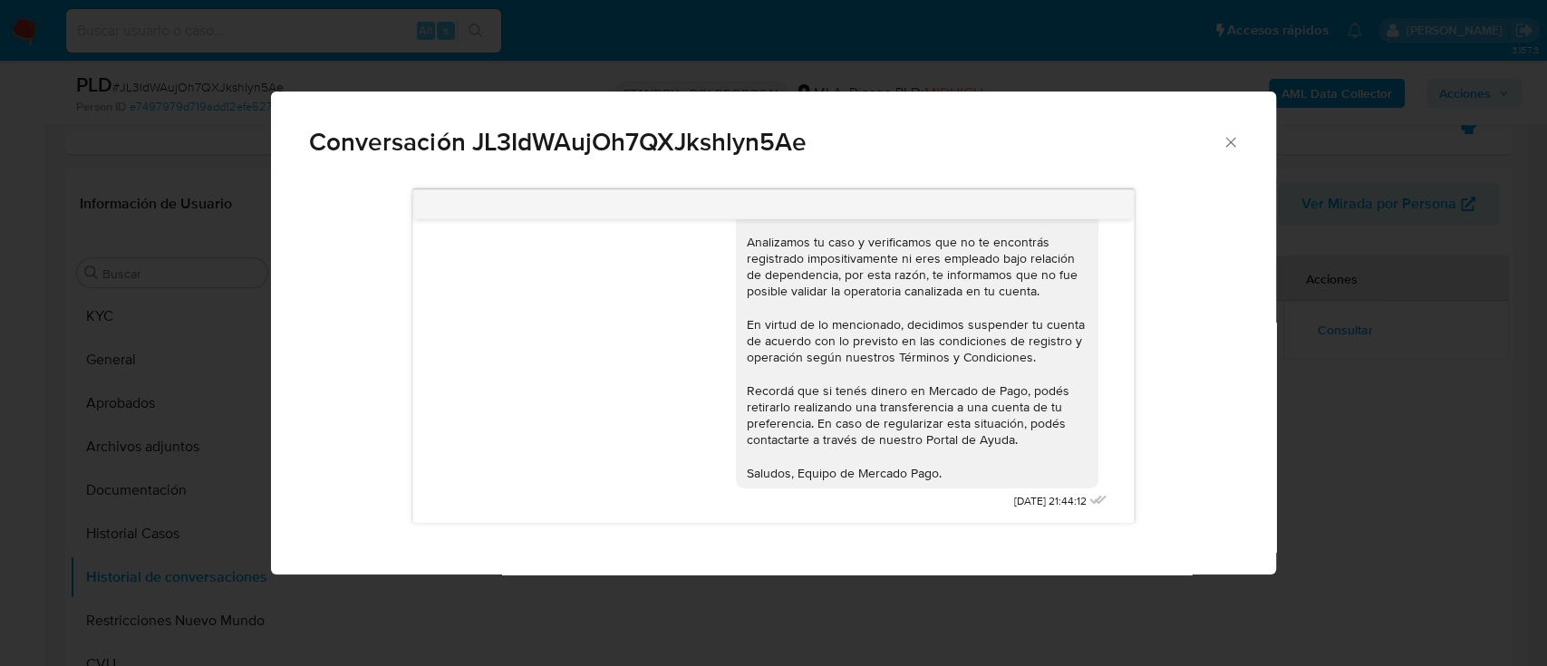
click at [215, 391] on div "Conversación JL3IdWAujOh7QXJkshlyn5Ae [DATE] 17:38:48 Hola, Esperamos que te en…" at bounding box center [773, 333] width 1547 height 666
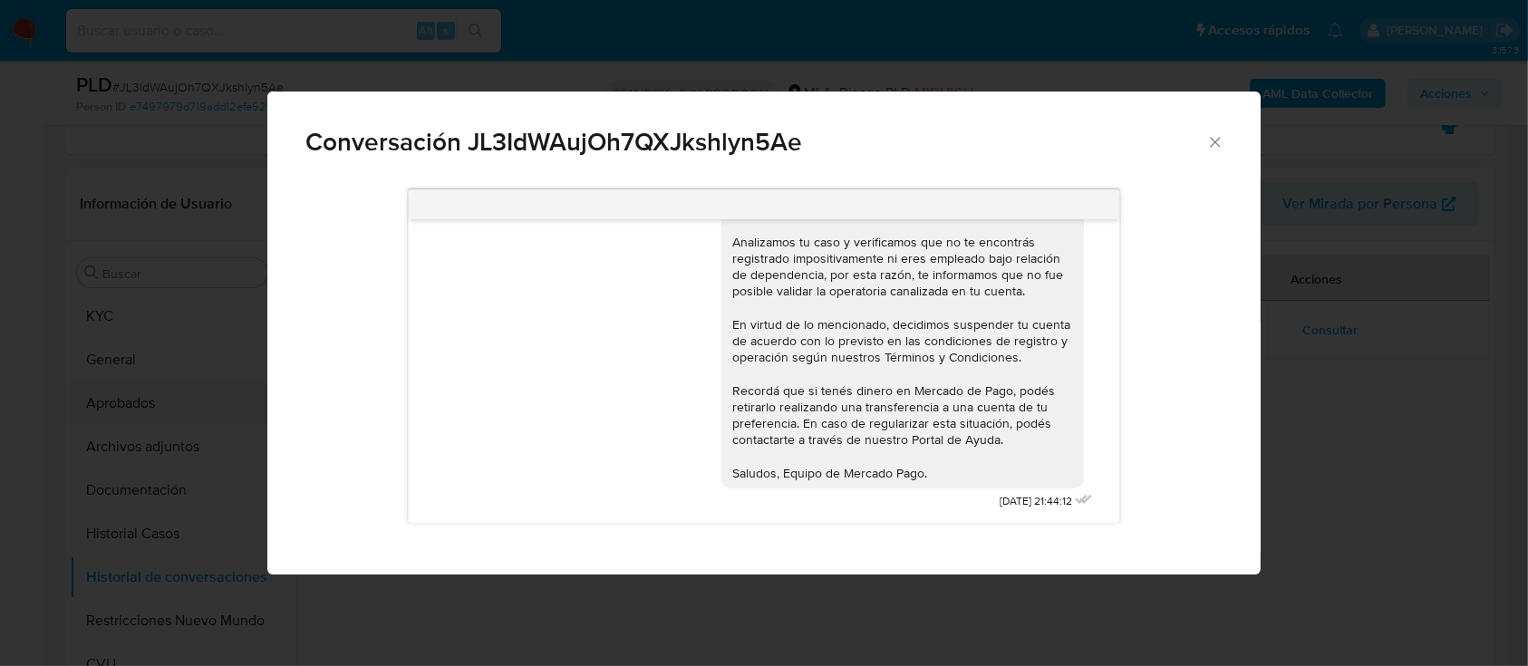
click at [203, 382] on button "Aprobados" at bounding box center [176, 404] width 212 height 44
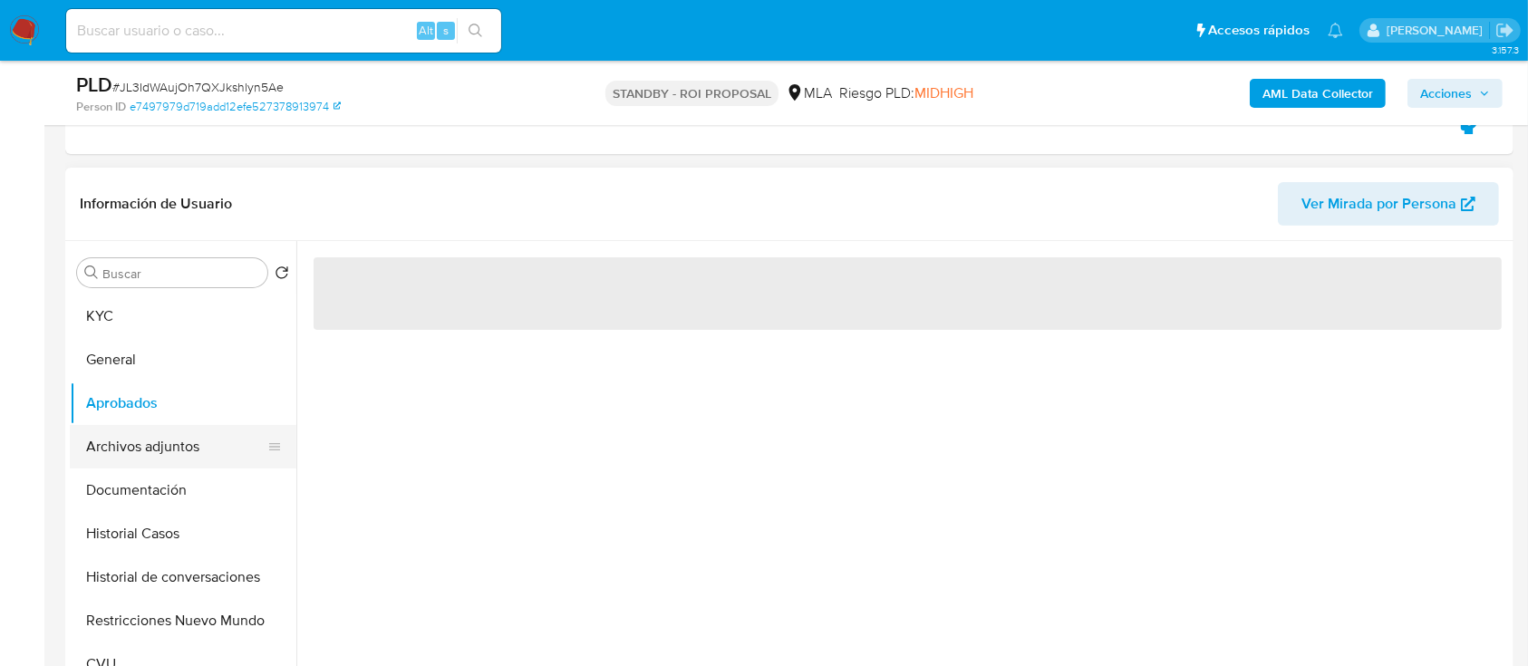
click at [189, 425] on ul "KYC General Aprobados Archivos adjuntos Documentación Historial Casos Historial…" at bounding box center [183, 499] width 227 height 409
click at [186, 453] on button "Archivos adjuntos" at bounding box center [176, 447] width 212 height 44
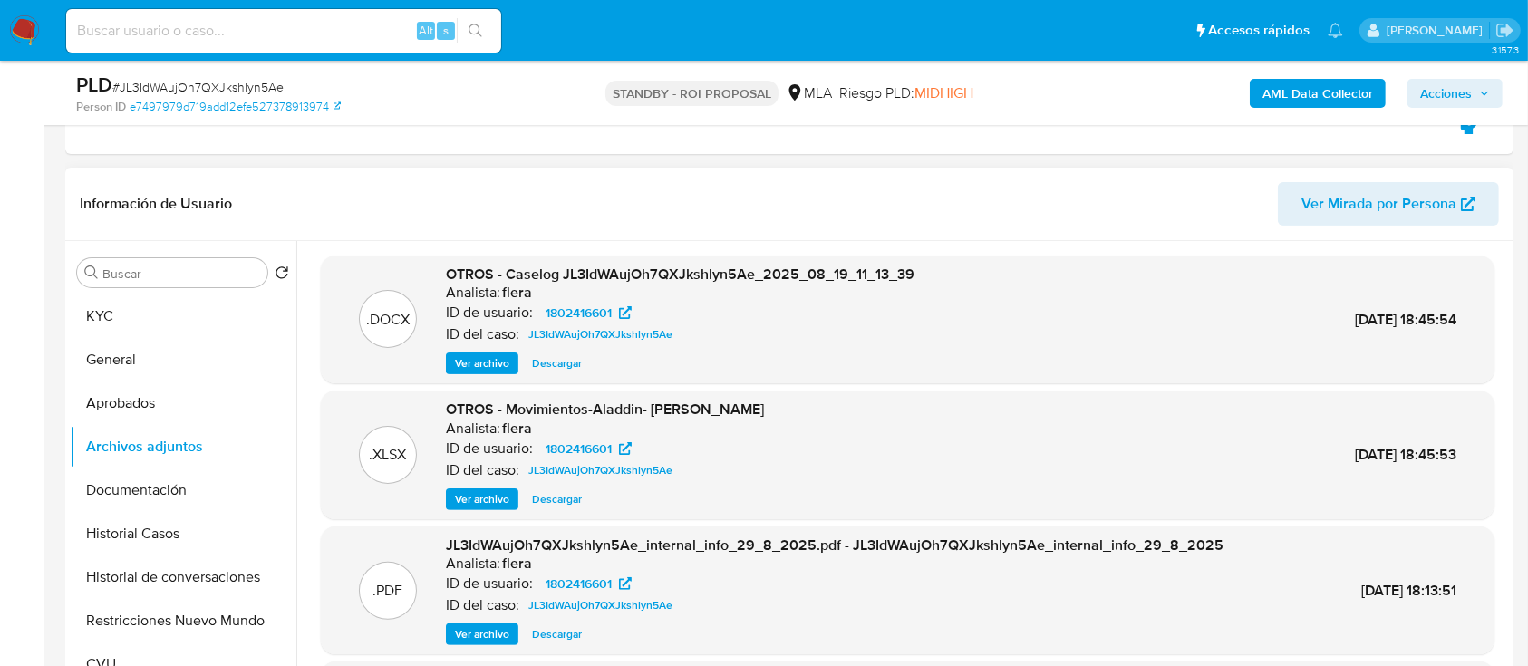
click at [482, 358] on span "Ver archivo" at bounding box center [482, 363] width 54 height 18
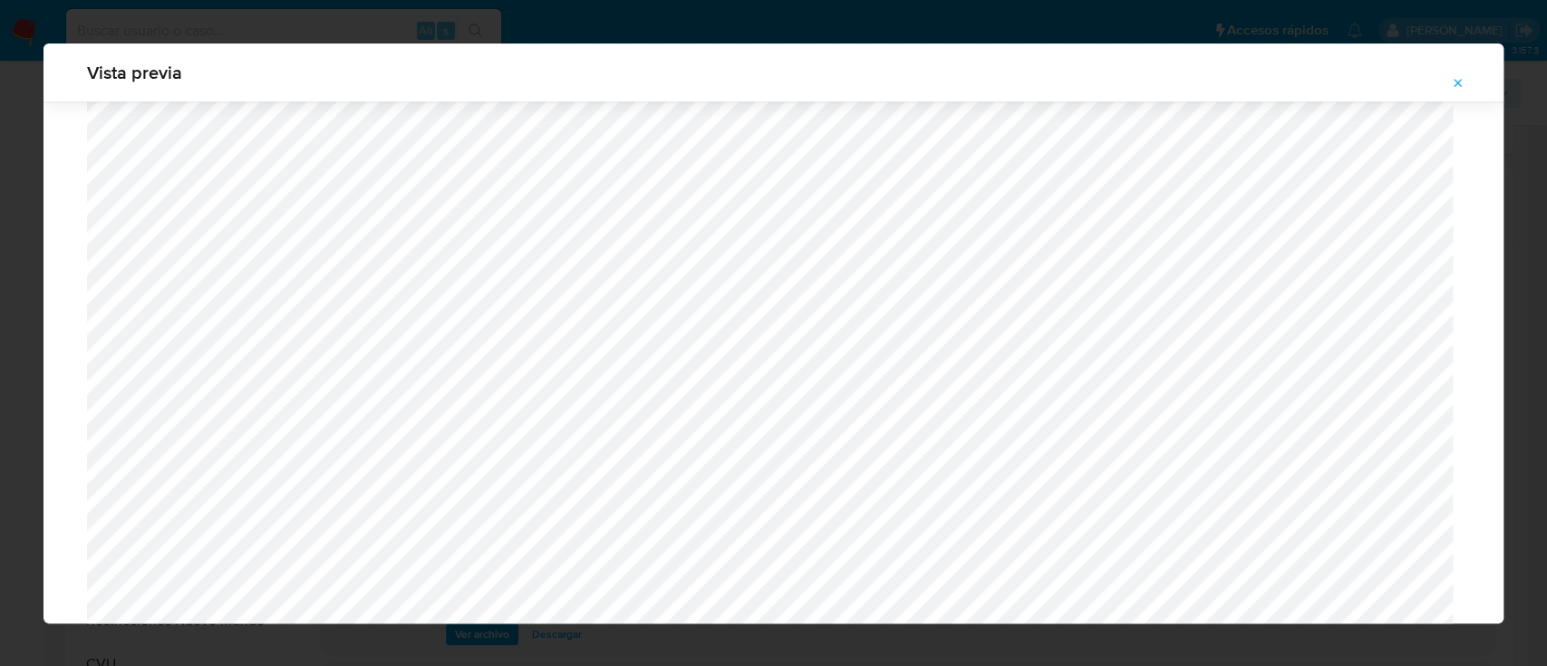
scroll to position [1655, 0]
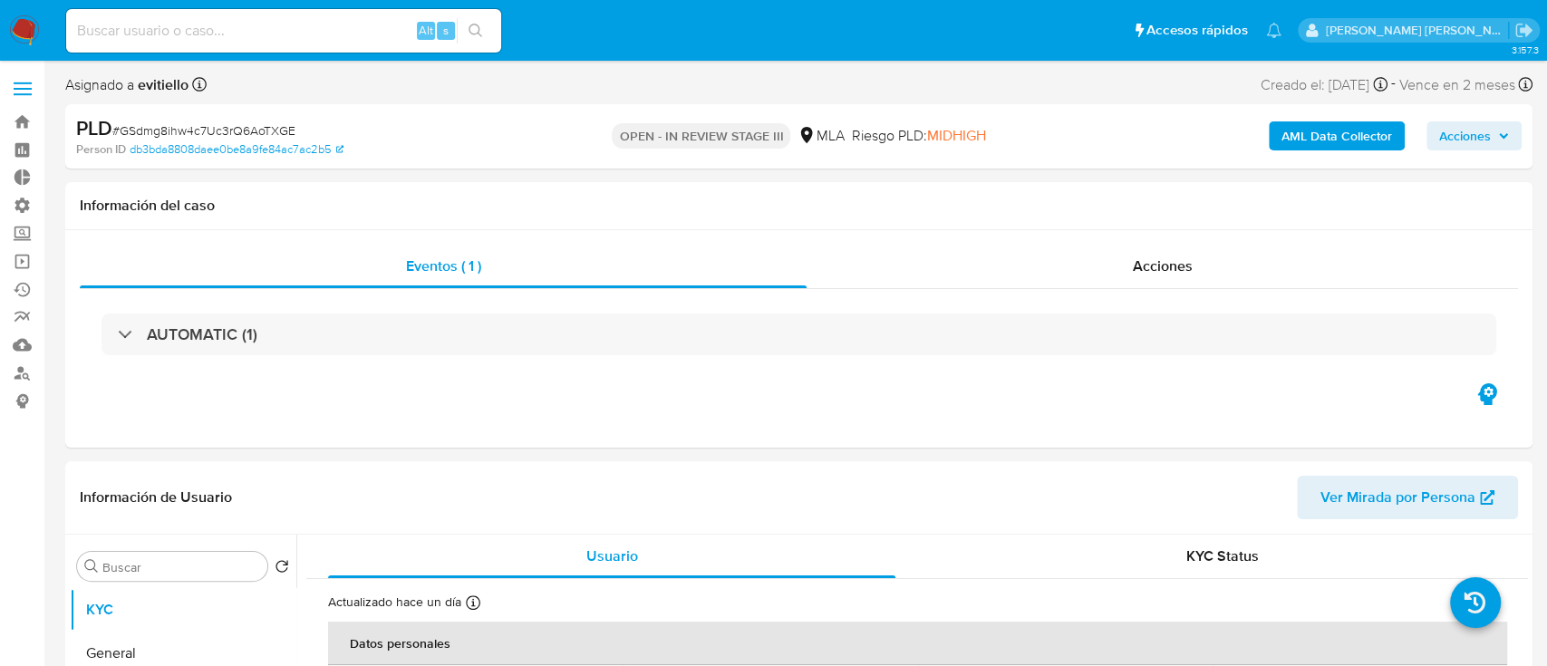
select select "10"
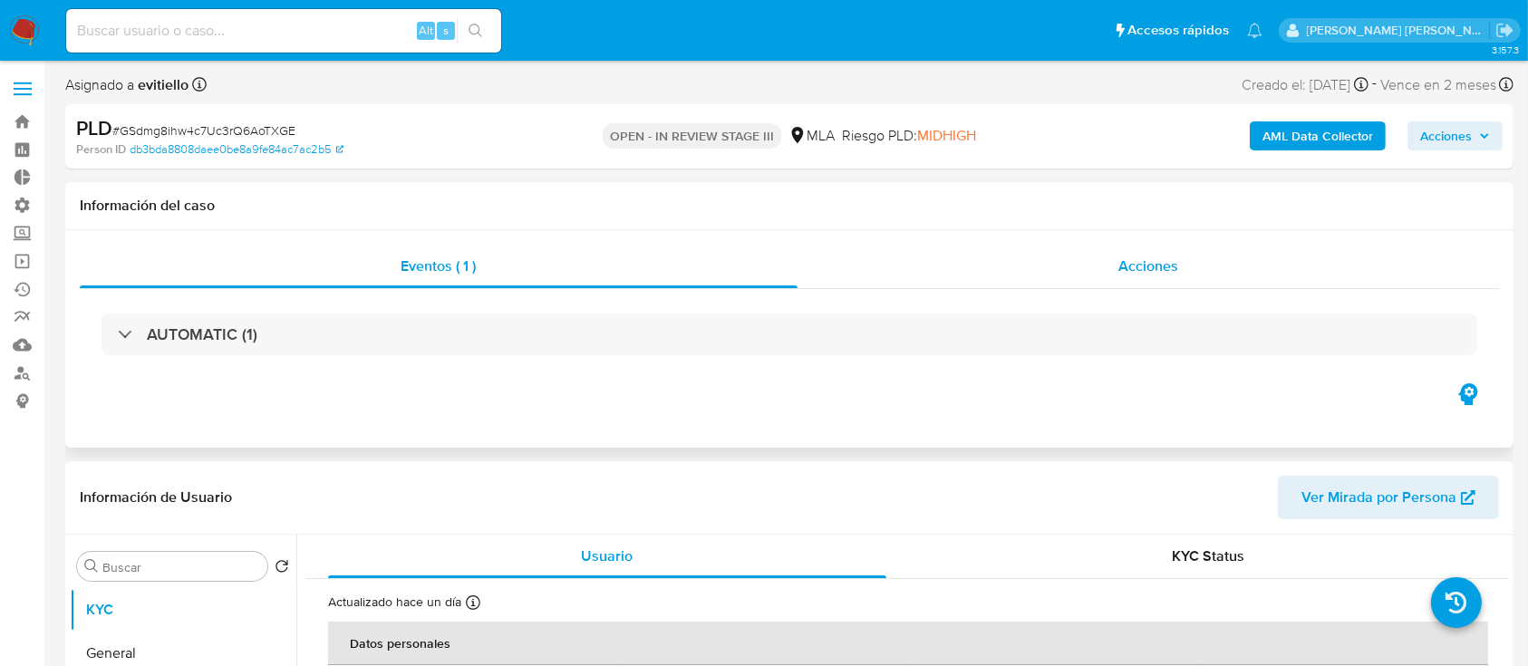
click at [1202, 275] on div "Acciones" at bounding box center [1149, 267] width 703 height 44
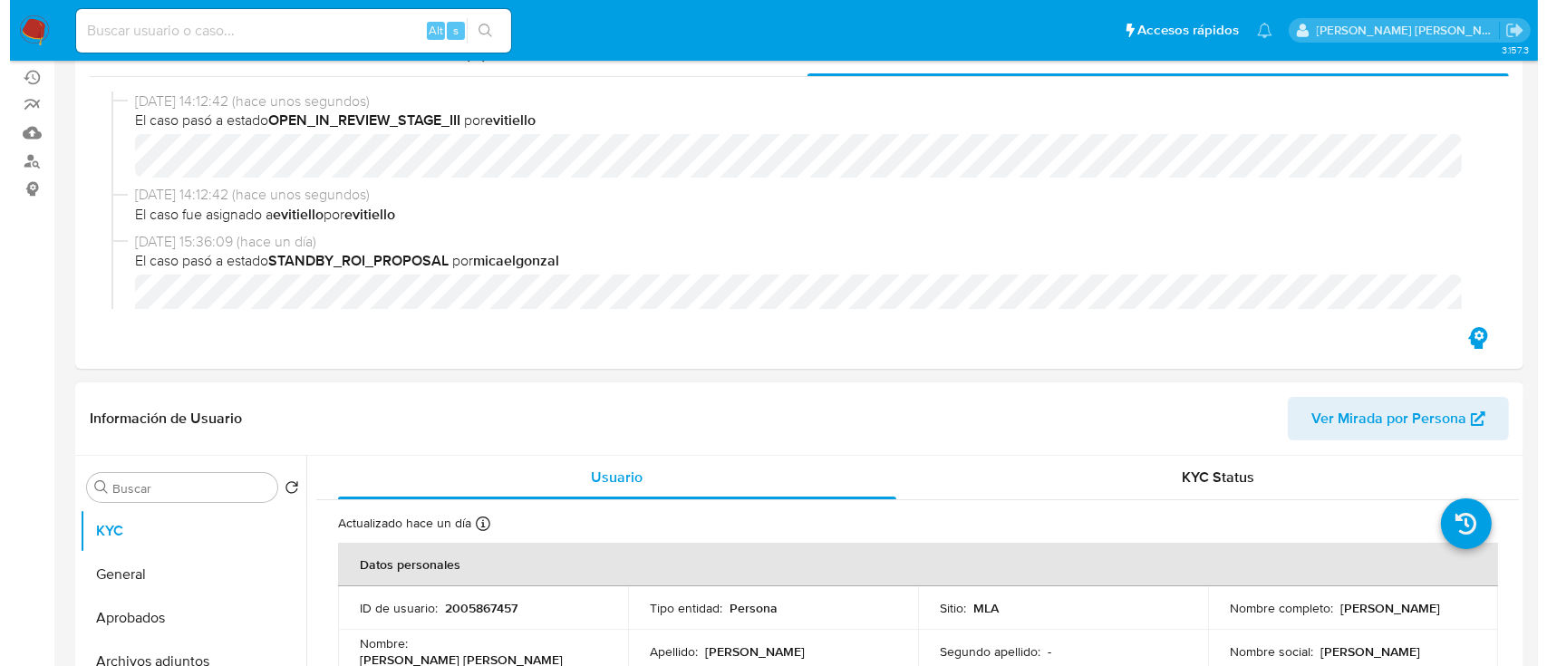
scroll to position [483, 0]
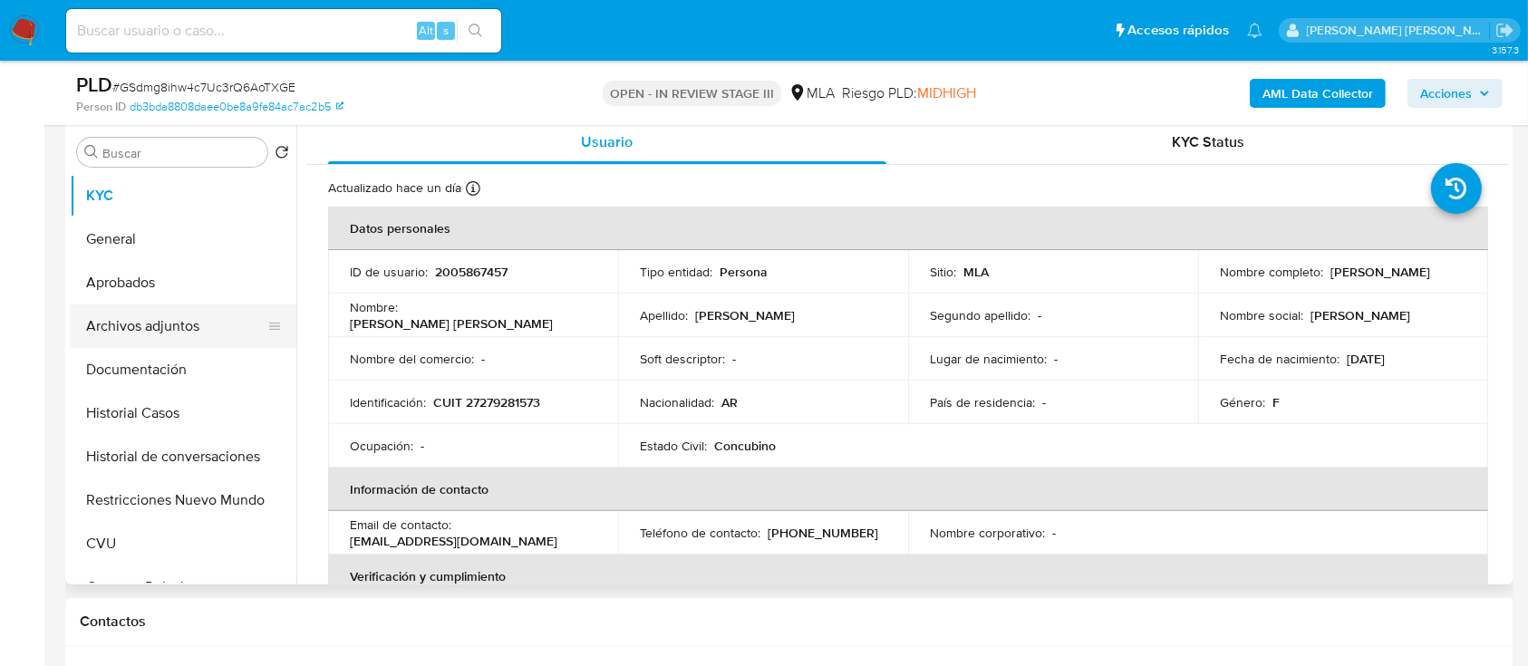
click at [201, 332] on button "Archivos adjuntos" at bounding box center [176, 327] width 212 height 44
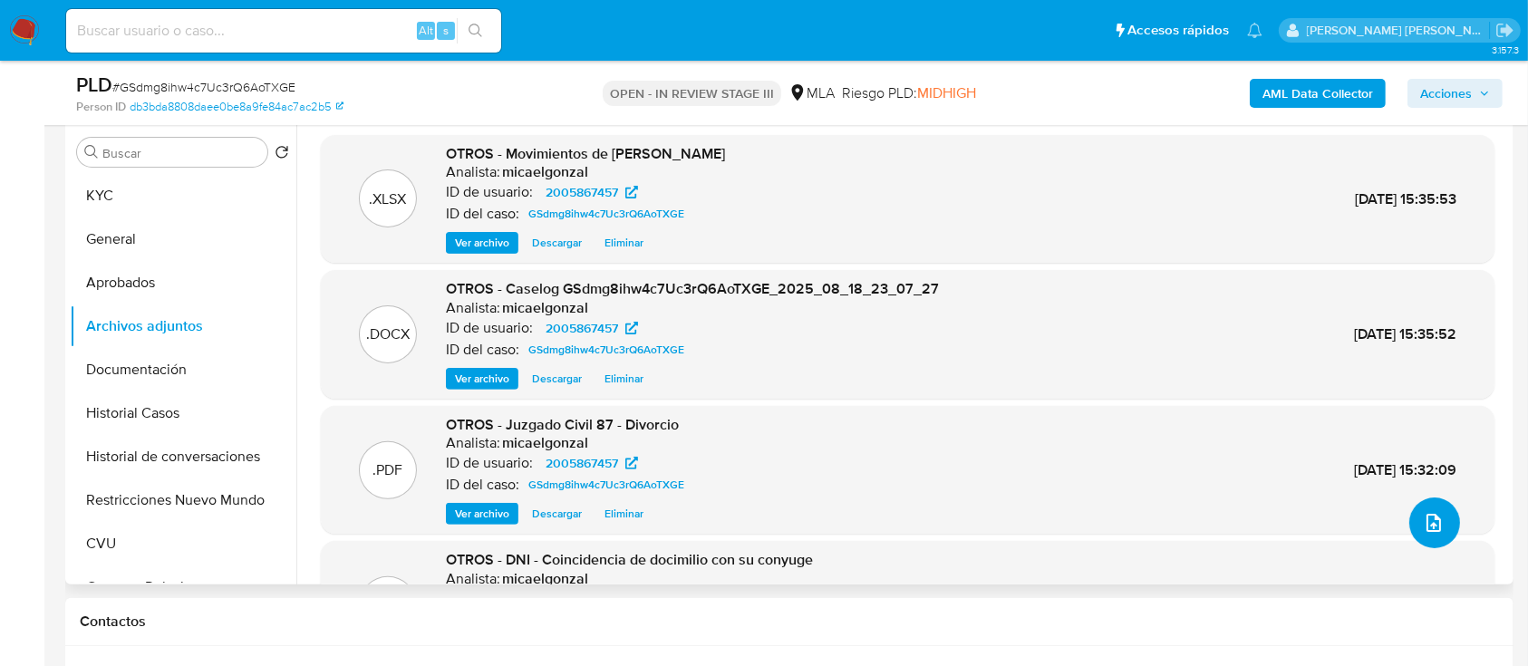
click at [1423, 519] on icon "upload-file" at bounding box center [1434, 523] width 22 height 22
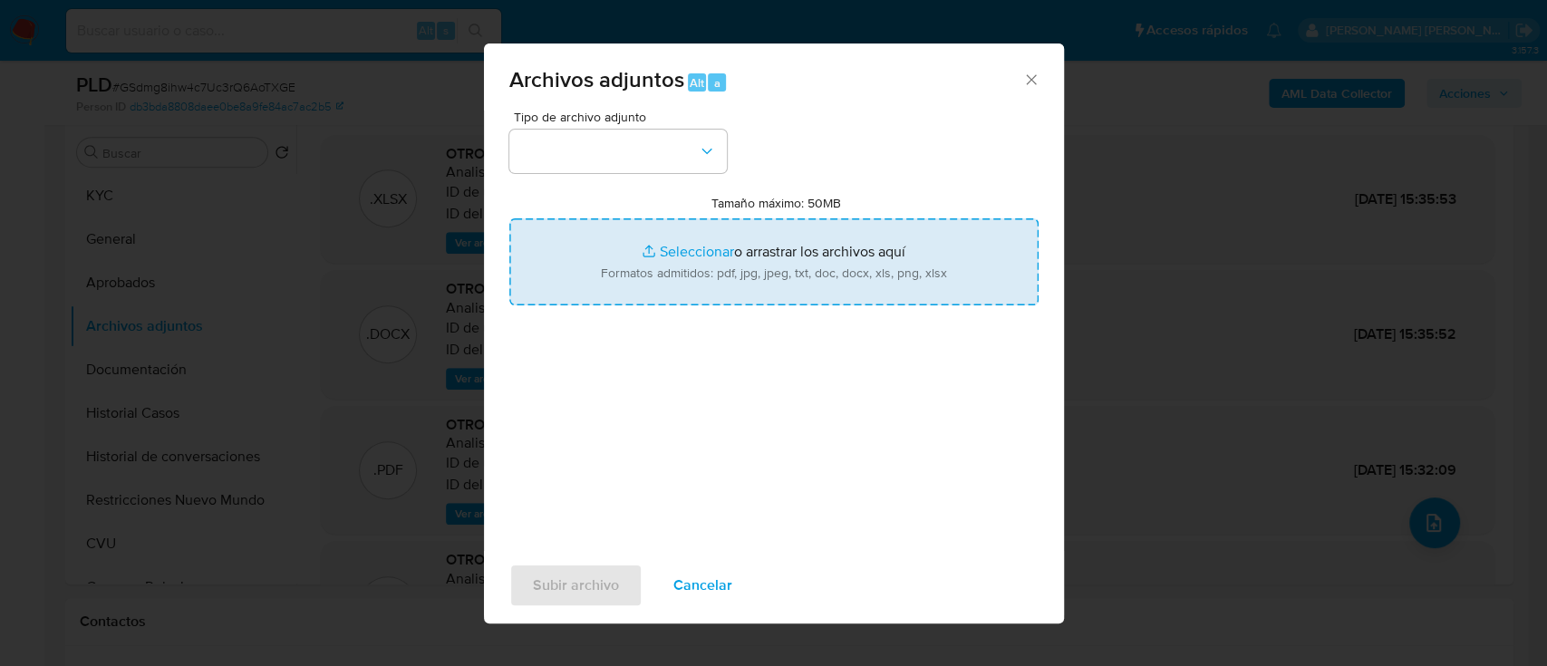
click at [696, 247] on input "Tamaño máximo: 50MB Seleccionar archivos" at bounding box center [773, 261] width 529 height 87
type input "C:\fakepath\v2Caselog GSdmg8ihw4c7Uc3rQ6AoTXGE_2025_08_18_23_07_27.docx"
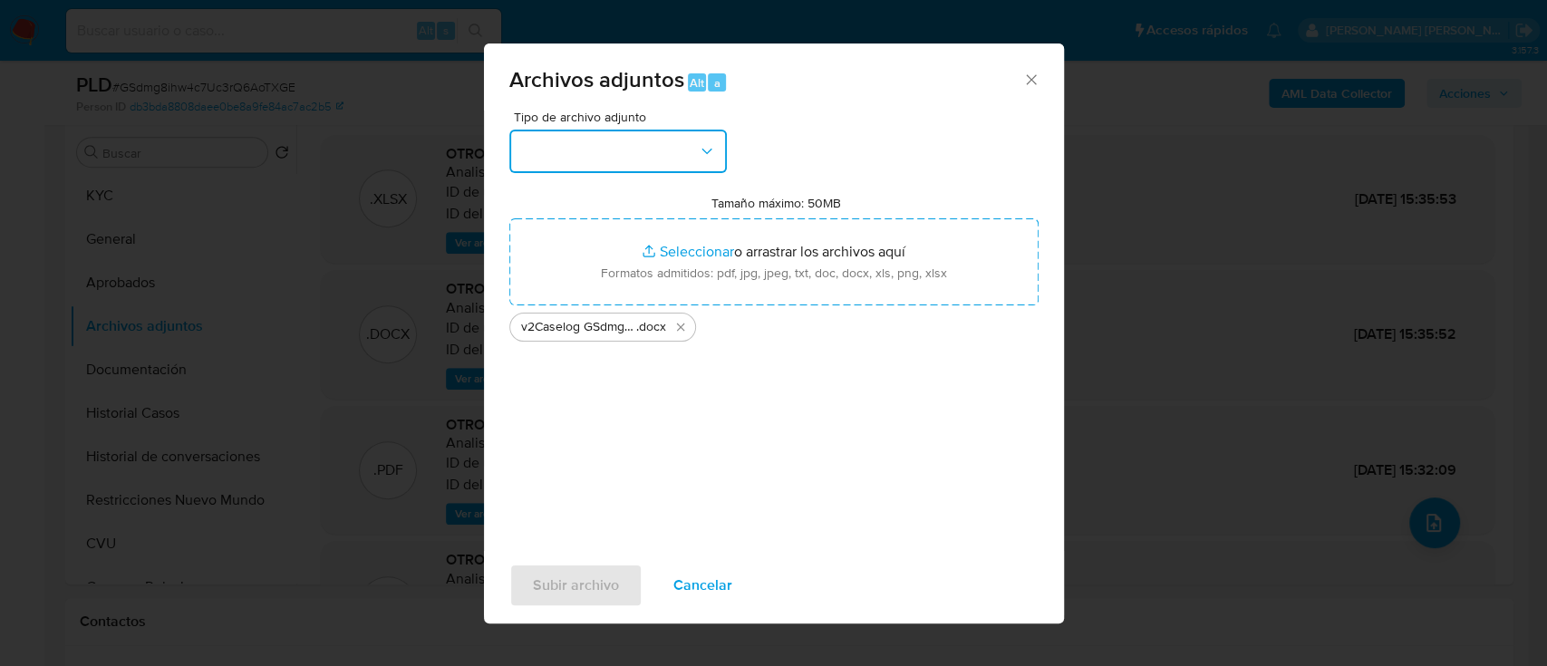
click at [634, 159] on button "button" at bounding box center [618, 152] width 218 height 44
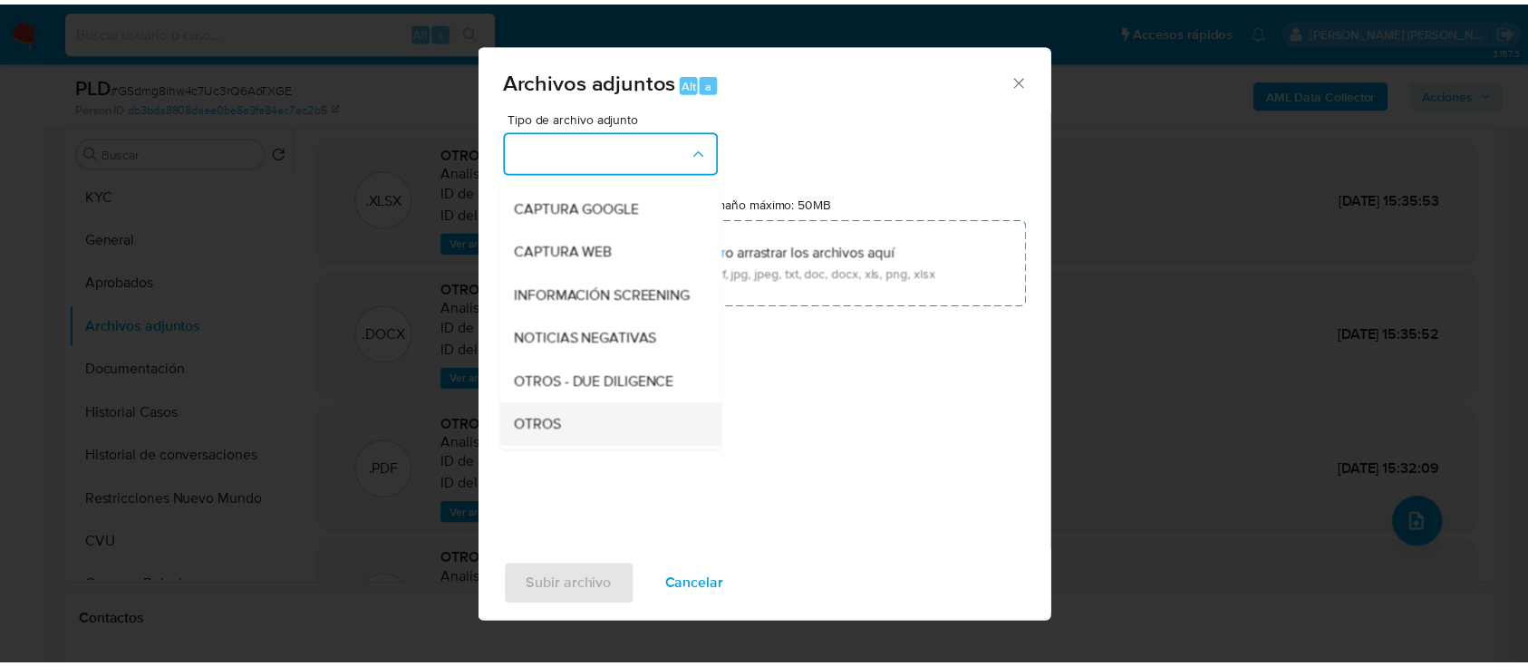
scroll to position [241, 0]
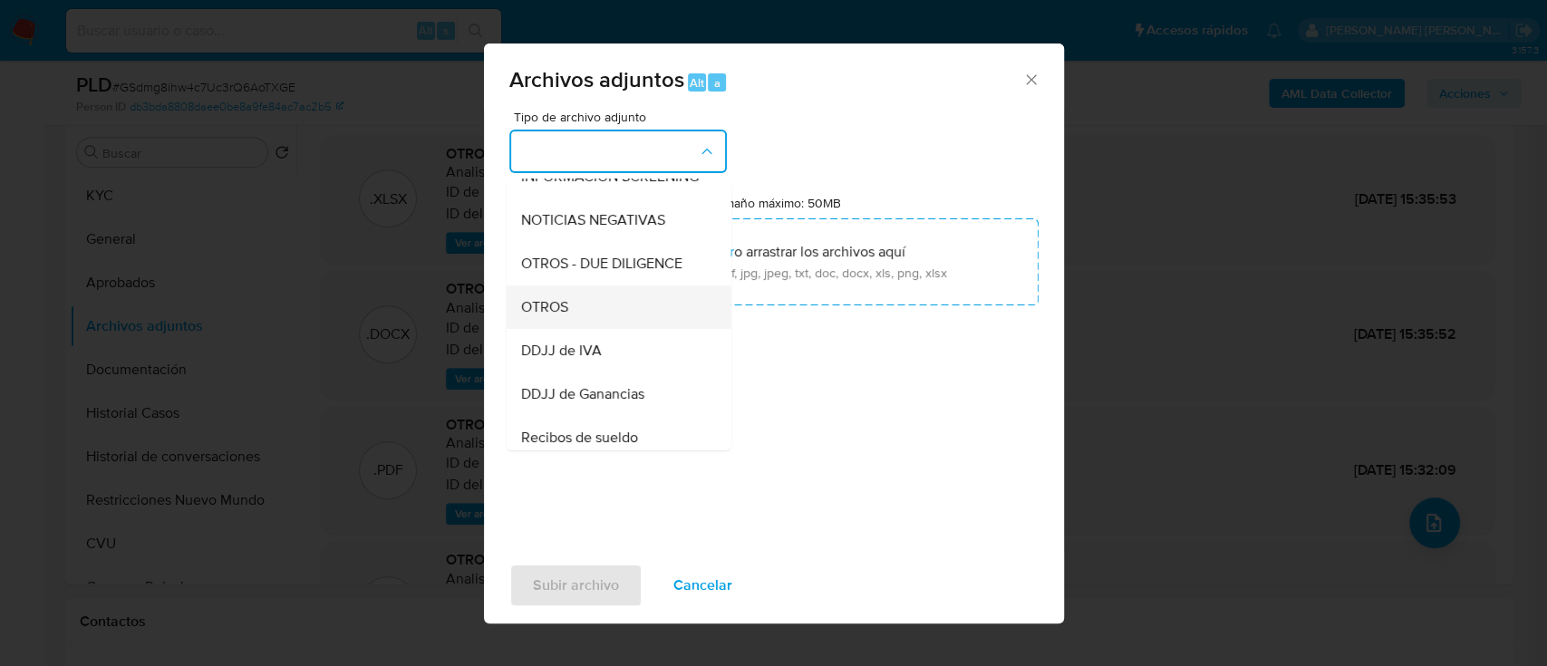
click at [594, 323] on div "OTROS" at bounding box center [612, 308] width 185 height 44
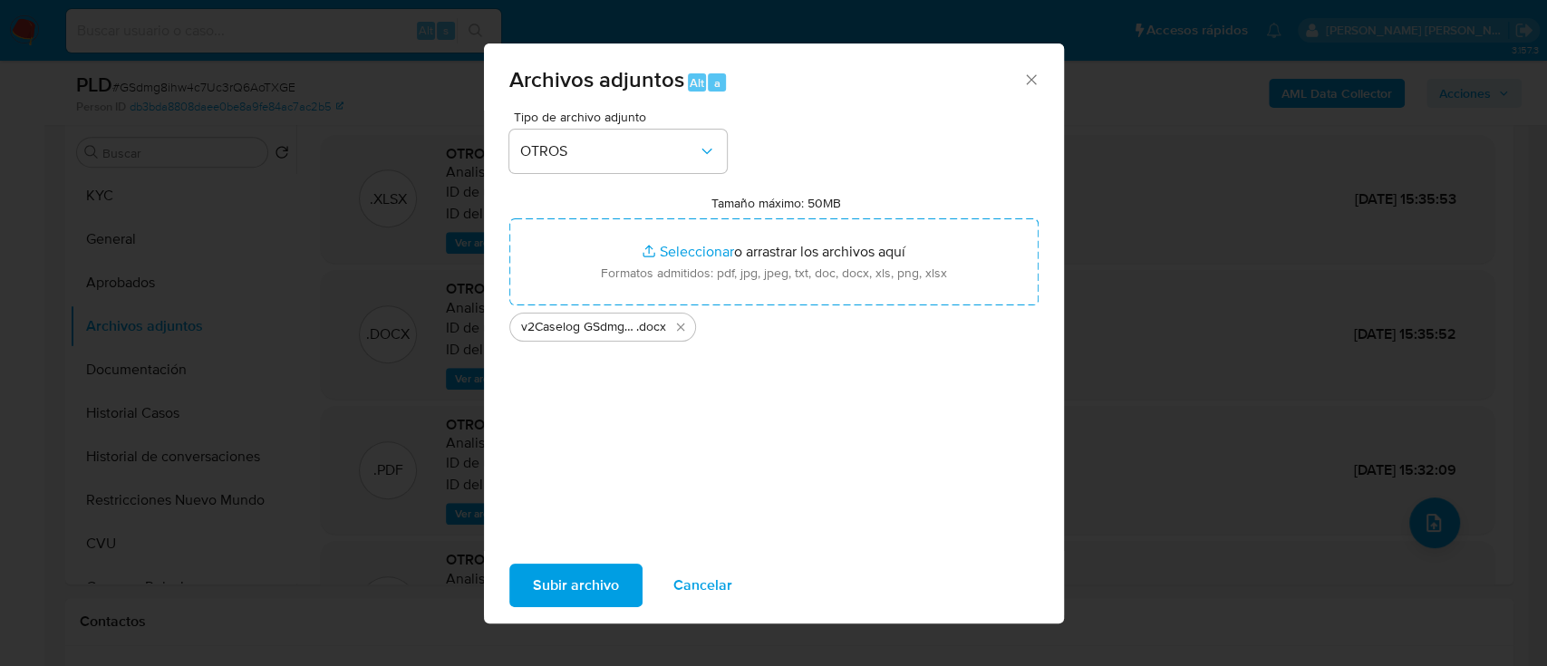
click at [563, 590] on span "Subir archivo" at bounding box center [576, 586] width 86 height 40
